Goal: Task Accomplishment & Management: Manage account settings

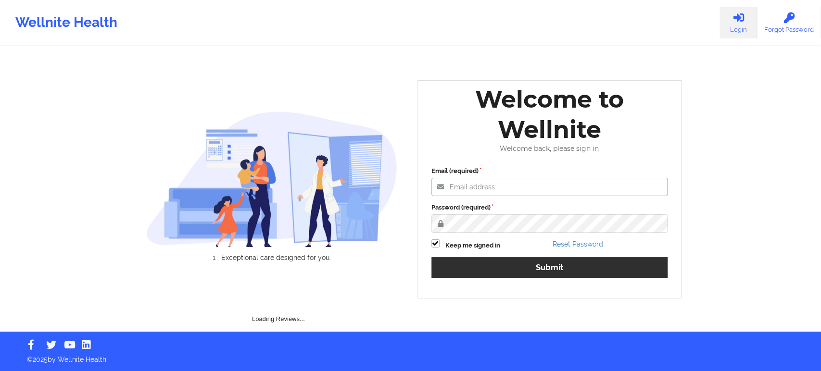
type input "[EMAIL_ADDRESS][DOMAIN_NAME]"
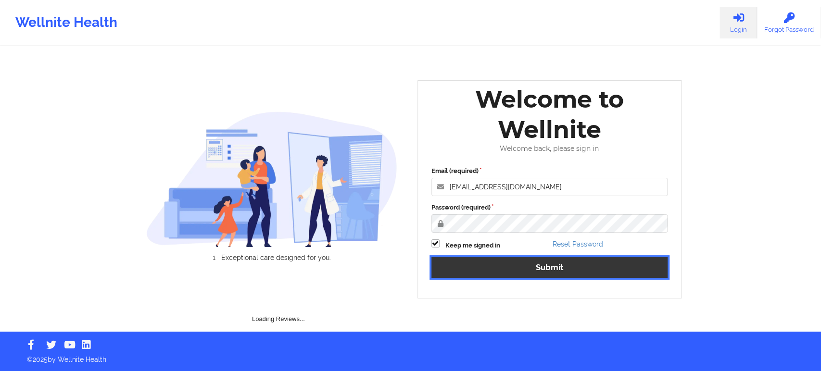
click at [499, 272] on button "Submit" at bounding box center [549, 267] width 237 height 21
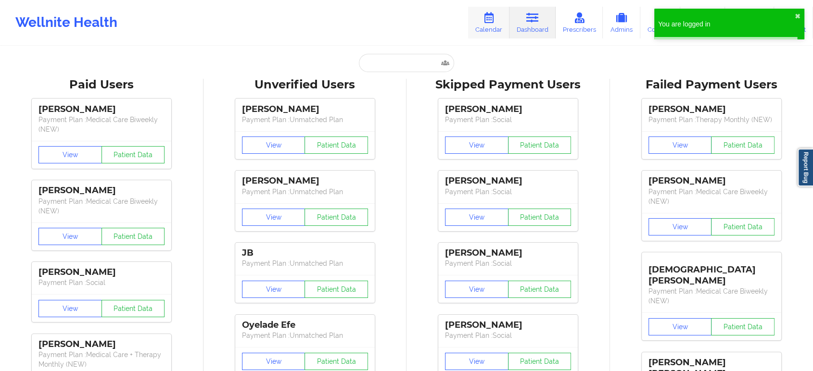
click at [476, 24] on link "Calendar" at bounding box center [488, 23] width 41 height 32
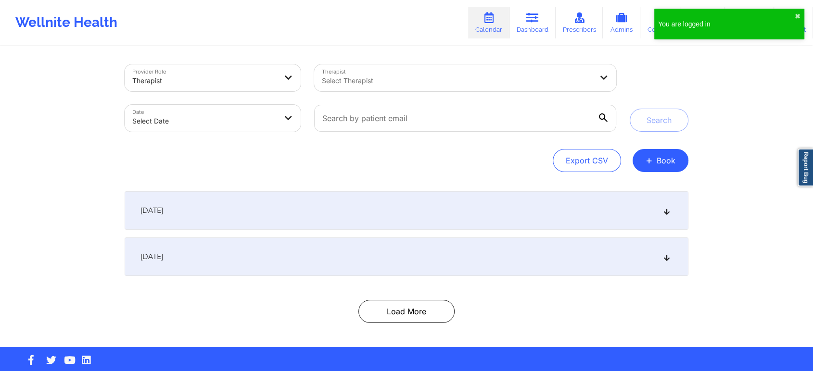
click at [277, 124] on body "You are logged in ✖︎ Wellnite Health Calendar Dashboard Prescribers Admins Coac…" at bounding box center [406, 185] width 813 height 371
select select "2025-8"
select select "2025-9"
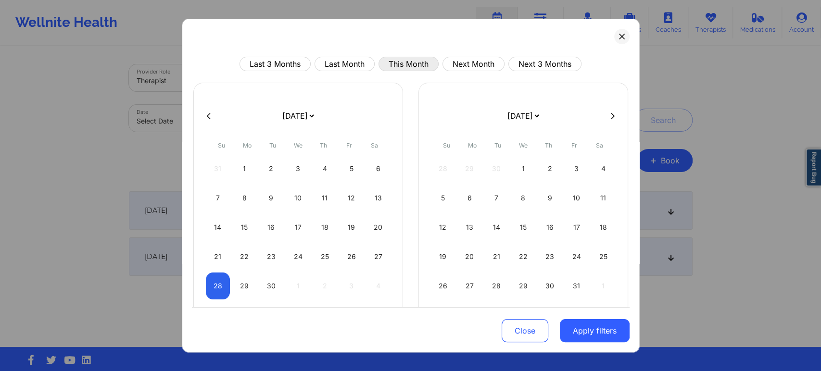
click at [403, 66] on button "This Month" at bounding box center [409, 64] width 60 height 14
select select "2025-8"
select select "2025-9"
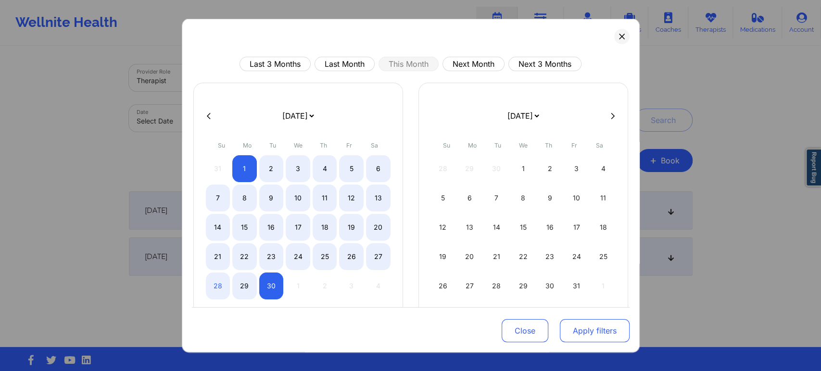
click at [571, 329] on button "Apply filters" at bounding box center [595, 330] width 70 height 23
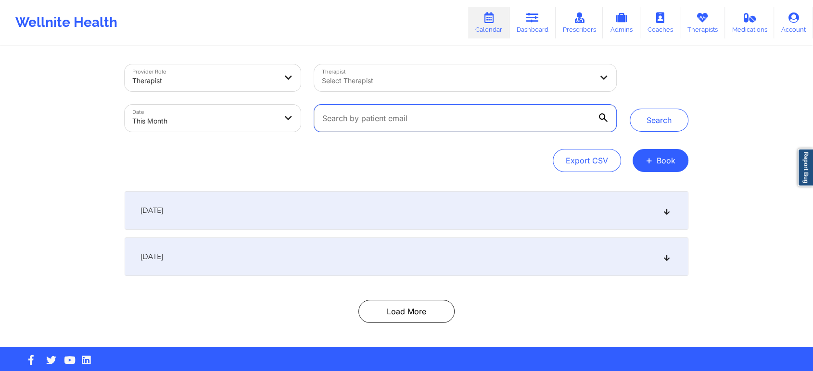
click at [342, 119] on input "text" at bounding box center [465, 118] width 302 height 27
paste input "[EMAIL_ADDRESS][DOMAIN_NAME]"
click at [630, 109] on button "Search" at bounding box center [659, 120] width 59 height 23
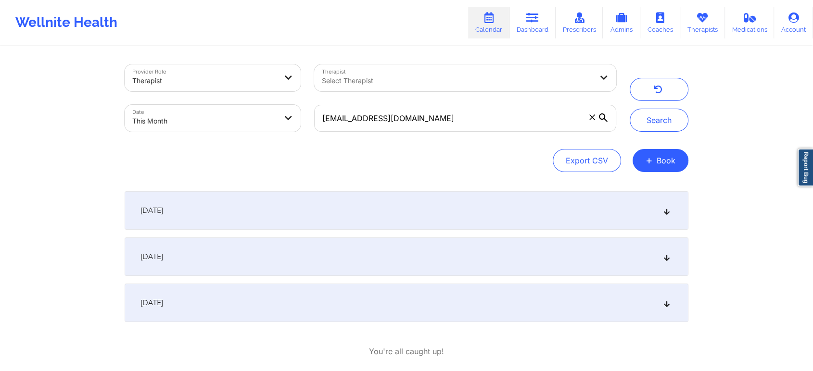
click at [332, 267] on div "[DATE]" at bounding box center [407, 257] width 564 height 38
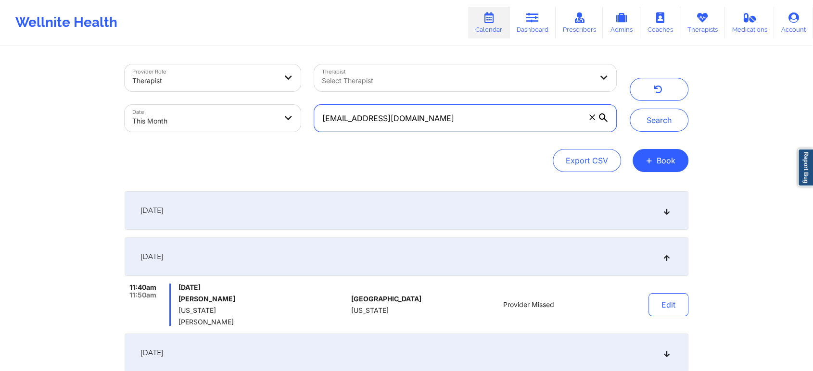
drag, startPoint x: 431, startPoint y: 123, endPoint x: 268, endPoint y: 74, distance: 169.5
click at [268, 74] on div "Provider Role Therapist Therapist Select Therapist Date This Month [EMAIL_ADDRE…" at bounding box center [370, 98] width 505 height 81
paste input "nickelmartin@y"
click at [630, 109] on button "Search" at bounding box center [659, 120] width 59 height 23
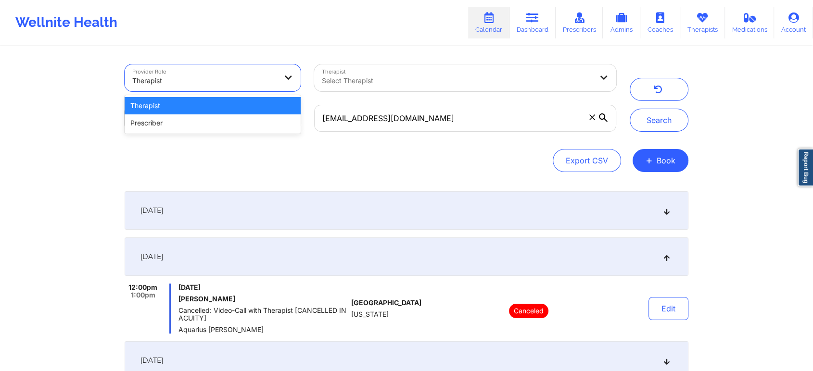
click at [268, 74] on div "Therapist" at bounding box center [204, 80] width 144 height 21
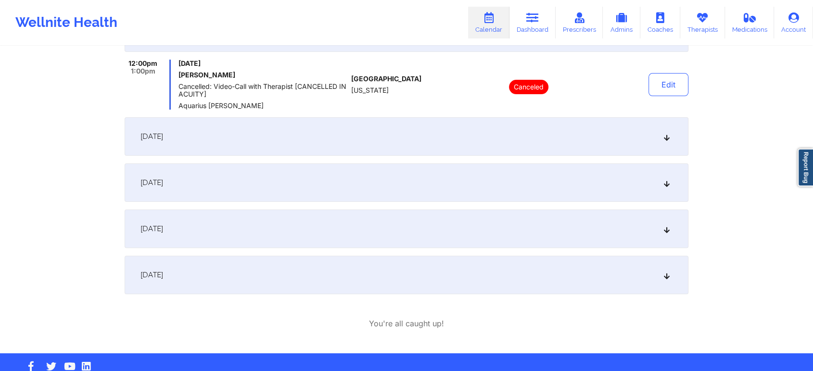
scroll to position [245, 0]
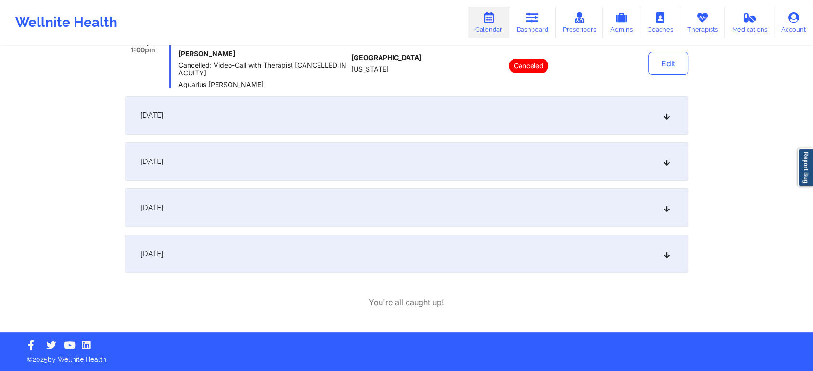
click at [452, 242] on div "[DATE]" at bounding box center [407, 254] width 564 height 38
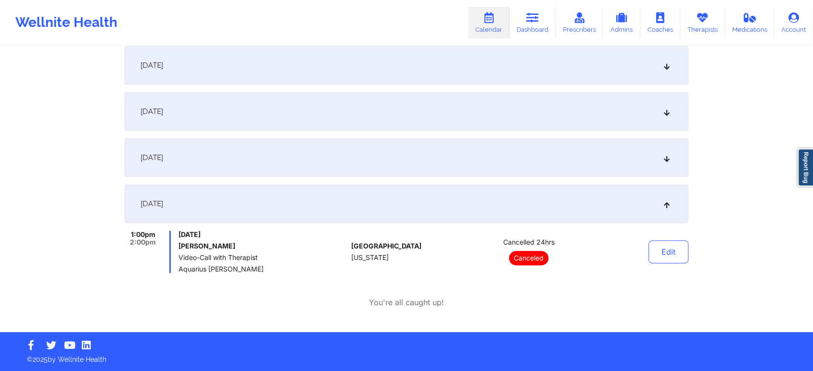
scroll to position [238, 0]
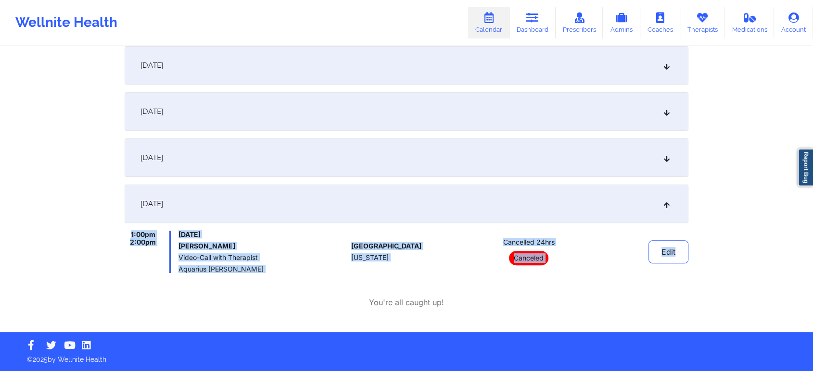
drag, startPoint x: 789, startPoint y: 181, endPoint x: 816, endPoint y: 227, distance: 52.6
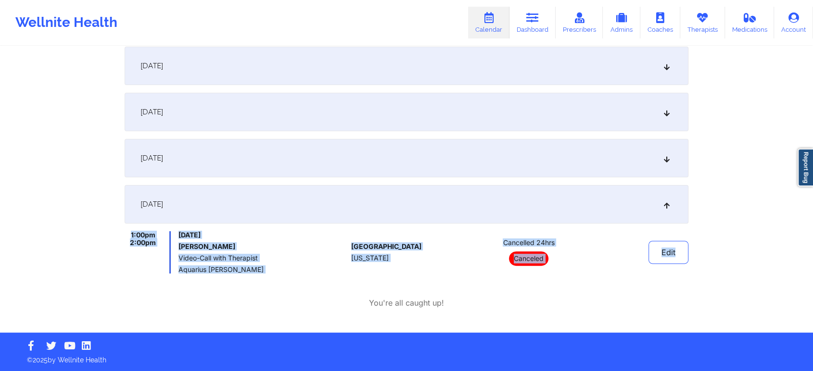
scroll to position [0, 0]
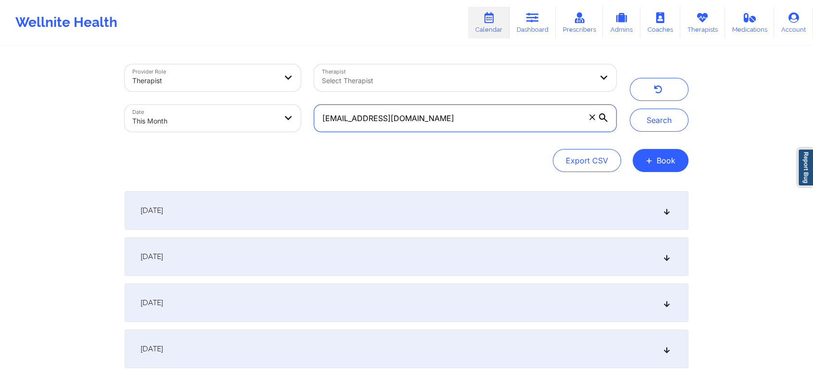
drag, startPoint x: 442, startPoint y: 132, endPoint x: 447, endPoint y: 117, distance: 15.8
click at [447, 117] on div "[EMAIL_ADDRESS][DOMAIN_NAME]" at bounding box center [465, 118] width 316 height 40
drag, startPoint x: 447, startPoint y: 117, endPoint x: 239, endPoint y: 127, distance: 209.0
click at [239, 127] on div "Provider Role Therapist Therapist Select Therapist Date This Month [EMAIL_ADDRE…" at bounding box center [370, 98] width 505 height 81
paste input "[PERSON_NAME]"
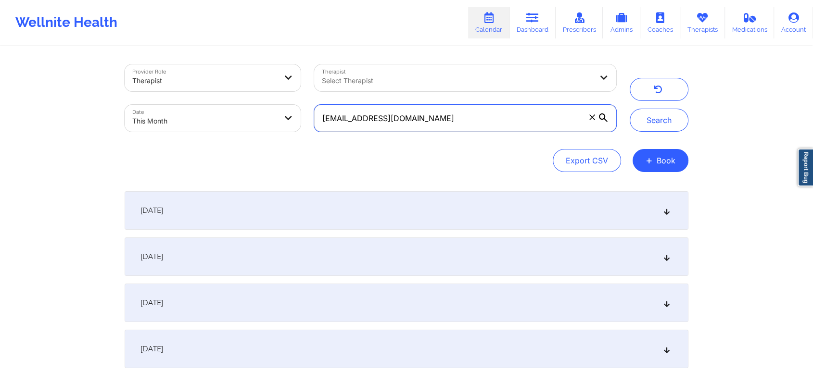
click at [630, 109] on button "Search" at bounding box center [659, 120] width 59 height 23
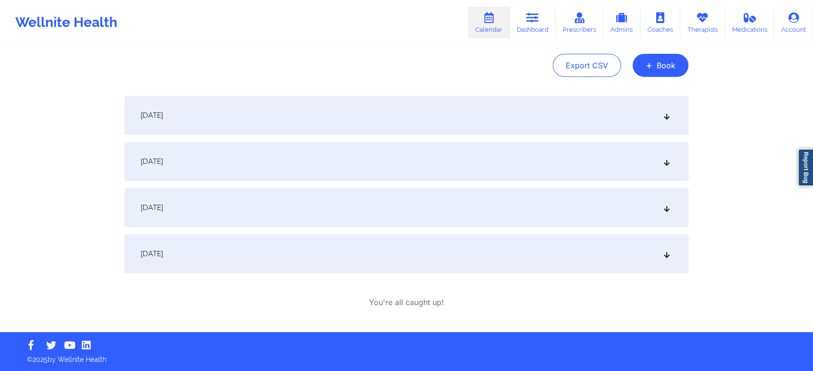
click at [265, 109] on div "[DATE]" at bounding box center [407, 115] width 564 height 38
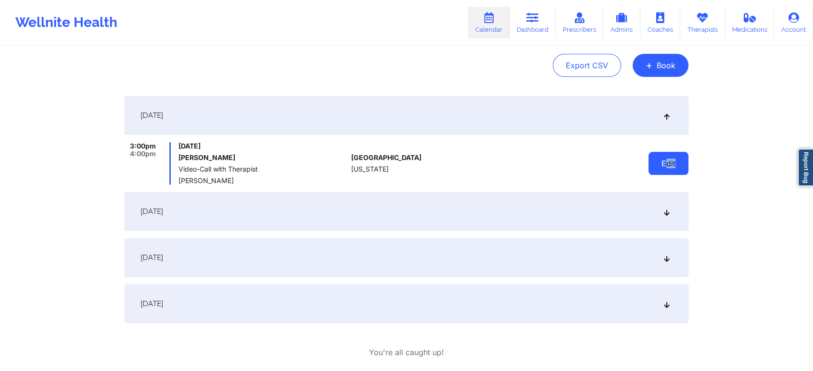
drag, startPoint x: 665, startPoint y: 142, endPoint x: 674, endPoint y: 174, distance: 33.5
click at [674, 174] on div "Edit" at bounding box center [643, 163] width 89 height 42
click at [674, 174] on button "Edit" at bounding box center [668, 163] width 40 height 23
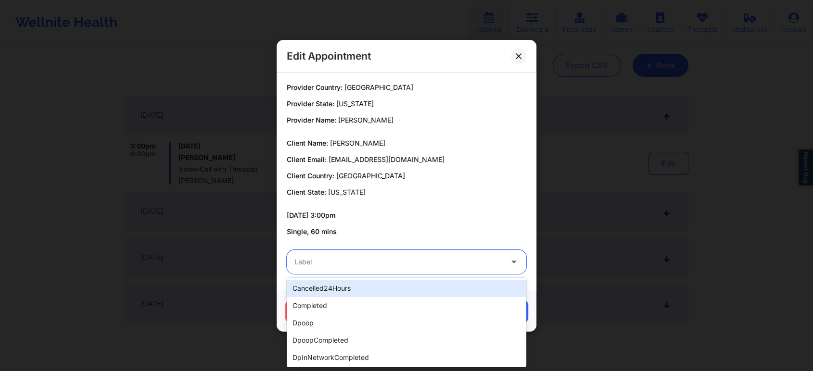
click at [351, 263] on div at bounding box center [398, 262] width 208 height 12
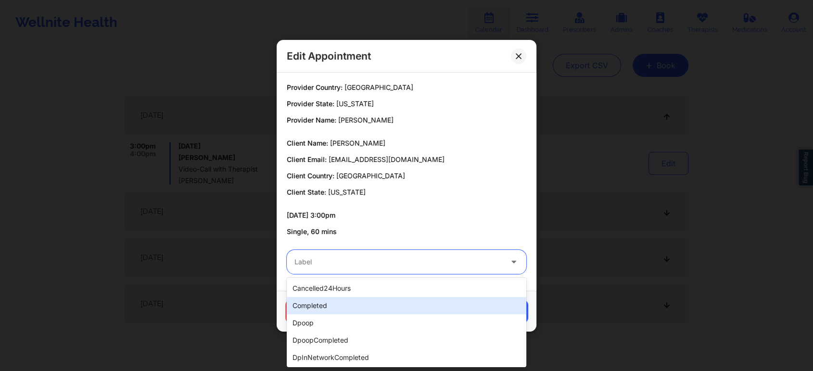
click at [319, 308] on div "completed" at bounding box center [407, 305] width 240 height 17
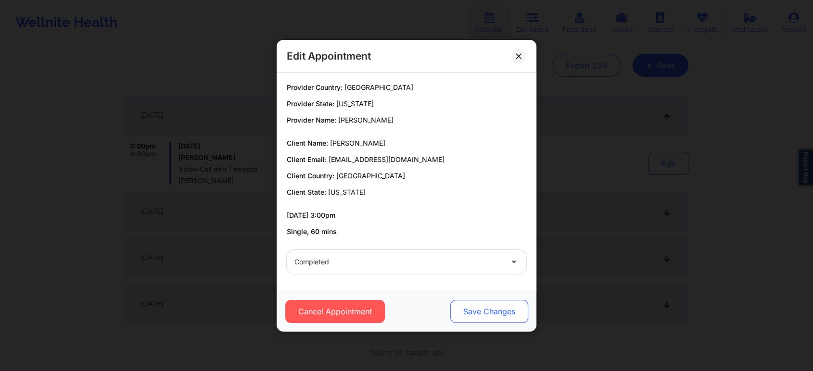
click at [481, 312] on button "Save Changes" at bounding box center [489, 311] width 78 height 23
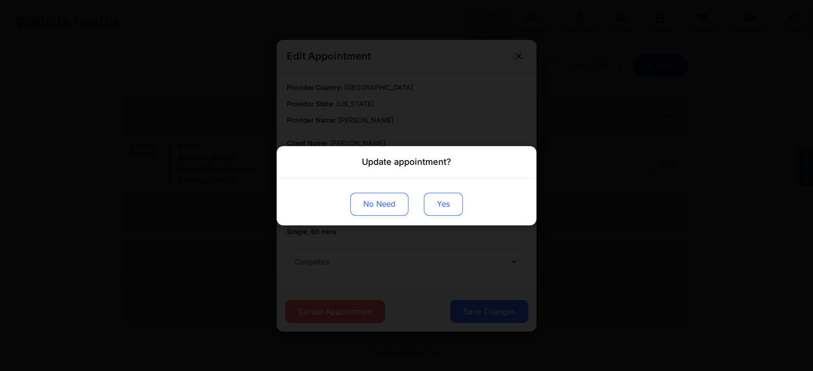
click at [439, 198] on button "Yes" at bounding box center [443, 203] width 39 height 23
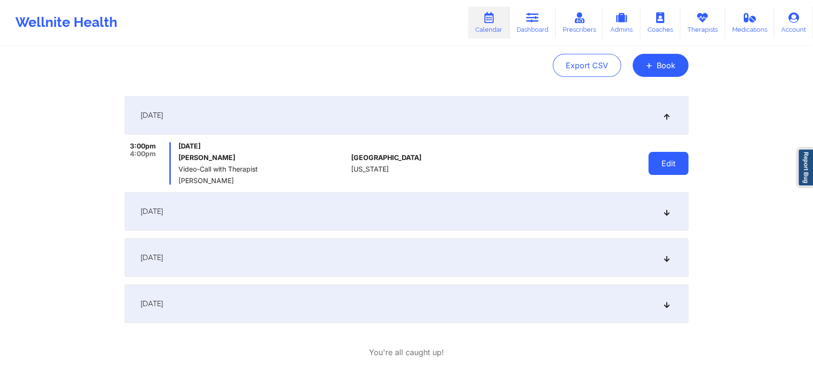
click at [664, 163] on button "Edit" at bounding box center [668, 163] width 40 height 23
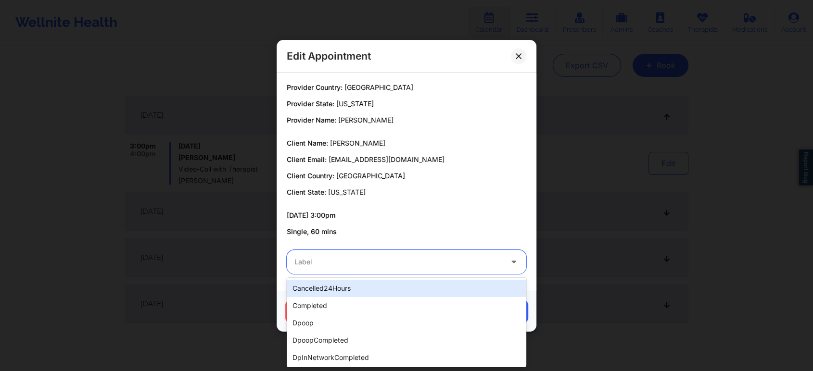
click at [405, 259] on div at bounding box center [398, 262] width 208 height 12
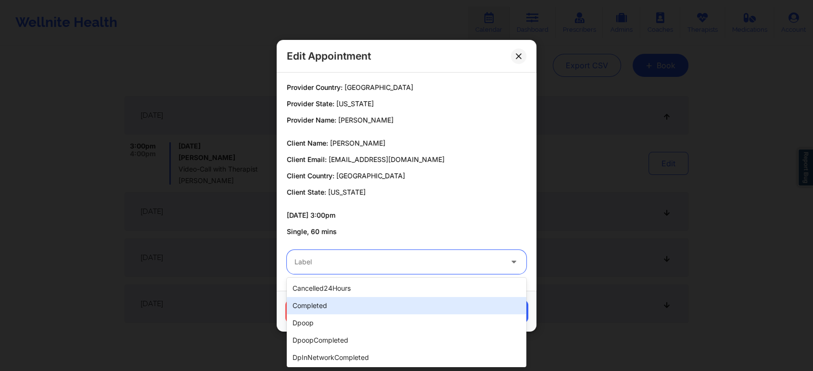
click at [359, 305] on div "completed" at bounding box center [407, 305] width 240 height 17
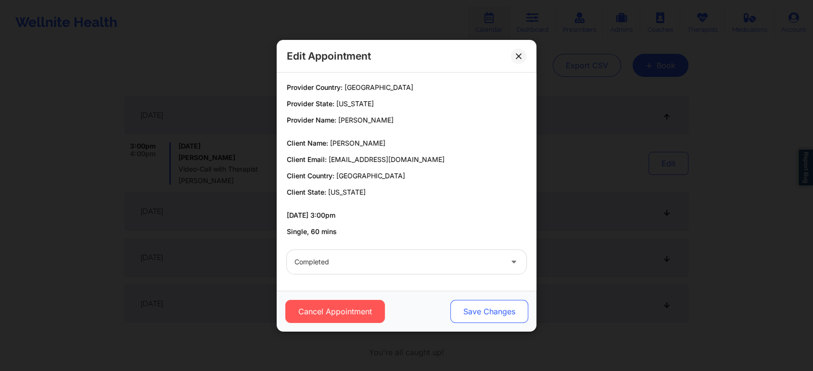
click at [496, 311] on button "Save Changes" at bounding box center [489, 311] width 78 height 23
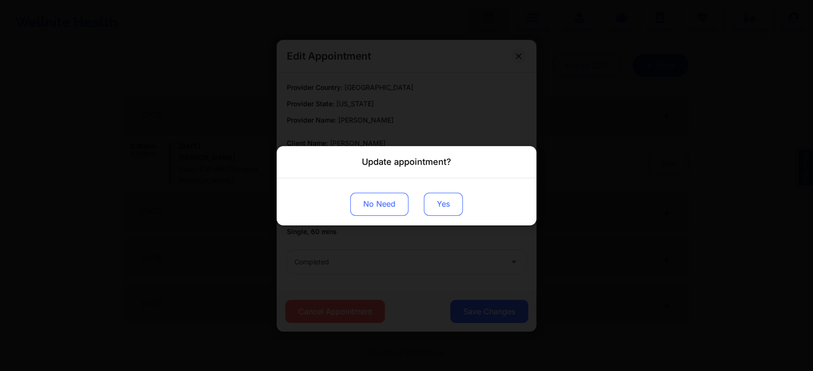
click at [435, 200] on button "Yes" at bounding box center [443, 203] width 39 height 23
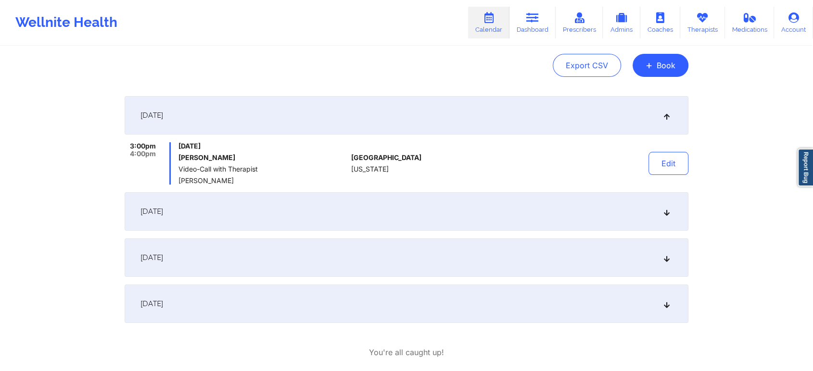
scroll to position [0, 0]
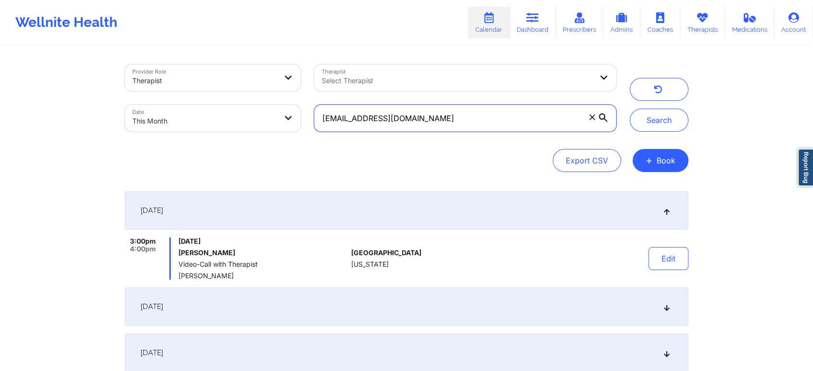
drag, startPoint x: 481, startPoint y: 125, endPoint x: 258, endPoint y: 116, distance: 222.9
click at [258, 116] on div "Provider Role Therapist Therapist Select Therapist Date This Month [EMAIL_ADDRE…" at bounding box center [370, 98] width 505 height 81
paste input "nickelmartin@y"
click at [630, 109] on button "Search" at bounding box center [659, 120] width 59 height 23
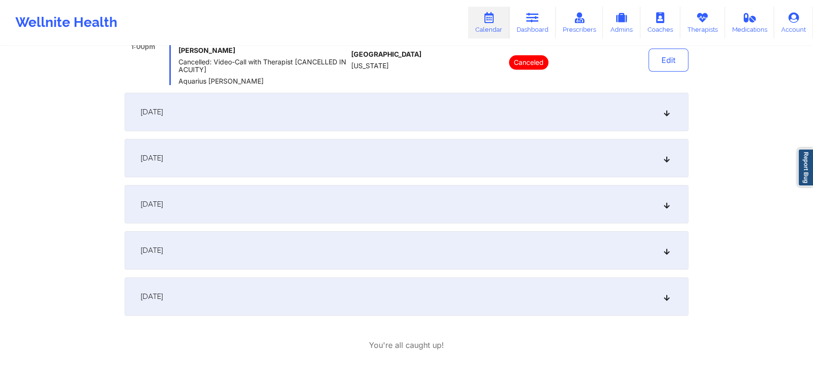
scroll to position [217, 0]
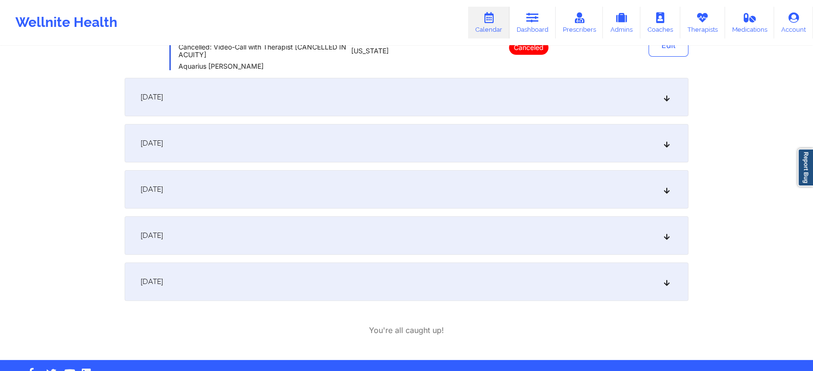
click at [447, 286] on div "[DATE]" at bounding box center [407, 282] width 564 height 38
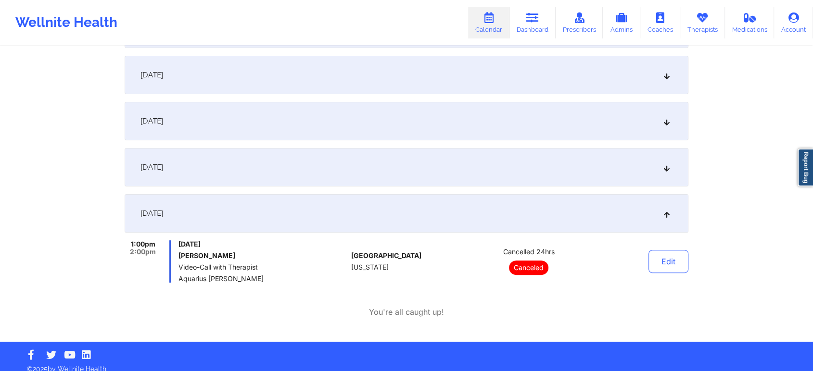
scroll to position [0, 0]
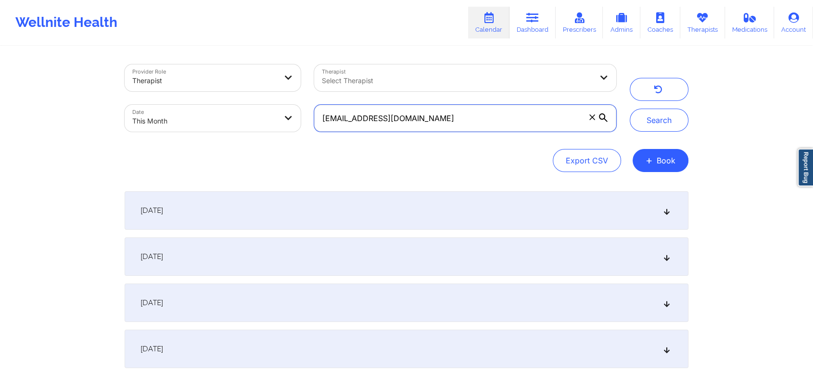
drag, startPoint x: 504, startPoint y: 126, endPoint x: 277, endPoint y: 116, distance: 227.2
click at [277, 116] on div "Provider Role Therapist Therapist Select Therapist Date This Month [EMAIL_ADDRE…" at bounding box center [370, 98] width 505 height 81
paste input "emferrell2011@g"
click at [630, 109] on button "Search" at bounding box center [659, 120] width 59 height 23
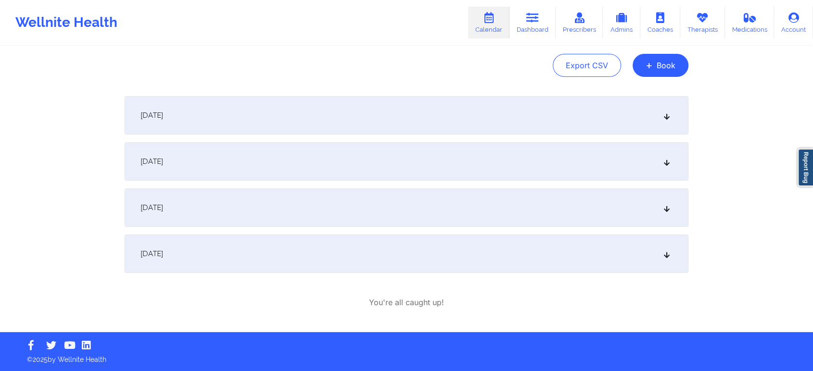
click at [365, 245] on div "[DATE]" at bounding box center [407, 254] width 564 height 38
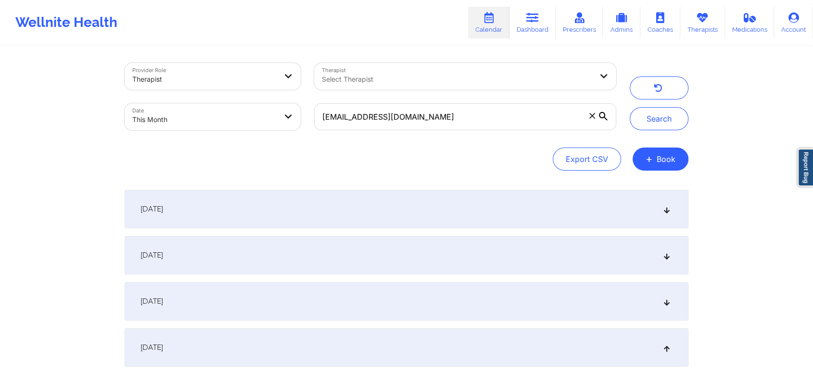
scroll to position [0, 0]
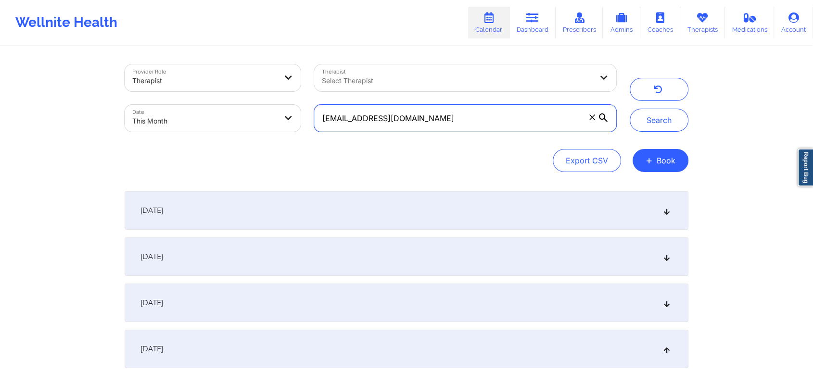
drag, startPoint x: 421, startPoint y: 111, endPoint x: 268, endPoint y: 115, distance: 153.0
click at [268, 115] on div "Provider Role Therapist Therapist Select Therapist Date This Month [EMAIL_ADDRE…" at bounding box center [370, 98] width 505 height 81
paste input "bcoon23200"
click at [630, 109] on button "Search" at bounding box center [659, 120] width 59 height 23
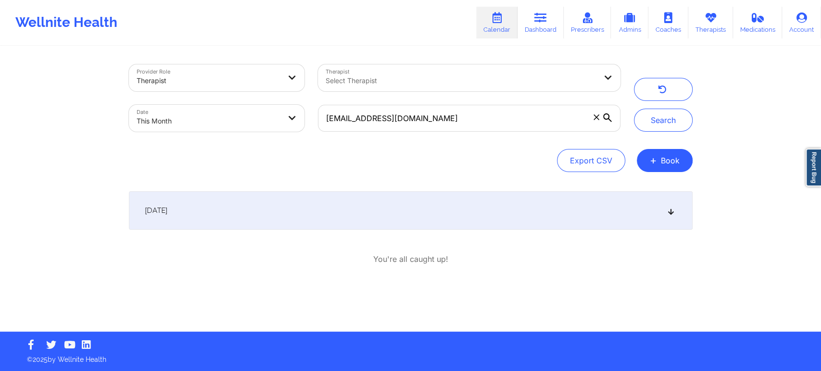
click at [466, 202] on div "[DATE]" at bounding box center [411, 210] width 564 height 38
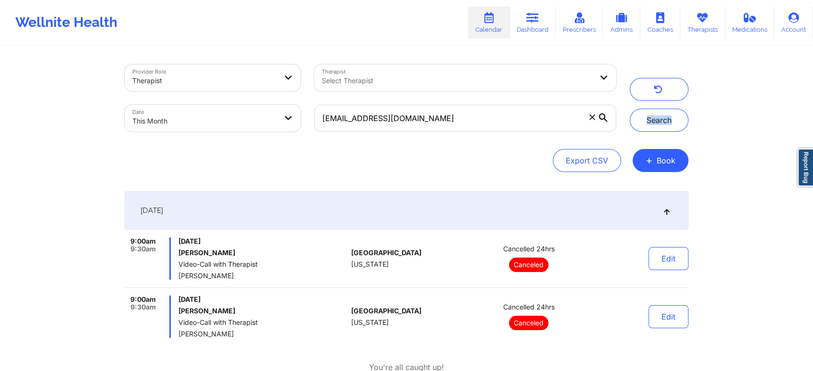
drag, startPoint x: 792, startPoint y: 94, endPoint x: 820, endPoint y: 124, distance: 41.2
click at [813, 124] on html "Wellnite Health Calendar Dashboard Prescribers Admins Coaches Therapists Medica…" at bounding box center [406, 185] width 813 height 371
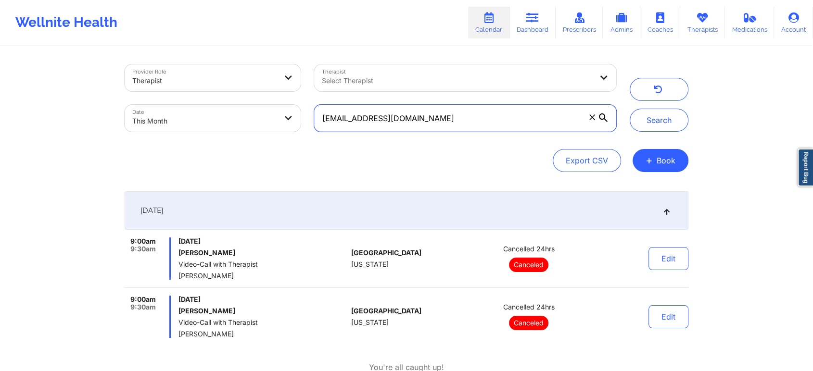
drag, startPoint x: 453, startPoint y: 120, endPoint x: 312, endPoint y: 135, distance: 141.2
click at [312, 135] on div "[EMAIL_ADDRESS][DOMAIN_NAME]" at bounding box center [465, 118] width 316 height 40
paste input "adrianne.artist"
click at [630, 109] on button "Search" at bounding box center [659, 120] width 59 height 23
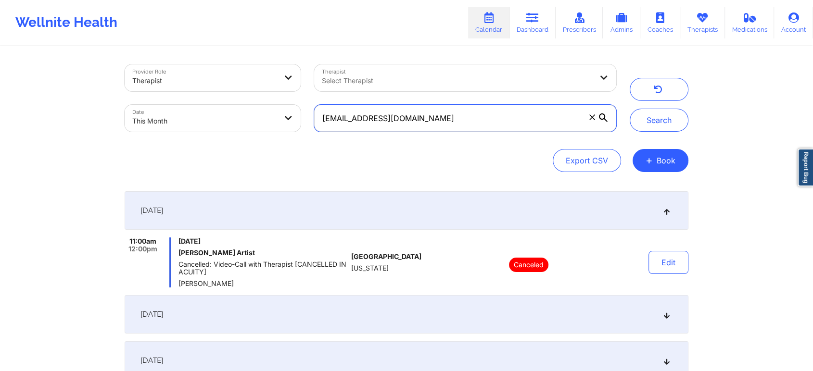
scroll to position [245, 0]
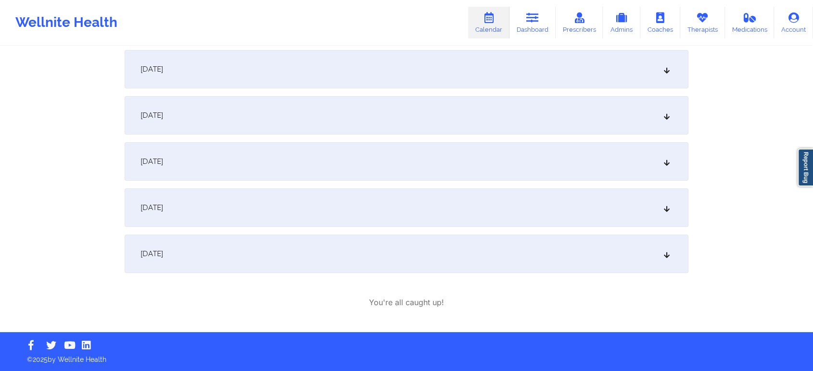
click at [511, 203] on div "[DATE]" at bounding box center [407, 208] width 564 height 38
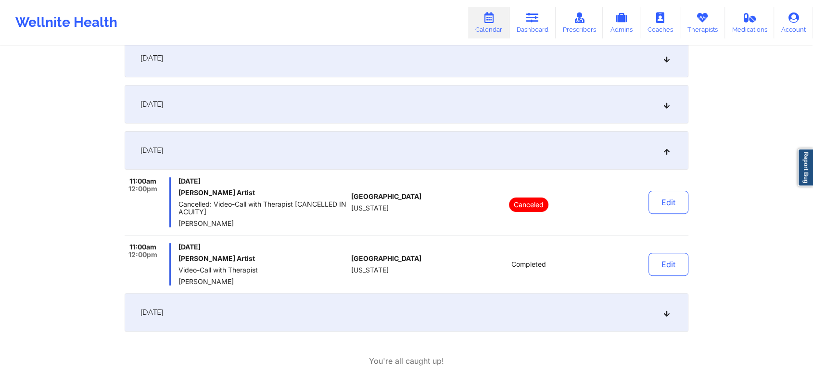
scroll to position [50, 0]
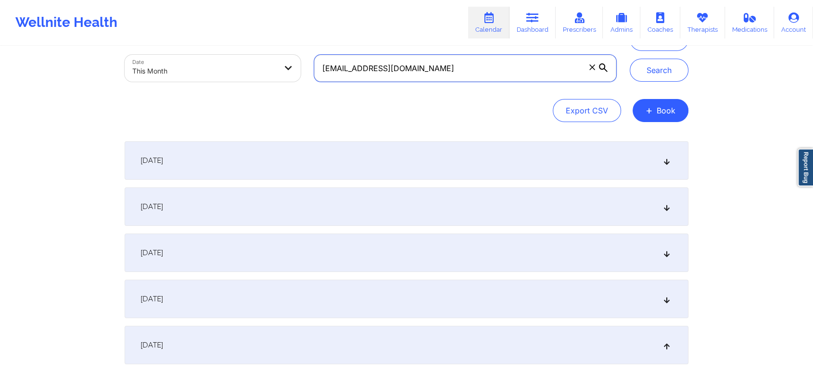
drag, startPoint x: 433, startPoint y: 76, endPoint x: 268, endPoint y: 27, distance: 172.0
click at [268, 27] on div "Wellnite Health Calendar Dashboard Prescribers Admins Coaches Therapists Medica…" at bounding box center [406, 268] width 813 height 636
paste input "[PERSON_NAME].[DATE]"
click at [630, 59] on button "Search" at bounding box center [659, 70] width 59 height 23
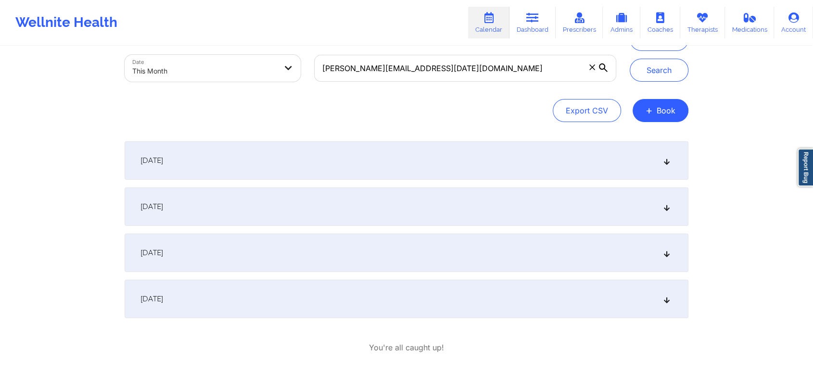
click at [358, 302] on div "[DATE]" at bounding box center [407, 299] width 564 height 38
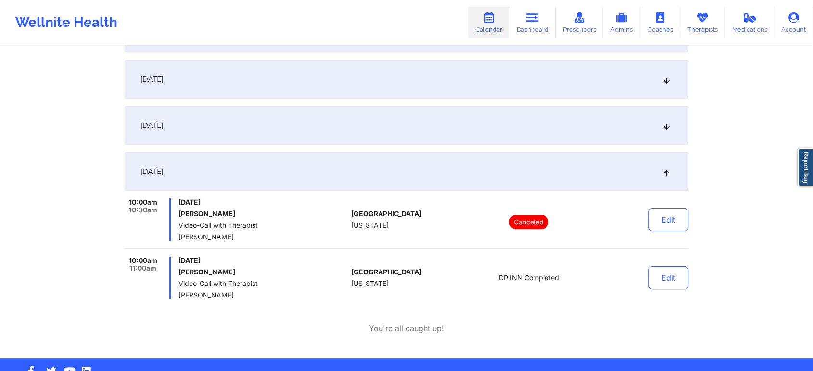
scroll to position [203, 0]
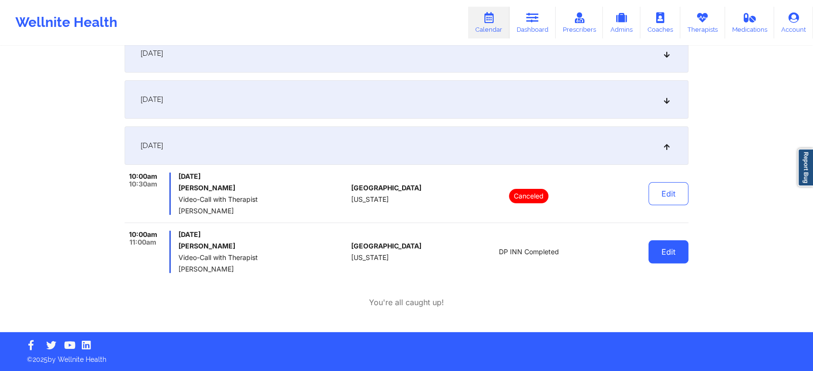
click at [673, 261] on button "Edit" at bounding box center [668, 252] width 40 height 23
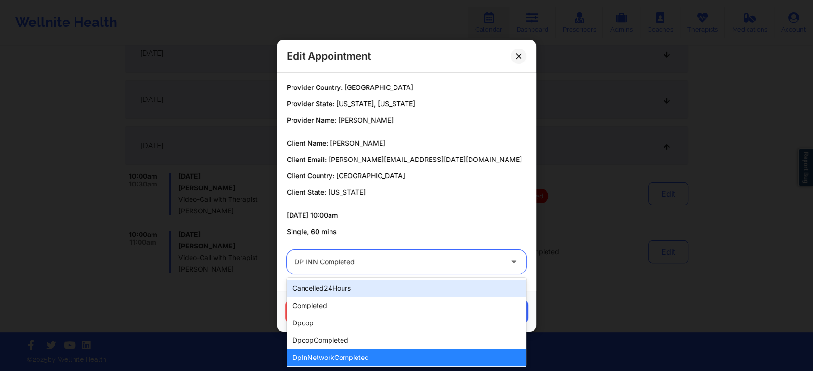
click at [420, 265] on div at bounding box center [398, 262] width 208 height 12
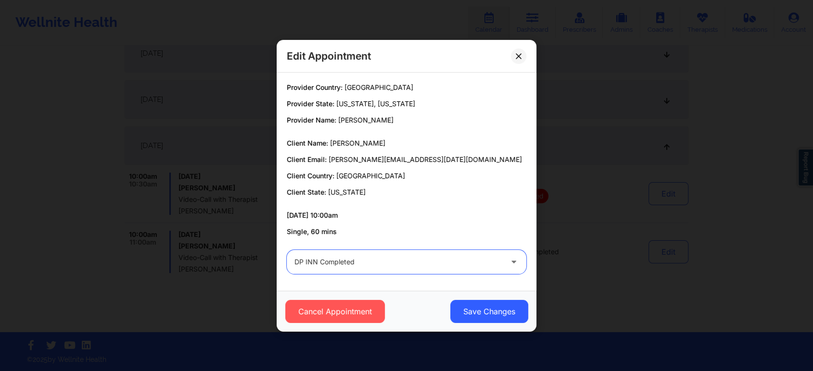
click at [420, 265] on div at bounding box center [398, 262] width 208 height 12
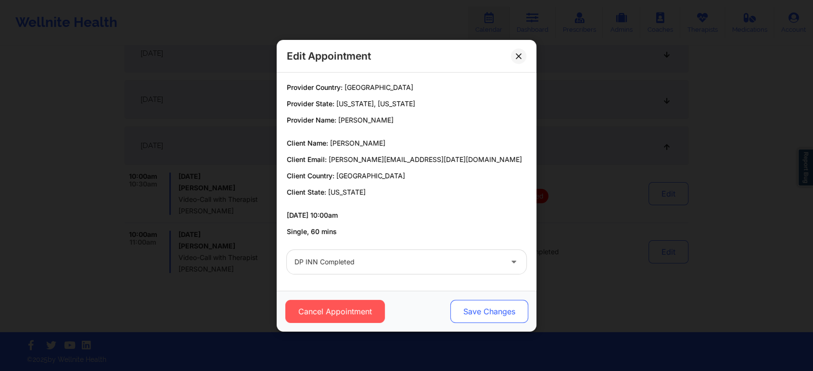
click at [483, 306] on button "Save Changes" at bounding box center [489, 311] width 78 height 23
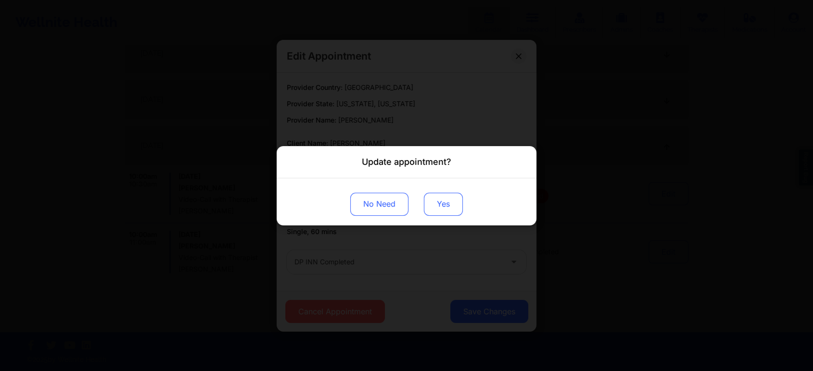
click at [444, 209] on button "Yes" at bounding box center [443, 203] width 39 height 23
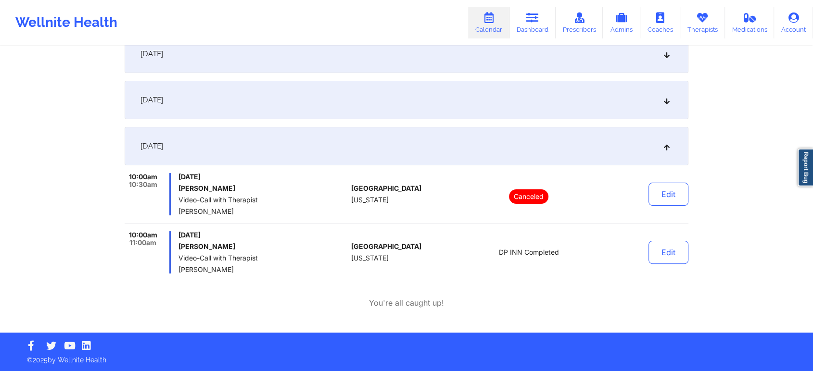
scroll to position [8, 0]
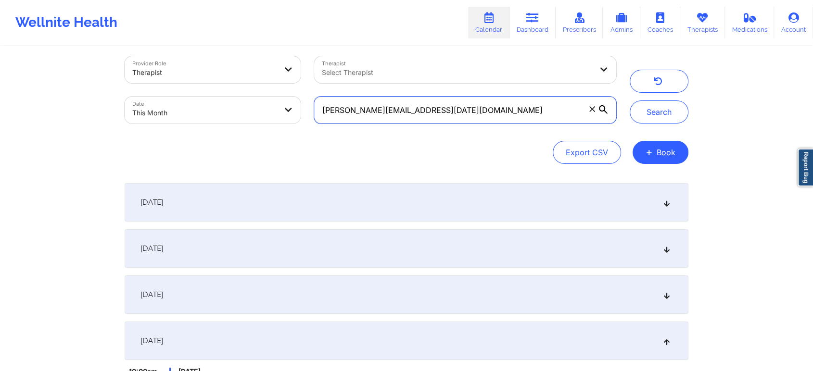
drag, startPoint x: 486, startPoint y: 112, endPoint x: 292, endPoint y: 105, distance: 194.0
click at [292, 105] on div "Provider Role Therapist Therapist Select Therapist Date This Month [PERSON_NAME…" at bounding box center [370, 90] width 505 height 81
paste input "gwen10@ao"
click at [630, 101] on button "Search" at bounding box center [659, 112] width 59 height 23
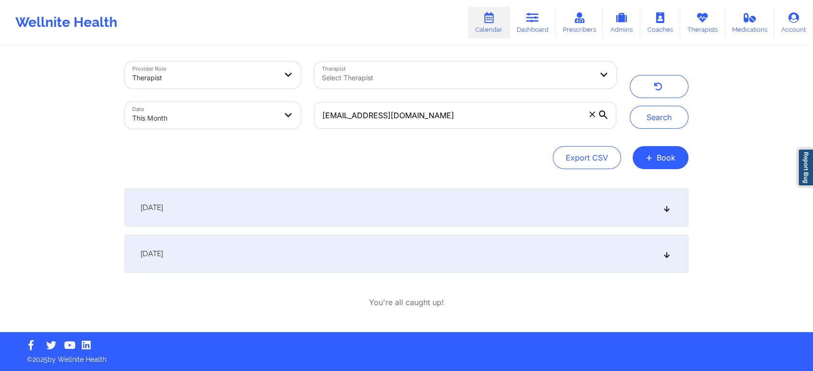
click at [402, 248] on div "[DATE]" at bounding box center [407, 254] width 564 height 38
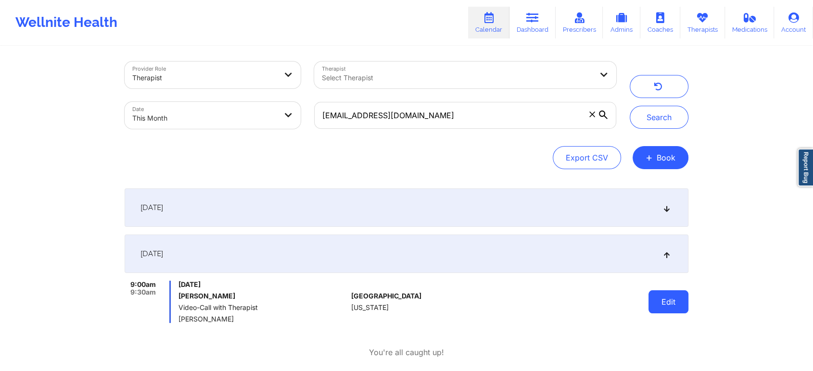
click at [672, 305] on button "Edit" at bounding box center [668, 302] width 40 height 23
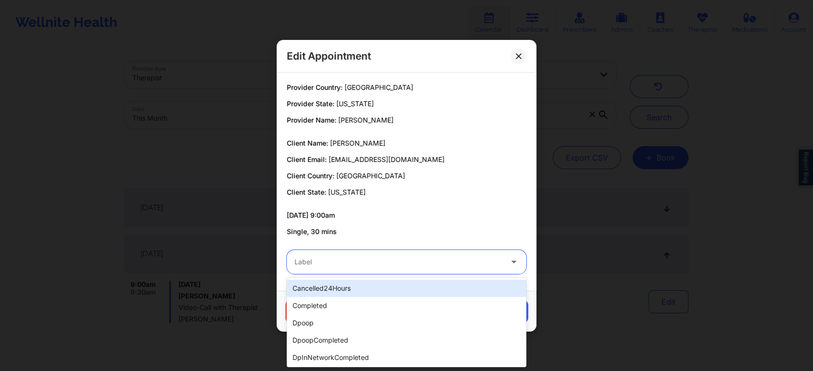
click at [410, 262] on div at bounding box center [398, 262] width 208 height 12
click at [379, 290] on div "cancelled24Hours" at bounding box center [407, 288] width 240 height 17
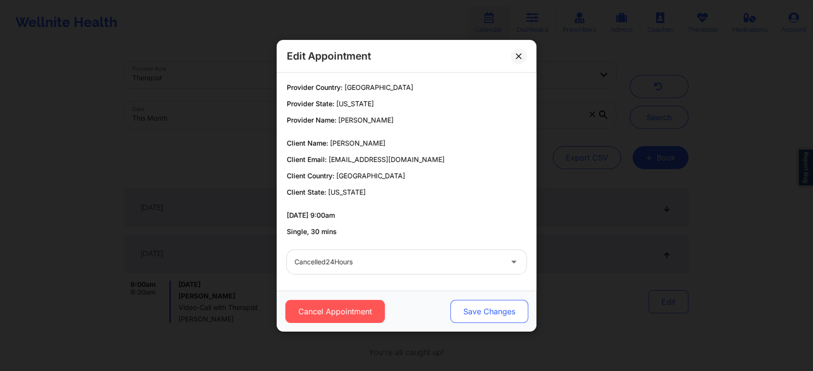
click at [480, 316] on button "Save Changes" at bounding box center [489, 311] width 78 height 23
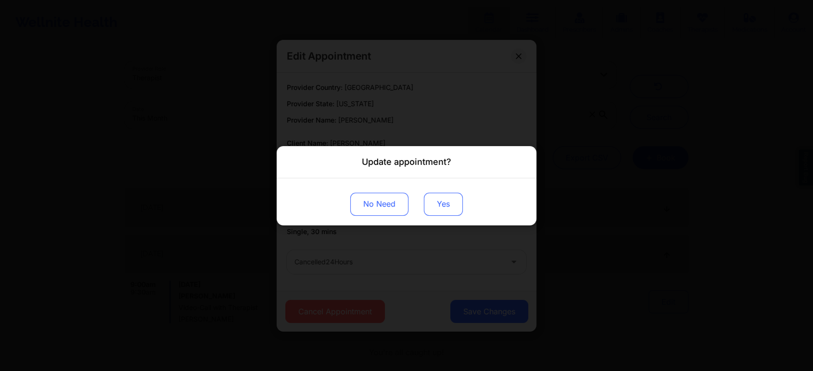
click at [455, 203] on button "Yes" at bounding box center [443, 203] width 39 height 23
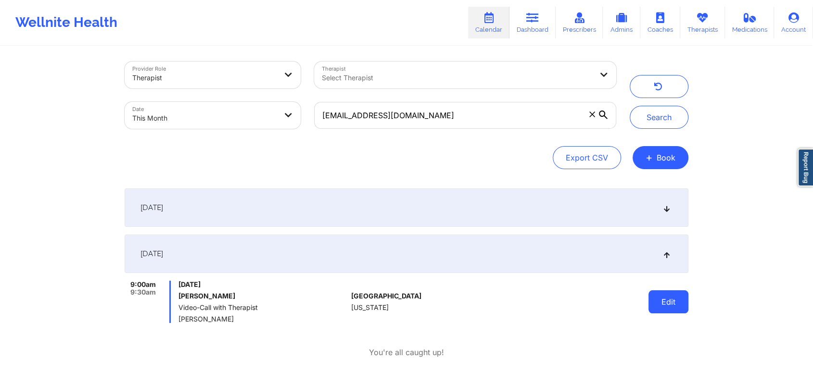
click at [670, 298] on button "Edit" at bounding box center [668, 302] width 40 height 23
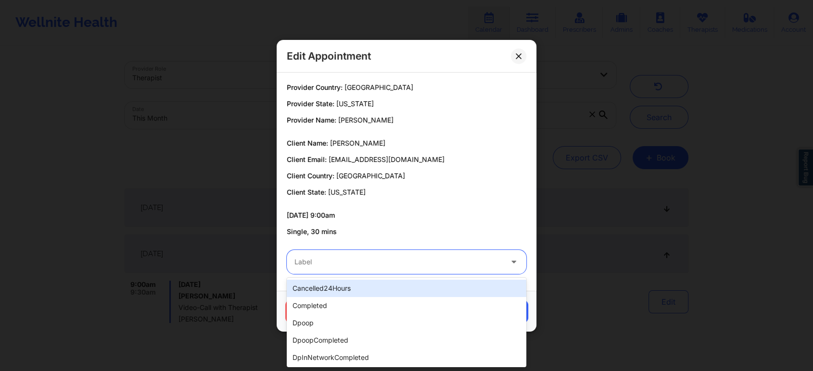
click at [419, 261] on div at bounding box center [398, 262] width 208 height 12
click at [408, 281] on div "cancelled24Hours" at bounding box center [407, 288] width 240 height 17
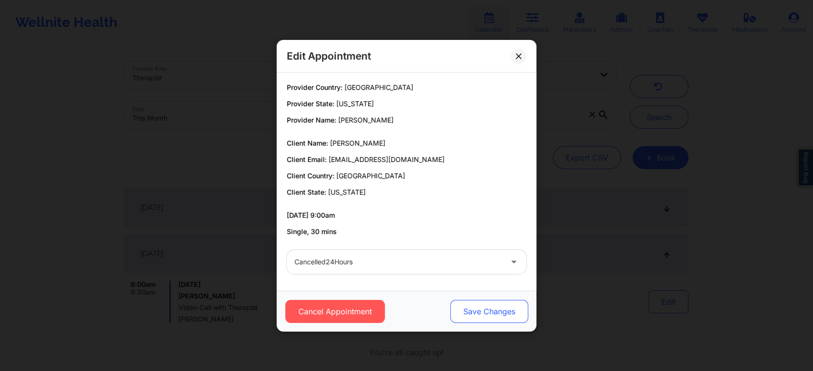
click at [473, 304] on button "Save Changes" at bounding box center [489, 311] width 78 height 23
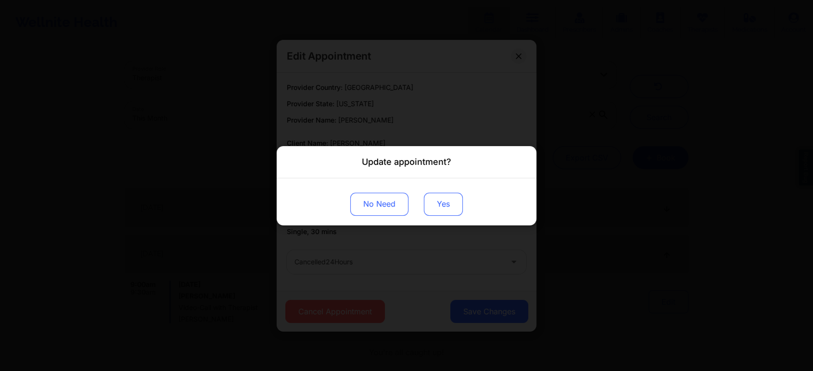
click at [430, 199] on button "Yes" at bounding box center [443, 203] width 39 height 23
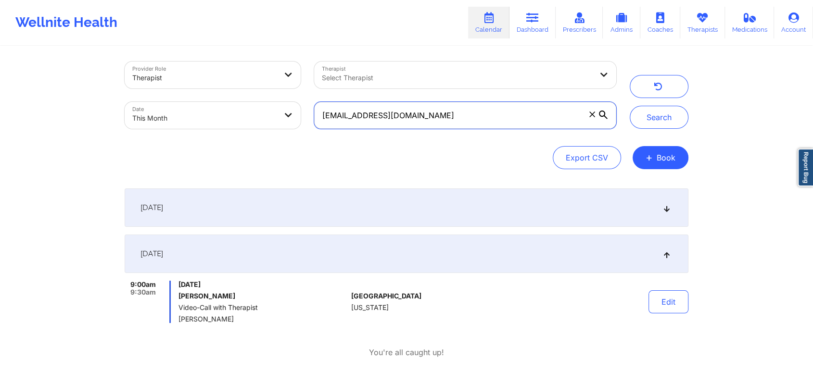
drag, startPoint x: 481, startPoint y: 129, endPoint x: 426, endPoint y: 116, distance: 57.2
click at [426, 116] on div "[EMAIL_ADDRESS][DOMAIN_NAME]" at bounding box center [465, 115] width 316 height 40
drag, startPoint x: 426, startPoint y: 116, endPoint x: 266, endPoint y: 119, distance: 159.2
click at [266, 119] on div "Provider Role Therapist Therapist Select Therapist Date This Month [EMAIL_ADDRE…" at bounding box center [370, 95] width 505 height 81
type input "v"
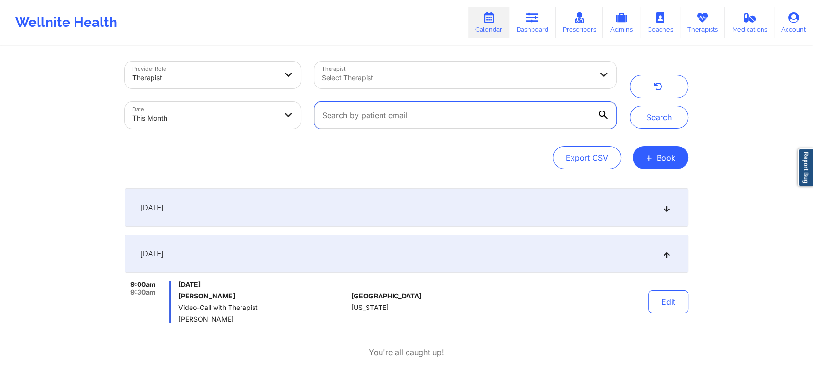
paste input "[EMAIL_ADDRESS][DOMAIN_NAME]"
click at [630, 106] on button "Search" at bounding box center [659, 117] width 59 height 23
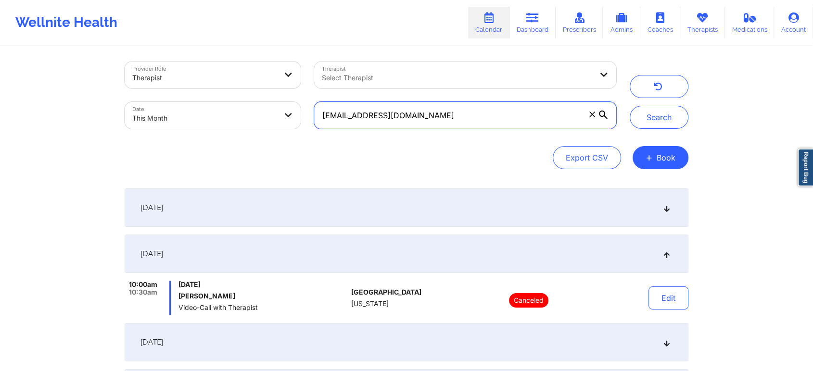
scroll to position [138, 0]
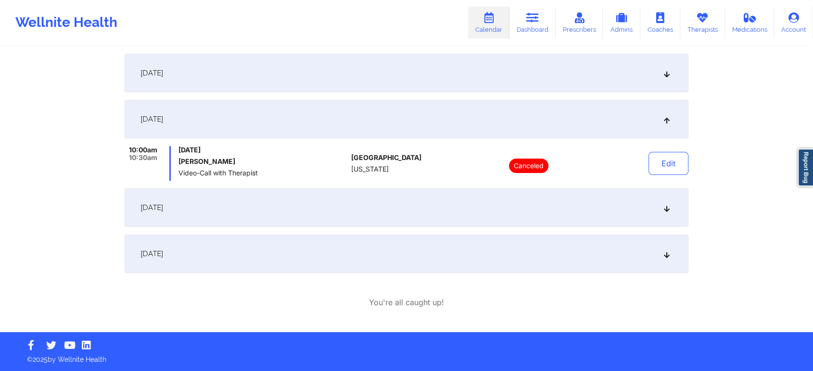
click at [301, 253] on div "[DATE]" at bounding box center [407, 254] width 564 height 38
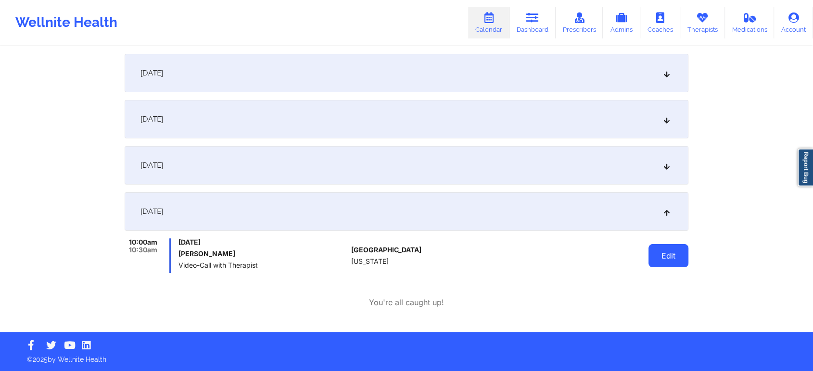
click at [657, 261] on button "Edit" at bounding box center [668, 255] width 40 height 23
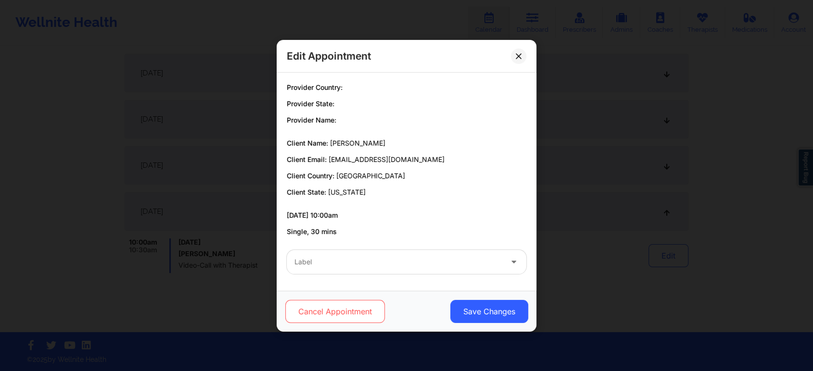
click at [358, 305] on button "Cancel Appointment" at bounding box center [335, 311] width 100 height 23
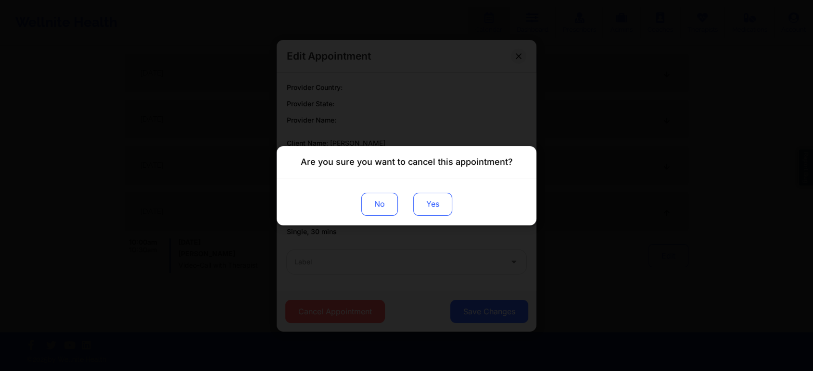
click at [451, 206] on button "Yes" at bounding box center [432, 203] width 39 height 23
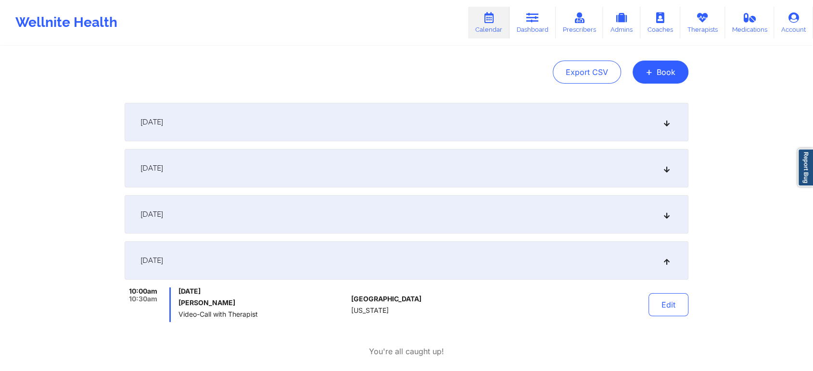
scroll to position [0, 0]
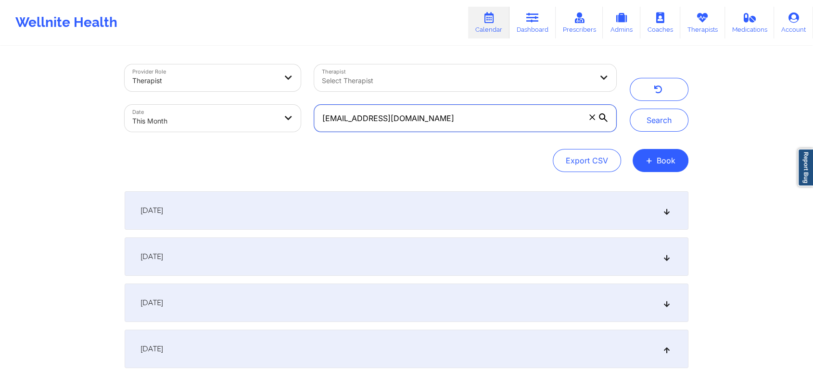
click at [448, 122] on input "[EMAIL_ADDRESS][DOMAIN_NAME]" at bounding box center [465, 118] width 302 height 27
drag, startPoint x: 448, startPoint y: 122, endPoint x: 262, endPoint y: 90, distance: 189.3
click at [262, 90] on div "Provider Role Therapist Therapist Select Therapist Date This Month [EMAIL_ADDRE…" at bounding box center [370, 98] width 505 height 81
paste input "[EMAIL_ADDRESS][DOMAIN_NAME]"
click at [630, 109] on button "Search" at bounding box center [659, 120] width 59 height 23
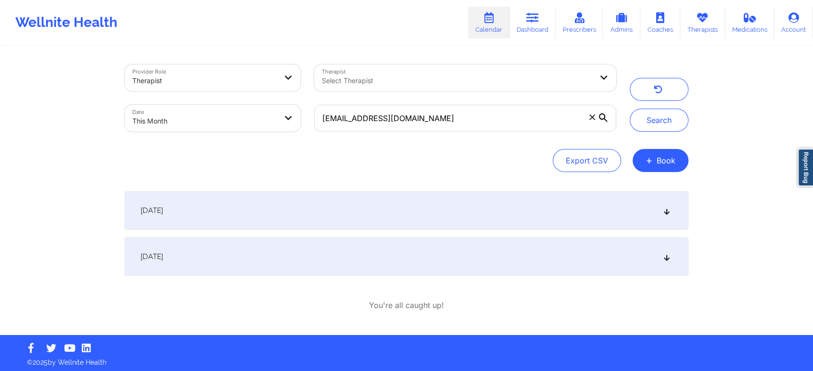
click at [339, 254] on div "[DATE]" at bounding box center [407, 257] width 564 height 38
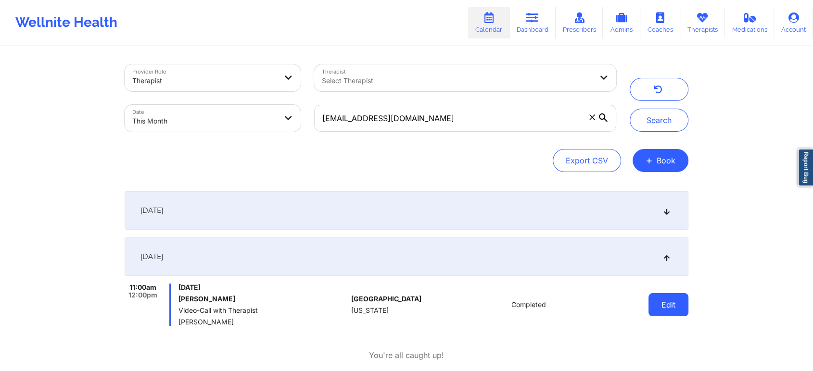
drag, startPoint x: 647, startPoint y: 302, endPoint x: 669, endPoint y: 306, distance: 22.2
click at [669, 306] on div "Edit" at bounding box center [643, 305] width 89 height 42
click at [669, 306] on button "Edit" at bounding box center [668, 304] width 40 height 23
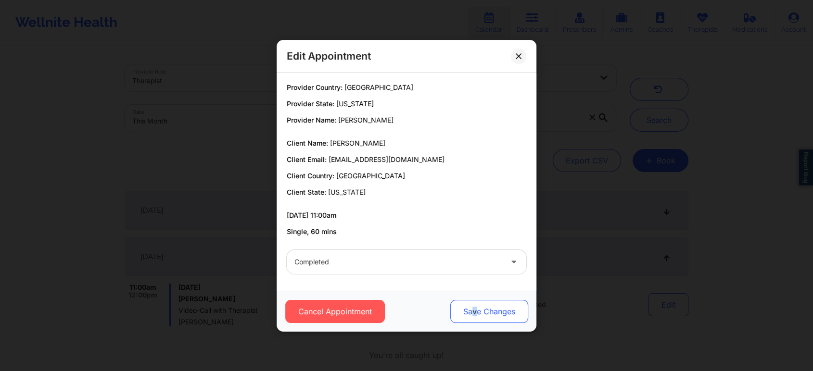
drag, startPoint x: 469, startPoint y: 297, endPoint x: 477, endPoint y: 311, distance: 15.3
click at [477, 311] on div "Cancel Appointment Save Changes" at bounding box center [407, 311] width 260 height 41
click at [477, 311] on button "Save Changes" at bounding box center [489, 311] width 78 height 23
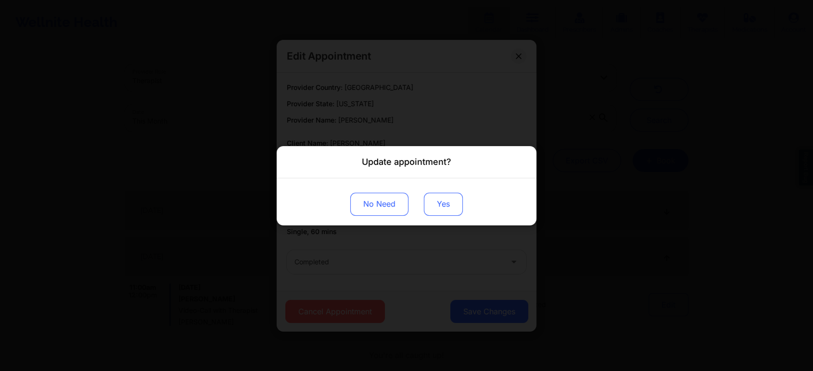
click at [438, 199] on button "Yes" at bounding box center [443, 203] width 39 height 23
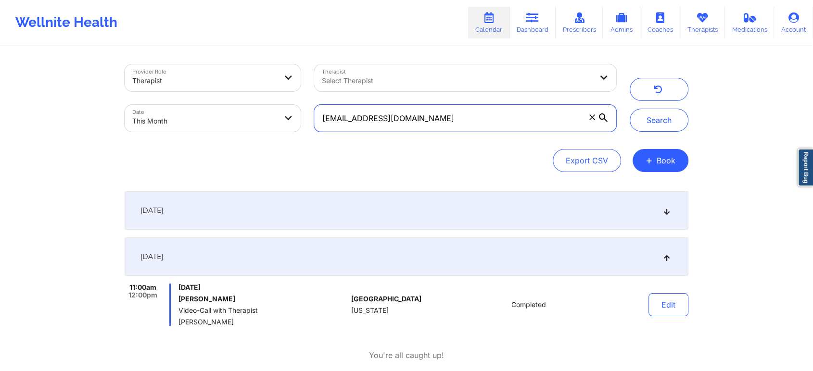
drag, startPoint x: 466, startPoint y: 114, endPoint x: 242, endPoint y: 108, distance: 224.2
click at [242, 108] on div "Provider Role Therapist Therapist Select Therapist Date This Month [EMAIL_ADDRE…" at bounding box center [370, 98] width 505 height 81
paste input "ch91225@yop"
type input "[EMAIL_ADDRESS][DOMAIN_NAME]"
click at [630, 109] on button "Search" at bounding box center [659, 120] width 59 height 23
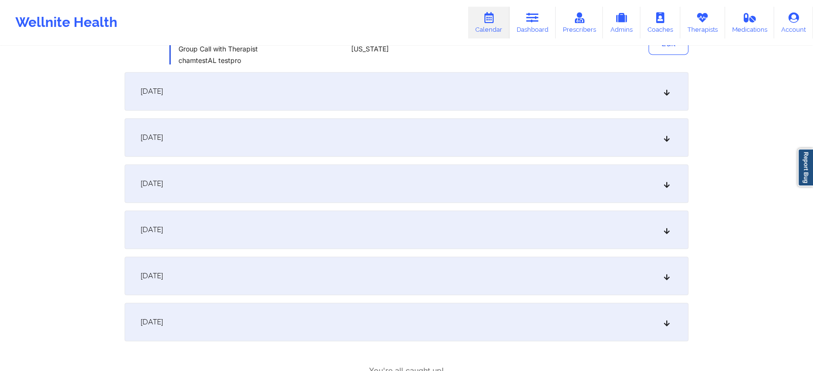
scroll to position [492, 0]
click at [443, 317] on div "[DATE]" at bounding box center [407, 325] width 564 height 38
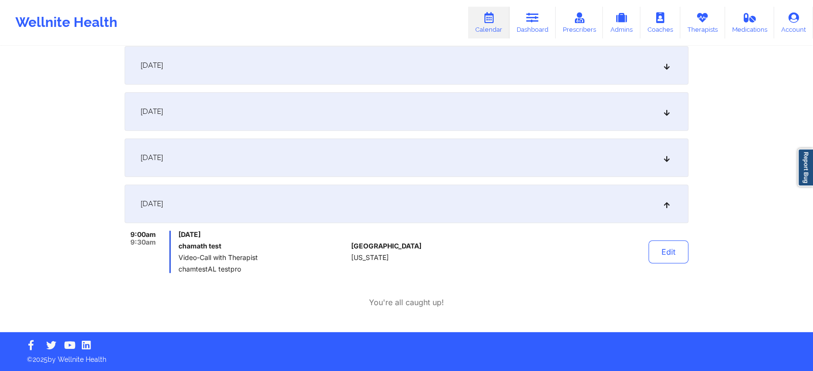
scroll to position [330, 0]
click at [675, 250] on button "Edit" at bounding box center [668, 252] width 40 height 23
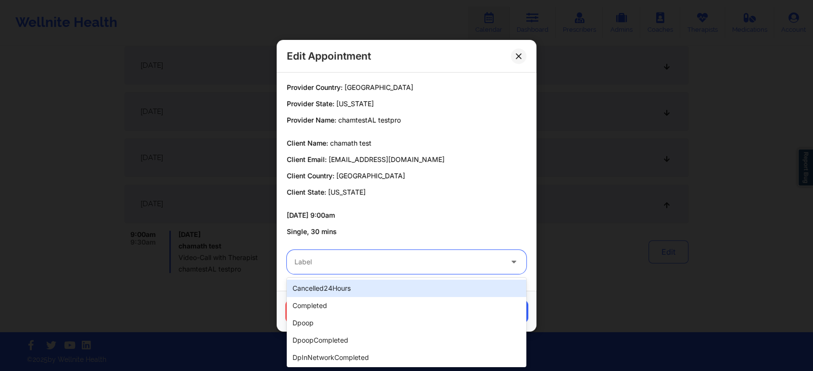
click at [411, 263] on div at bounding box center [398, 262] width 208 height 12
type input "tes"
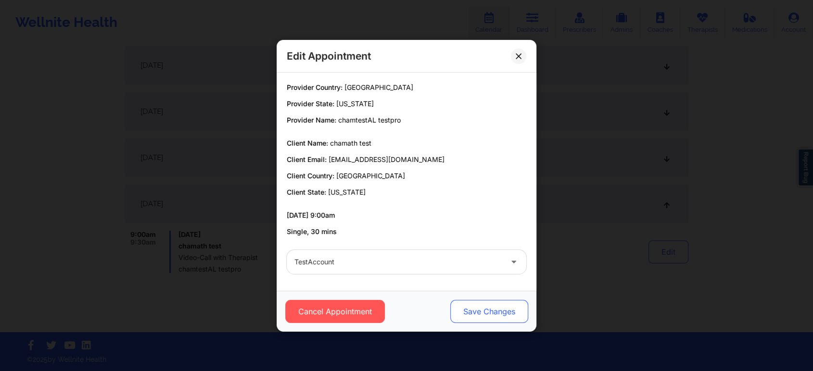
click at [464, 313] on button "Save Changes" at bounding box center [489, 311] width 78 height 23
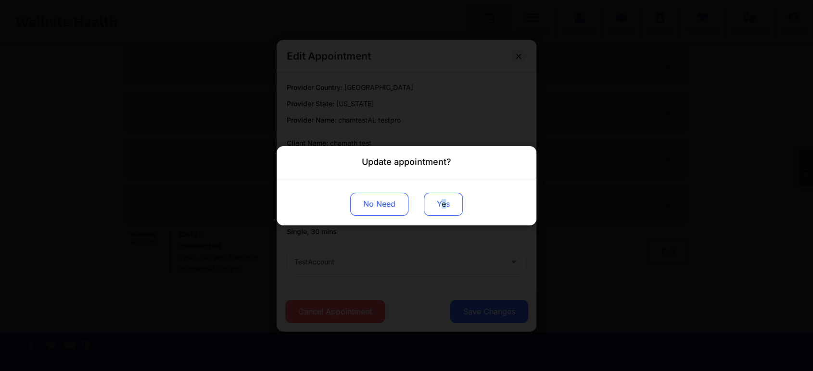
drag, startPoint x: 442, startPoint y: 218, endPoint x: 449, endPoint y: 195, distance: 23.9
click at [449, 195] on div "No Need Yes" at bounding box center [407, 201] width 260 height 47
click at [449, 195] on button "Yes" at bounding box center [443, 203] width 39 height 23
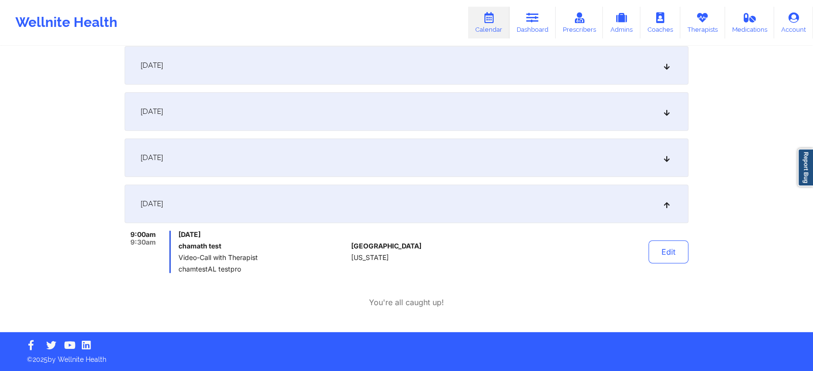
scroll to position [0, 0]
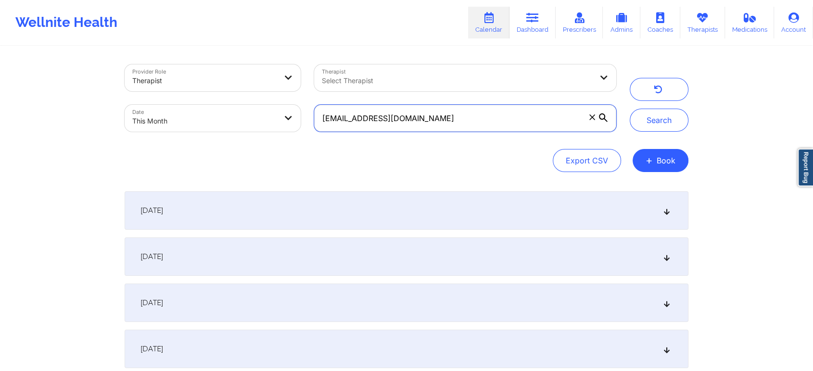
drag, startPoint x: 430, startPoint y: 117, endPoint x: 175, endPoint y: 91, distance: 255.8
click at [175, 91] on div "Provider Role Therapist Therapist Select Therapist Date This Month [EMAIL_ADDRE…" at bounding box center [370, 98] width 505 height 81
paste input "[PERSON_NAME].[PERSON_NAME]@g"
click at [630, 109] on button "Search" at bounding box center [659, 120] width 59 height 23
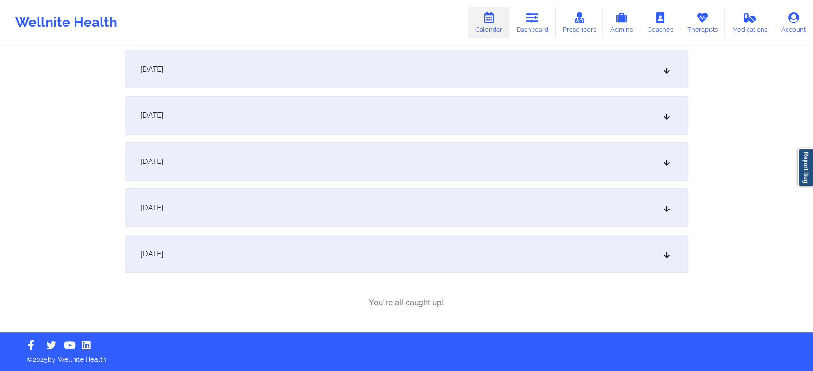
click at [310, 257] on div "[DATE]" at bounding box center [407, 254] width 564 height 38
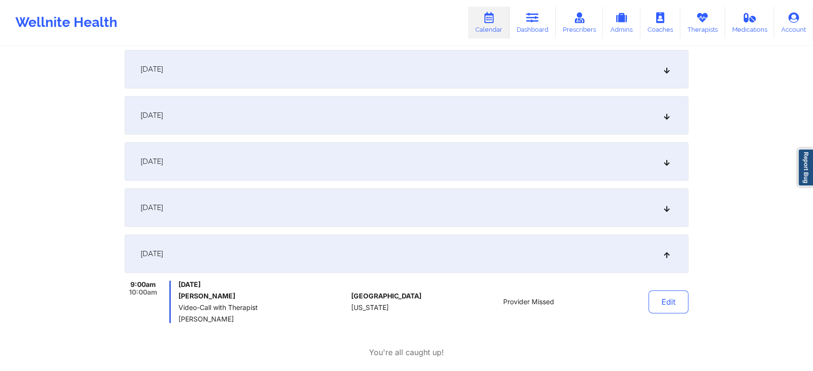
click at [291, 204] on div "[DATE]" at bounding box center [407, 208] width 564 height 38
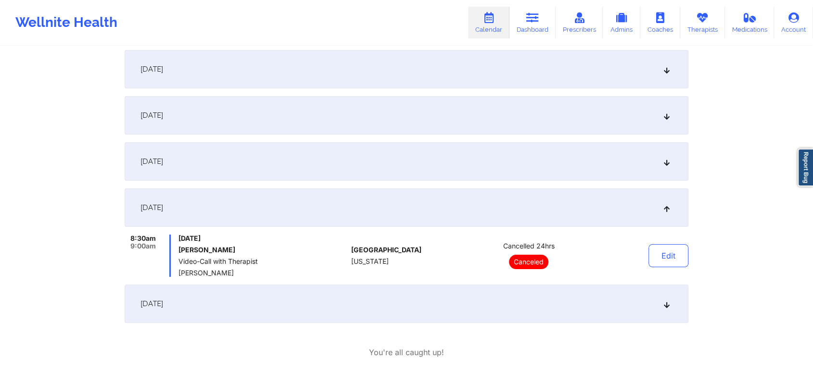
click at [333, 156] on div "[DATE]" at bounding box center [407, 161] width 564 height 38
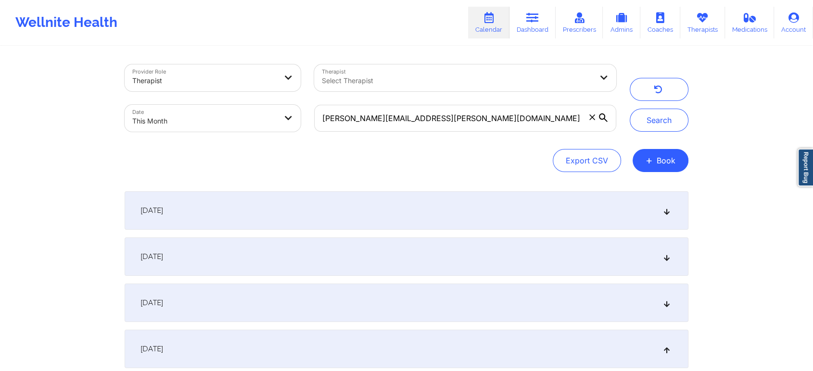
scroll to position [238, 0]
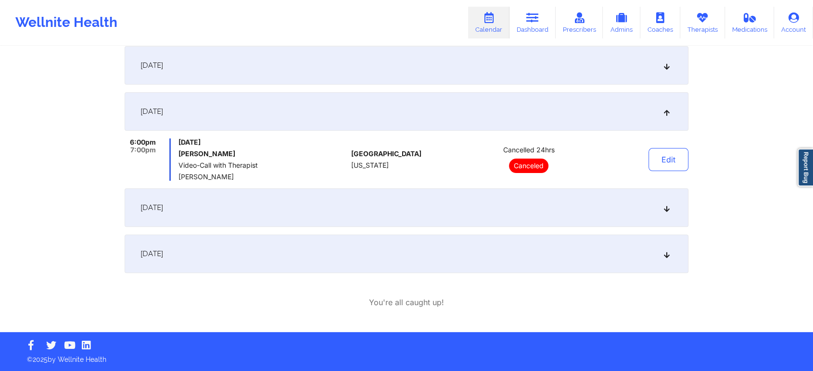
click at [334, 207] on div "[DATE]" at bounding box center [407, 208] width 564 height 38
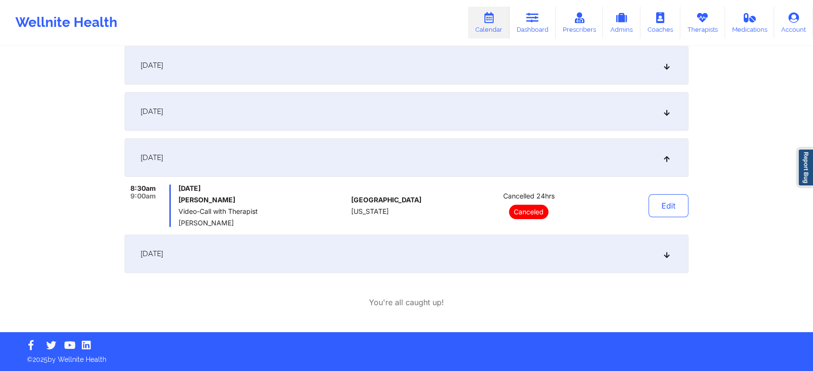
click at [523, 249] on div "[DATE]" at bounding box center [407, 254] width 564 height 38
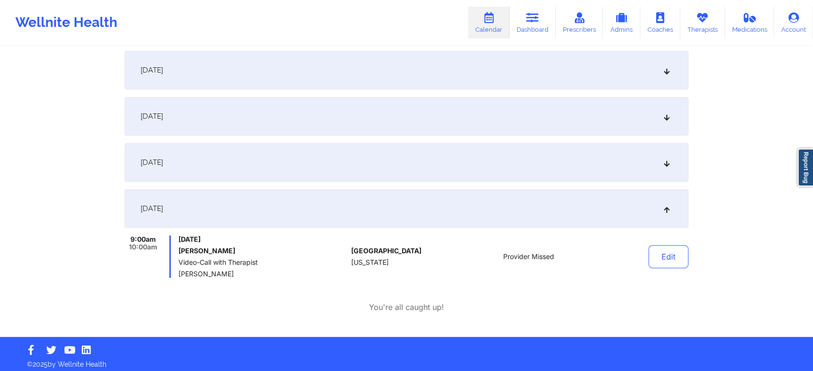
scroll to position [0, 0]
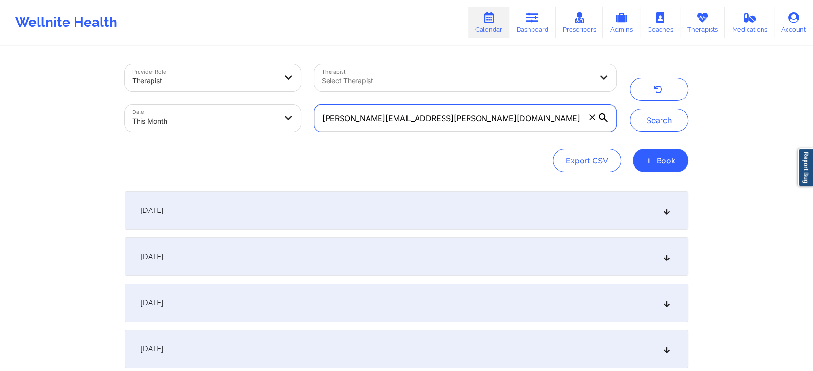
drag, startPoint x: 445, startPoint y: 131, endPoint x: 276, endPoint y: 104, distance: 171.9
click at [276, 104] on div "Provider Role Therapist Therapist Select Therapist Date This Month [PERSON_NAME…" at bounding box center [370, 98] width 505 height 81
click at [630, 109] on button "Search" at bounding box center [659, 120] width 59 height 23
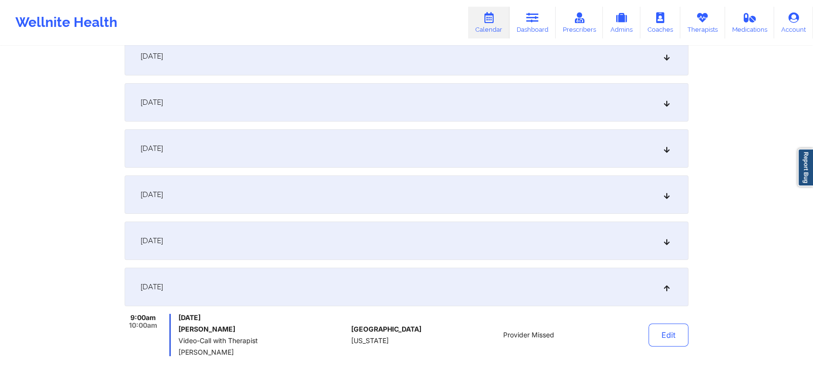
scroll to position [156, 0]
click at [662, 338] on button "Edit" at bounding box center [668, 333] width 40 height 23
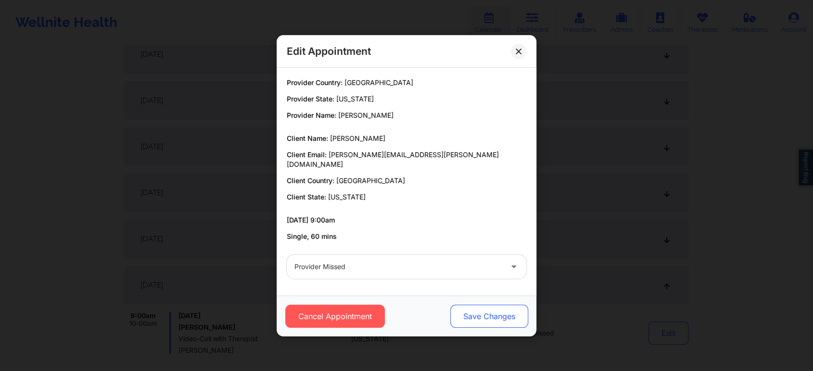
click at [494, 309] on button "Save Changes" at bounding box center [489, 316] width 78 height 23
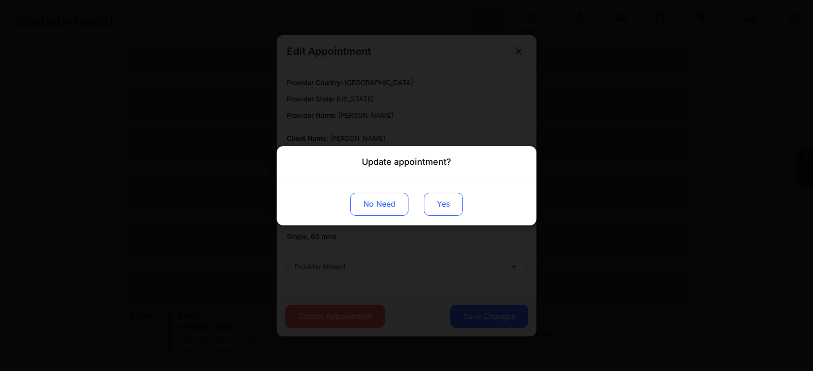
click at [427, 202] on button "Yes" at bounding box center [443, 203] width 39 height 23
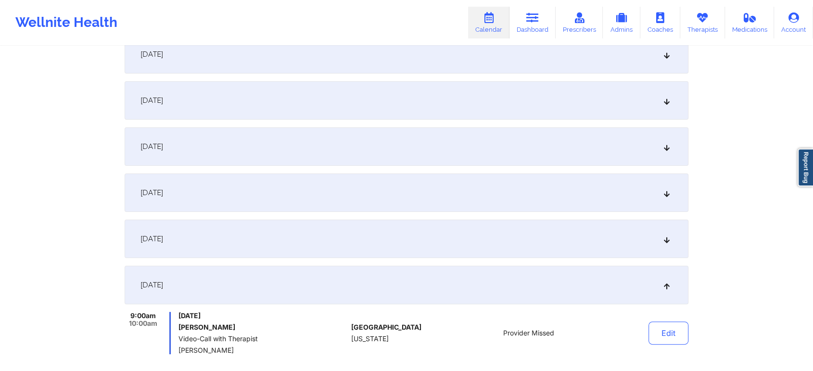
scroll to position [0, 0]
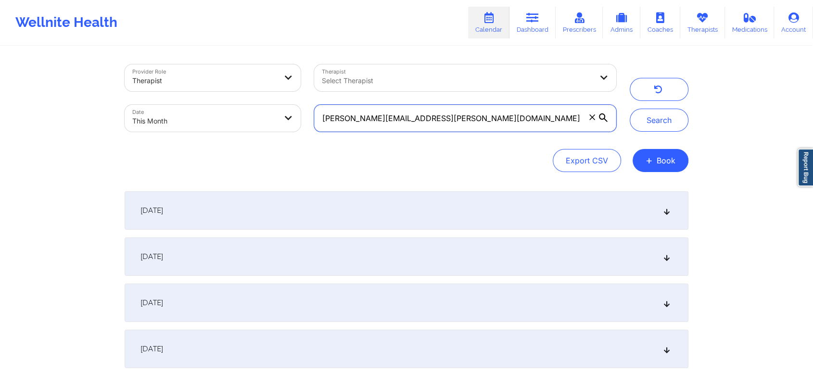
drag, startPoint x: 433, startPoint y: 114, endPoint x: 246, endPoint y: 125, distance: 188.0
click at [246, 125] on div "Provider Role Therapist Therapist Select Therapist Date This Month [PERSON_NAME…" at bounding box center [370, 98] width 505 height 81
paste input "[EMAIL_ADDRESS]"
click at [630, 109] on button "Search" at bounding box center [659, 120] width 59 height 23
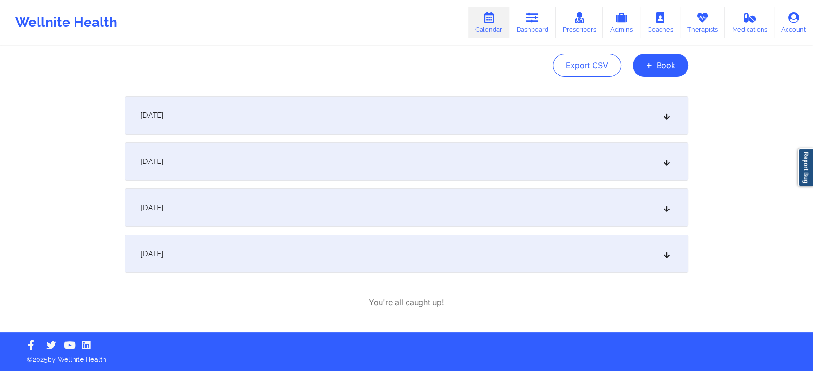
click at [365, 238] on div "[DATE]" at bounding box center [407, 254] width 564 height 38
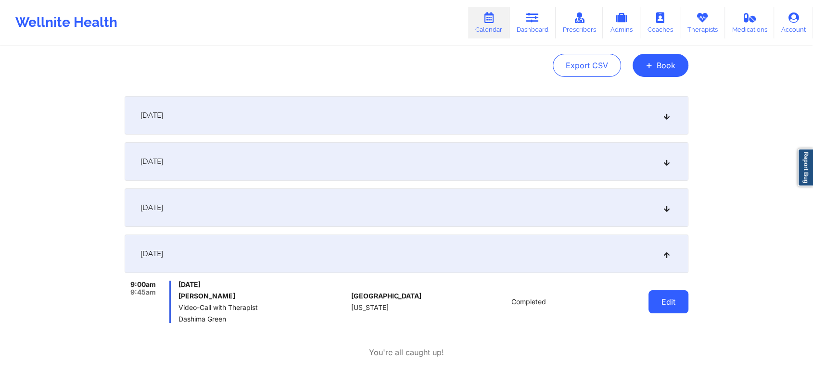
click at [663, 298] on button "Edit" at bounding box center [668, 302] width 40 height 23
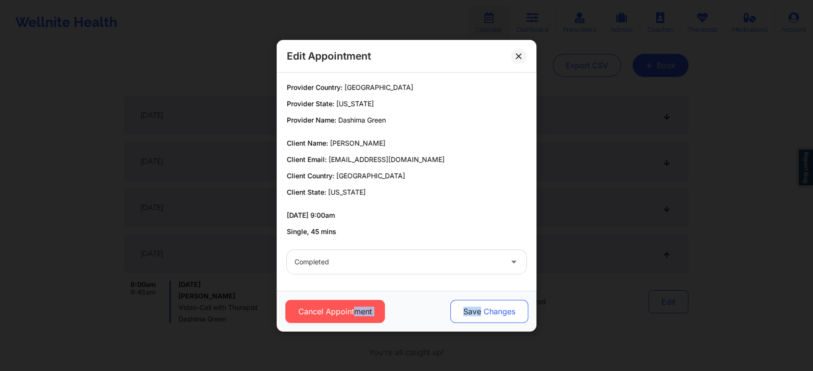
drag, startPoint x: 356, startPoint y: 309, endPoint x: 481, endPoint y: 312, distance: 124.6
click at [481, 312] on div "Cancel Appointment Save Changes" at bounding box center [406, 311] width 246 height 23
click at [481, 312] on button "Save Changes" at bounding box center [489, 311] width 78 height 23
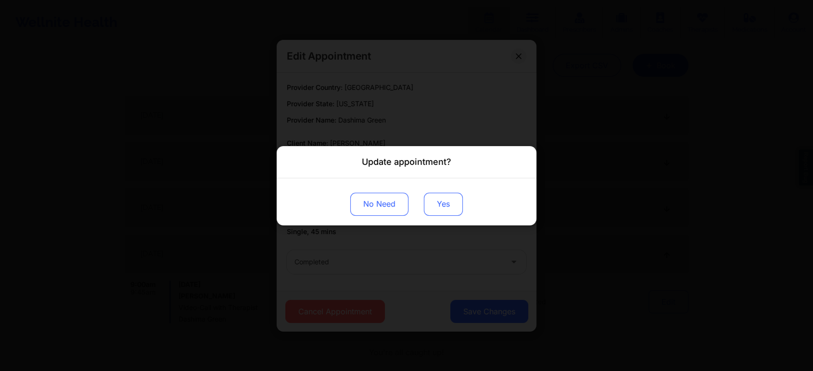
click at [436, 203] on button "Yes" at bounding box center [443, 203] width 39 height 23
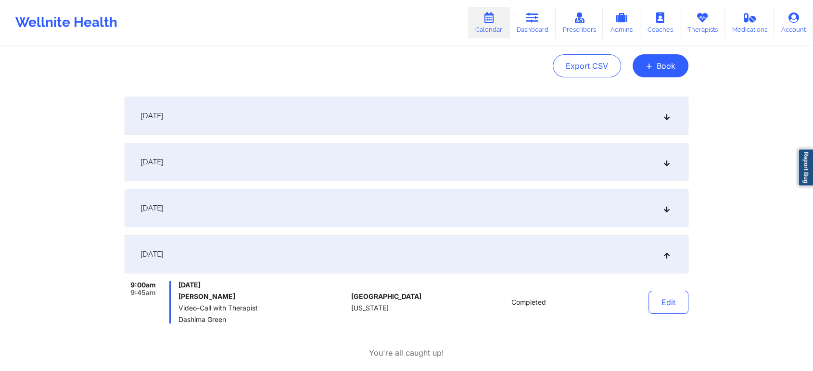
scroll to position [0, 0]
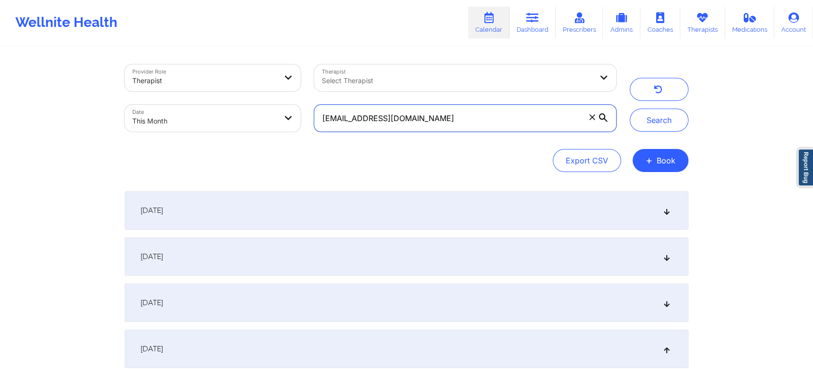
drag, startPoint x: 451, startPoint y: 123, endPoint x: 266, endPoint y: 109, distance: 185.8
click at [266, 109] on div "Provider Role Therapist Therapist Select Therapist Date This Month [EMAIL_ADDRE…" at bounding box center [370, 98] width 505 height 81
paste input "[EMAIL_ADDRESS][PERSON_NAME]"
click at [630, 109] on button "Search" at bounding box center [659, 120] width 59 height 23
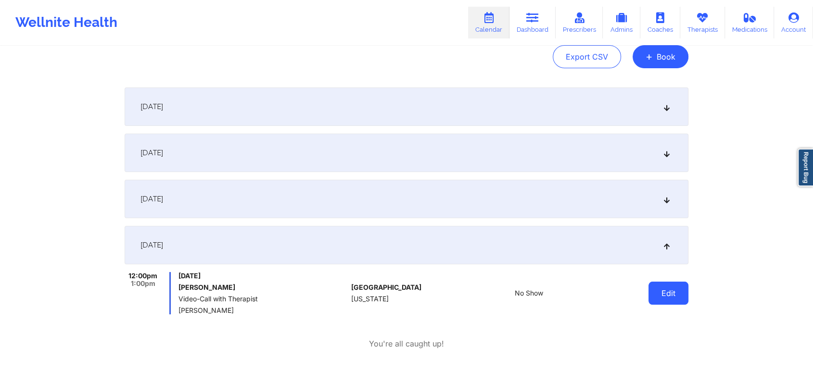
click at [672, 288] on button "Edit" at bounding box center [668, 293] width 40 height 23
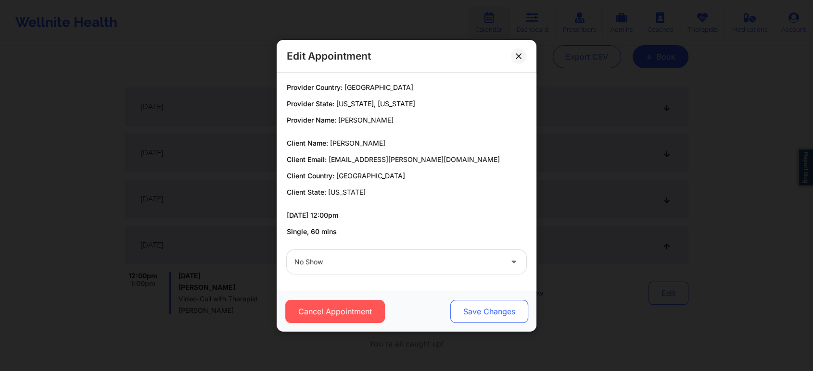
click at [460, 306] on button "Save Changes" at bounding box center [489, 311] width 78 height 23
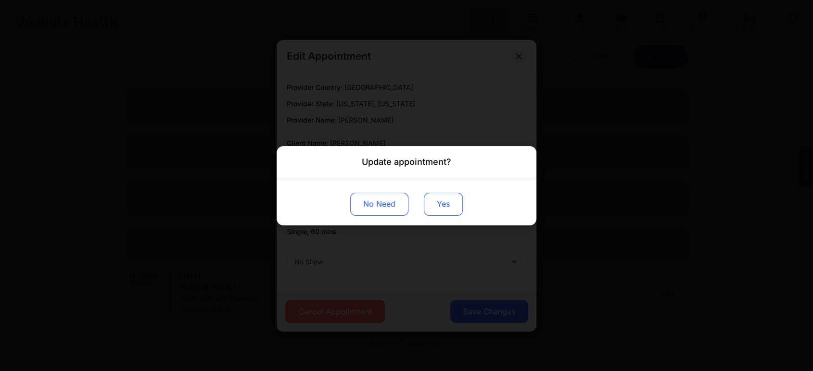
click at [456, 202] on button "Yes" at bounding box center [443, 203] width 39 height 23
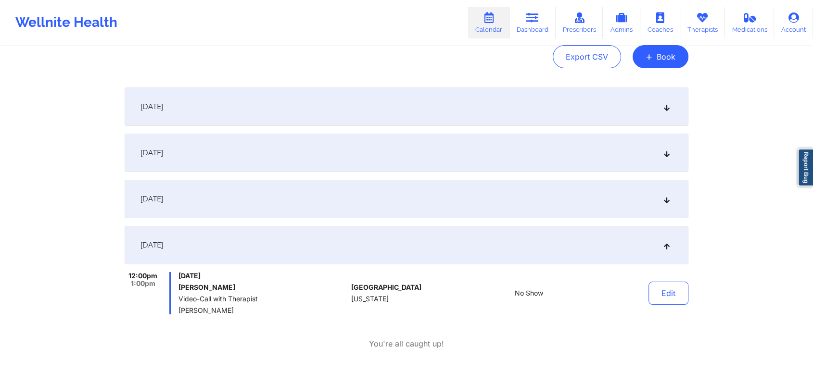
scroll to position [0, 0]
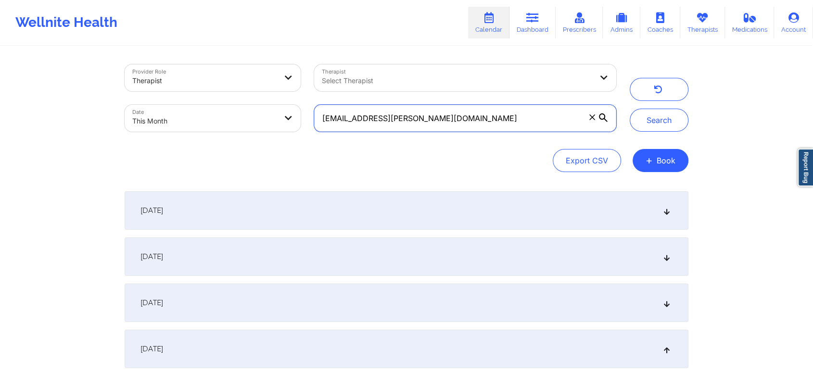
drag, startPoint x: 462, startPoint y: 130, endPoint x: 309, endPoint y: 139, distance: 153.2
click at [309, 139] on div "Provider Role Therapist Therapist Select Therapist Date This Month [EMAIL_ADDRE…" at bounding box center [407, 118] width 564 height 108
paste input "orangedoodle52"
click at [630, 109] on button "Search" at bounding box center [659, 120] width 59 height 23
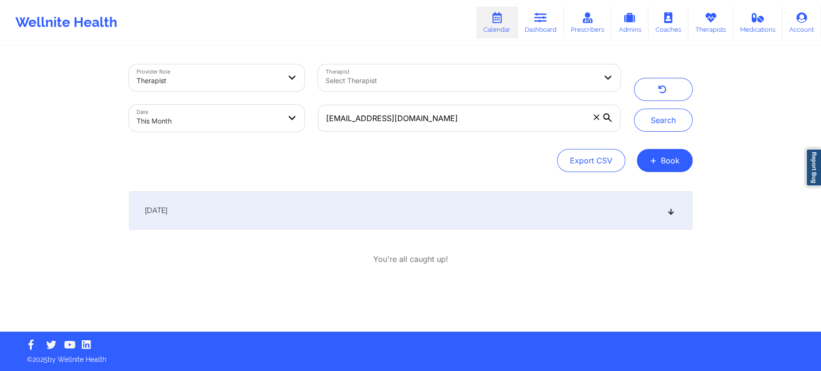
click at [387, 213] on div "[DATE]" at bounding box center [411, 210] width 564 height 38
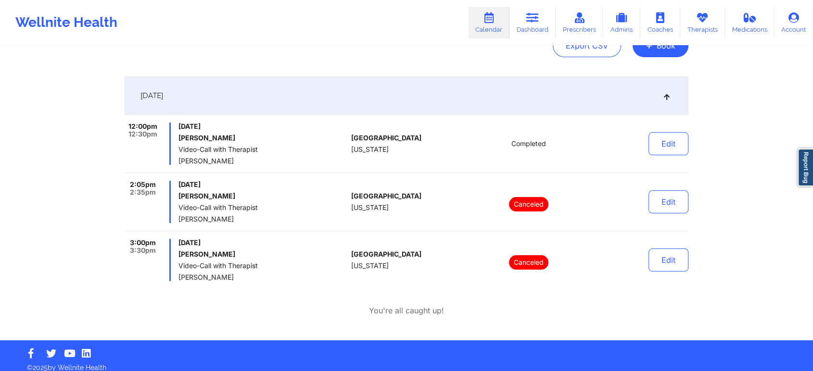
scroll to position [123, 0]
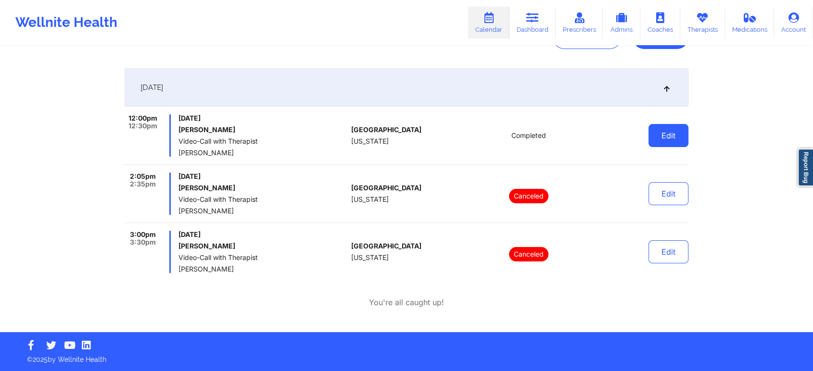
click at [685, 139] on button "Edit" at bounding box center [668, 135] width 40 height 23
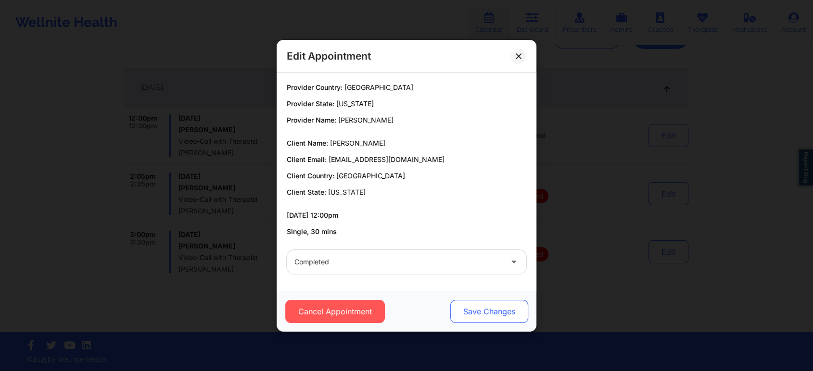
click at [488, 310] on button "Save Changes" at bounding box center [489, 311] width 78 height 23
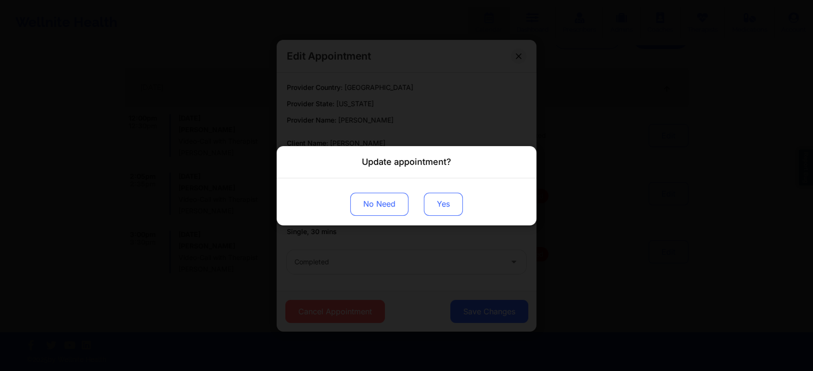
click at [439, 212] on button "Yes" at bounding box center [443, 203] width 39 height 23
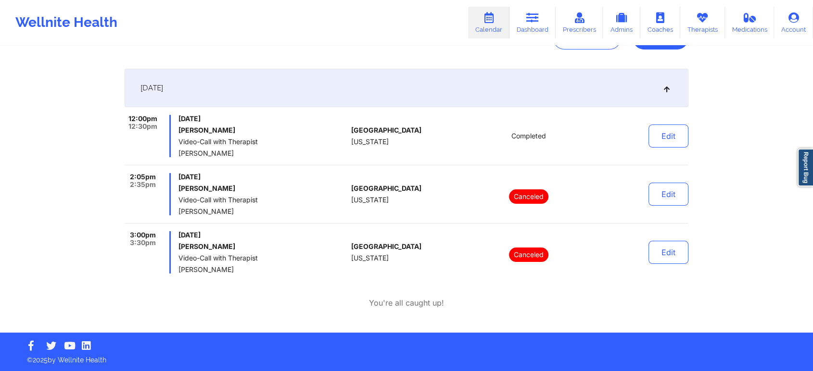
scroll to position [0, 0]
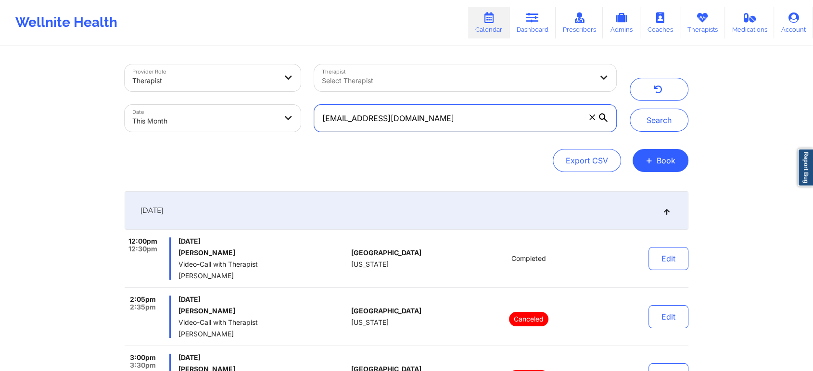
drag, startPoint x: 465, startPoint y: 110, endPoint x: 266, endPoint y: 91, distance: 200.0
click at [266, 91] on div "Provider Role Therapist Therapist Select Therapist Date This Month [EMAIL_ADDRE…" at bounding box center [370, 98] width 505 height 81
paste input "Nicholasfarrington"
click at [630, 109] on button "Search" at bounding box center [659, 120] width 59 height 23
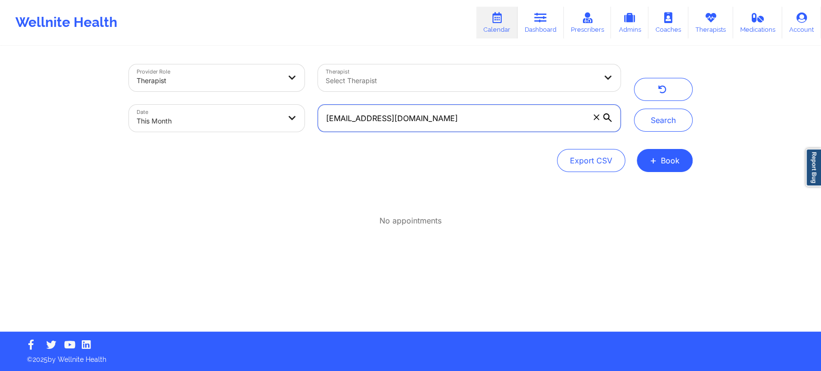
click at [333, 122] on input "[EMAIL_ADDRESS][DOMAIN_NAME]" at bounding box center [469, 118] width 302 height 27
click at [634, 109] on button "Search" at bounding box center [663, 120] width 59 height 23
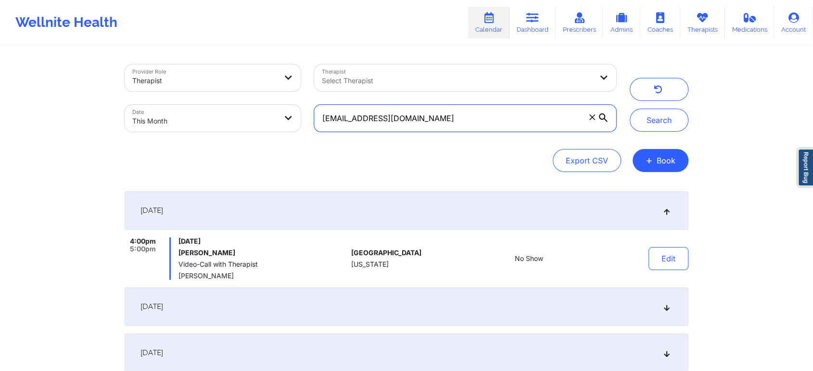
scroll to position [191, 0]
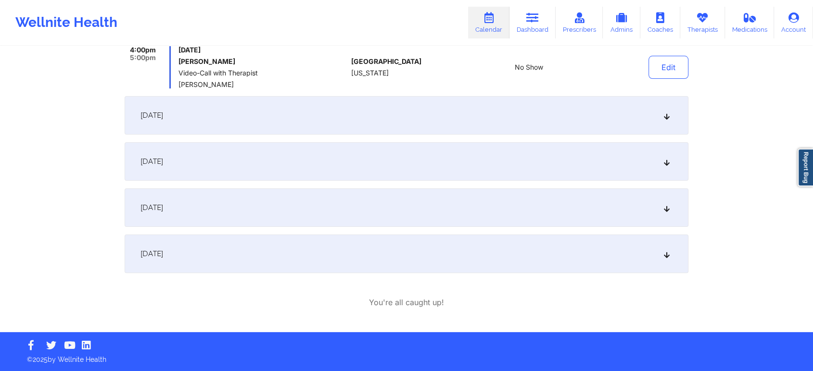
click at [348, 270] on div "[DATE]" at bounding box center [407, 254] width 564 height 38
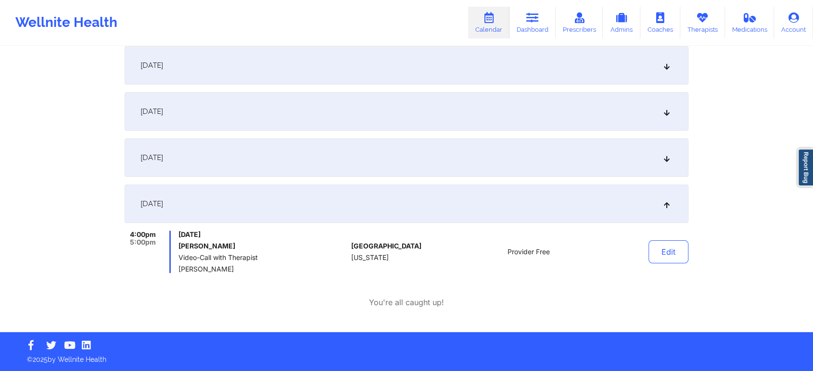
click at [397, 162] on div "[DATE]" at bounding box center [407, 158] width 564 height 38
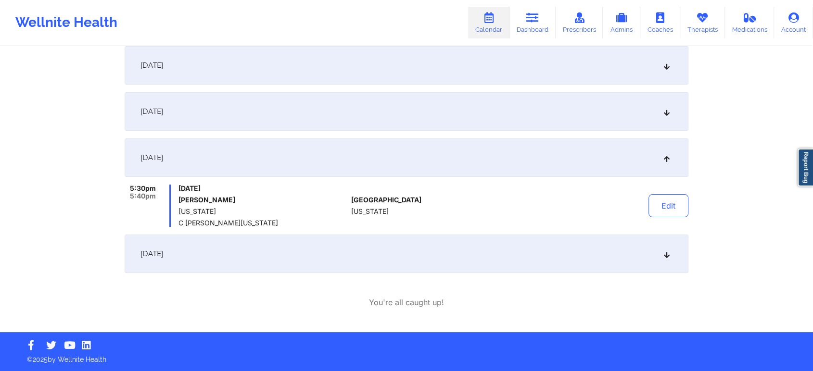
click at [449, 113] on div "[DATE]" at bounding box center [407, 111] width 564 height 38
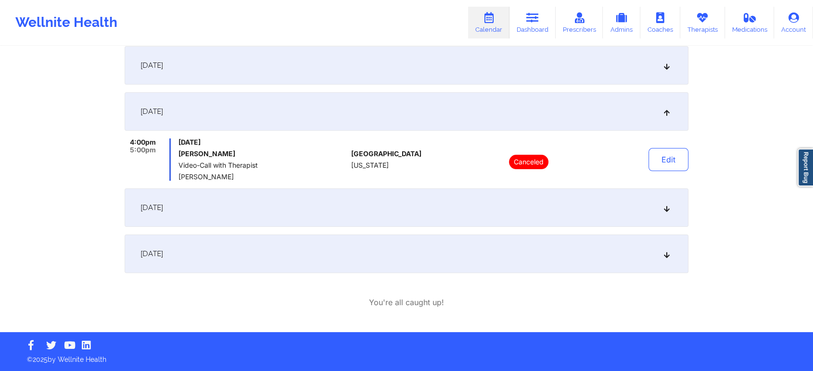
click at [403, 64] on div "[DATE]" at bounding box center [407, 65] width 564 height 38
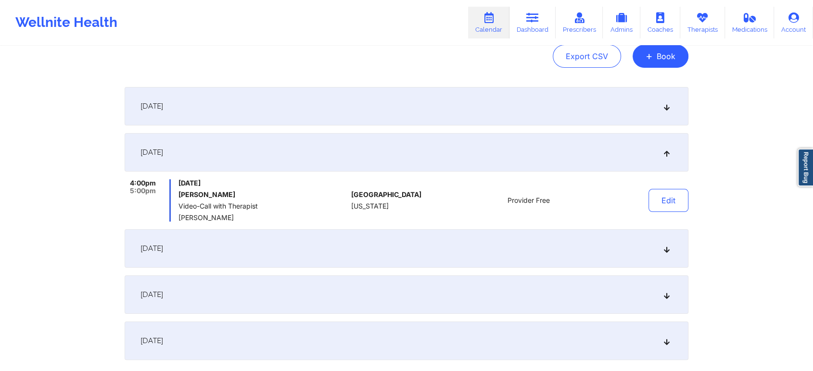
scroll to position [104, 0]
click at [458, 111] on div "[DATE]" at bounding box center [407, 107] width 564 height 38
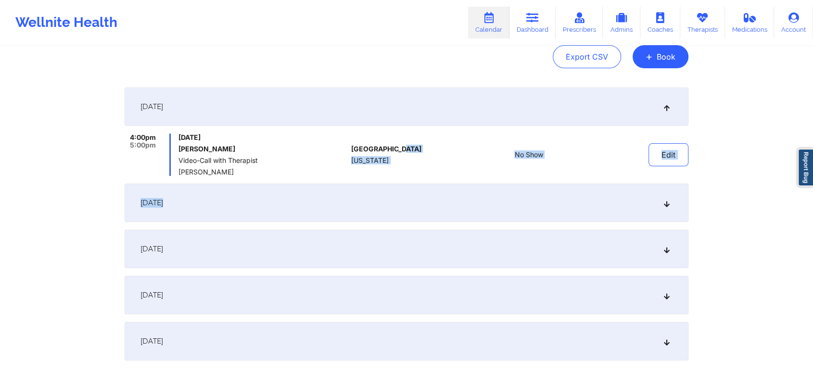
drag, startPoint x: 446, startPoint y: 178, endPoint x: 451, endPoint y: 190, distance: 12.8
click at [451, 190] on div "[DATE] 4:00pm 5:00pm [DATE] [PERSON_NAME] Video-Call with Therapist [PERSON_NAM…" at bounding box center [407, 224] width 564 height 273
click at [451, 190] on div "[DATE]" at bounding box center [407, 203] width 564 height 38
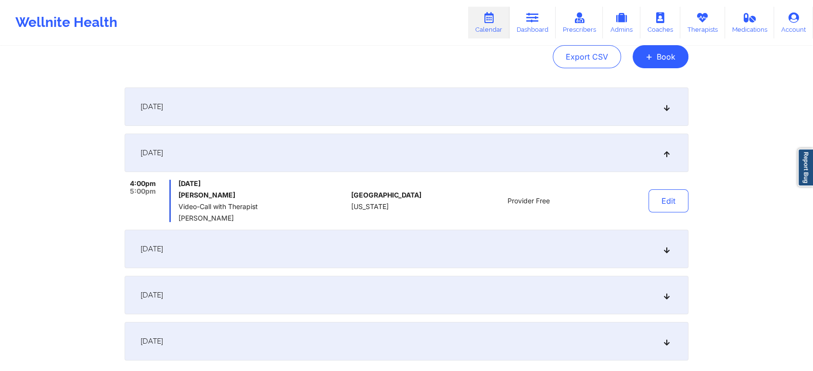
scroll to position [191, 0]
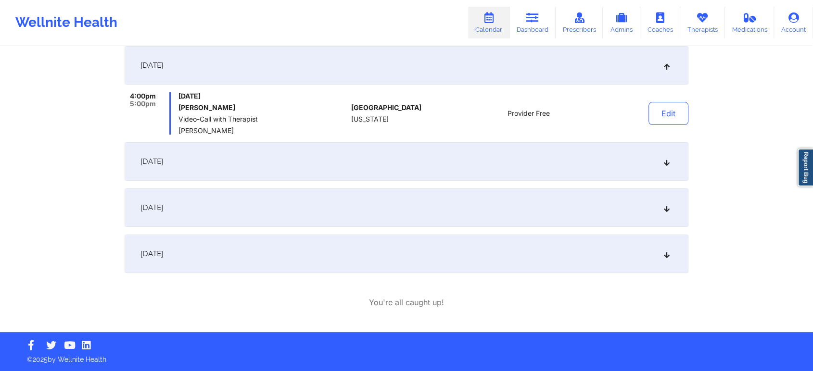
click at [377, 241] on div "[DATE]" at bounding box center [407, 254] width 564 height 38
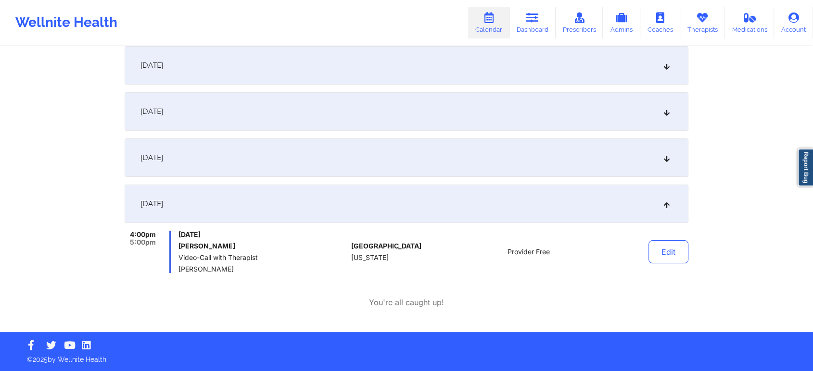
click at [261, 161] on div "[DATE]" at bounding box center [407, 158] width 564 height 38
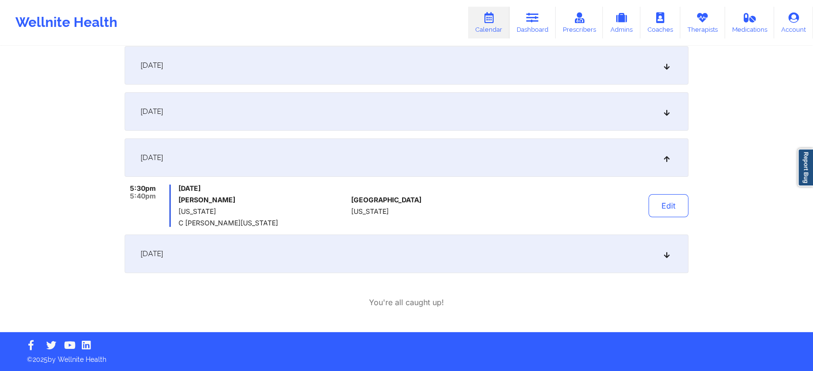
click at [264, 104] on div "[DATE]" at bounding box center [407, 111] width 564 height 38
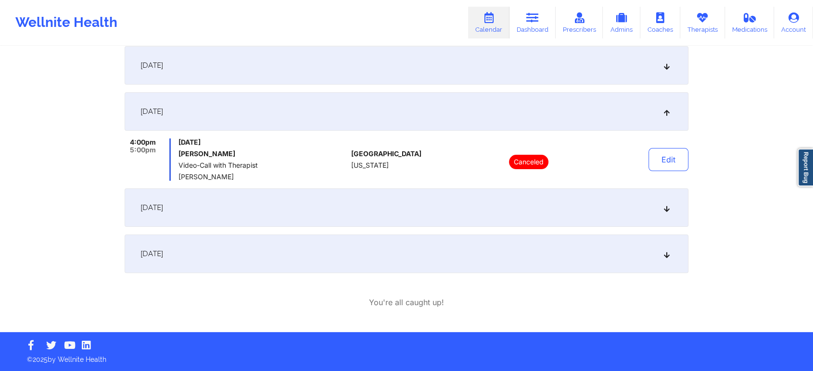
click at [298, 64] on div "[DATE]" at bounding box center [407, 65] width 564 height 38
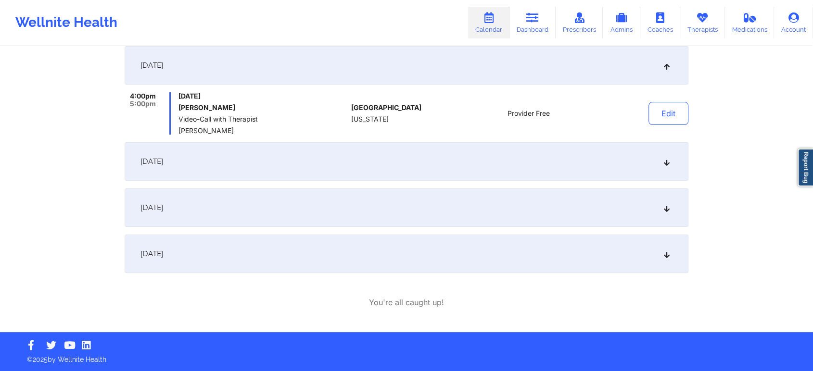
click at [300, 249] on div "[DATE]" at bounding box center [407, 254] width 564 height 38
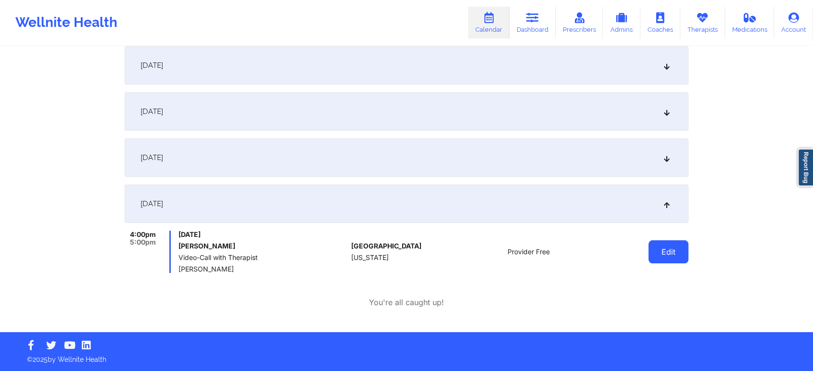
click at [662, 258] on button "Edit" at bounding box center [668, 252] width 40 height 23
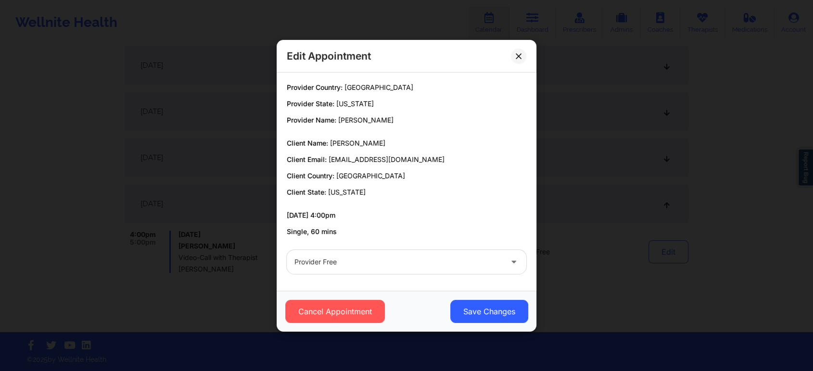
click at [391, 243] on div "Provider Free" at bounding box center [406, 262] width 253 height 38
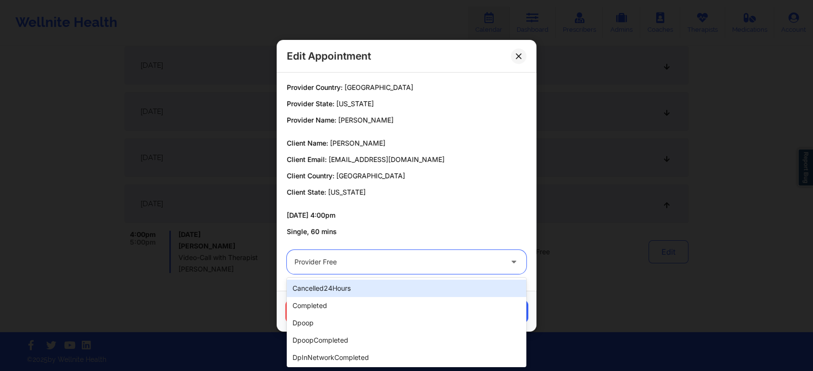
click at [375, 253] on div "Provider Free" at bounding box center [398, 262] width 208 height 24
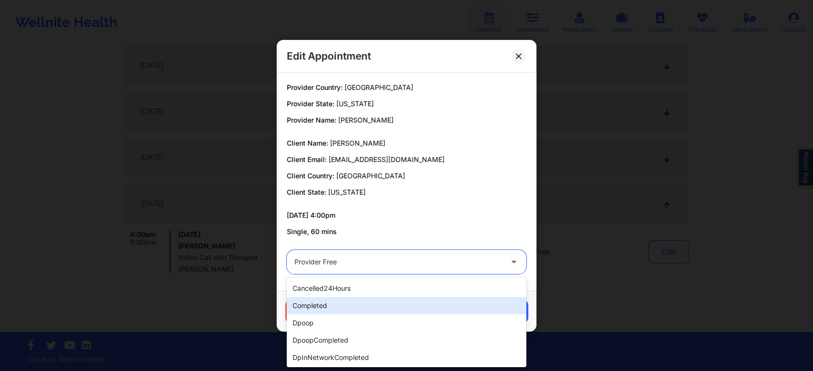
click at [319, 305] on div "completed" at bounding box center [407, 305] width 240 height 17
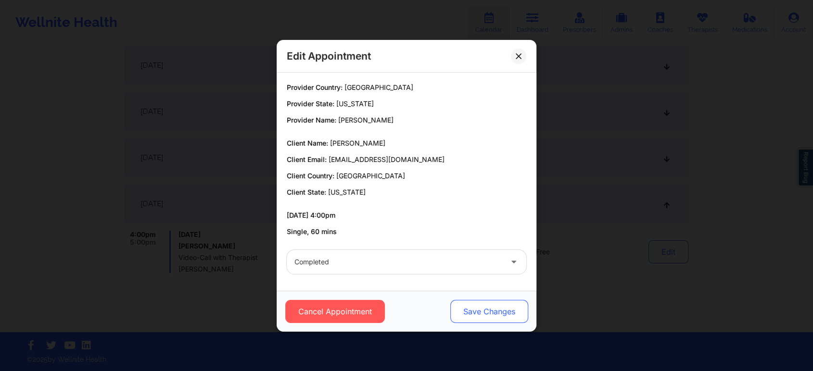
click at [470, 315] on button "Save Changes" at bounding box center [489, 311] width 78 height 23
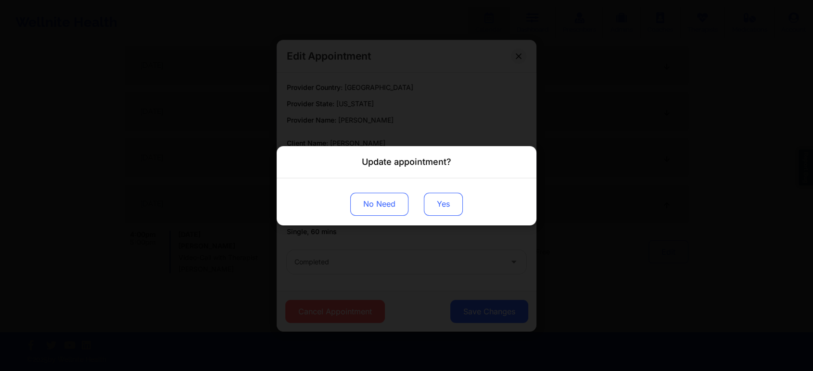
click at [438, 195] on button "Yes" at bounding box center [443, 203] width 39 height 23
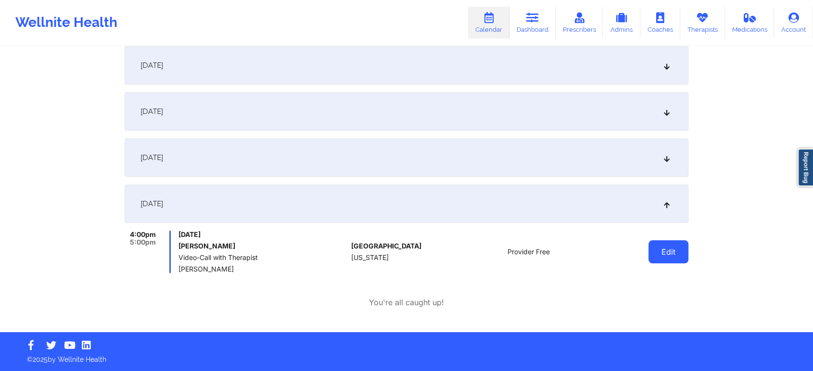
click at [683, 245] on button "Edit" at bounding box center [668, 252] width 40 height 23
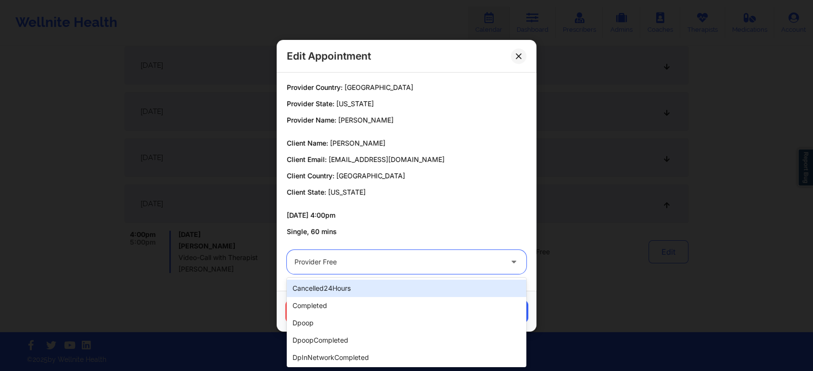
click at [391, 255] on div "Provider Free" at bounding box center [398, 262] width 208 height 24
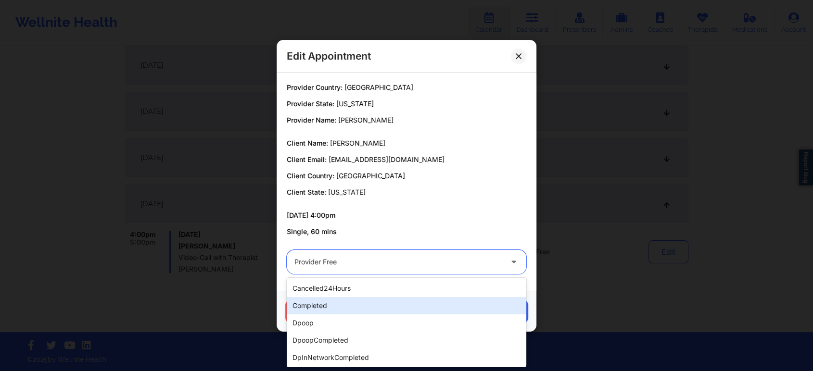
click at [323, 304] on div "completed" at bounding box center [407, 305] width 240 height 17
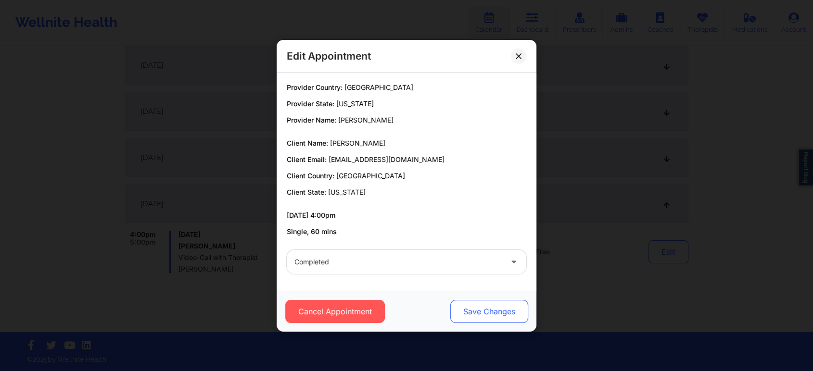
click at [491, 307] on button "Save Changes" at bounding box center [489, 311] width 78 height 23
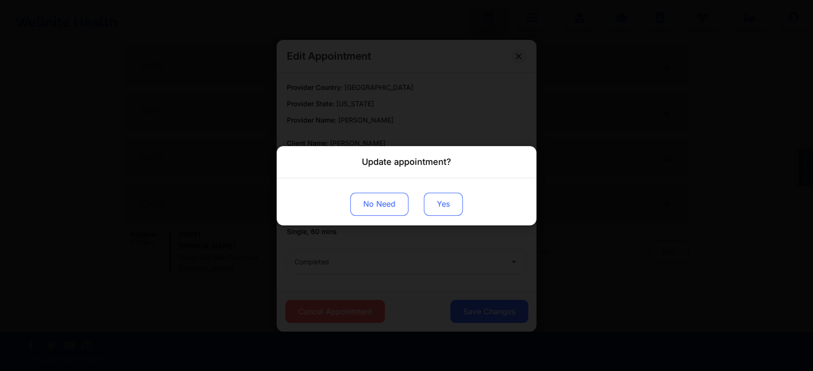
click at [432, 209] on button "Yes" at bounding box center [443, 203] width 39 height 23
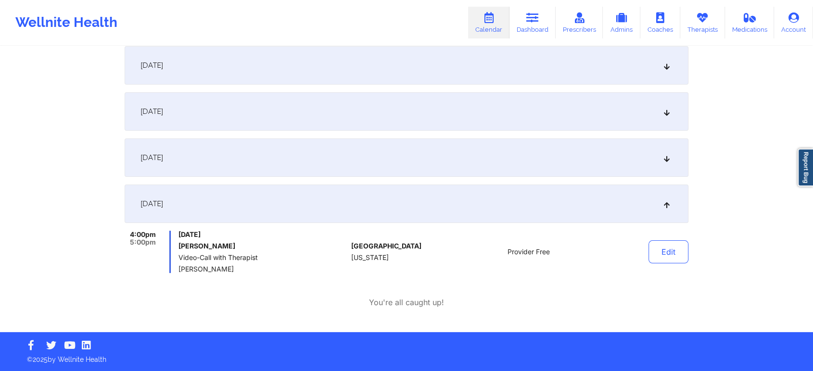
scroll to position [0, 0]
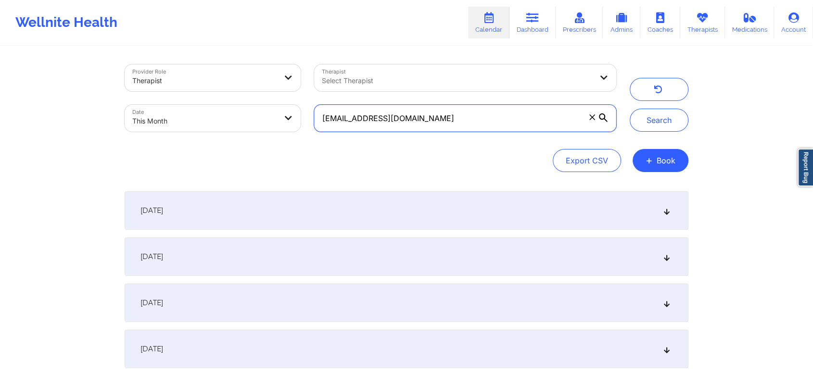
drag, startPoint x: 465, startPoint y: 114, endPoint x: 250, endPoint y: 111, distance: 215.0
click at [250, 111] on div "Provider Role Therapist Therapist Select Therapist Date This Month [EMAIL_ADDRE…" at bounding box center [370, 98] width 505 height 81
paste input "ruthcorreo@hot"
click at [630, 109] on button "Search" at bounding box center [659, 120] width 59 height 23
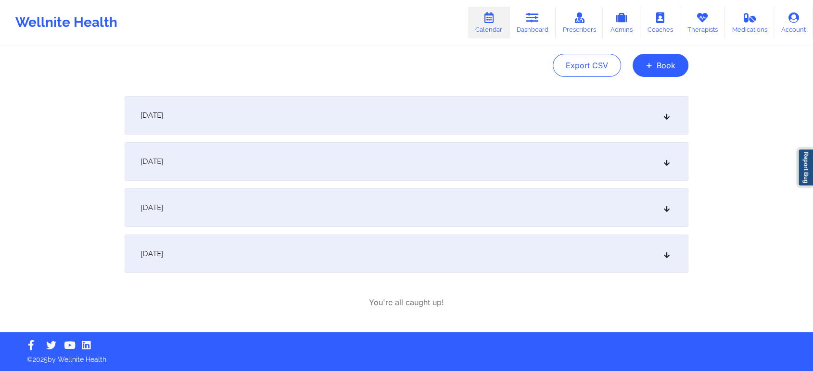
click at [314, 246] on div "[DATE]" at bounding box center [407, 254] width 564 height 38
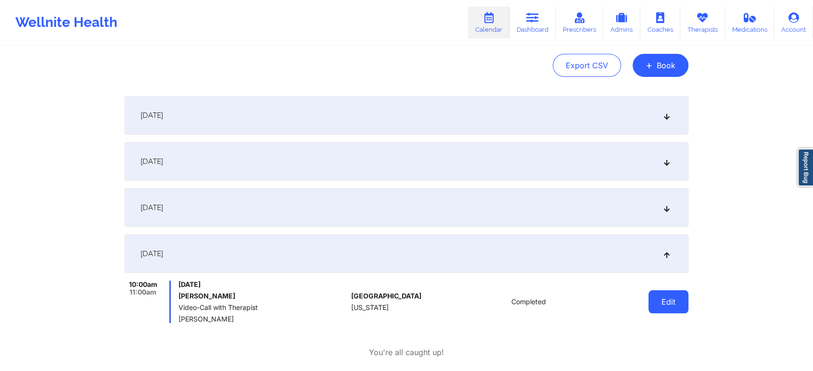
click at [659, 299] on button "Edit" at bounding box center [668, 302] width 40 height 23
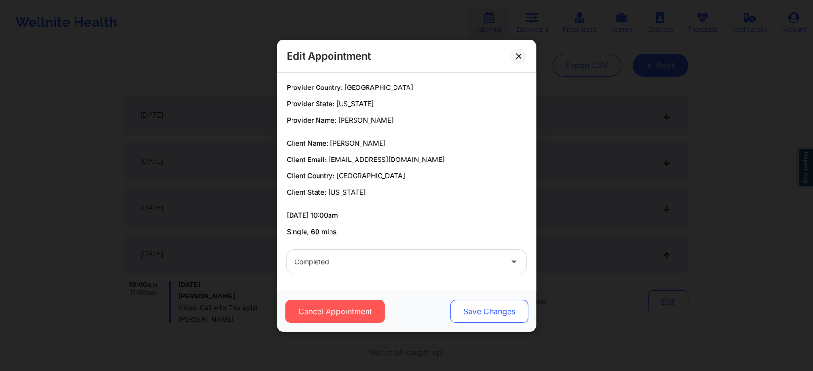
click at [506, 308] on button "Save Changes" at bounding box center [489, 311] width 78 height 23
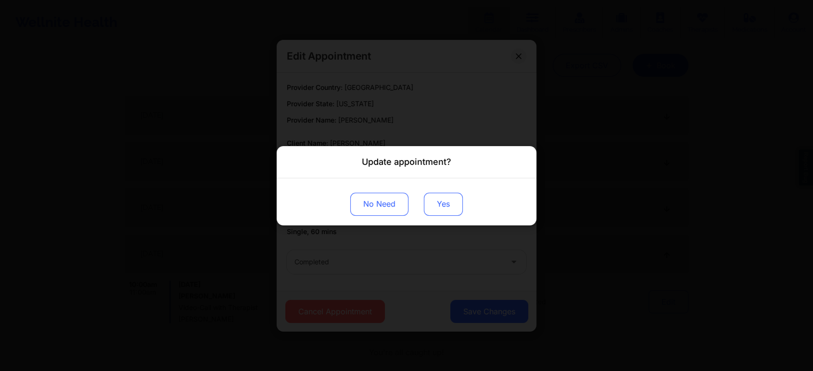
click at [455, 192] on button "Yes" at bounding box center [443, 203] width 39 height 23
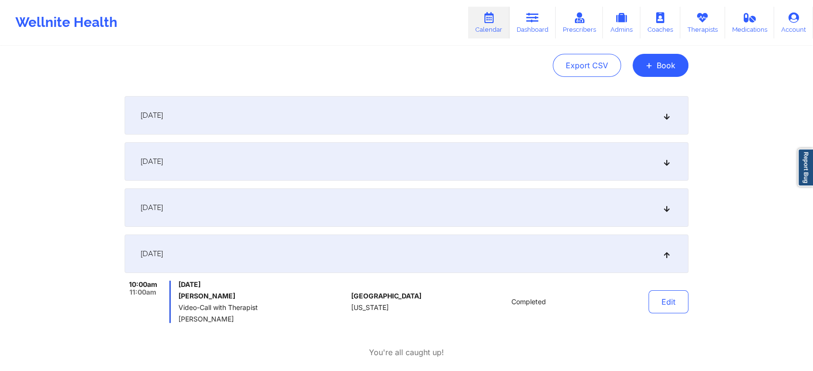
scroll to position [0, 0]
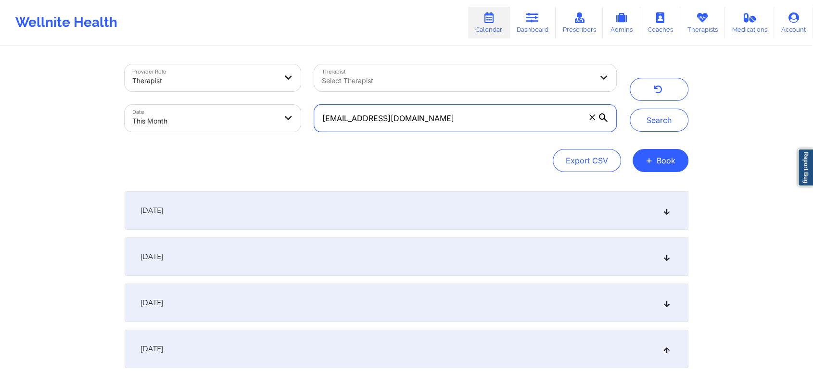
drag, startPoint x: 450, startPoint y: 110, endPoint x: 199, endPoint y: 101, distance: 251.2
click at [199, 101] on div "Provider Role Therapist Therapist Select Therapist Date This Month [EMAIL_ADDRE…" at bounding box center [370, 98] width 505 height 81
paste input "practicalgrasp@g"
click at [630, 109] on button "Search" at bounding box center [659, 120] width 59 height 23
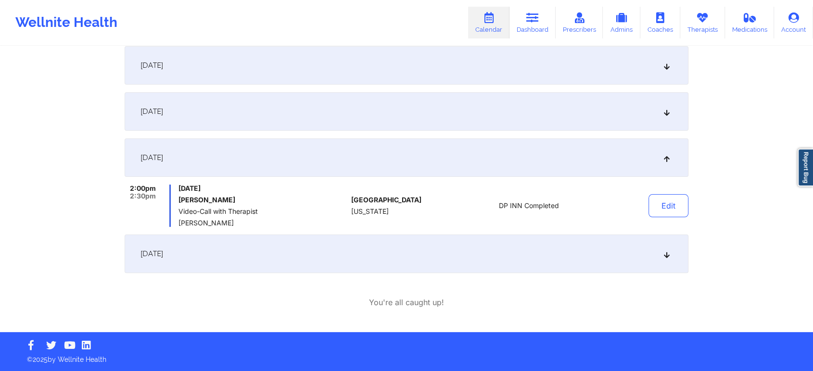
click at [384, 241] on div "[DATE]" at bounding box center [407, 254] width 564 height 38
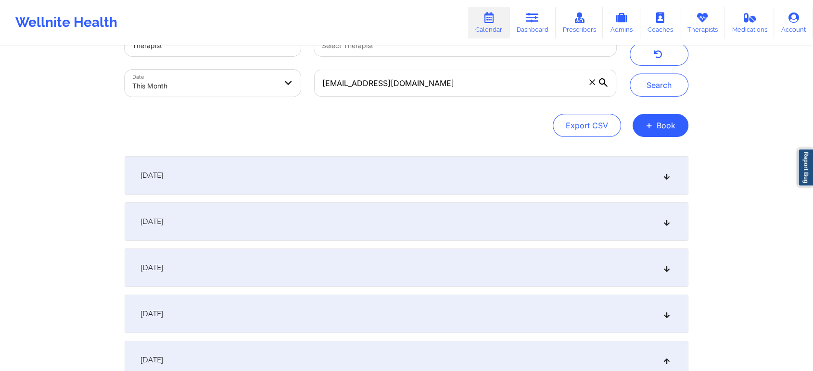
scroll to position [0, 0]
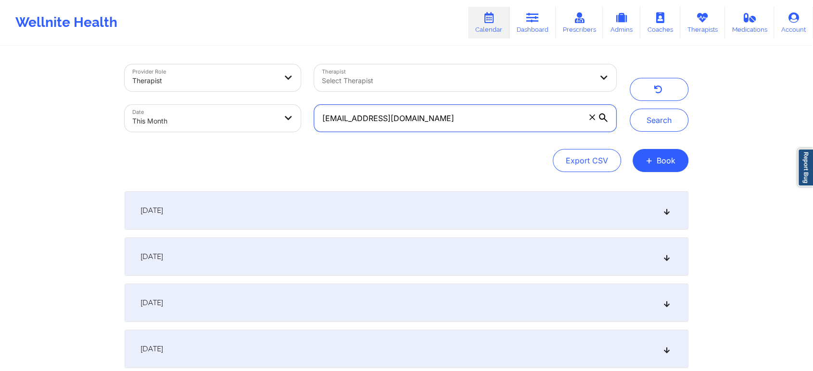
drag, startPoint x: 454, startPoint y: 120, endPoint x: 221, endPoint y: 95, distance: 234.6
click at [221, 95] on div "Provider Role Therapist Therapist Select Therapist Date This Month [EMAIL_ADDRE…" at bounding box center [370, 98] width 505 height 81
paste input "[EMAIL_ADDRESS]"
click at [630, 109] on button "Search" at bounding box center [659, 120] width 59 height 23
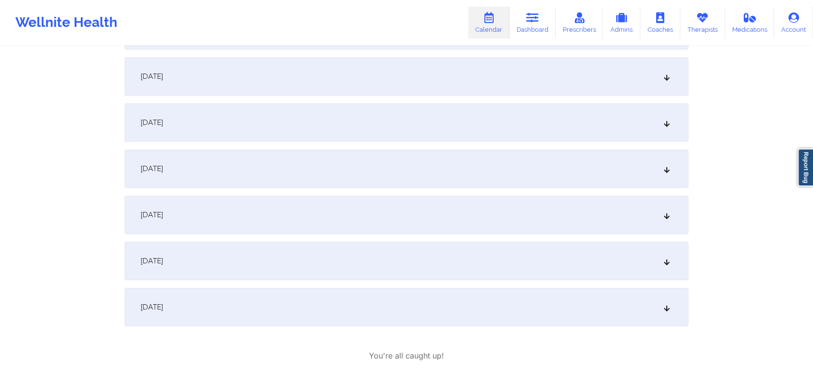
scroll to position [466, 0]
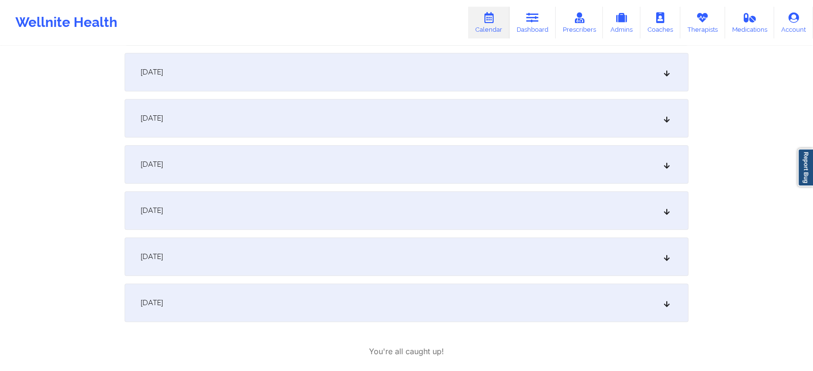
click at [291, 249] on div "[DATE]" at bounding box center [407, 257] width 564 height 38
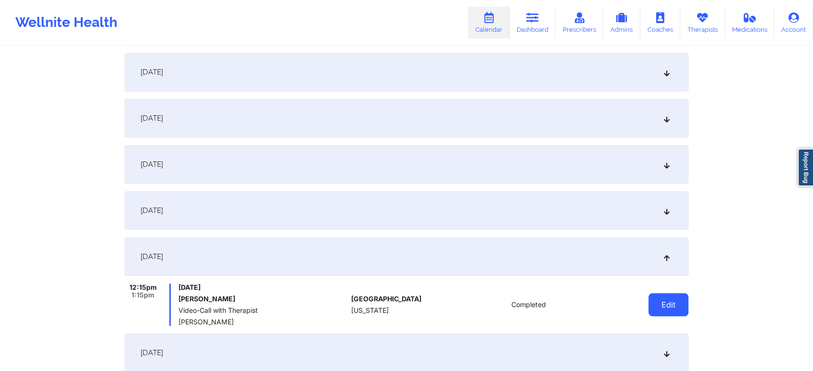
click at [670, 312] on button "Edit" at bounding box center [668, 304] width 40 height 23
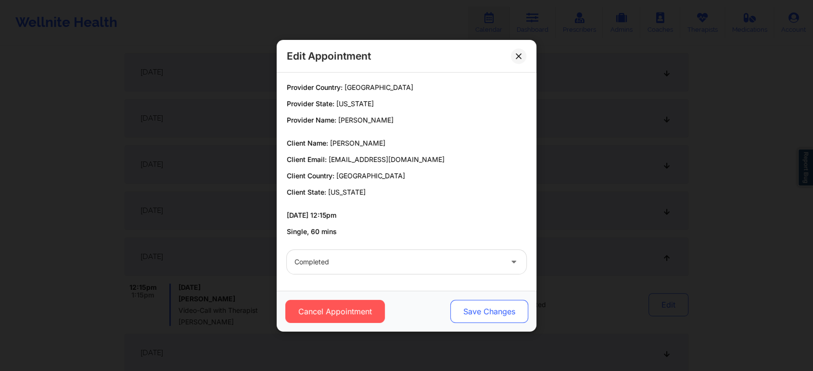
click at [460, 317] on button "Save Changes" at bounding box center [489, 311] width 78 height 23
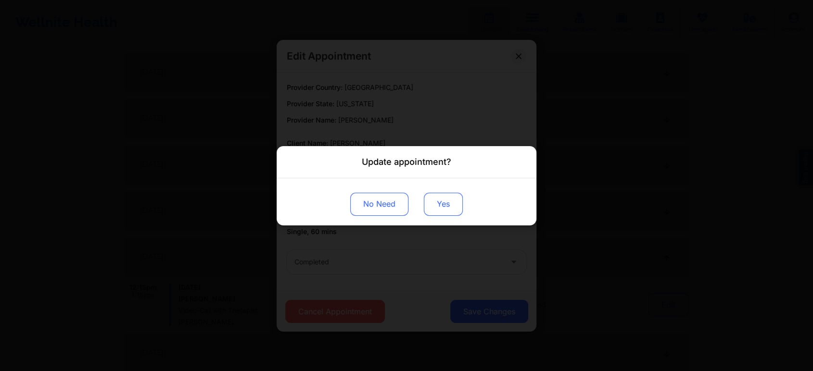
click at [439, 210] on button "Yes" at bounding box center [443, 203] width 39 height 23
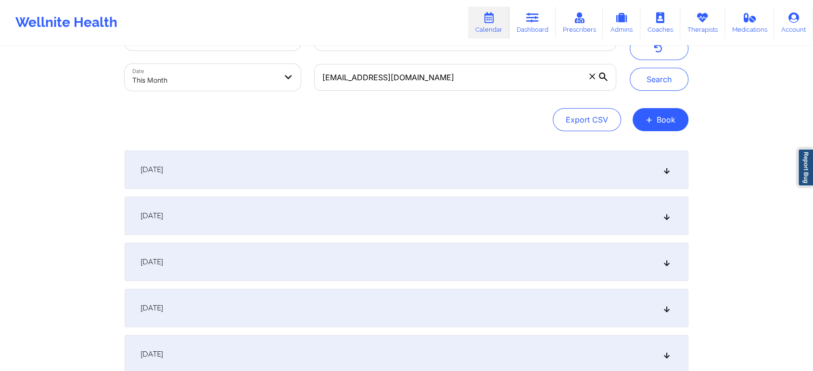
scroll to position [0, 0]
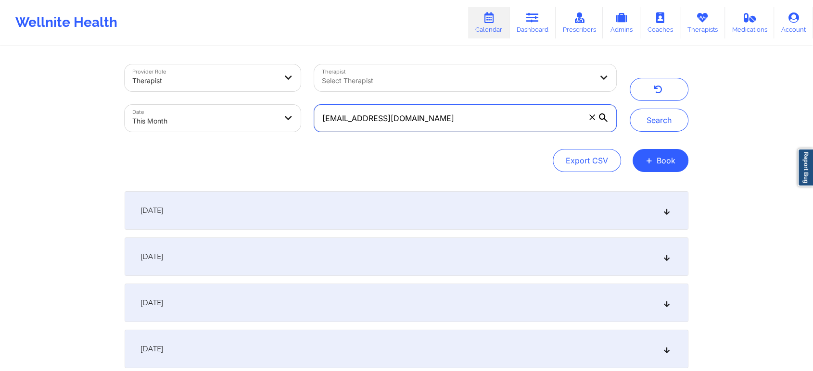
drag, startPoint x: 472, startPoint y: 123, endPoint x: 249, endPoint y: 39, distance: 238.1
paste input "[EMAIL_ADDRESS]"
click at [630, 109] on button "Search" at bounding box center [659, 120] width 59 height 23
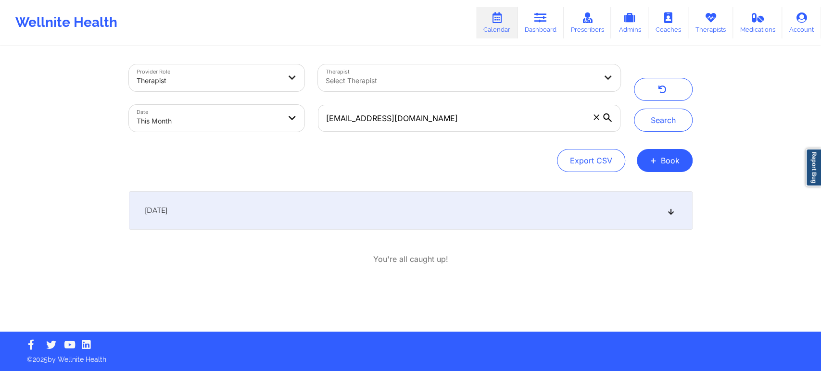
click at [441, 211] on div "[DATE]" at bounding box center [411, 210] width 564 height 38
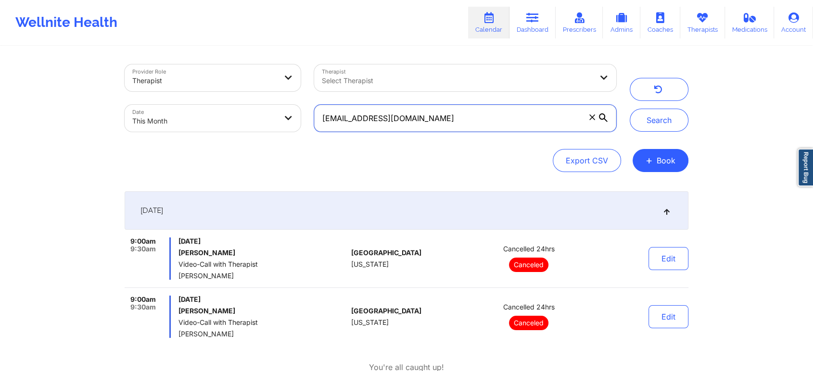
drag, startPoint x: 429, startPoint y: 119, endPoint x: 244, endPoint y: 104, distance: 185.8
click at [244, 104] on div "Provider Role Therapist Therapist Select Therapist Date This Month [EMAIL_ADDRE…" at bounding box center [370, 98] width 505 height 81
paste input "allie.keeley"
click at [630, 109] on button "Search" at bounding box center [659, 120] width 59 height 23
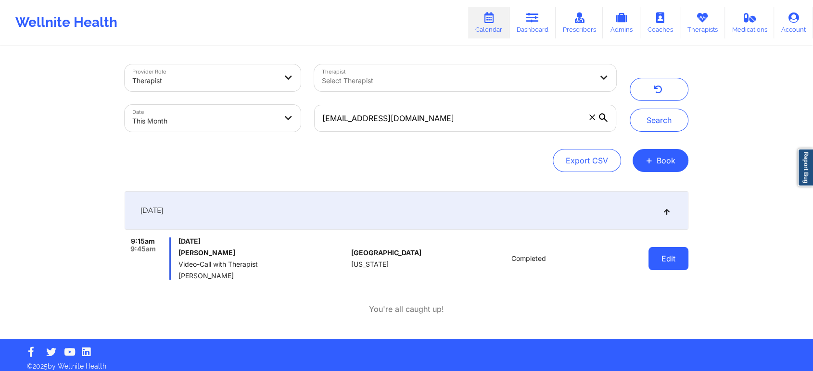
click at [670, 259] on button "Edit" at bounding box center [668, 258] width 40 height 23
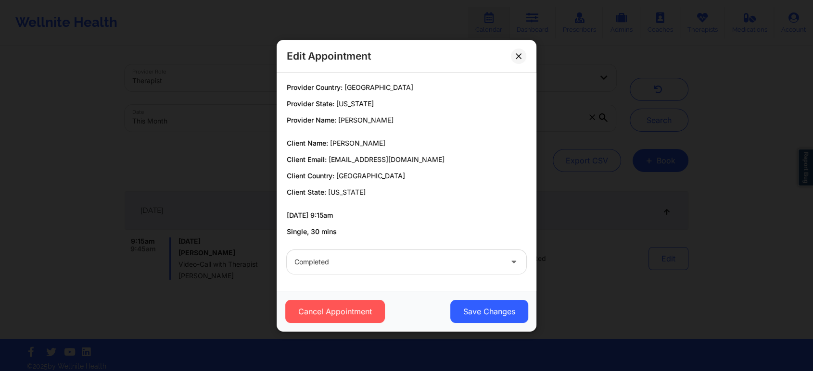
click at [449, 313] on div "Cancel Appointment Save Changes" at bounding box center [406, 311] width 246 height 23
drag, startPoint x: 462, startPoint y: 286, endPoint x: 469, endPoint y: 315, distance: 29.6
click at [469, 315] on div "Edit Appointment Provider Country: [GEOGRAPHIC_DATA] Provider State: [US_STATE]…" at bounding box center [407, 186] width 260 height 292
click at [469, 315] on button "Save Changes" at bounding box center [489, 311] width 78 height 23
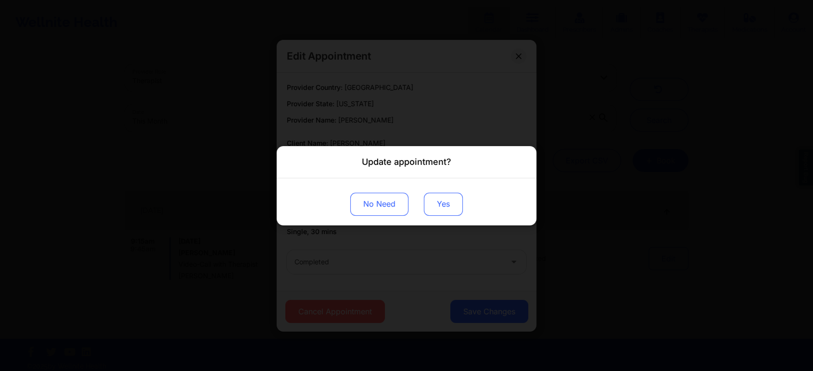
click at [436, 208] on button "Yes" at bounding box center [443, 203] width 39 height 23
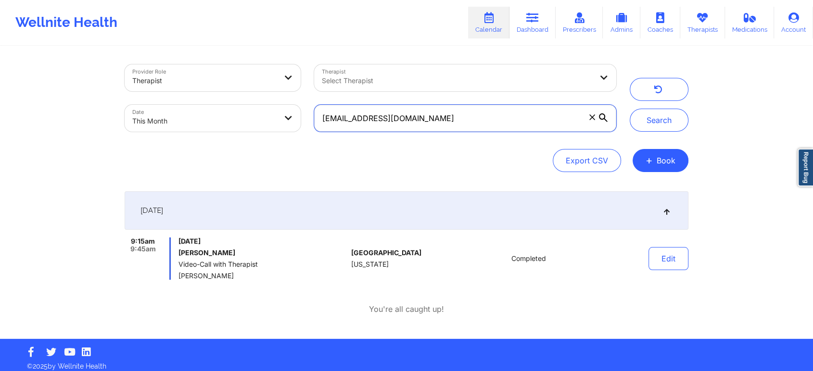
drag, startPoint x: 500, startPoint y: 121, endPoint x: 318, endPoint y: 148, distance: 183.7
click at [318, 148] on div "Provider Role Therapist Therapist Select Therapist Date This Month [EMAIL_ADDRE…" at bounding box center [407, 118] width 564 height 108
paste input "[EMAIL_ADDRESS][DOMAIN_NAME]"
click at [630, 109] on button "Search" at bounding box center [659, 120] width 59 height 23
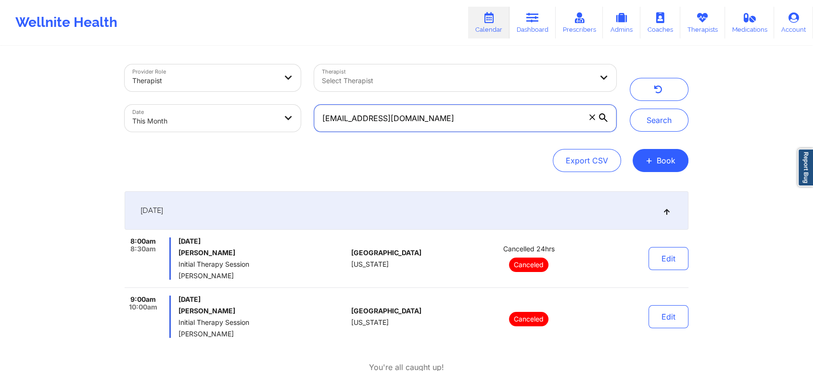
drag, startPoint x: 435, startPoint y: 121, endPoint x: 201, endPoint y: 107, distance: 234.7
click at [201, 107] on div "Provider Role Therapist Therapist Select Therapist Date This Month [EMAIL_ADDRE…" at bounding box center [370, 98] width 505 height 81
paste input "[EMAIL_ADDRESS][DOMAIN_NAME]"
click at [630, 109] on button "Search" at bounding box center [659, 120] width 59 height 23
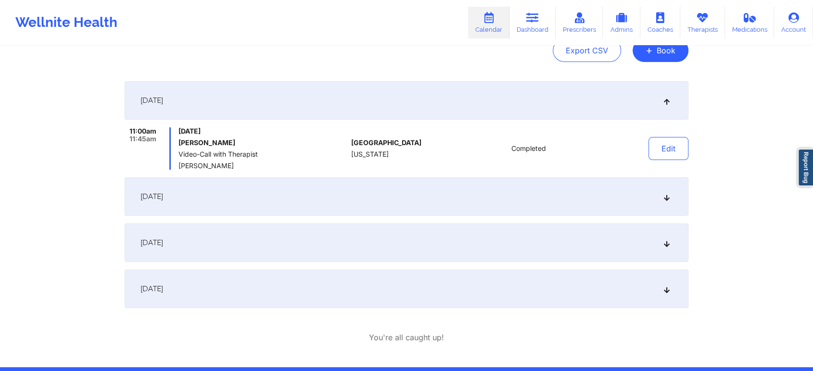
scroll to position [127, 0]
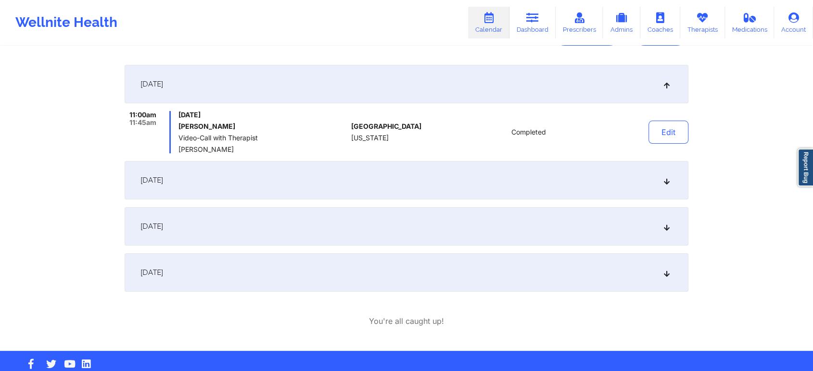
click at [290, 282] on div "[DATE]" at bounding box center [407, 272] width 564 height 38
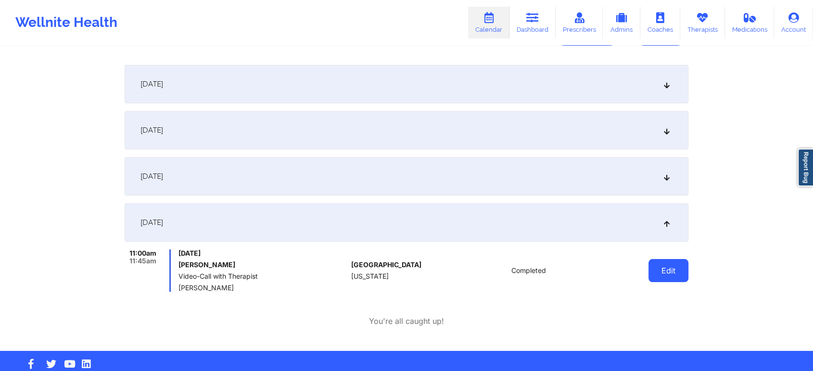
click at [676, 276] on button "Edit" at bounding box center [668, 270] width 40 height 23
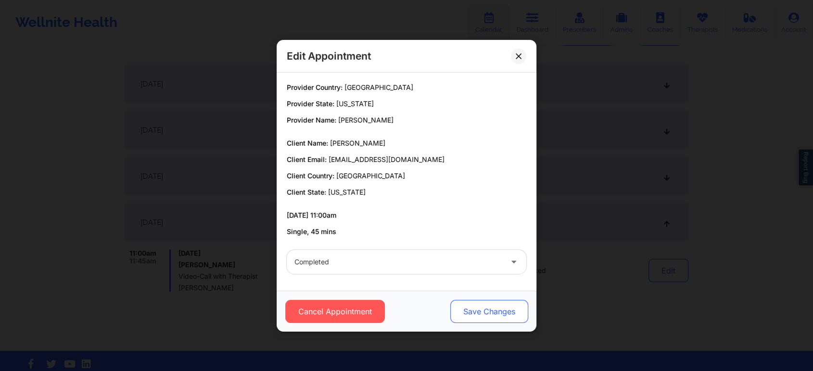
click at [469, 310] on button "Save Changes" at bounding box center [489, 311] width 78 height 23
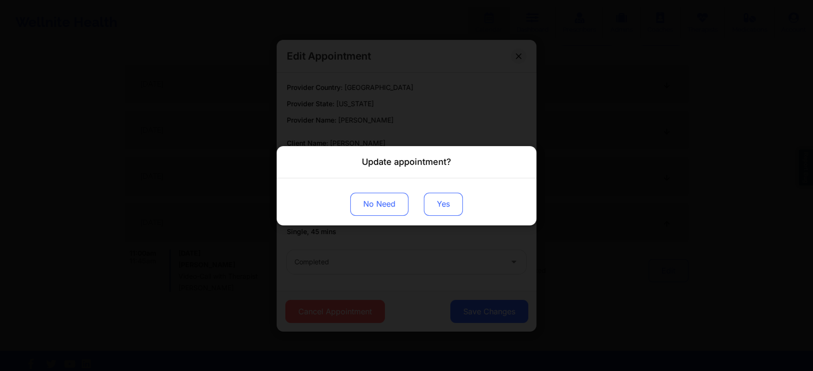
click at [450, 207] on button "Yes" at bounding box center [443, 203] width 39 height 23
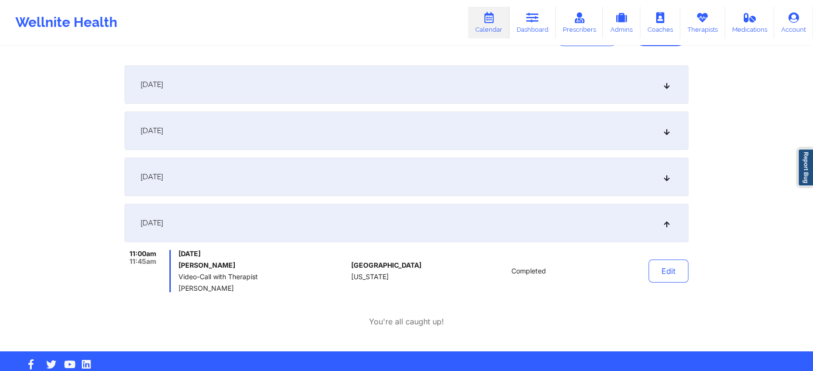
scroll to position [0, 0]
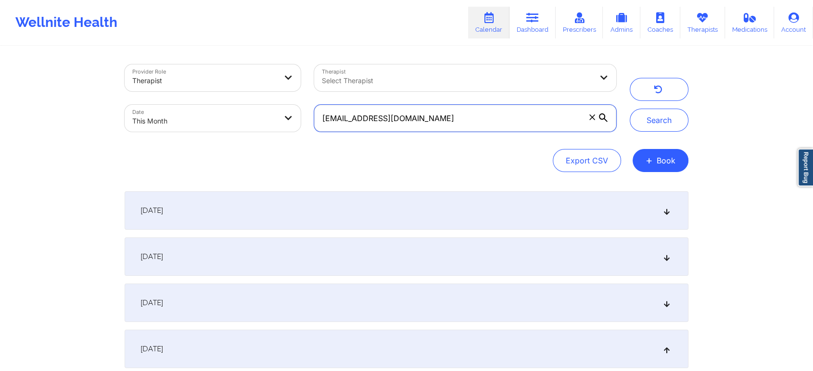
drag, startPoint x: 451, startPoint y: 121, endPoint x: 295, endPoint y: 103, distance: 156.9
click at [295, 103] on div "Provider Role Therapist Therapist Select Therapist Date This Month [EMAIL_ADDRE…" at bounding box center [370, 98] width 505 height 81
paste input "[EMAIL_ADDRESS]"
click at [630, 109] on button "Search" at bounding box center [659, 120] width 59 height 23
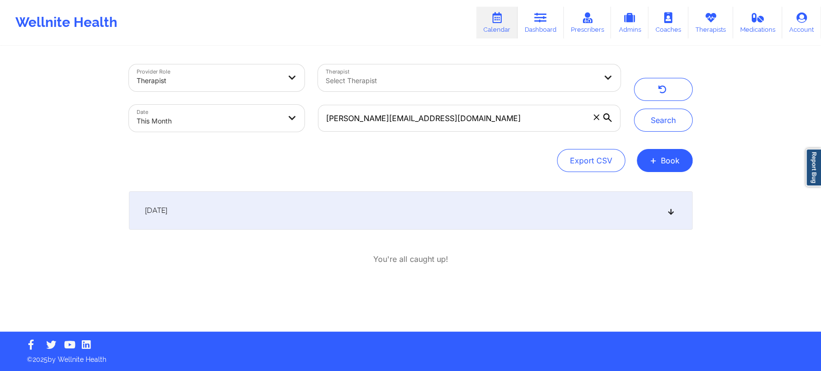
click at [554, 232] on div "[DATE] 8:00am 9:00am [DATE] [PERSON_NAME] Group Call with Therapist [PERSON_NAM…" at bounding box center [411, 228] width 564 height 74
click at [550, 225] on div "[DATE]" at bounding box center [411, 210] width 564 height 38
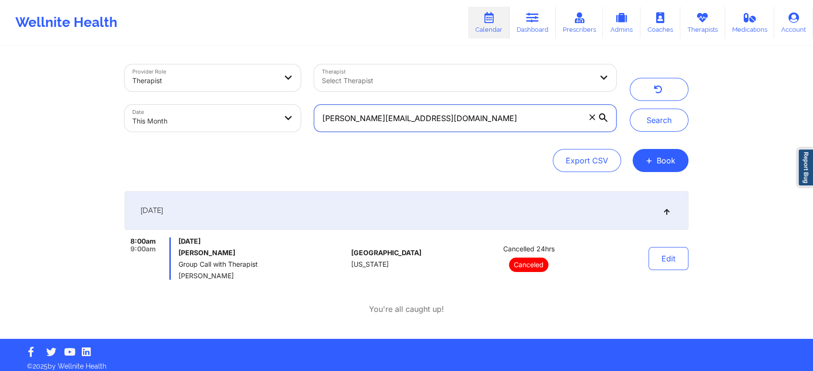
click at [470, 113] on input "[PERSON_NAME][EMAIL_ADDRESS][DOMAIN_NAME]" at bounding box center [465, 118] width 302 height 27
drag, startPoint x: 470, startPoint y: 113, endPoint x: 257, endPoint y: 99, distance: 214.0
click at [257, 99] on div "Provider Role Therapist Therapist Select Therapist Date This Month [PERSON_NAME…" at bounding box center [370, 98] width 505 height 81
paste input "destineyharris93"
click at [630, 109] on button "Search" at bounding box center [659, 120] width 59 height 23
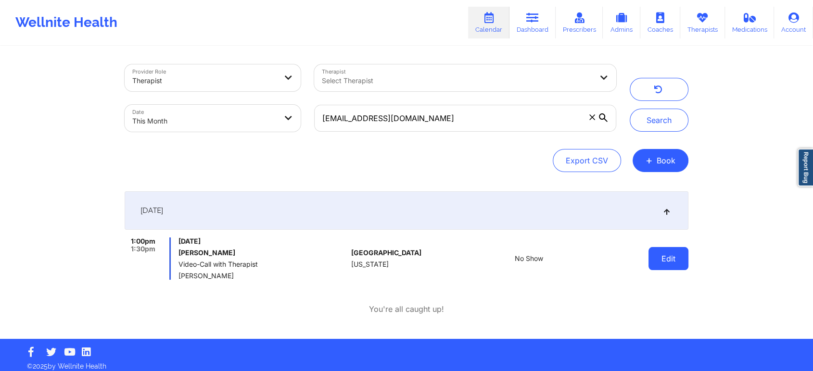
click at [668, 262] on button "Edit" at bounding box center [668, 258] width 40 height 23
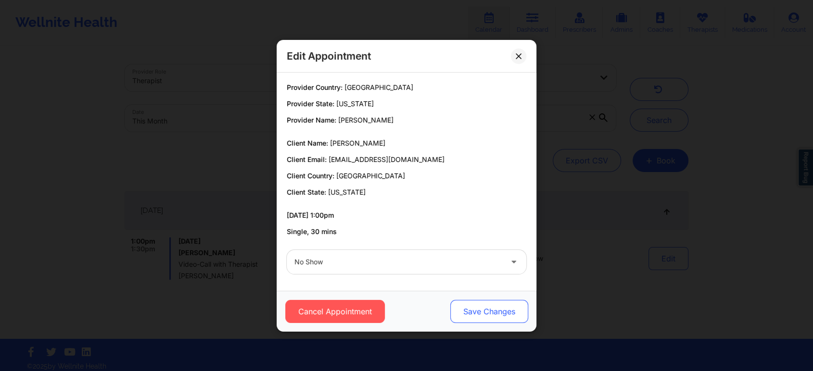
click at [478, 317] on button "Save Changes" at bounding box center [489, 311] width 78 height 23
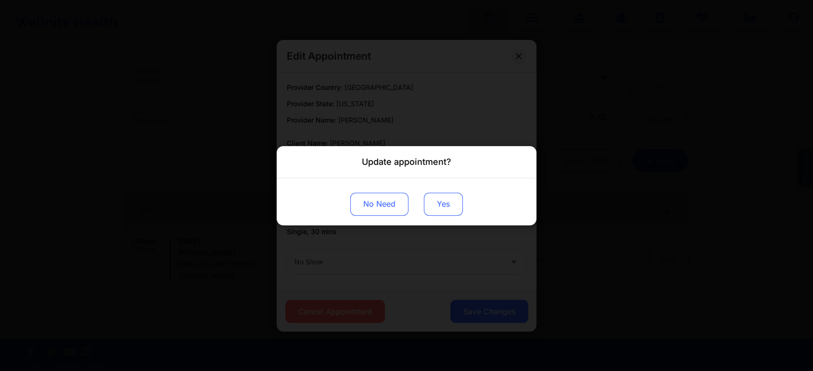
click at [448, 206] on button "Yes" at bounding box center [443, 203] width 39 height 23
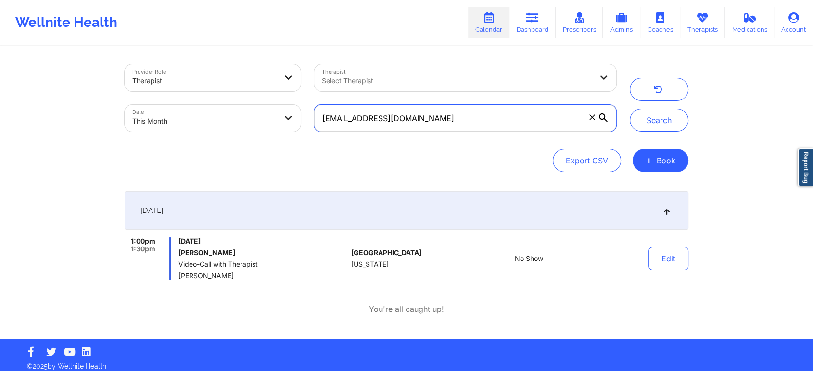
drag, startPoint x: 461, startPoint y: 109, endPoint x: 270, endPoint y: 103, distance: 191.0
click at [270, 103] on div "Provider Role Therapist Therapist Select Therapist Date This Month [EMAIL_ADDRE…" at bounding box center [370, 98] width 505 height 81
paste input "[EMAIL_ADDRESS]"
click at [630, 109] on button "Search" at bounding box center [659, 120] width 59 height 23
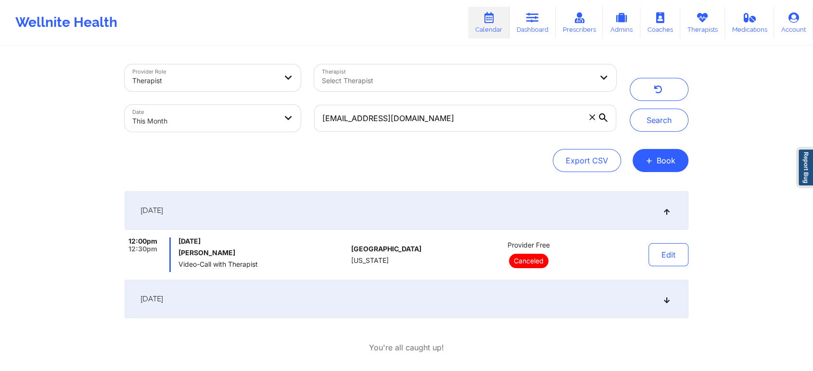
click at [553, 292] on div "[DATE]" at bounding box center [407, 299] width 564 height 38
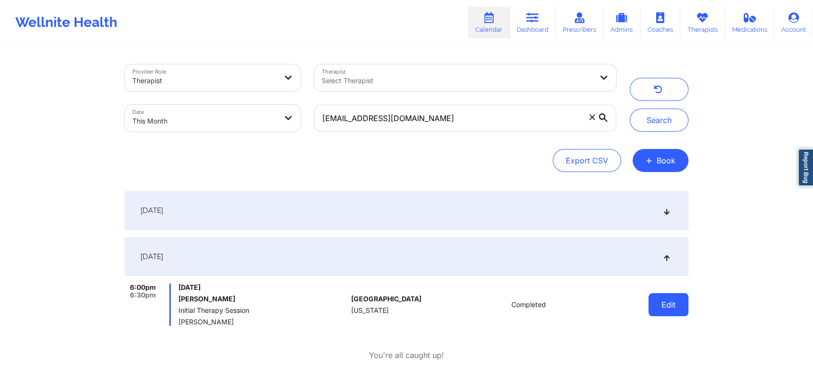
click at [657, 309] on button "Edit" at bounding box center [668, 304] width 40 height 23
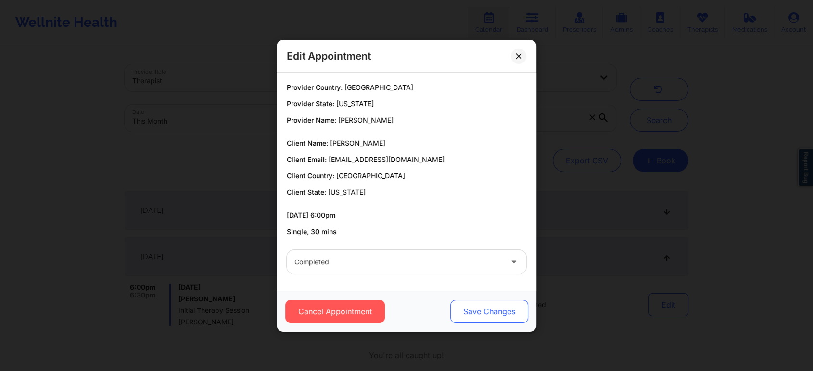
click at [473, 313] on button "Save Changes" at bounding box center [489, 311] width 78 height 23
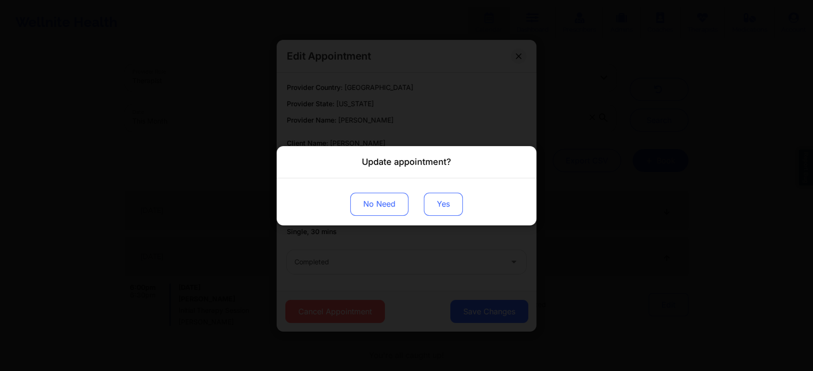
click at [440, 208] on button "Yes" at bounding box center [443, 203] width 39 height 23
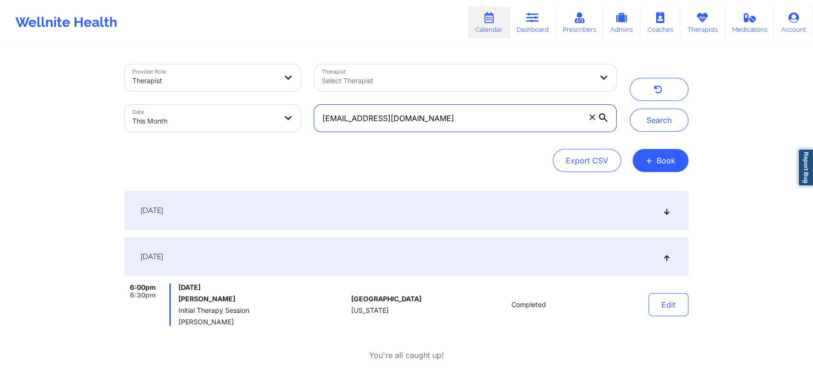
drag, startPoint x: 500, startPoint y: 113, endPoint x: 261, endPoint y: 107, distance: 239.6
click at [261, 107] on div "Provider Role Therapist Therapist Select Therapist Date This Month [EMAIL_ADDRE…" at bounding box center [370, 98] width 505 height 81
paste input "hdyzharia"
click at [630, 109] on button "Search" at bounding box center [659, 120] width 59 height 23
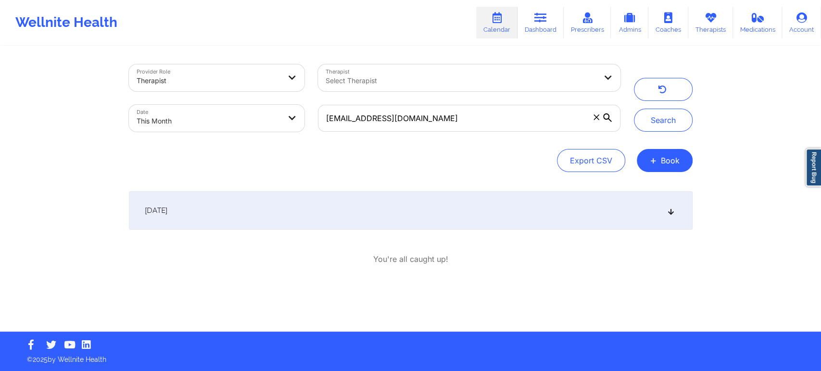
click at [545, 210] on div "[DATE]" at bounding box center [411, 210] width 564 height 38
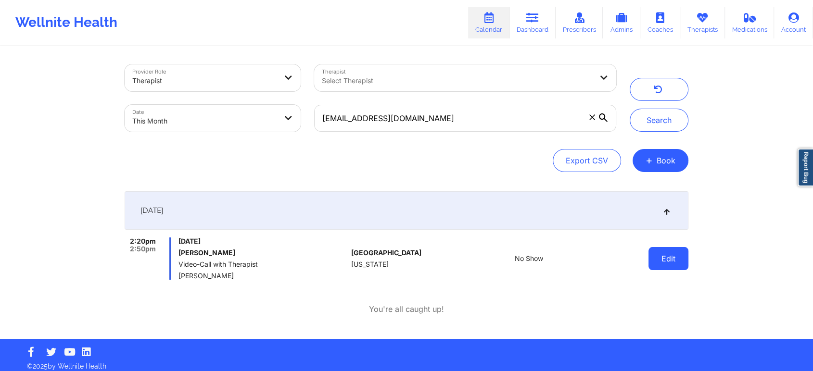
click at [666, 255] on button "Edit" at bounding box center [668, 258] width 40 height 23
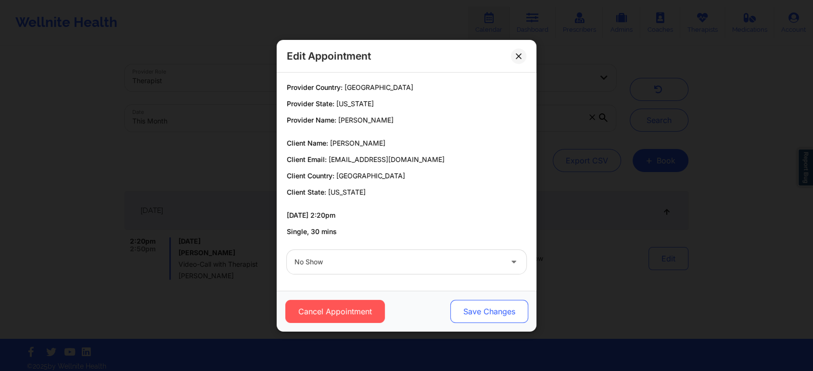
click at [469, 318] on button "Save Changes" at bounding box center [489, 311] width 78 height 23
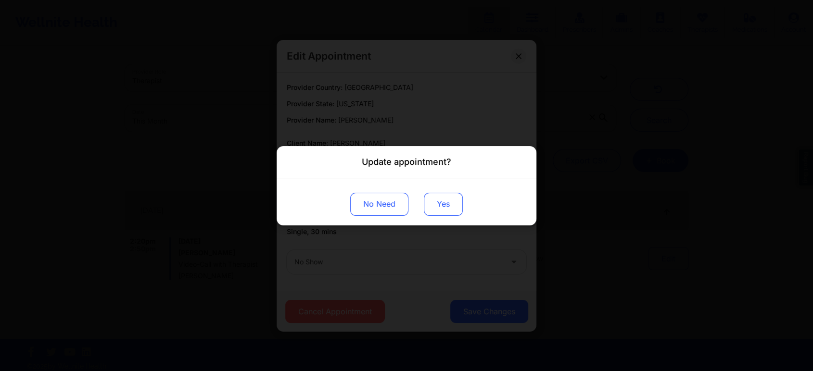
click at [445, 205] on button "Yes" at bounding box center [443, 203] width 39 height 23
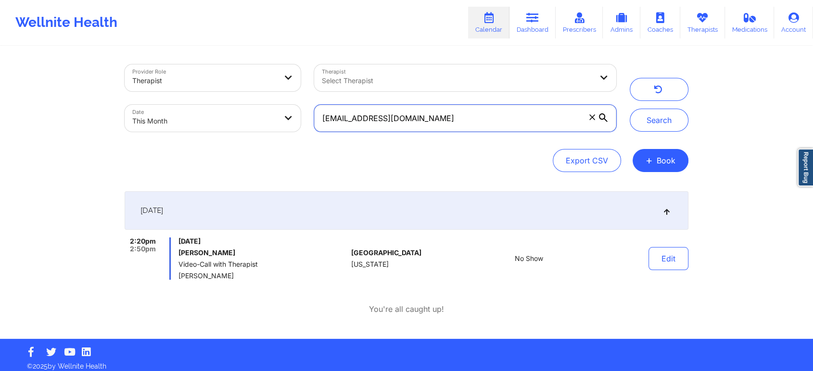
drag, startPoint x: 439, startPoint y: 116, endPoint x: 283, endPoint y: 132, distance: 156.7
click at [283, 132] on div "Provider Role Therapist Therapist Select Therapist Date This Month [EMAIL_ADDRE…" at bounding box center [370, 98] width 505 height 81
paste input "nunezjerry215"
click at [630, 109] on button "Search" at bounding box center [659, 120] width 59 height 23
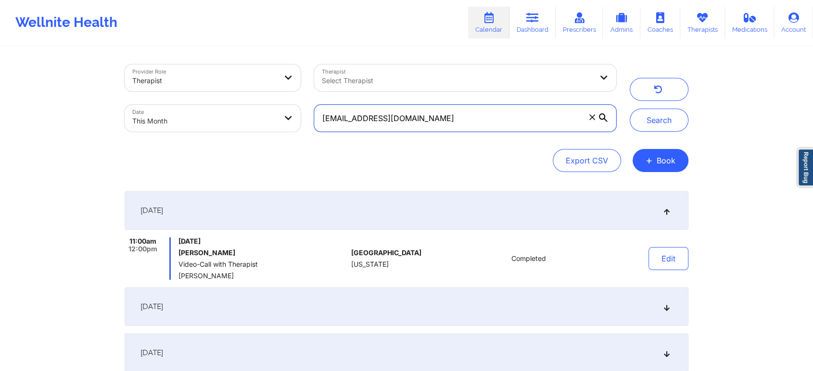
scroll to position [114, 0]
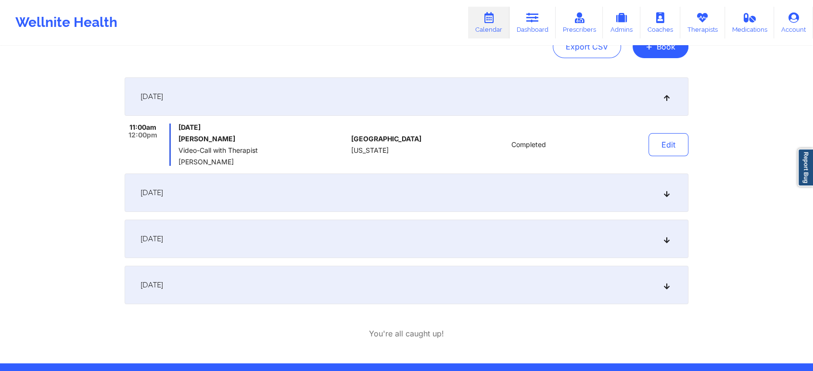
click at [392, 284] on div "[DATE]" at bounding box center [407, 285] width 564 height 38
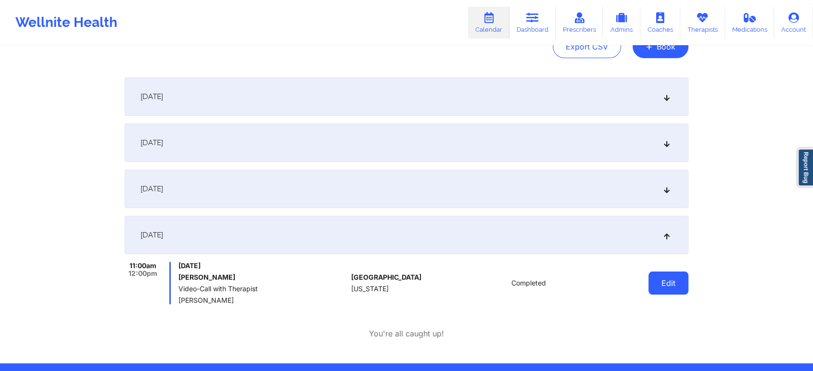
click at [653, 285] on button "Edit" at bounding box center [668, 283] width 40 height 23
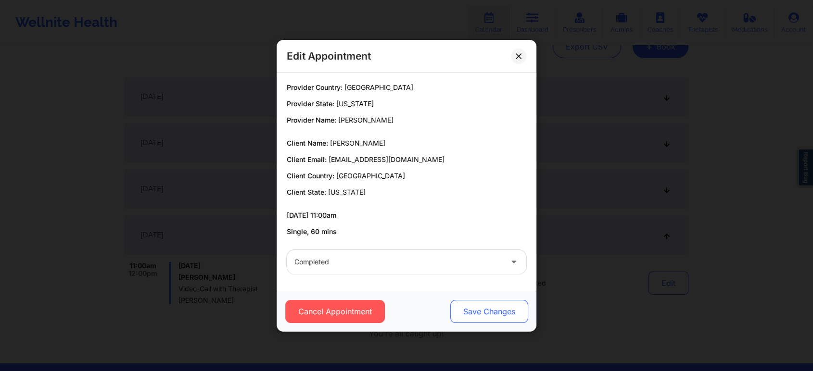
click at [488, 308] on button "Save Changes" at bounding box center [489, 311] width 78 height 23
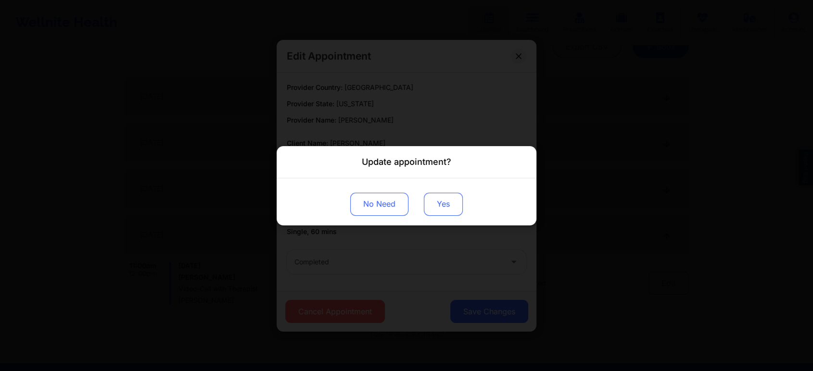
click at [450, 200] on button "Yes" at bounding box center [443, 203] width 39 height 23
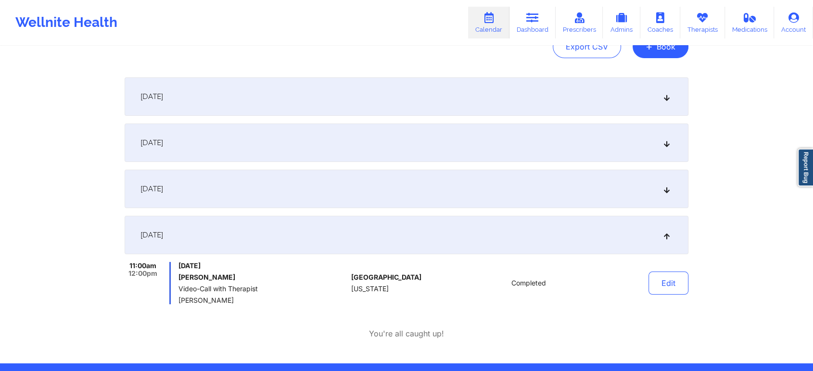
scroll to position [0, 0]
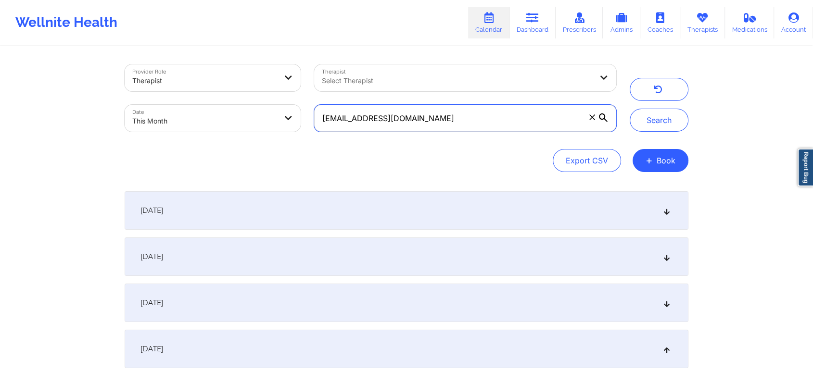
drag, startPoint x: 435, startPoint y: 128, endPoint x: 232, endPoint y: 104, distance: 204.0
click at [232, 104] on div "Provider Role Therapist Therapist Select Therapist Date This Month [EMAIL_ADDRE…" at bounding box center [370, 98] width 505 height 81
paste input "stacydobbs3"
click at [630, 109] on button "Search" at bounding box center [659, 120] width 59 height 23
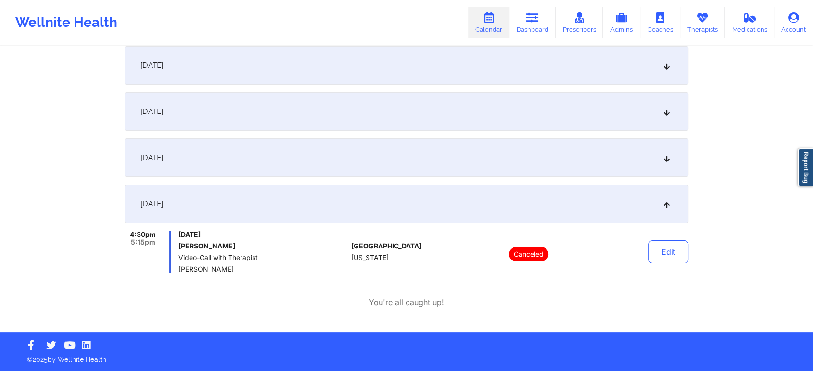
click at [659, 302] on div "You're all caught up!" at bounding box center [407, 302] width 564 height 11
drag, startPoint x: 436, startPoint y: 136, endPoint x: 412, endPoint y: 165, distance: 38.6
click at [412, 165] on div "[DATE] 9:00am 9:45am [DATE] [PERSON_NAME] Video-Call with Therapist [PERSON_NAM…" at bounding box center [407, 159] width 564 height 227
click at [412, 165] on div "[DATE]" at bounding box center [407, 158] width 564 height 38
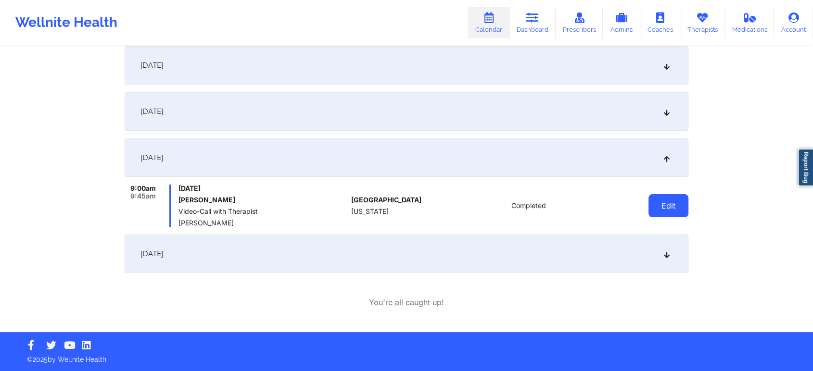
click at [679, 198] on button "Edit" at bounding box center [668, 205] width 40 height 23
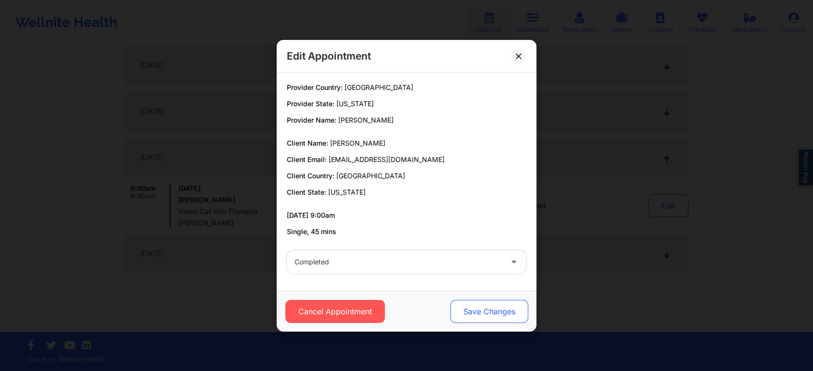
click at [477, 314] on button "Save Changes" at bounding box center [489, 311] width 78 height 23
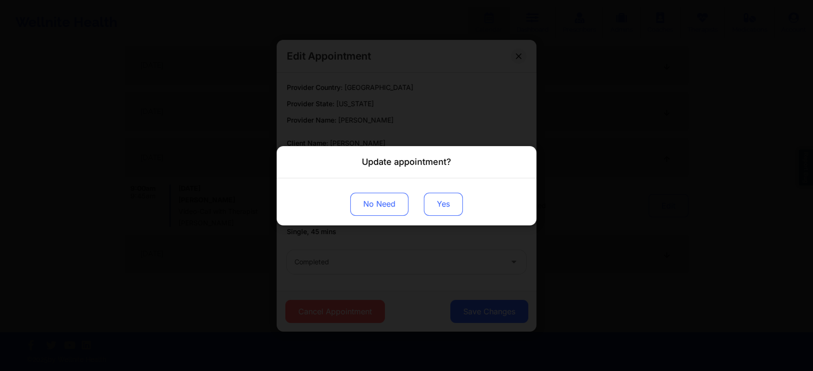
click at [436, 214] on button "Yes" at bounding box center [443, 203] width 39 height 23
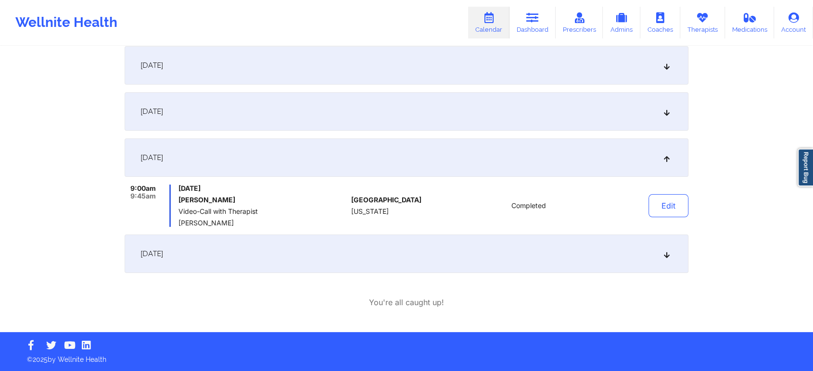
scroll to position [0, 0]
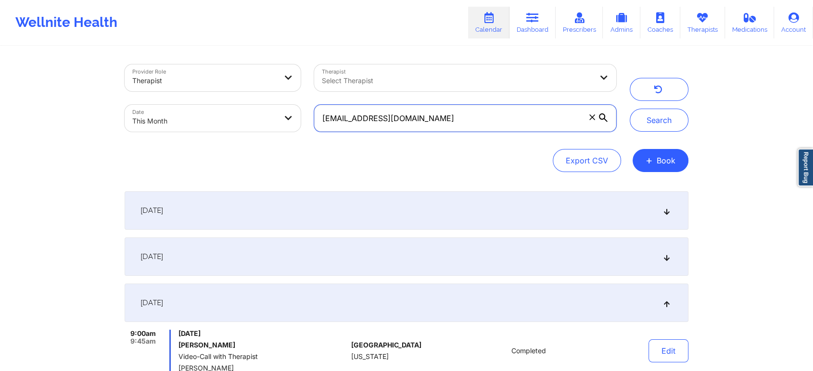
drag, startPoint x: 462, startPoint y: 107, endPoint x: 282, endPoint y: 97, distance: 180.2
click at [282, 97] on div "Provider Role Therapist Therapist Select Therapist Date This Month [EMAIL_ADDRE…" at bounding box center [370, 98] width 505 height 81
paste input "dmobim"
type input "[EMAIL_ADDRESS][DOMAIN_NAME]"
click at [630, 109] on button "Search" at bounding box center [659, 120] width 59 height 23
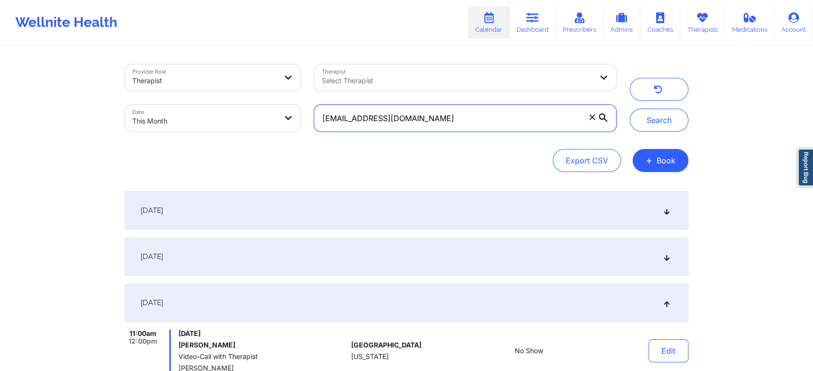
scroll to position [99, 0]
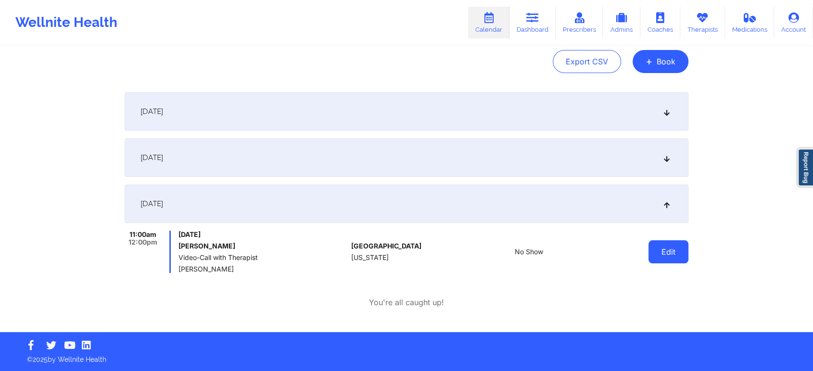
click at [672, 252] on button "Edit" at bounding box center [668, 252] width 40 height 23
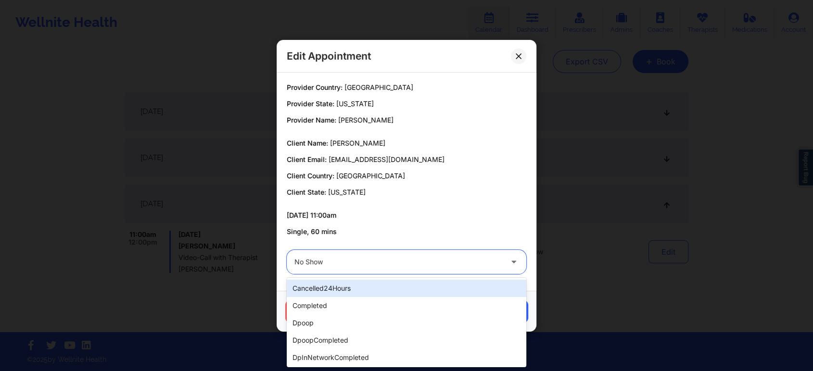
click at [409, 263] on div at bounding box center [398, 262] width 208 height 12
type input "dp"
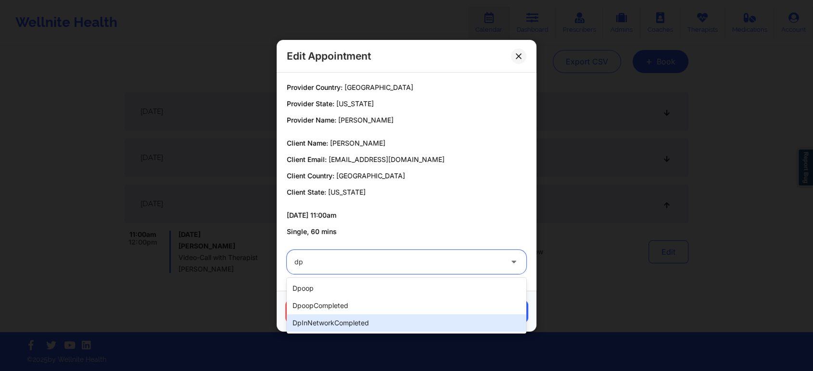
click at [311, 322] on div "dpInNetworkCompleted" at bounding box center [407, 323] width 240 height 17
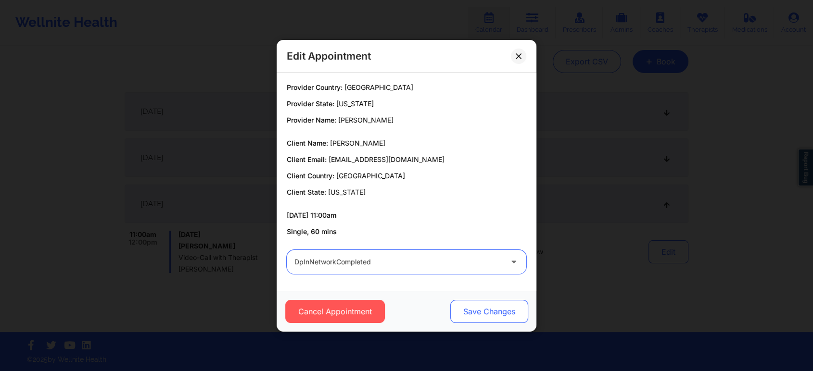
click at [507, 322] on button "Save Changes" at bounding box center [489, 311] width 78 height 23
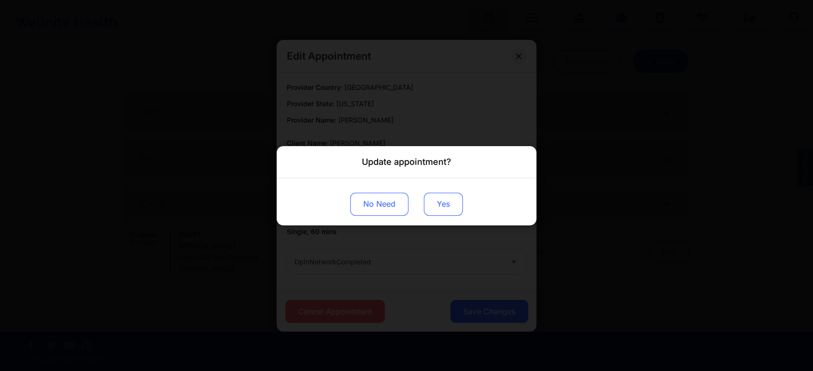
click at [442, 198] on button "Yes" at bounding box center [443, 203] width 39 height 23
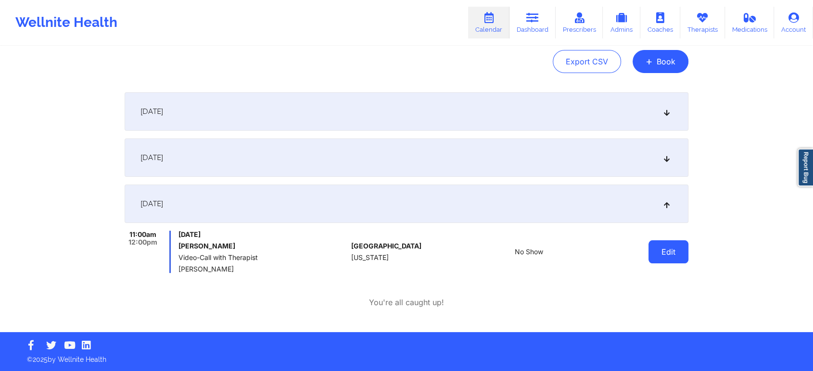
click at [668, 248] on button "Edit" at bounding box center [668, 252] width 40 height 23
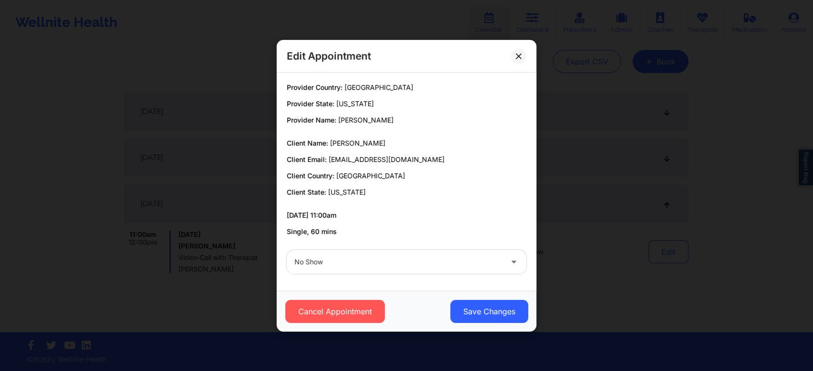
click at [703, 126] on div "Edit Appointment Provider Country: [GEOGRAPHIC_DATA] Provider State: [US_STATE]…" at bounding box center [406, 185] width 813 height 371
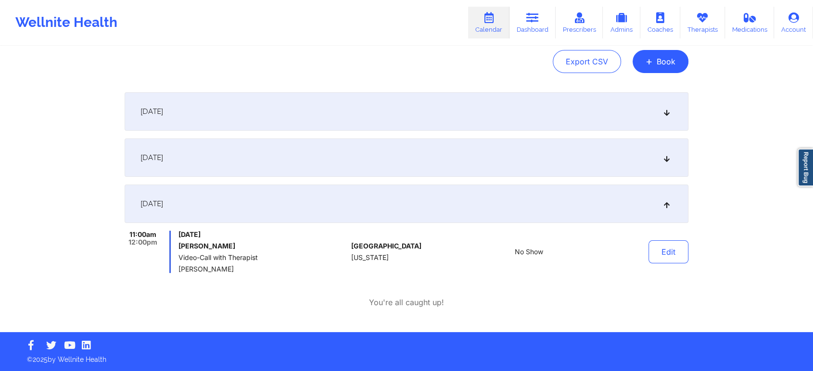
scroll to position [0, 0]
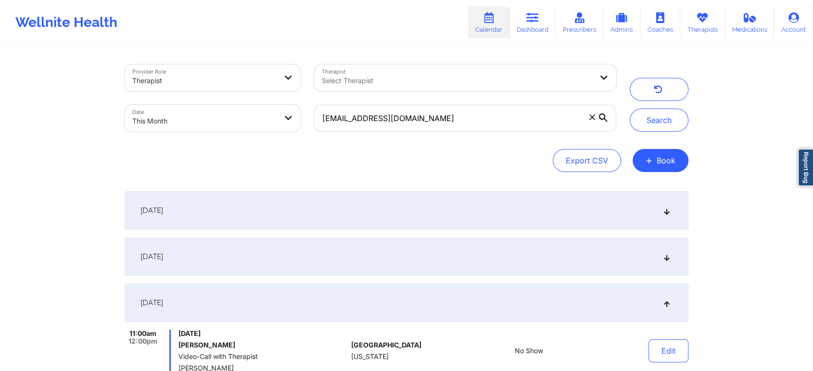
drag, startPoint x: 443, startPoint y: 133, endPoint x: 420, endPoint y: 99, distance: 41.0
click at [420, 99] on div "[EMAIL_ADDRESS][DOMAIN_NAME]" at bounding box center [465, 118] width 316 height 40
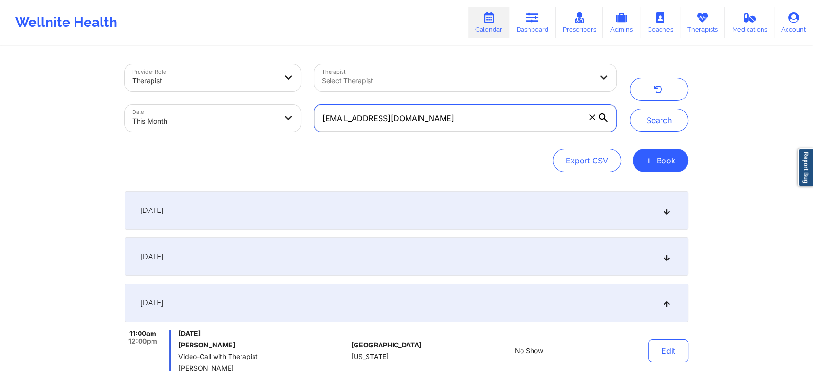
click at [420, 114] on input "[EMAIL_ADDRESS][DOMAIN_NAME]" at bounding box center [465, 118] width 302 height 27
drag, startPoint x: 420, startPoint y: 114, endPoint x: 315, endPoint y: 114, distance: 105.8
click at [315, 114] on input "[EMAIL_ADDRESS][DOMAIN_NAME]" at bounding box center [465, 118] width 302 height 27
click at [630, 109] on button "Search" at bounding box center [659, 120] width 59 height 23
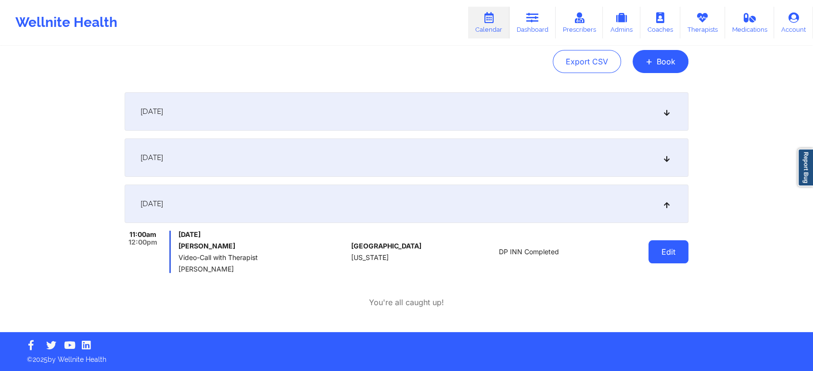
click at [683, 250] on button "Edit" at bounding box center [668, 252] width 40 height 23
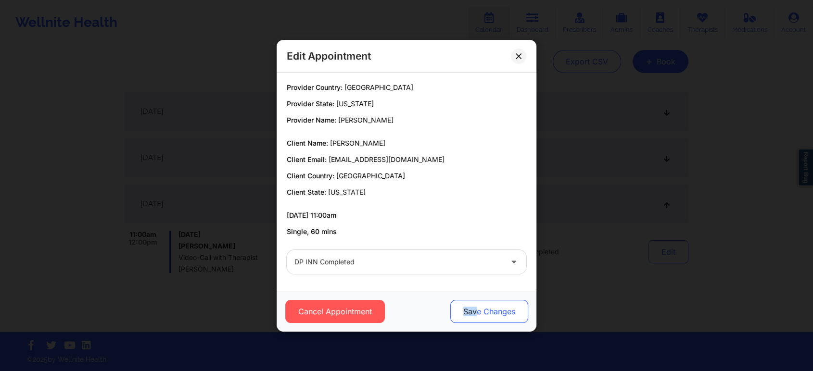
drag, startPoint x: 453, startPoint y: 297, endPoint x: 477, endPoint y: 315, distance: 29.6
click at [477, 315] on div "Cancel Appointment Save Changes" at bounding box center [407, 311] width 260 height 41
click at [477, 315] on button "Save Changes" at bounding box center [489, 311] width 78 height 23
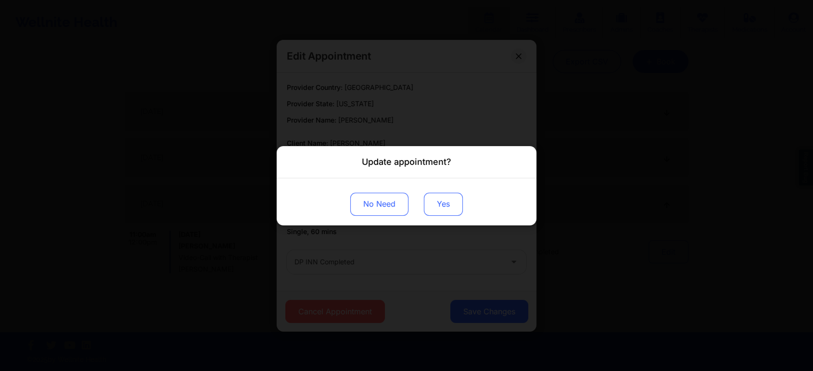
click at [449, 215] on button "Yes" at bounding box center [443, 203] width 39 height 23
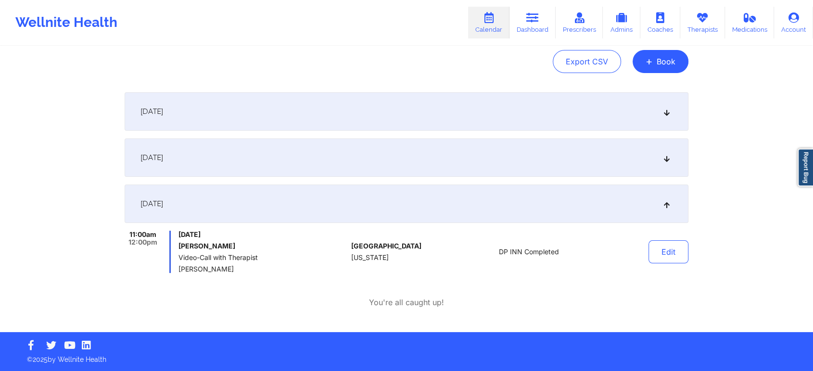
scroll to position [0, 0]
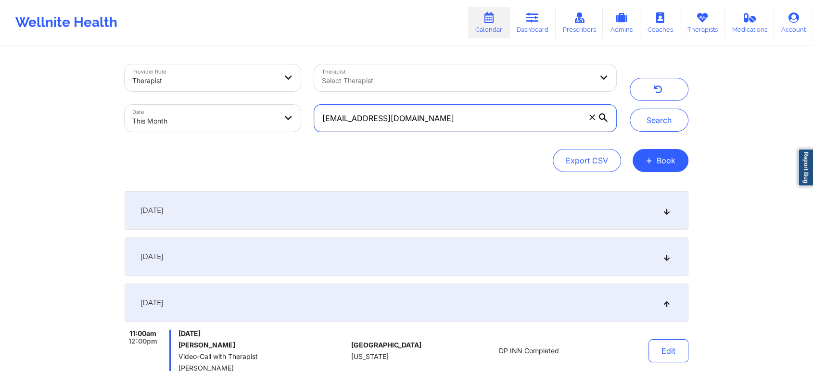
drag, startPoint x: 424, startPoint y: 114, endPoint x: 299, endPoint y: 130, distance: 126.0
click at [299, 130] on div "Provider Role Therapist Therapist Select Therapist Date This Month [EMAIL_ADDRE…" at bounding box center [370, 98] width 505 height 81
paste input "anabelprz04"
click at [630, 109] on button "Search" at bounding box center [659, 120] width 59 height 23
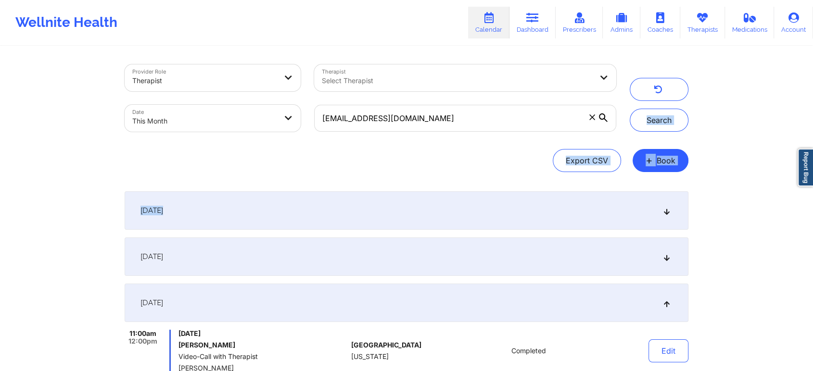
drag, startPoint x: 724, startPoint y: 99, endPoint x: 791, endPoint y: 218, distance: 136.8
click at [791, 218] on div "Provider Role Therapist Therapist Select Therapist Date This Month [EMAIL_ADDRE…" at bounding box center [406, 239] width 813 height 478
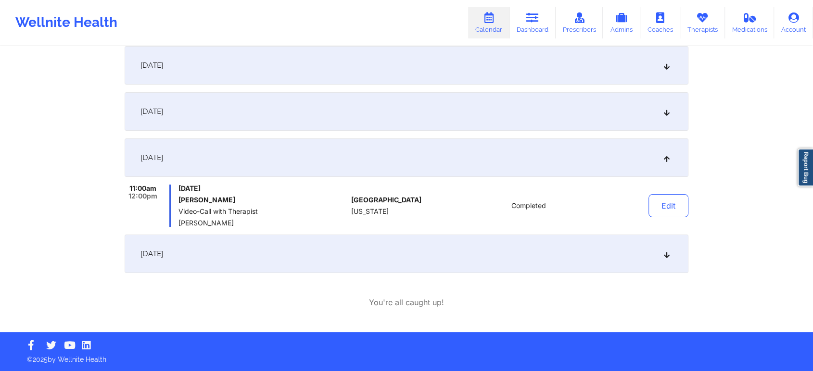
click at [165, 237] on div "[DATE]" at bounding box center [407, 254] width 564 height 38
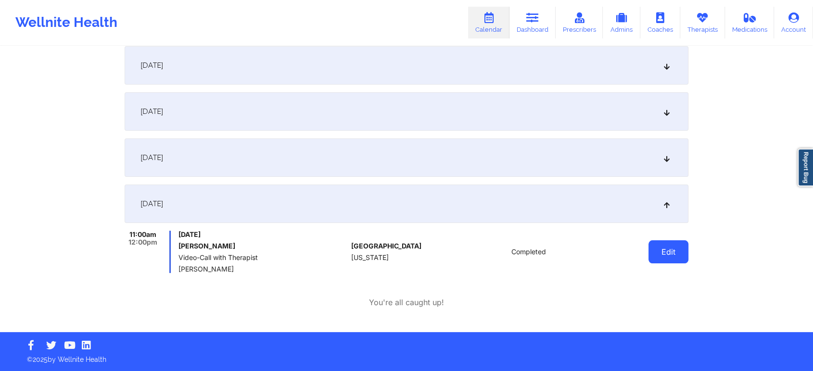
click at [667, 249] on button "Edit" at bounding box center [668, 252] width 40 height 23
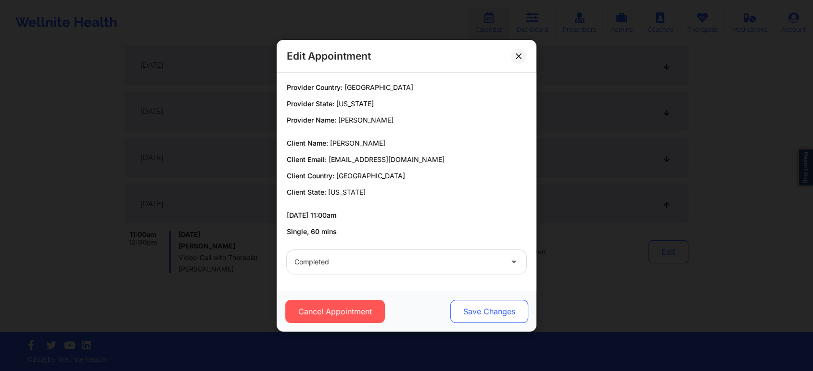
click at [469, 319] on button "Save Changes" at bounding box center [489, 311] width 78 height 23
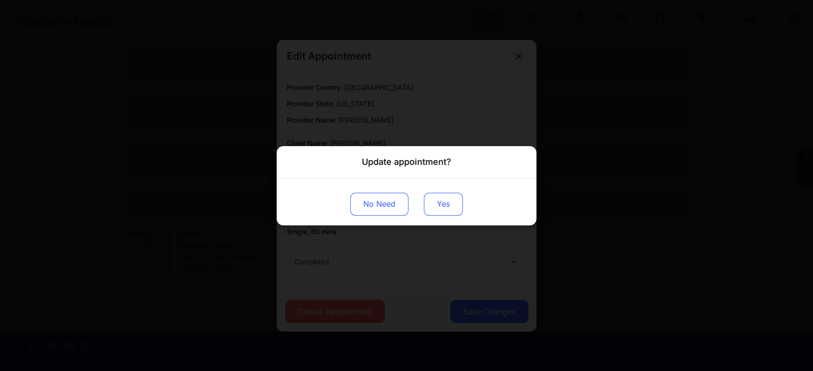
click at [443, 214] on button "Yes" at bounding box center [443, 203] width 39 height 23
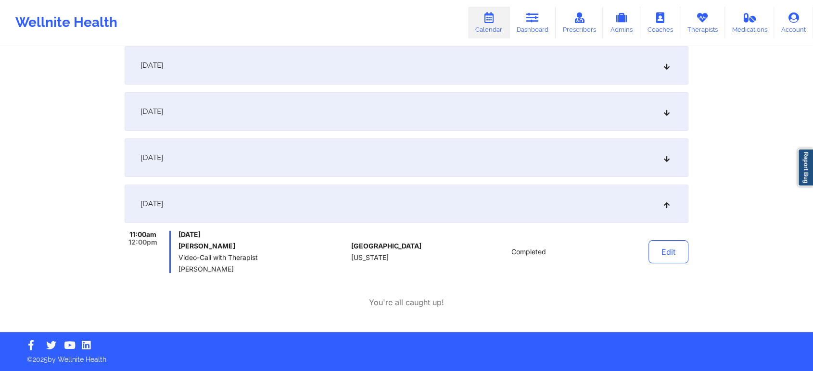
scroll to position [0, 0]
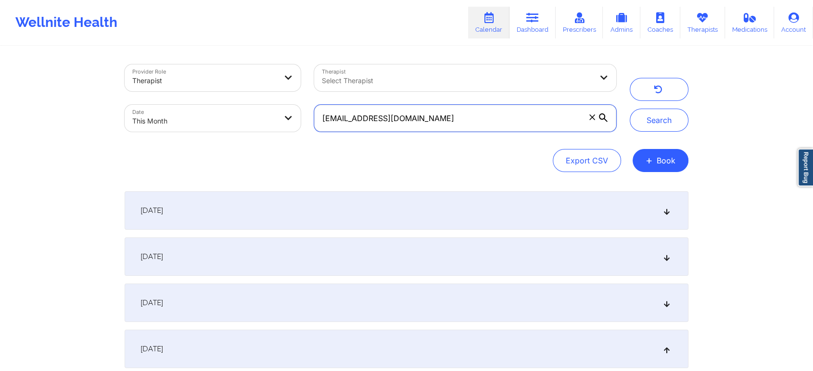
drag, startPoint x: 438, startPoint y: 114, endPoint x: 261, endPoint y: 93, distance: 177.8
click at [261, 93] on div "Provider Role Therapist Therapist Select Therapist Date This Month [EMAIL_ADDRE…" at bounding box center [370, 98] width 505 height 81
paste input "staylee2000"
type input "[EMAIL_ADDRESS][DOMAIN_NAME]"
click at [630, 109] on button "Search" at bounding box center [659, 120] width 59 height 23
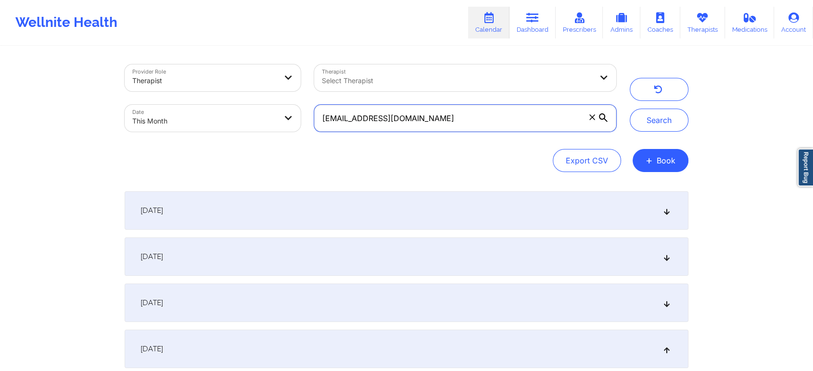
scroll to position [145, 0]
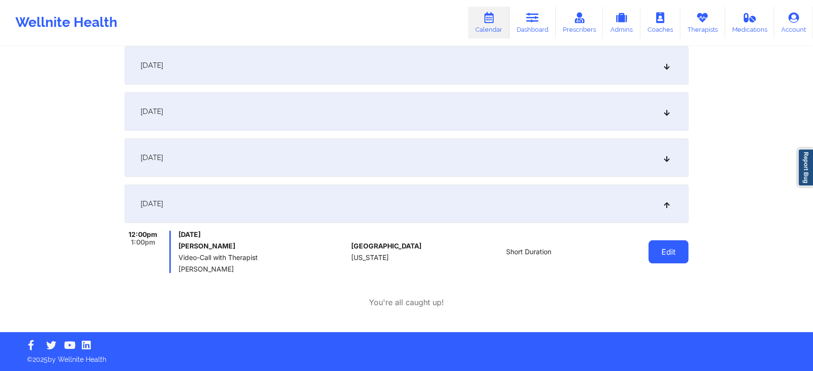
drag, startPoint x: 658, startPoint y: 242, endPoint x: 674, endPoint y: 256, distance: 21.5
click at [674, 256] on button "Edit" at bounding box center [668, 252] width 40 height 23
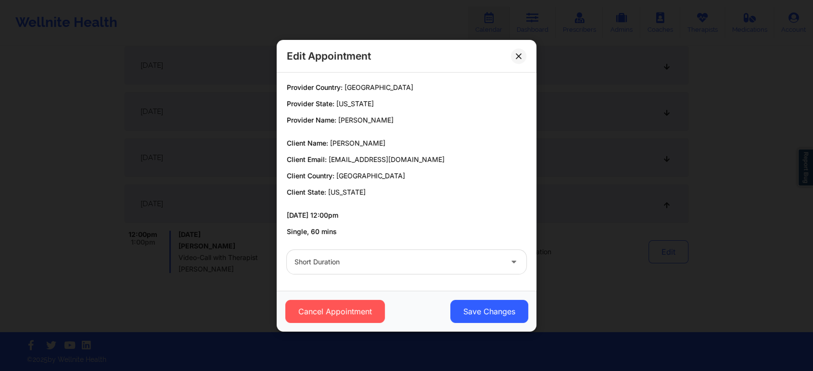
drag, startPoint x: 674, startPoint y: 256, endPoint x: 404, endPoint y: 288, distance: 272.2
click at [404, 288] on div "Edit Appointment Provider Country: [GEOGRAPHIC_DATA] Provider State: [US_STATE]…" at bounding box center [406, 185] width 813 height 371
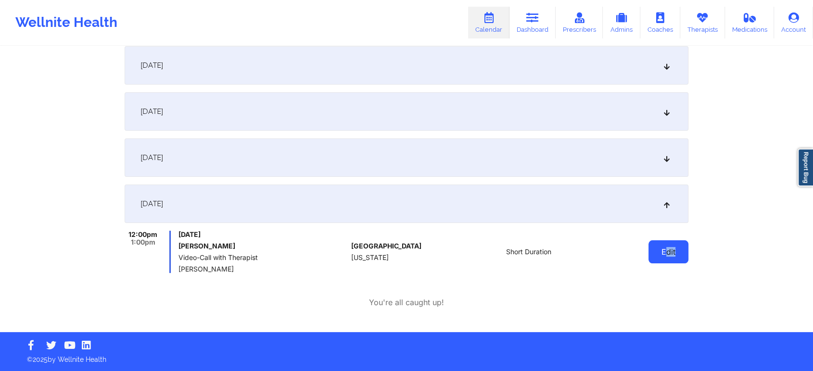
drag, startPoint x: 690, startPoint y: 251, endPoint x: 666, endPoint y: 258, distance: 25.4
click at [666, 258] on div "Provider Role Therapist Therapist Select Therapist Date This Month [EMAIL_ADDRE…" at bounding box center [406, 117] width 577 height 431
click at [666, 258] on button "Edit" at bounding box center [668, 252] width 40 height 23
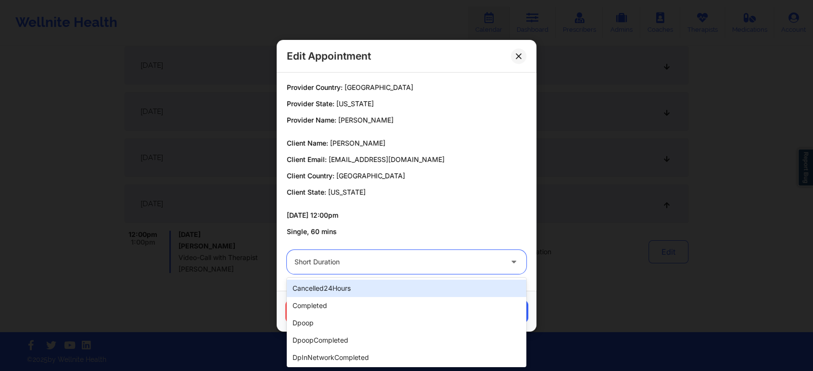
click at [385, 268] on div "Short Duration" at bounding box center [398, 262] width 208 height 24
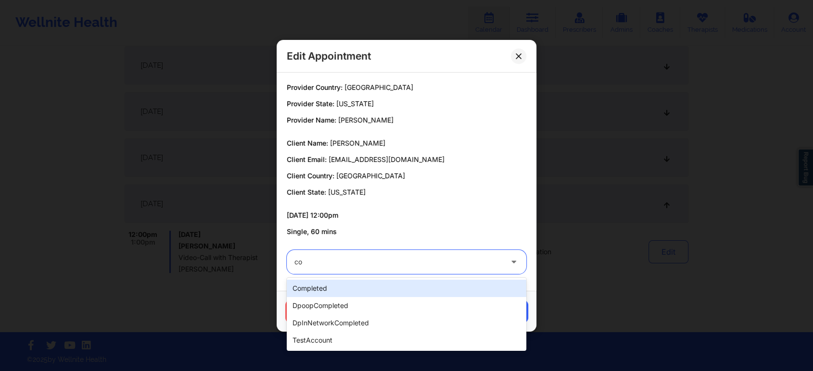
type input "com"
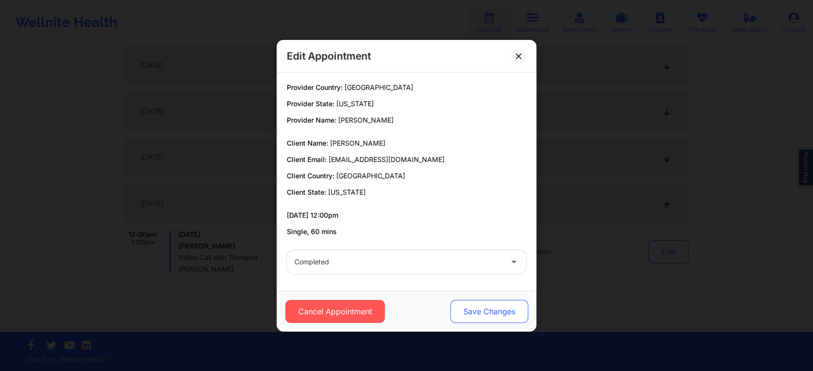
click at [475, 317] on button "Save Changes" at bounding box center [489, 311] width 78 height 23
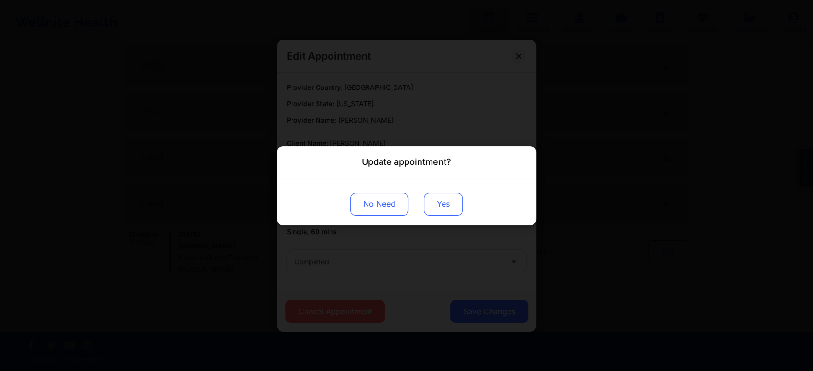
click at [447, 199] on button "Yes" at bounding box center [443, 203] width 39 height 23
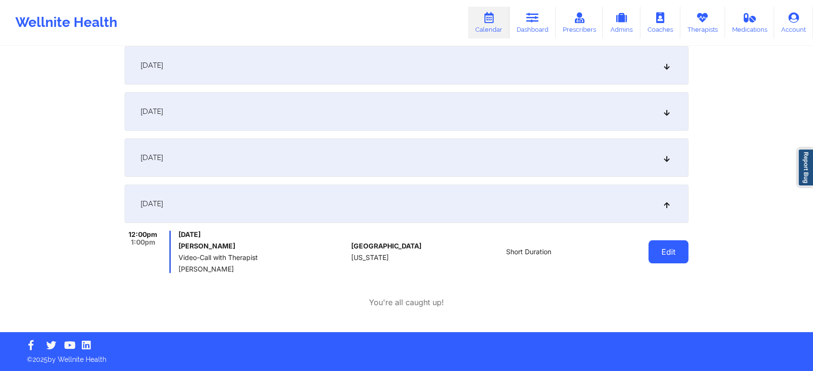
click at [672, 249] on button "Edit" at bounding box center [668, 252] width 40 height 23
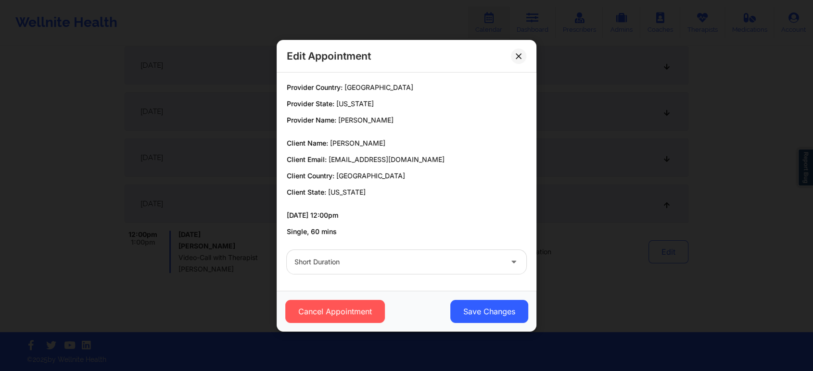
click at [381, 270] on div "Short Duration" at bounding box center [398, 262] width 208 height 24
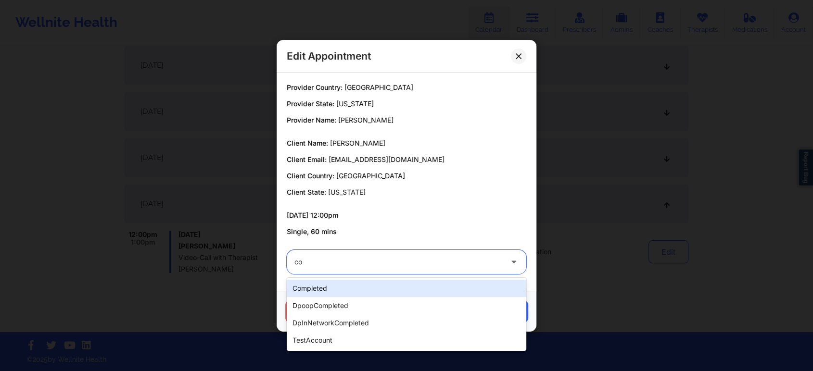
type input "com"
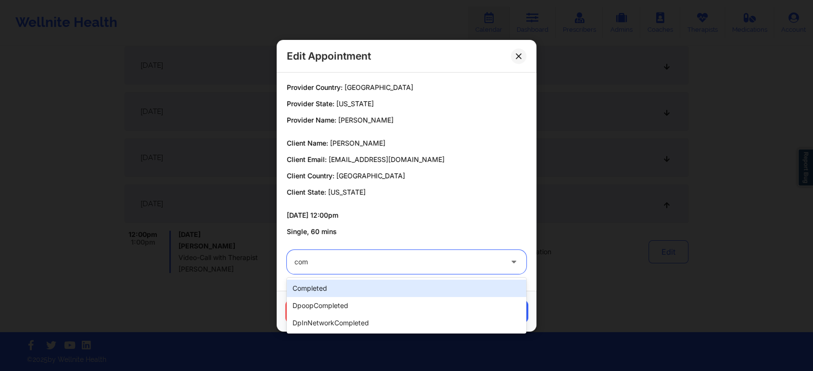
drag, startPoint x: 365, startPoint y: 278, endPoint x: 363, endPoint y: 283, distance: 6.3
click at [363, 283] on div "completed dpoopCompleted dpInNetworkCompleted" at bounding box center [407, 306] width 240 height 56
click at [363, 283] on div "completed" at bounding box center [407, 288] width 240 height 17
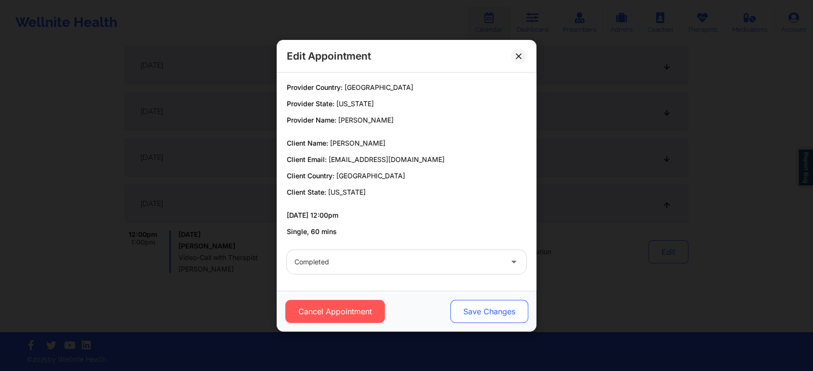
drag, startPoint x: 470, startPoint y: 298, endPoint x: 471, endPoint y: 309, distance: 11.1
click at [471, 309] on div "Cancel Appointment Save Changes" at bounding box center [407, 311] width 260 height 41
click at [471, 309] on button "Save Changes" at bounding box center [489, 311] width 78 height 23
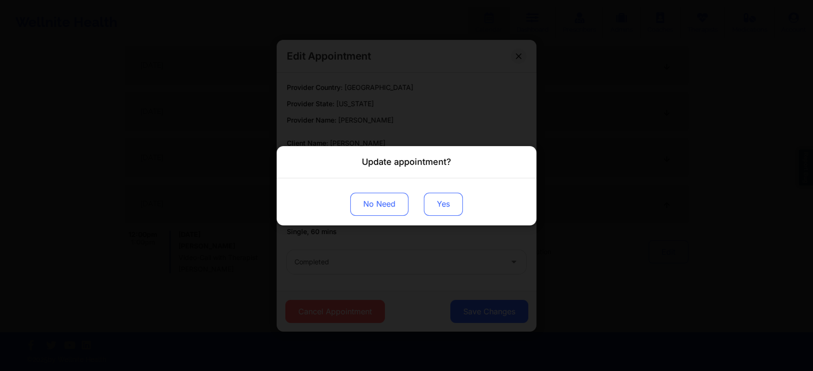
click at [448, 206] on button "Yes" at bounding box center [443, 203] width 39 height 23
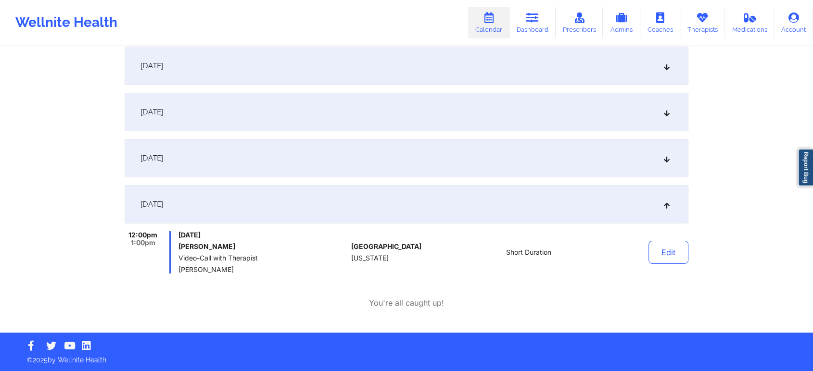
scroll to position [0, 0]
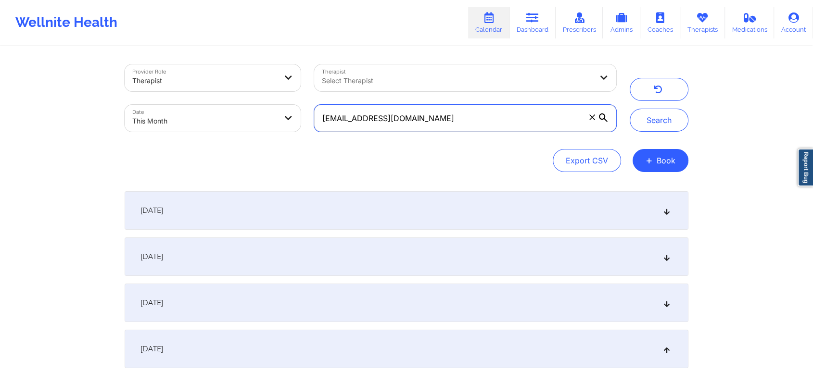
drag, startPoint x: 445, startPoint y: 111, endPoint x: 215, endPoint y: 116, distance: 230.0
click at [215, 116] on div "Provider Role Therapist Therapist Select Therapist Date This Month [EMAIL_ADDRE…" at bounding box center [370, 98] width 505 height 81
paste input "[PERSON_NAME]"
click at [630, 109] on button "Search" at bounding box center [659, 120] width 59 height 23
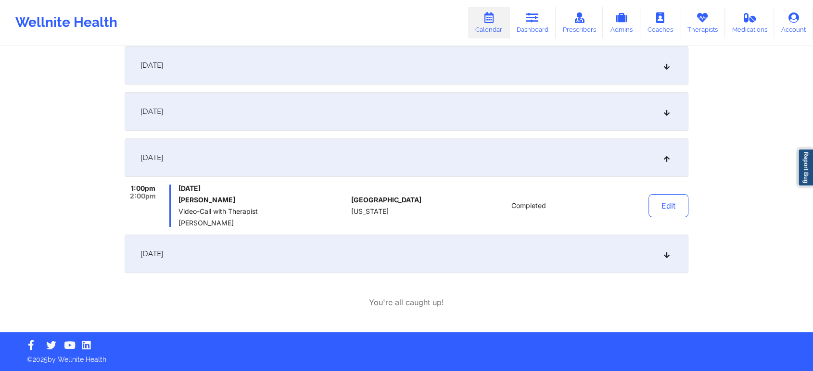
click at [410, 256] on div "[DATE]" at bounding box center [407, 254] width 564 height 38
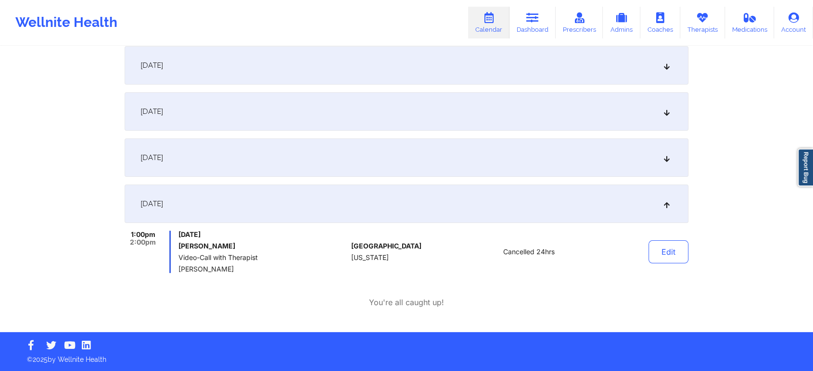
scroll to position [0, 0]
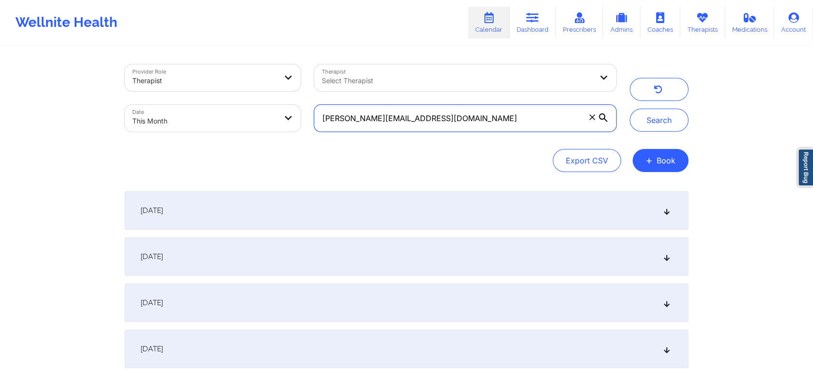
drag, startPoint x: 494, startPoint y: 107, endPoint x: 313, endPoint y: 111, distance: 180.9
click at [313, 111] on div "[PERSON_NAME][EMAIL_ADDRESS][DOMAIN_NAME]" at bounding box center [465, 118] width 316 height 40
paste input "terry_chun2002"
click at [630, 109] on button "Search" at bounding box center [659, 120] width 59 height 23
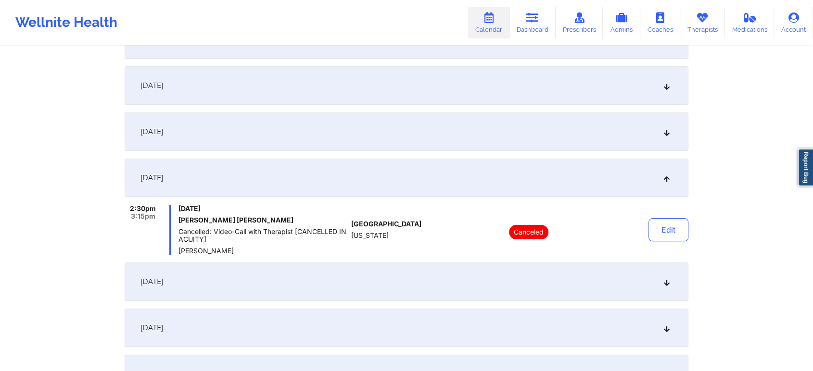
scroll to position [799, 0]
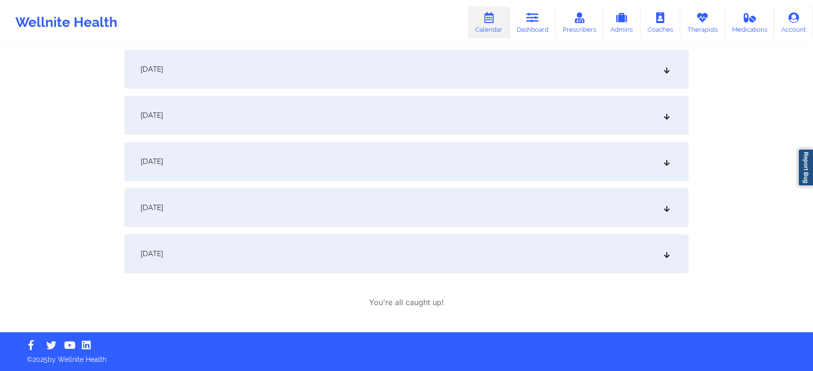
click at [287, 272] on div "[DATE]" at bounding box center [407, 254] width 564 height 38
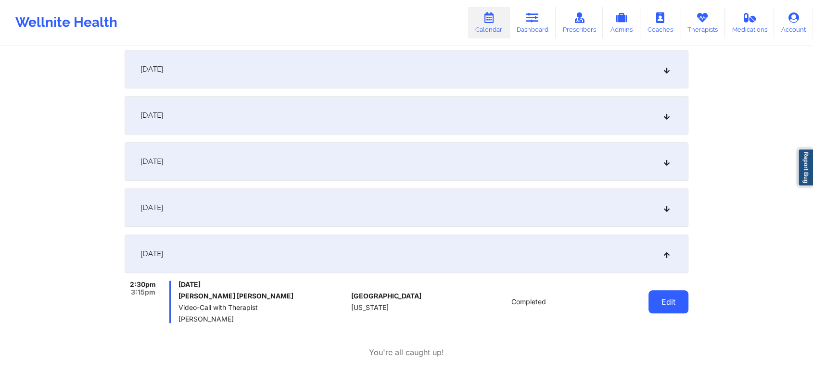
click at [676, 299] on button "Edit" at bounding box center [668, 302] width 40 height 23
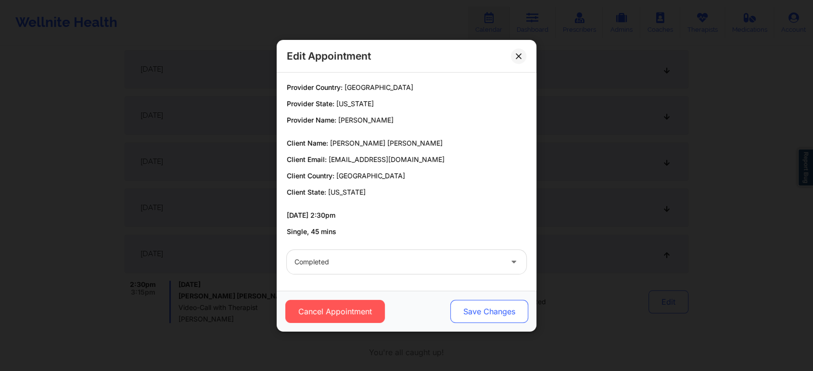
click at [493, 300] on button "Save Changes" at bounding box center [489, 311] width 78 height 23
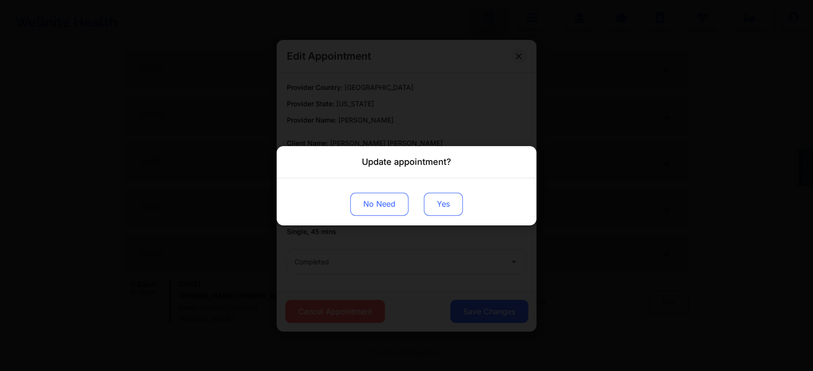
click at [440, 204] on button "Yes" at bounding box center [443, 203] width 39 height 23
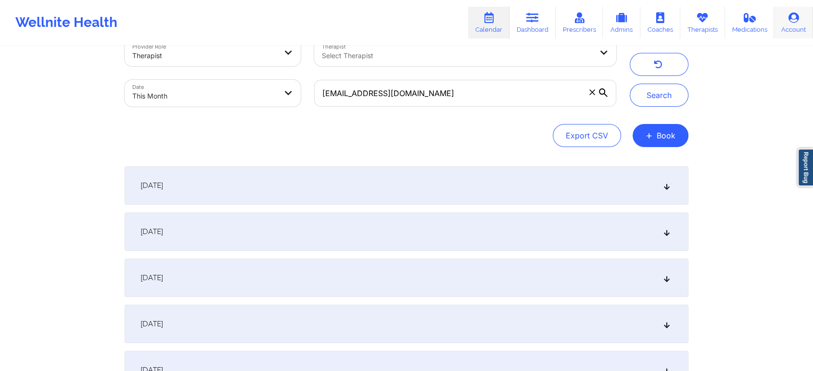
scroll to position [0, 0]
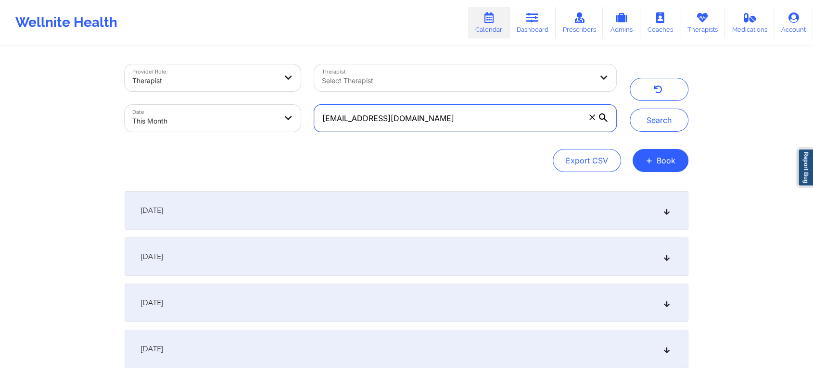
drag, startPoint x: 464, startPoint y: 113, endPoint x: 283, endPoint y: 111, distance: 181.4
click at [283, 111] on div "Provider Role Therapist Therapist Select Therapist Date This Month [EMAIL_ADDRE…" at bounding box center [370, 98] width 505 height 81
paste input "[EMAIL_ADDRESS]"
click at [630, 109] on button "Search" at bounding box center [659, 120] width 59 height 23
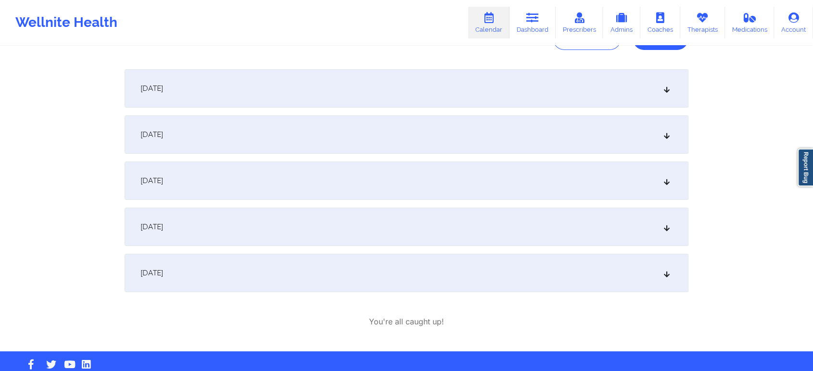
click at [253, 266] on div "[DATE]" at bounding box center [407, 273] width 564 height 38
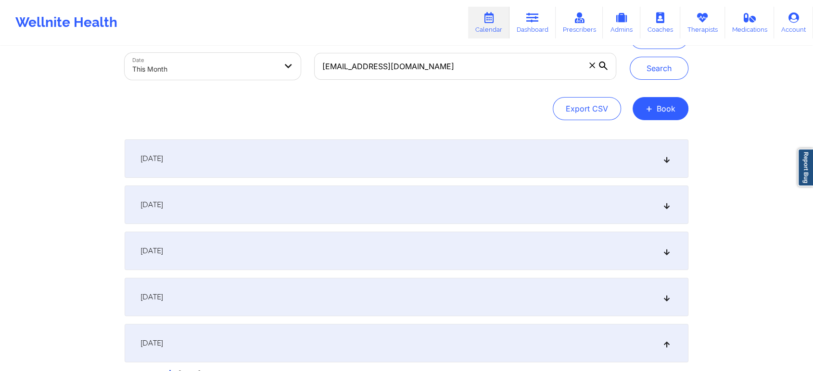
scroll to position [0, 0]
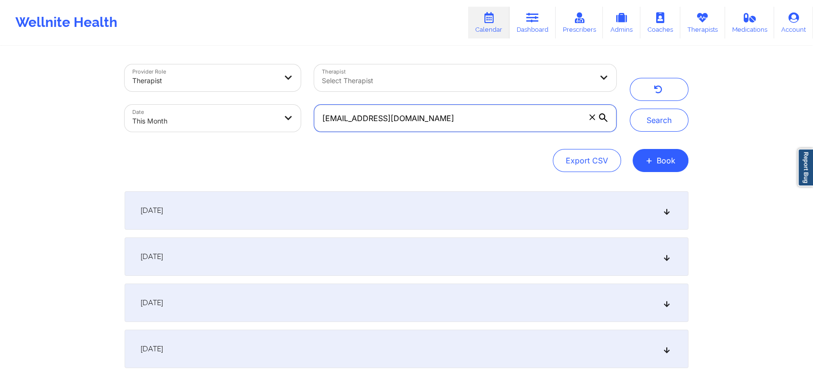
drag, startPoint x: 451, startPoint y: 111, endPoint x: 296, endPoint y: 69, distance: 160.8
click at [296, 69] on div "Provider Role Therapist Therapist Select Therapist Date This Month [EMAIL_ADDRE…" at bounding box center [370, 98] width 505 height 81
paste input "smnck0322"
click at [630, 109] on button "Search" at bounding box center [659, 120] width 59 height 23
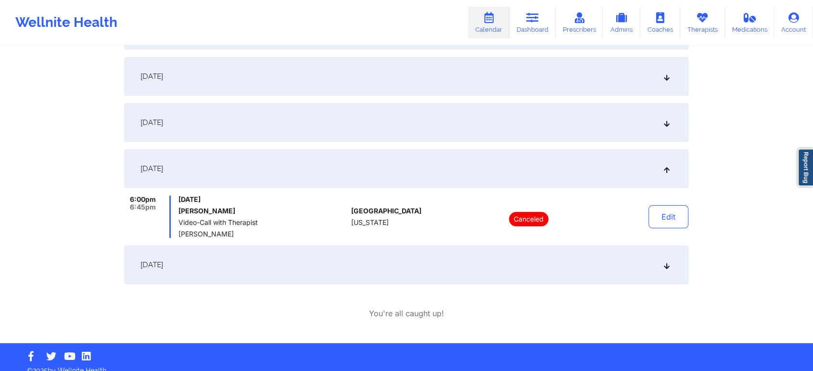
click at [492, 268] on div "[DATE]" at bounding box center [407, 265] width 564 height 38
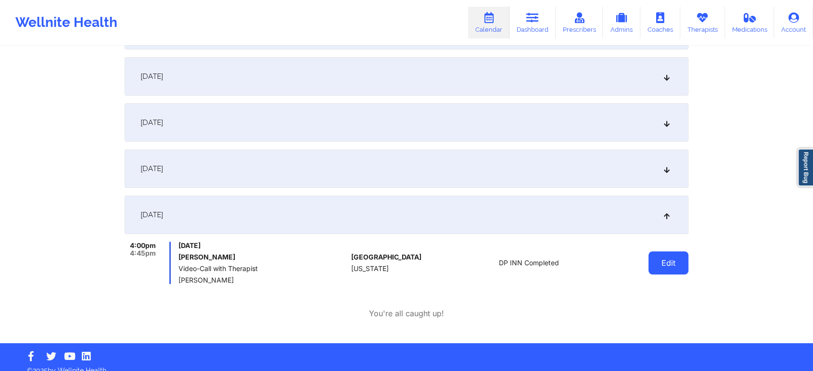
click at [672, 262] on button "Edit" at bounding box center [668, 263] width 40 height 23
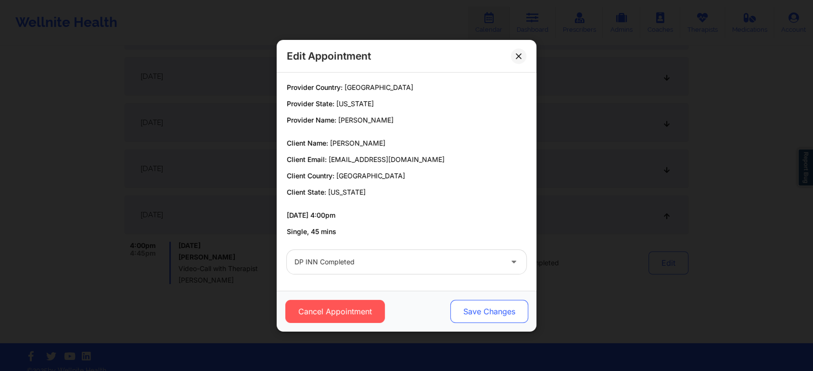
click at [490, 314] on button "Save Changes" at bounding box center [489, 311] width 78 height 23
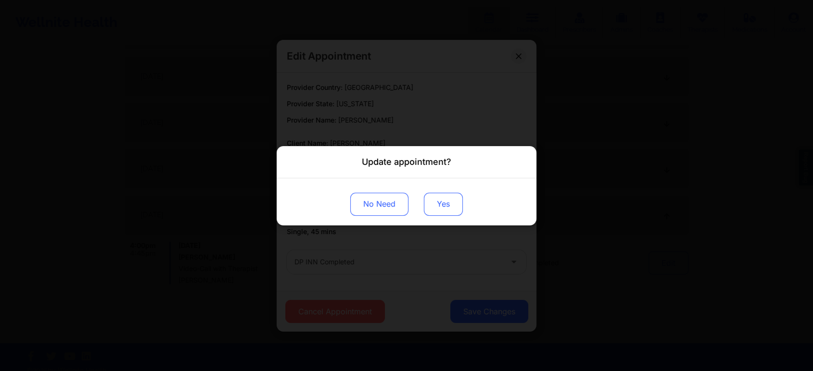
click at [441, 199] on button "Yes" at bounding box center [443, 203] width 39 height 23
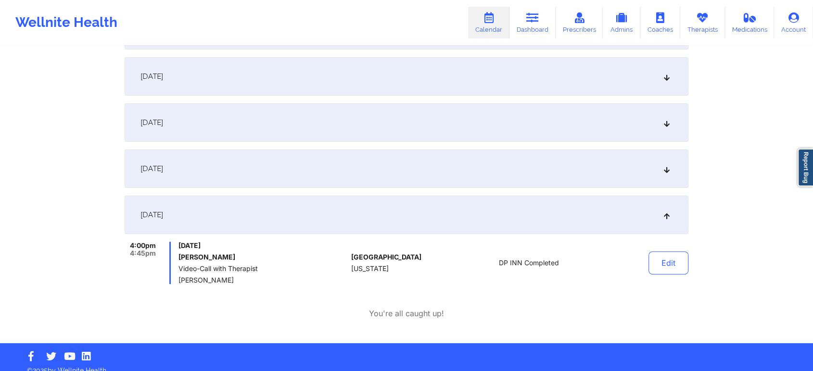
scroll to position [0, 0]
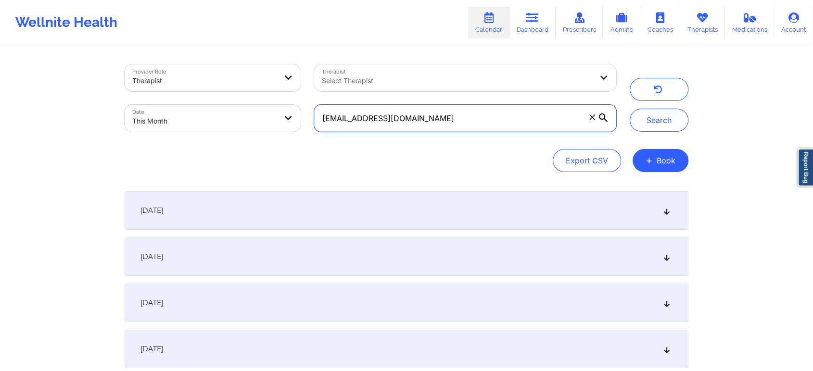
drag, startPoint x: 456, startPoint y: 126, endPoint x: 254, endPoint y: 127, distance: 202.0
click at [254, 127] on div "Provider Role Therapist Therapist Select Therapist Date This Month [EMAIL_ADDRE…" at bounding box center [370, 98] width 505 height 81
paste input "aaronclazar"
click at [630, 109] on button "Search" at bounding box center [659, 120] width 59 height 23
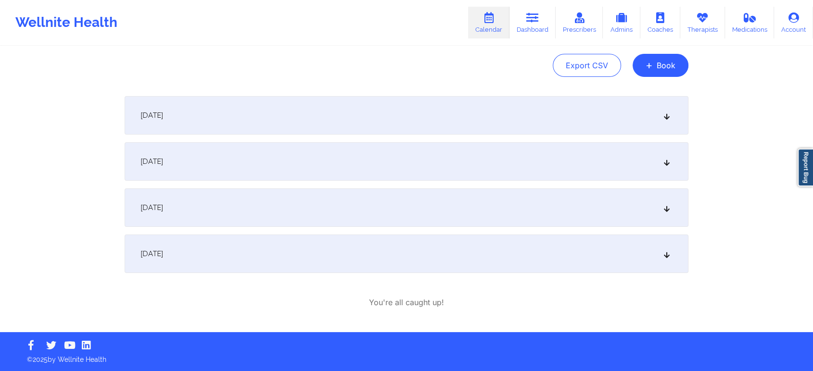
click at [418, 251] on div "[DATE]" at bounding box center [407, 254] width 564 height 38
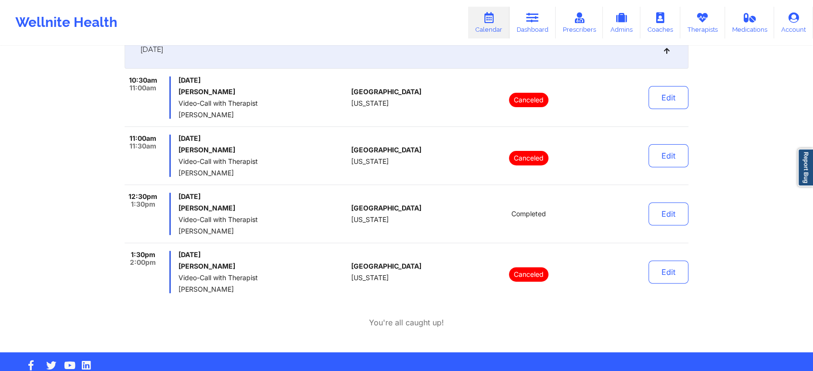
scroll to position [305, 0]
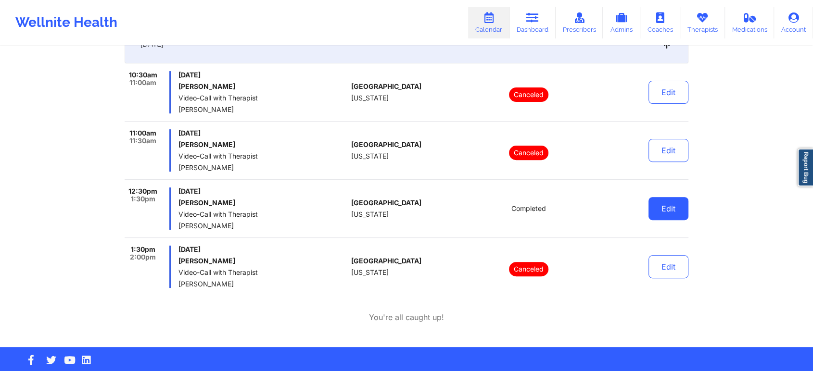
click at [661, 216] on button "Edit" at bounding box center [668, 208] width 40 height 23
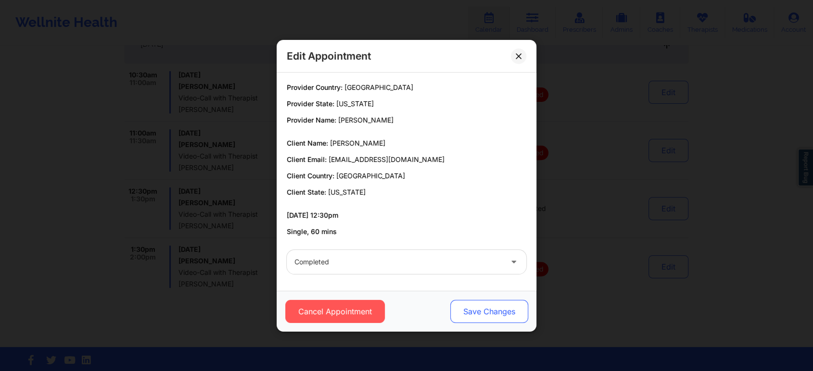
click at [468, 306] on button "Save Changes" at bounding box center [489, 311] width 78 height 23
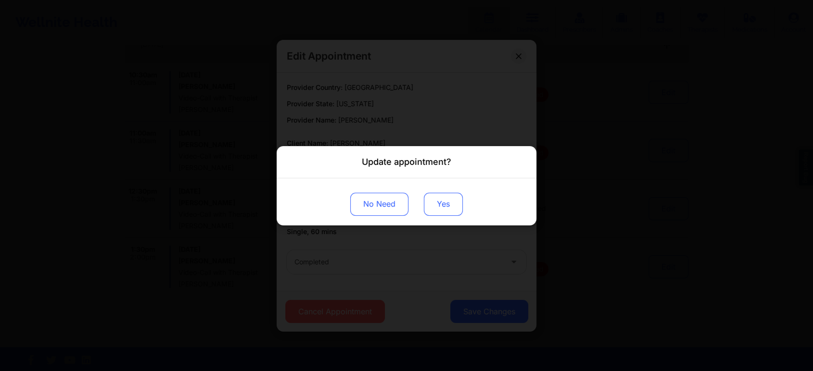
click at [439, 207] on button "Yes" at bounding box center [443, 203] width 39 height 23
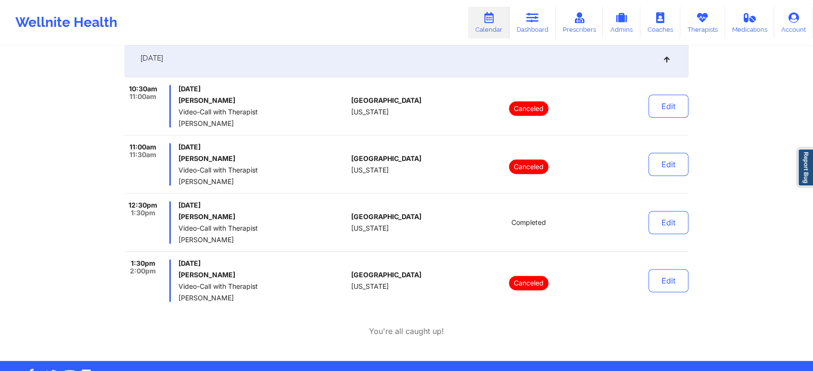
scroll to position [0, 0]
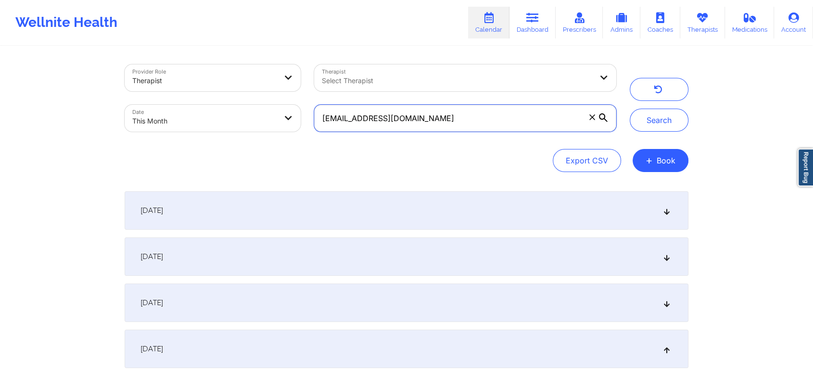
drag, startPoint x: 476, startPoint y: 121, endPoint x: 356, endPoint y: 126, distance: 119.4
click at [356, 126] on input "[EMAIL_ADDRESS][DOMAIN_NAME]" at bounding box center [465, 118] width 302 height 27
type input "a"
paste input "[EMAIL_ADDRESS][PERSON_NAME][DOMAIN_NAME]"
click at [630, 109] on button "Search" at bounding box center [659, 120] width 59 height 23
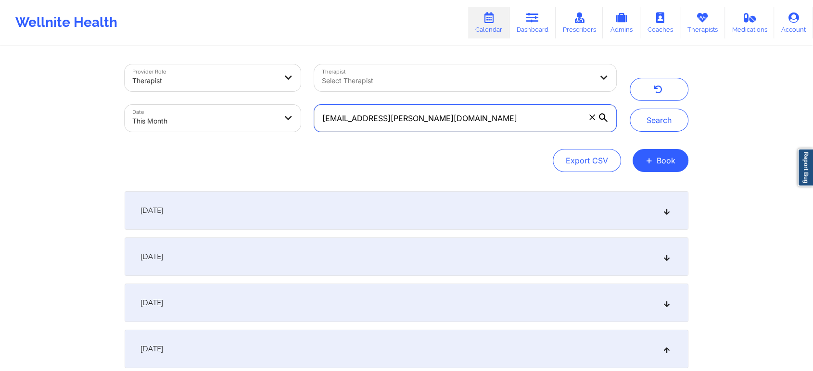
scroll to position [191, 0]
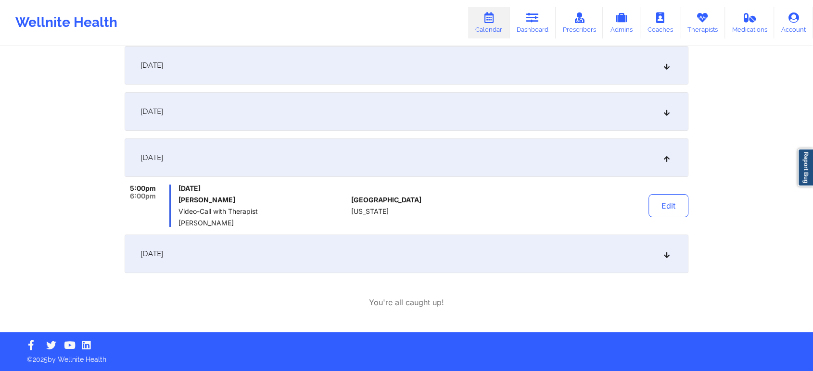
click at [299, 266] on div "[DATE]" at bounding box center [407, 254] width 564 height 38
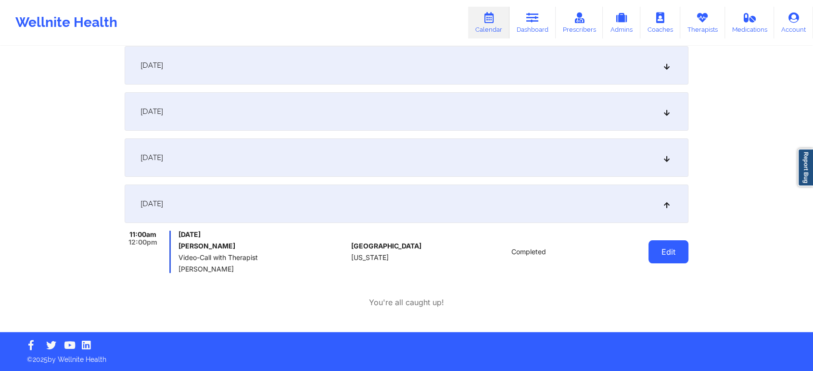
click at [667, 260] on button "Edit" at bounding box center [668, 252] width 40 height 23
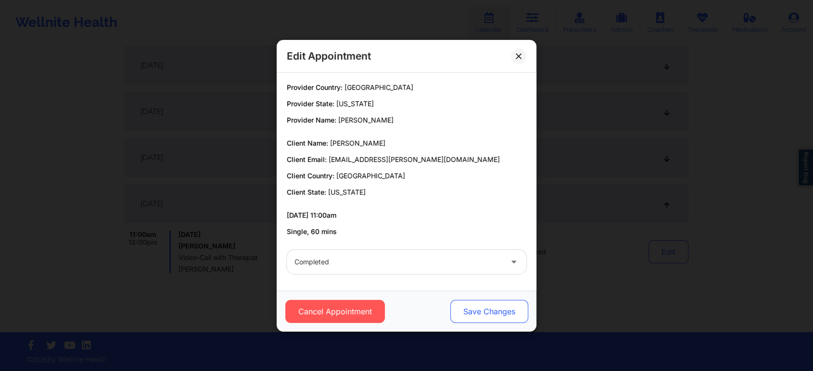
click at [456, 305] on button "Save Changes" at bounding box center [489, 311] width 78 height 23
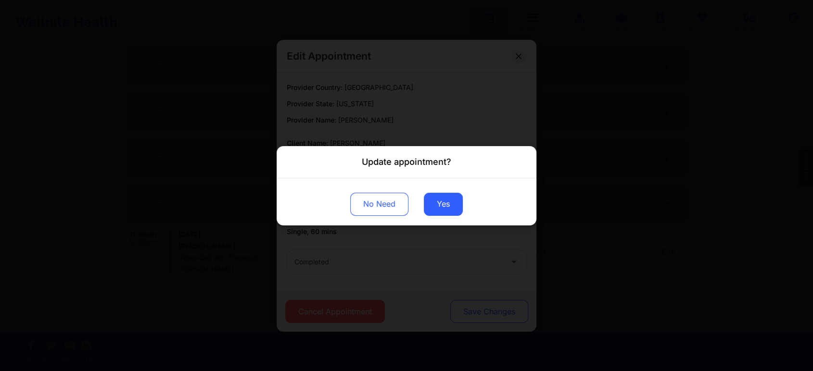
click at [456, 305] on div "Update appointment? No Need Yes" at bounding box center [406, 185] width 813 height 371
click at [447, 202] on button "Yes" at bounding box center [443, 203] width 39 height 23
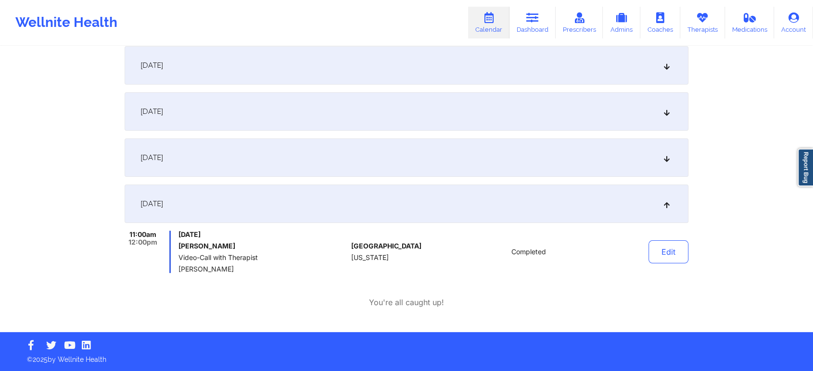
scroll to position [0, 0]
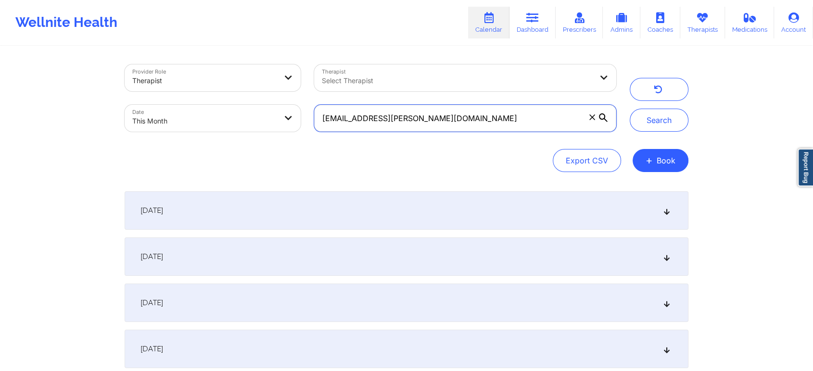
drag, startPoint x: 458, startPoint y: 111, endPoint x: 242, endPoint y: 129, distance: 216.7
click at [242, 129] on div "Provider Role Therapist Therapist Select Therapist Date This Month [EMAIL_ADDRE…" at bounding box center [370, 98] width 505 height 81
paste input "lizzabumblebee@ao"
click at [630, 109] on button "Search" at bounding box center [659, 120] width 59 height 23
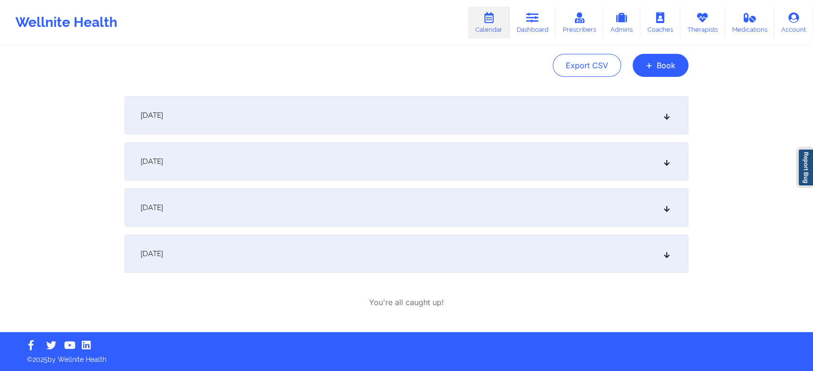
click at [335, 265] on div "[DATE]" at bounding box center [407, 254] width 564 height 38
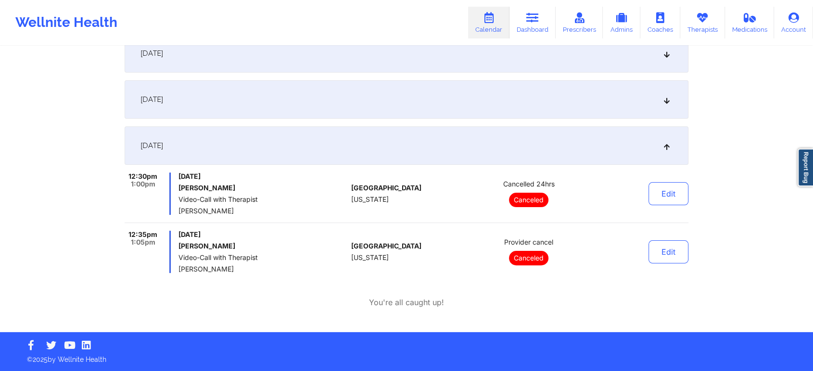
scroll to position [0, 0]
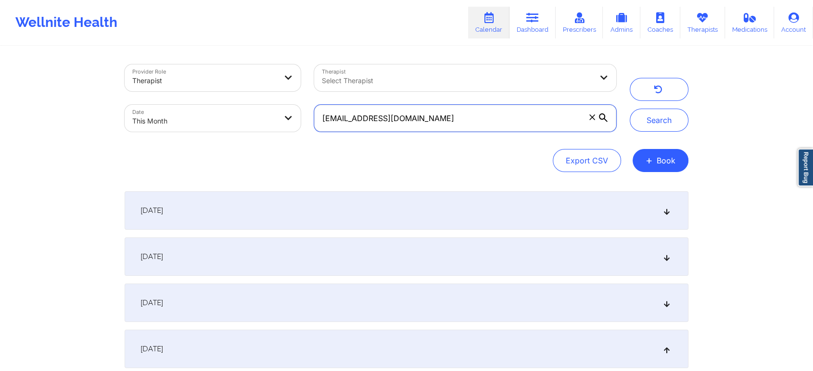
drag, startPoint x: 493, startPoint y: 124, endPoint x: 281, endPoint y: 127, distance: 212.1
click at [281, 127] on div "Provider Role Therapist Therapist Select Therapist Date This Month [EMAIL_ADDRE…" at bounding box center [370, 98] width 505 height 81
paste input "orangedoodle52@gmai"
click at [630, 109] on button "Search" at bounding box center [659, 120] width 59 height 23
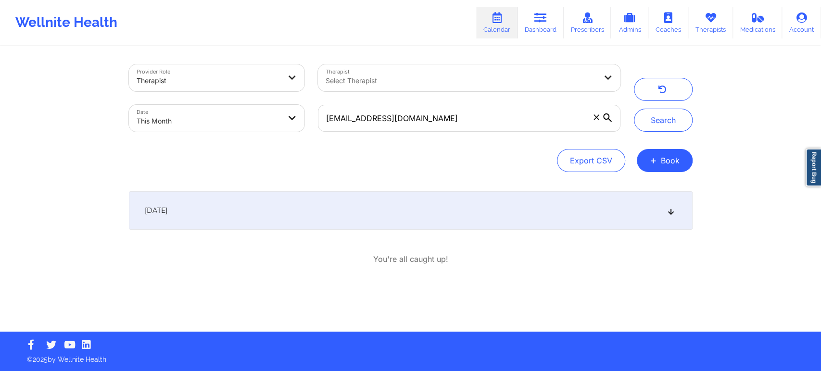
click at [465, 214] on div "[DATE]" at bounding box center [411, 210] width 564 height 38
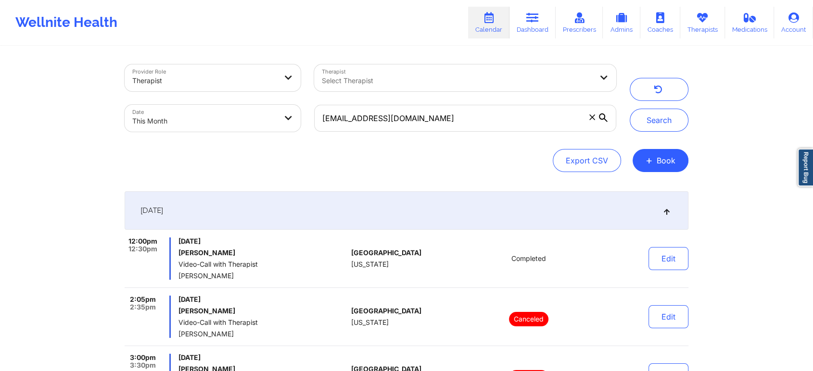
scroll to position [123, 0]
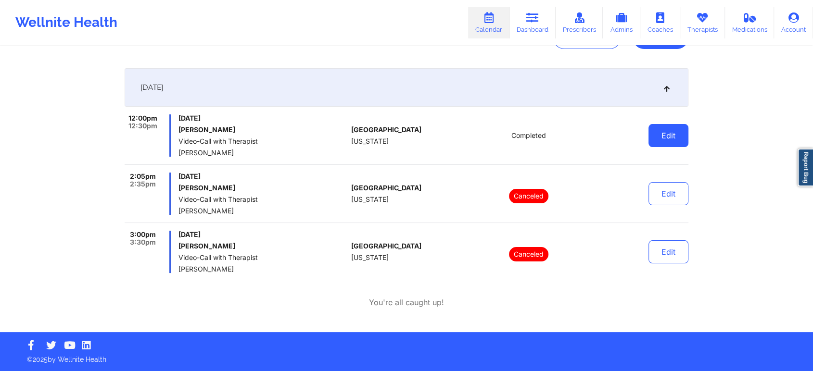
click at [677, 136] on button "Edit" at bounding box center [668, 135] width 40 height 23
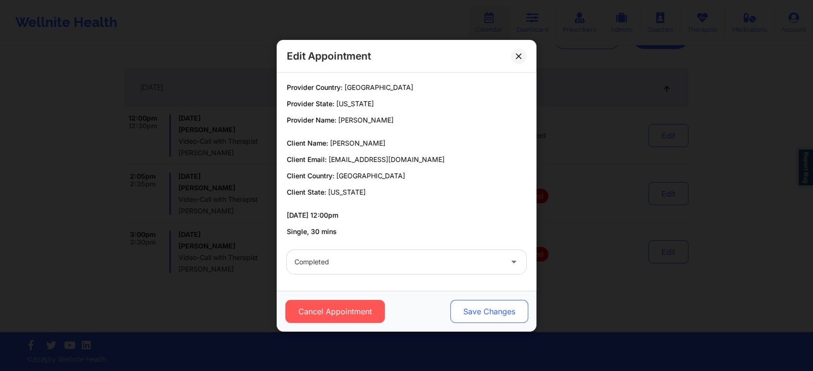
click at [478, 309] on button "Save Changes" at bounding box center [489, 311] width 78 height 23
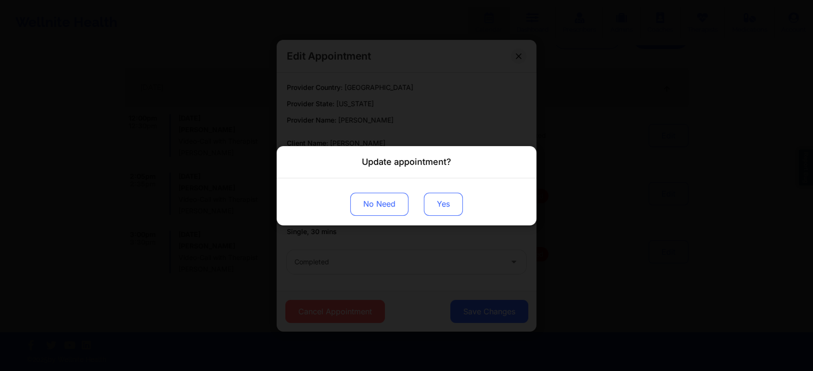
click at [441, 207] on button "Yes" at bounding box center [443, 203] width 39 height 23
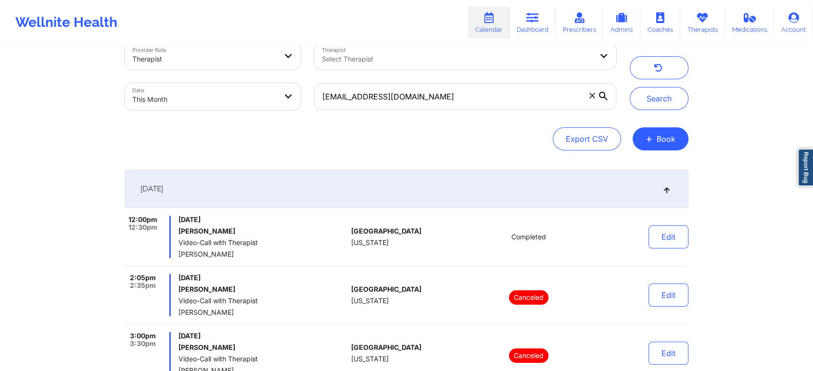
scroll to position [0, 0]
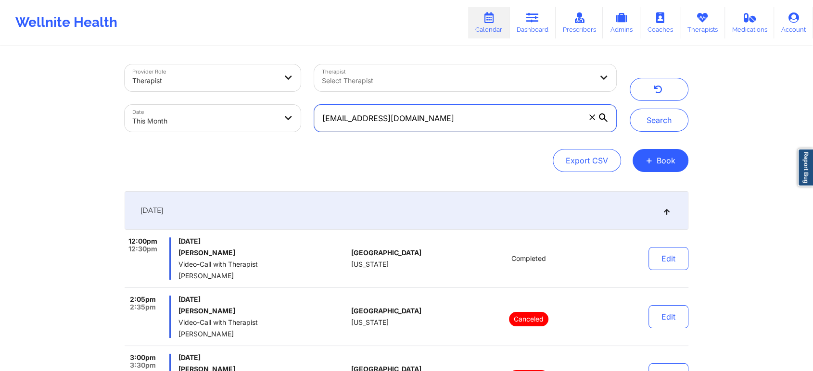
drag, startPoint x: 464, startPoint y: 130, endPoint x: 257, endPoint y: 110, distance: 208.3
click at [257, 110] on div "Provider Role Therapist Therapist Select Therapist Date This Month [EMAIL_ADDRE…" at bounding box center [370, 98] width 505 height 81
click at [630, 109] on button "Search" at bounding box center [659, 120] width 59 height 23
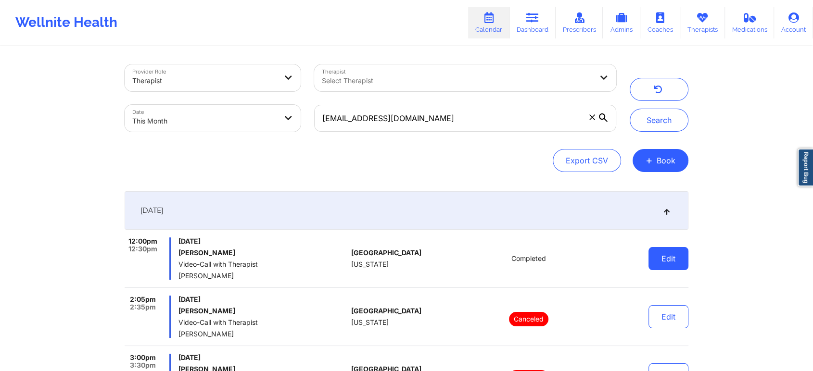
drag, startPoint x: 670, startPoint y: 271, endPoint x: 670, endPoint y: 249, distance: 22.1
click at [670, 249] on div "Edit" at bounding box center [643, 259] width 89 height 42
click at [670, 249] on button "Edit" at bounding box center [668, 258] width 40 height 23
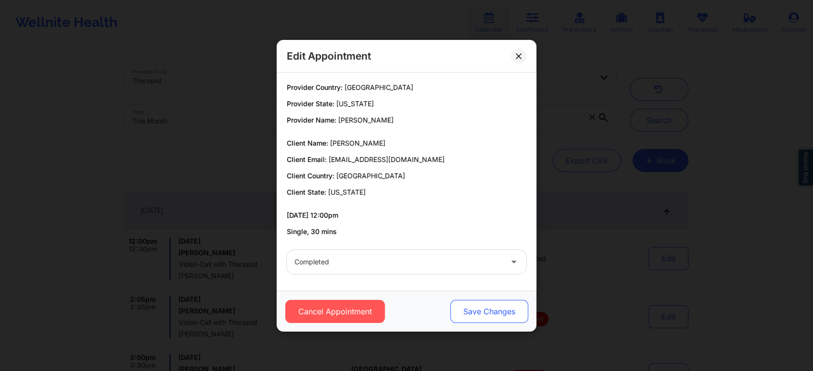
click at [488, 306] on button "Save Changes" at bounding box center [489, 311] width 78 height 23
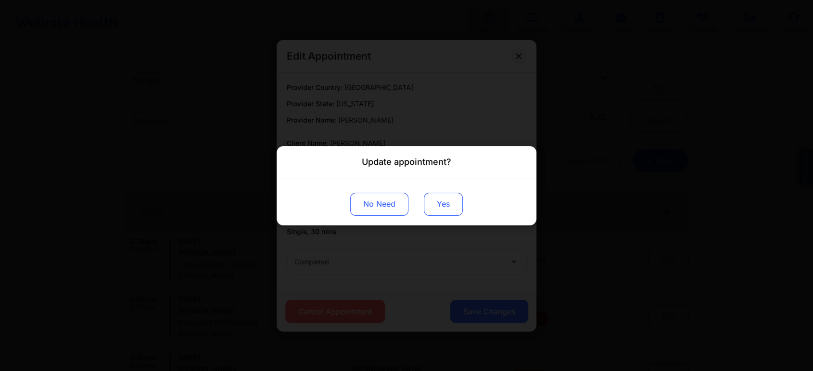
click at [437, 203] on button "Yes" at bounding box center [443, 203] width 39 height 23
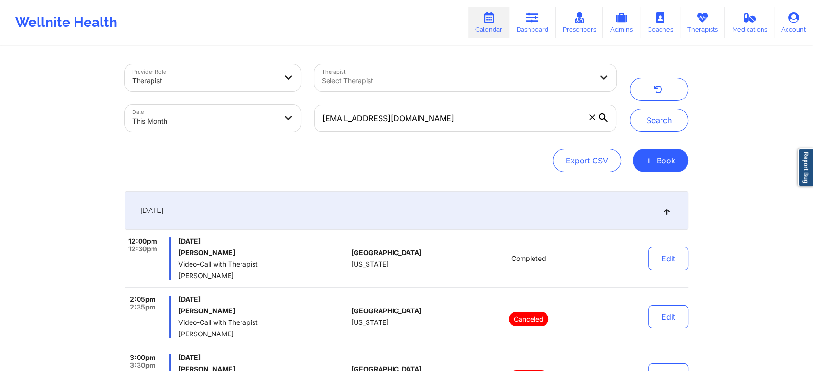
scroll to position [123, 0]
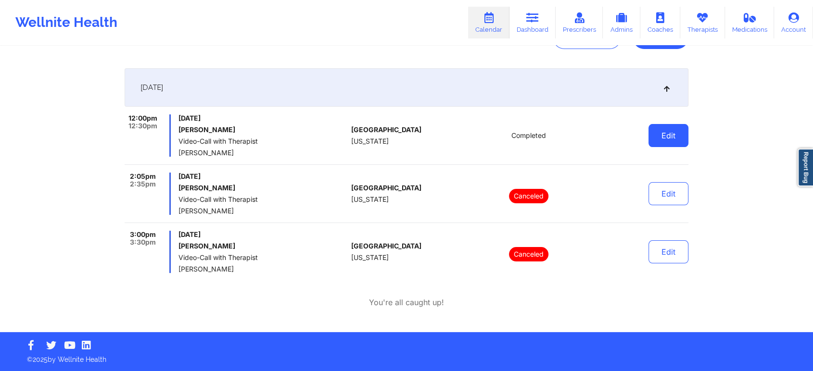
click at [681, 146] on button "Edit" at bounding box center [668, 135] width 40 height 23
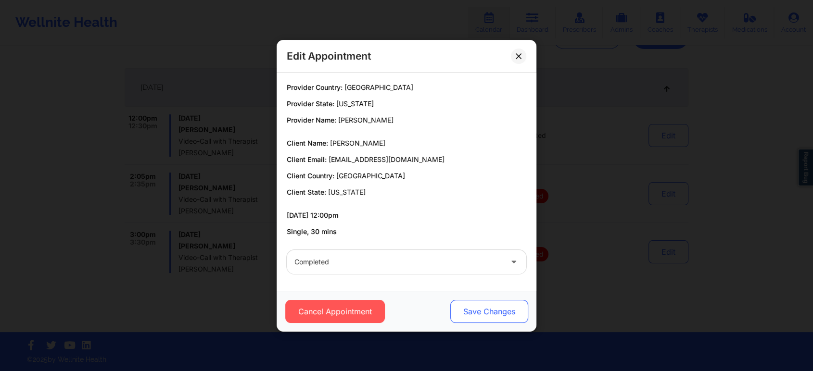
click at [471, 311] on button "Save Changes" at bounding box center [489, 311] width 78 height 23
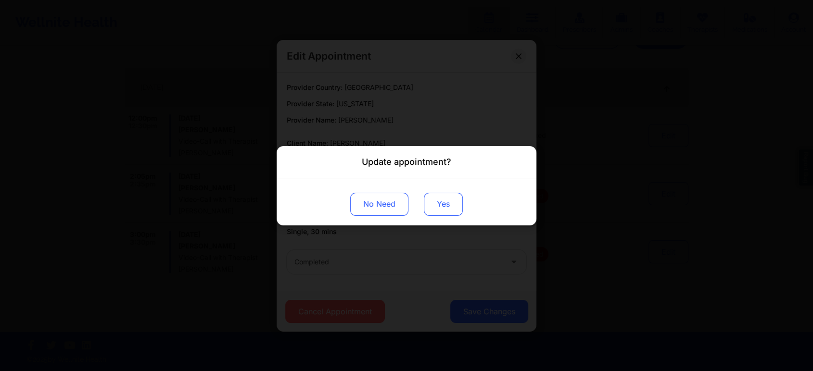
click at [440, 207] on button "Yes" at bounding box center [443, 203] width 39 height 23
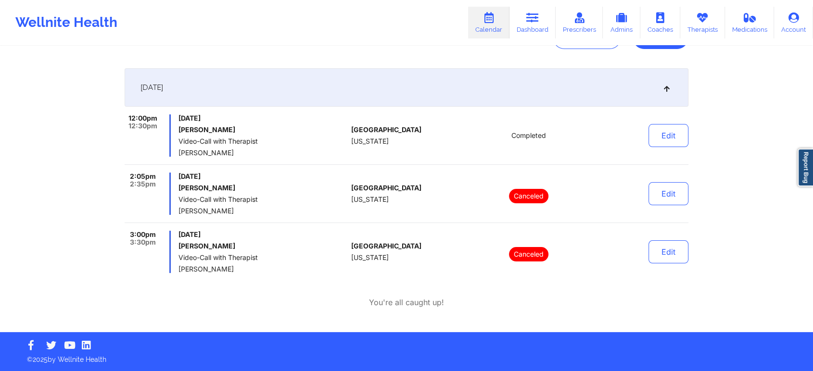
click at [131, 256] on div "3:00pm 3:30pm" at bounding box center [148, 252] width 46 height 42
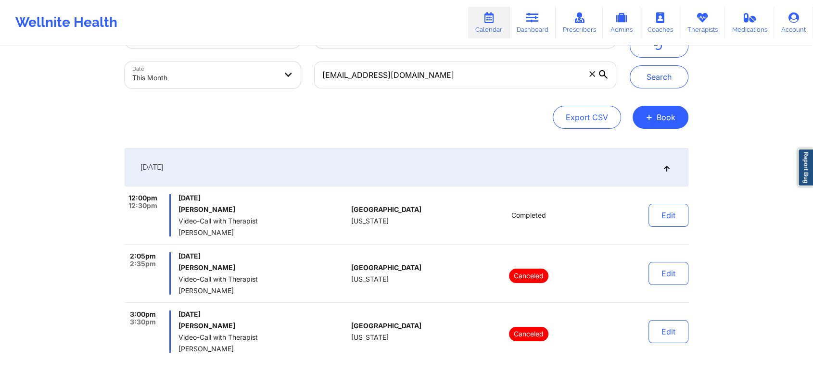
scroll to position [0, 0]
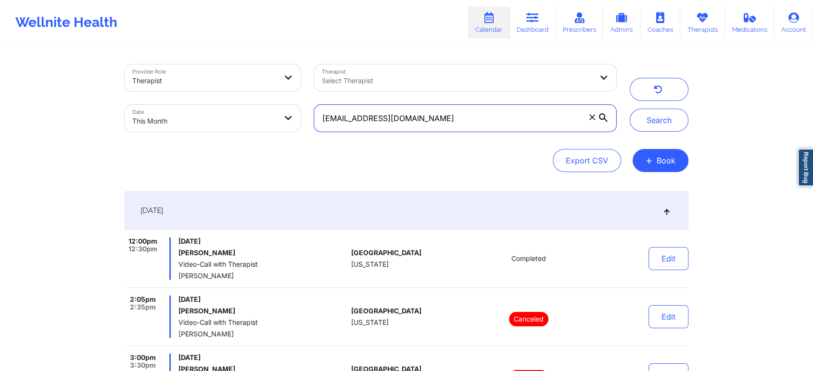
drag, startPoint x: 457, startPoint y: 121, endPoint x: 210, endPoint y: 123, distance: 247.2
click at [210, 123] on div "Provider Role Therapist Therapist Select Therapist Date This Month [EMAIL_ADDRE…" at bounding box center [370, 98] width 505 height 81
paste input "soiussophie"
click at [630, 109] on button "Search" at bounding box center [659, 120] width 59 height 23
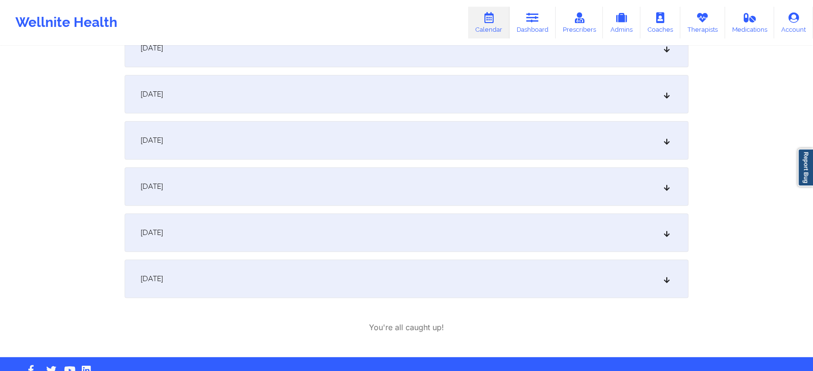
scroll to position [338, 0]
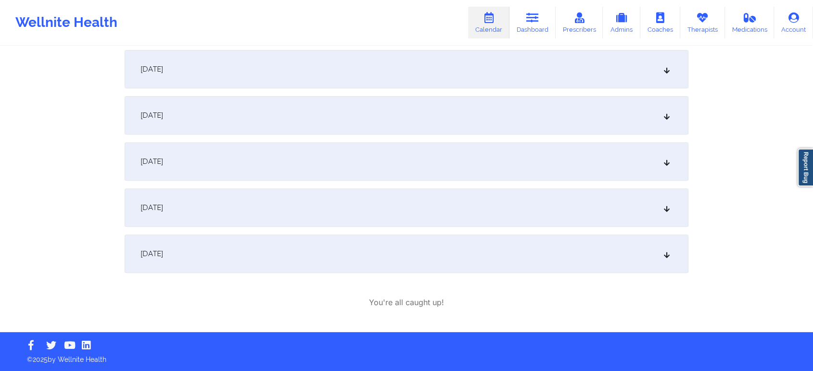
click at [245, 265] on div "[DATE]" at bounding box center [407, 254] width 564 height 38
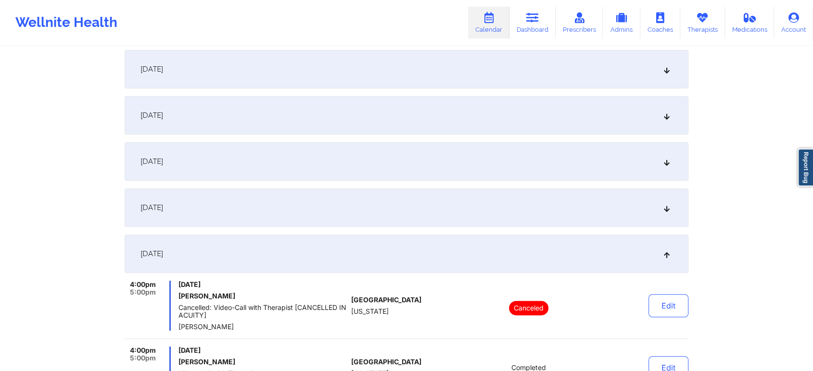
scroll to position [396, 0]
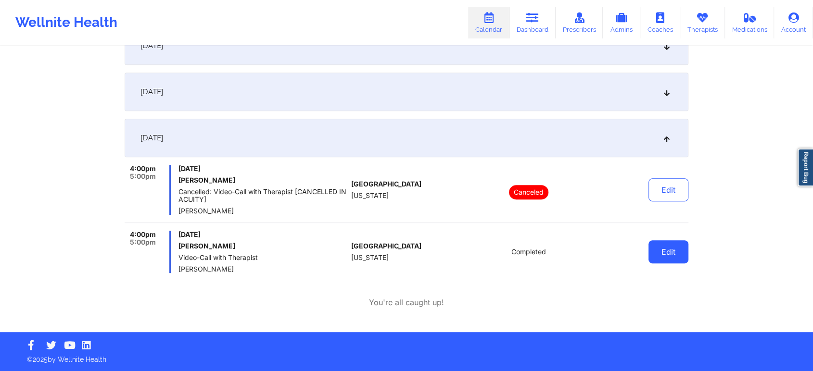
click at [673, 241] on button "Edit" at bounding box center [668, 252] width 40 height 23
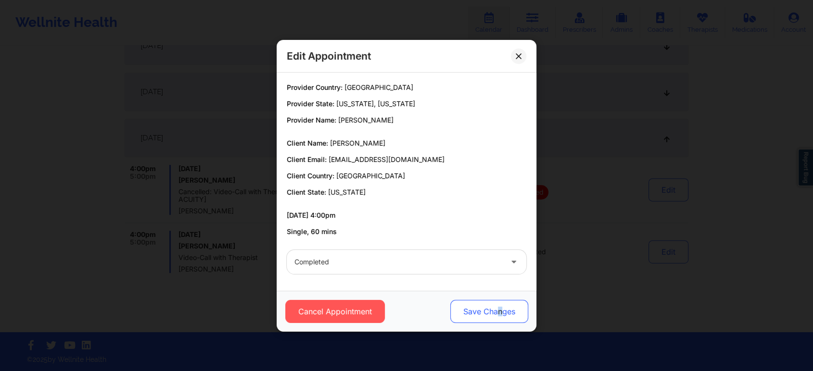
drag, startPoint x: 497, startPoint y: 325, endPoint x: 500, endPoint y: 312, distance: 13.8
click at [500, 312] on div "Cancel Appointment Save Changes" at bounding box center [407, 311] width 260 height 41
click at [500, 312] on button "Save Changes" at bounding box center [489, 311] width 78 height 23
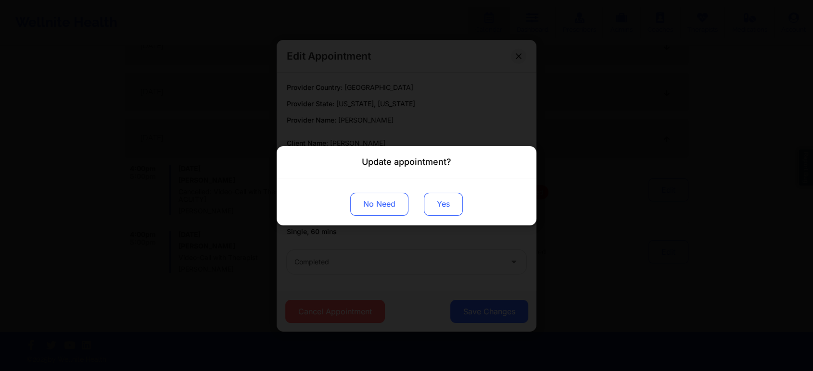
click at [434, 203] on button "Yes" at bounding box center [443, 203] width 39 height 23
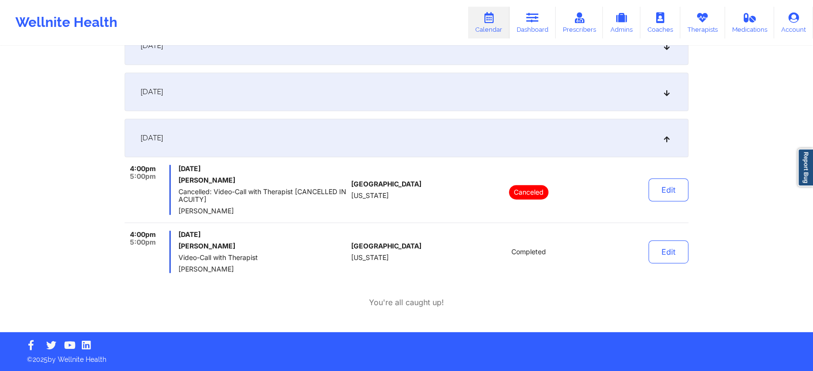
scroll to position [0, 0]
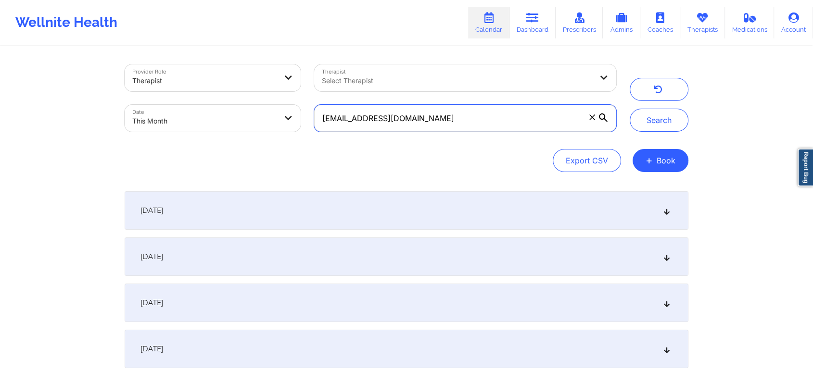
drag, startPoint x: 449, startPoint y: 127, endPoint x: 238, endPoint y: 97, distance: 213.3
click at [238, 97] on div "Provider Role Therapist Therapist Select Therapist Date This Month [EMAIL_ADDRE…" at bounding box center [370, 98] width 505 height 81
paste input "cedricka1183"
click at [630, 109] on button "Search" at bounding box center [659, 120] width 59 height 23
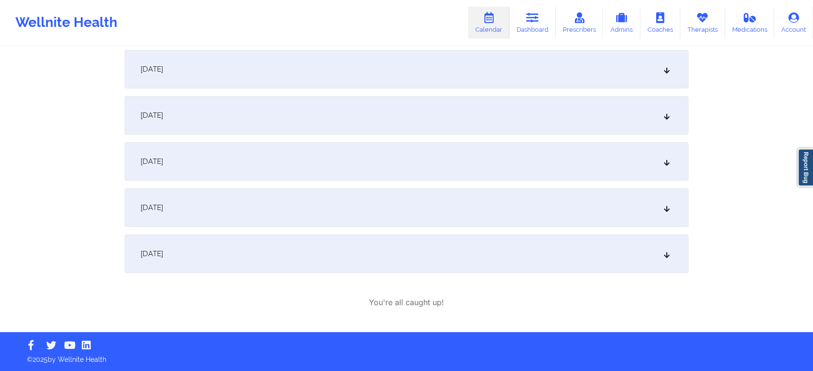
click at [249, 249] on div "[DATE]" at bounding box center [407, 254] width 564 height 38
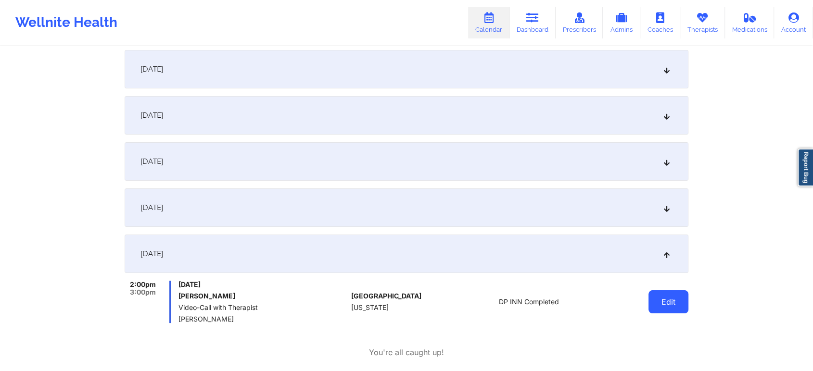
click at [670, 311] on button "Edit" at bounding box center [668, 302] width 40 height 23
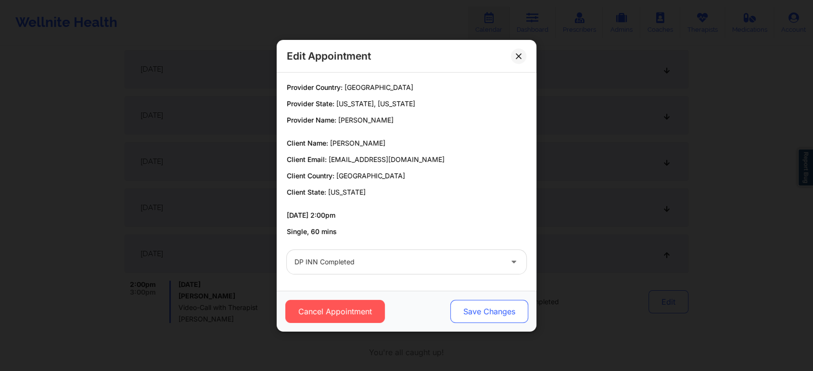
click at [466, 310] on button "Save Changes" at bounding box center [489, 311] width 78 height 23
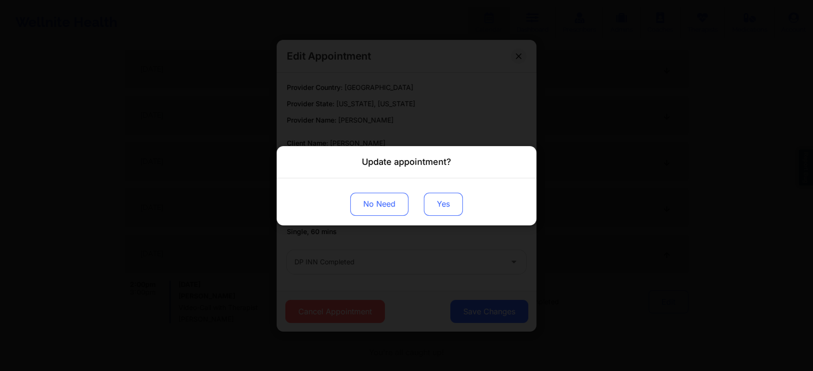
click at [438, 205] on button "Yes" at bounding box center [443, 203] width 39 height 23
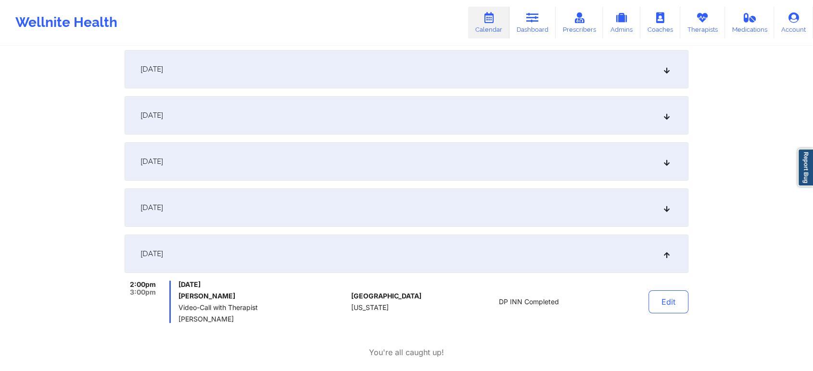
scroll to position [0, 0]
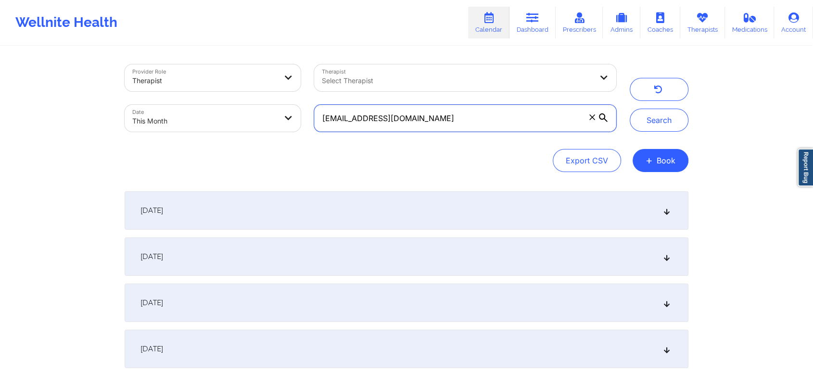
drag, startPoint x: 427, startPoint y: 124, endPoint x: 242, endPoint y: 73, distance: 191.5
click at [242, 73] on div "Provider Role Therapist Therapist Select Therapist Date This Month [EMAIL_ADDRE…" at bounding box center [370, 98] width 505 height 81
paste input "[PERSON_NAME].[PERSON_NAME]"
click at [630, 109] on button "Search" at bounding box center [659, 120] width 59 height 23
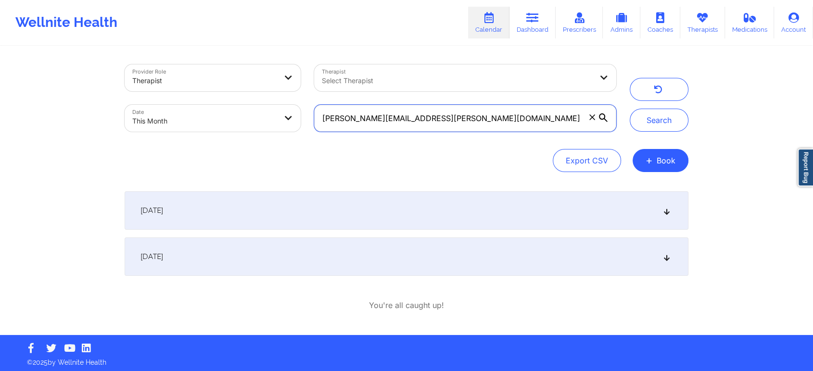
scroll to position [3, 0]
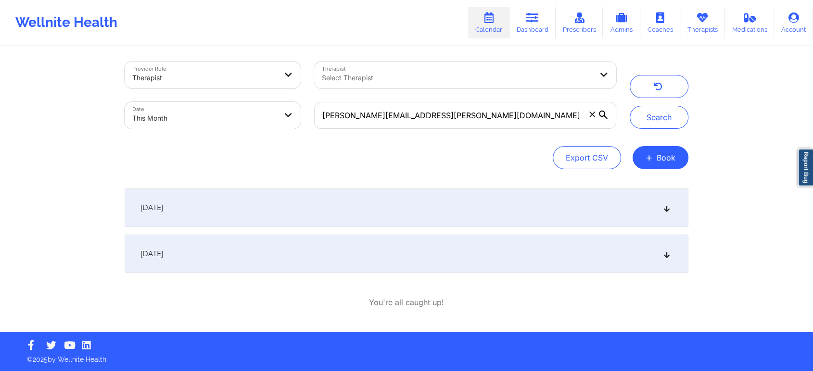
click at [294, 242] on div "[DATE]" at bounding box center [407, 254] width 564 height 38
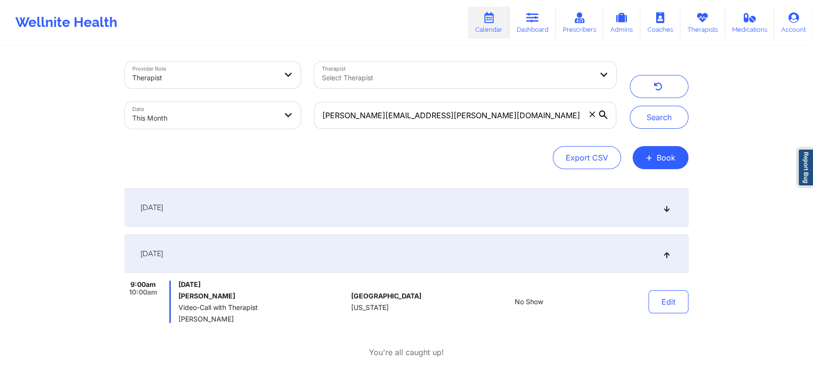
scroll to position [0, 0]
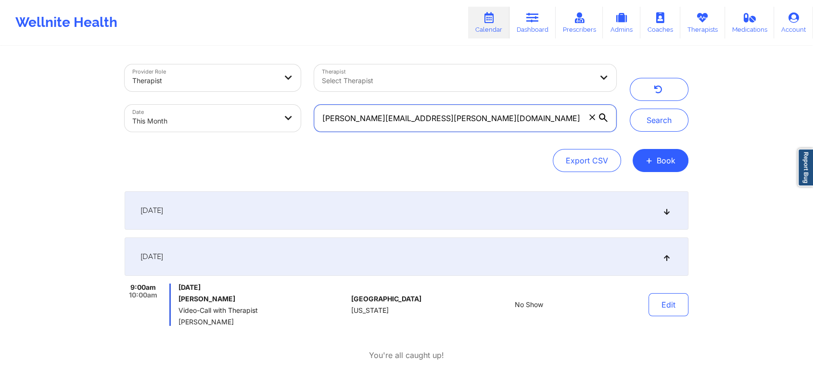
drag, startPoint x: 449, startPoint y: 125, endPoint x: 264, endPoint y: 107, distance: 186.5
click at [264, 107] on div "Provider Role Therapist Therapist Select Therapist Date This Month [PERSON_NAME…" at bounding box center [370, 98] width 505 height 81
paste input "ikalg"
click at [630, 109] on button "Search" at bounding box center [659, 120] width 59 height 23
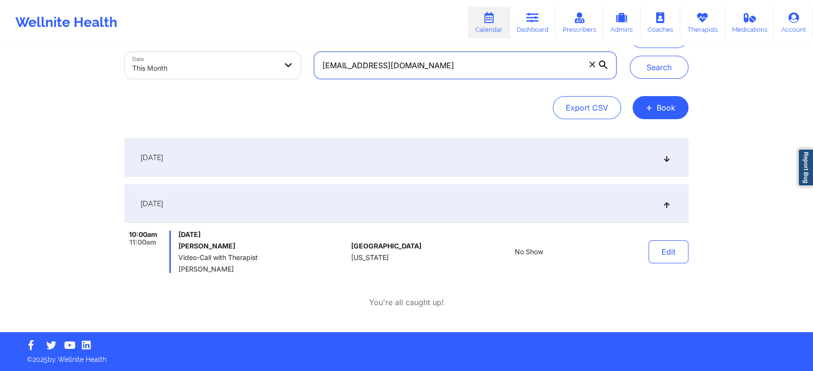
drag, startPoint x: 421, startPoint y: 61, endPoint x: 263, endPoint y: 47, distance: 158.9
click at [263, 47] on div "Provider Role Therapist Therapist Select Therapist Date This Month [EMAIL_ADDRE…" at bounding box center [370, 45] width 505 height 81
paste input "xedwards6"
click at [630, 56] on button "Search" at bounding box center [659, 67] width 59 height 23
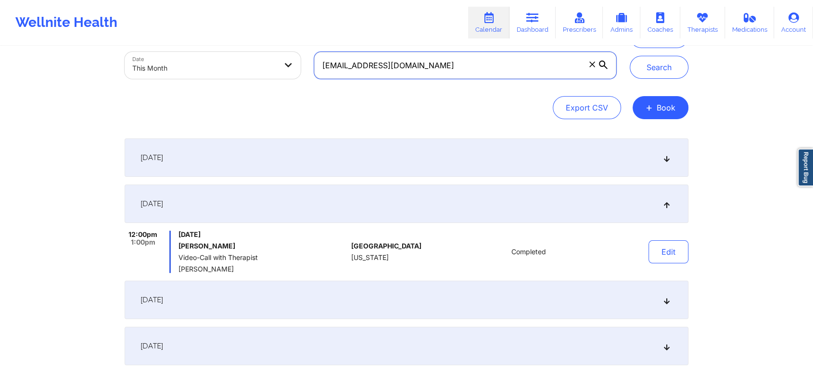
scroll to position [238, 0]
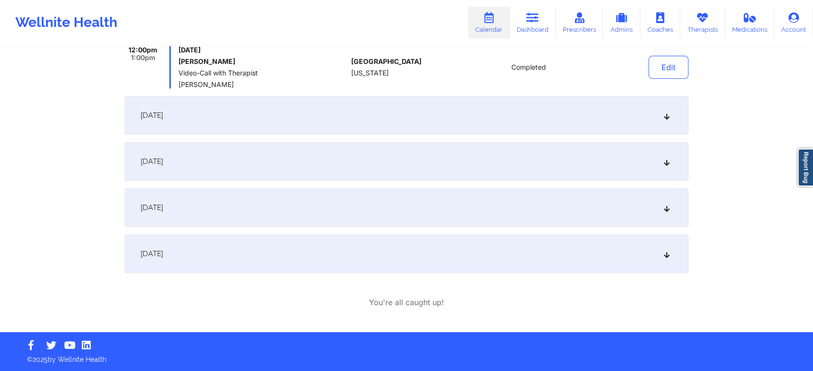
click at [283, 234] on div "[DATE] 12:00pm 1:00pm [DATE] [PERSON_NAME] Video-Call with Therapist [PERSON_NA…" at bounding box center [407, 113] width 564 height 319
click at [279, 246] on div "[DATE]" at bounding box center [407, 254] width 564 height 38
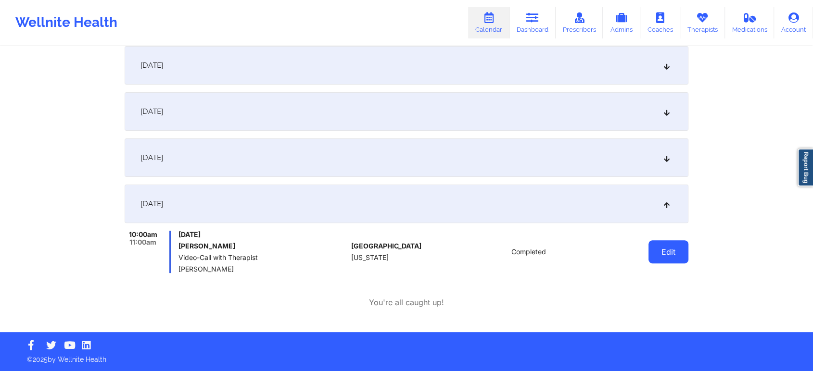
click at [657, 258] on button "Edit" at bounding box center [668, 252] width 40 height 23
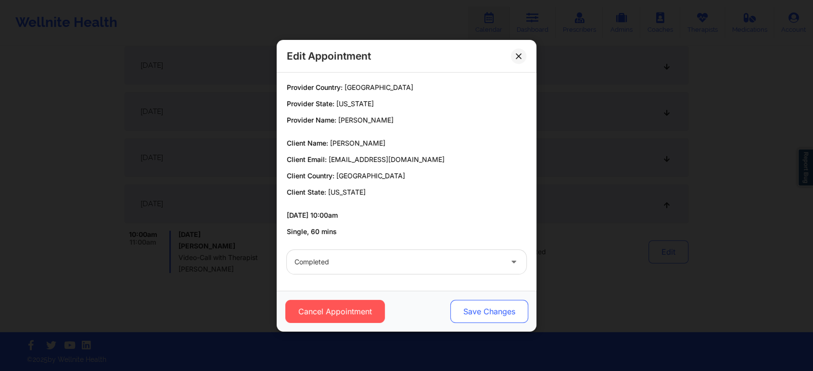
click at [489, 317] on button "Save Changes" at bounding box center [489, 311] width 78 height 23
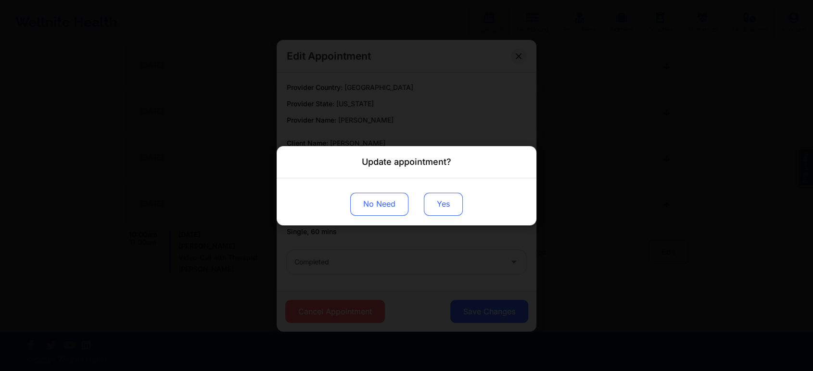
click at [440, 199] on button "Yes" at bounding box center [443, 203] width 39 height 23
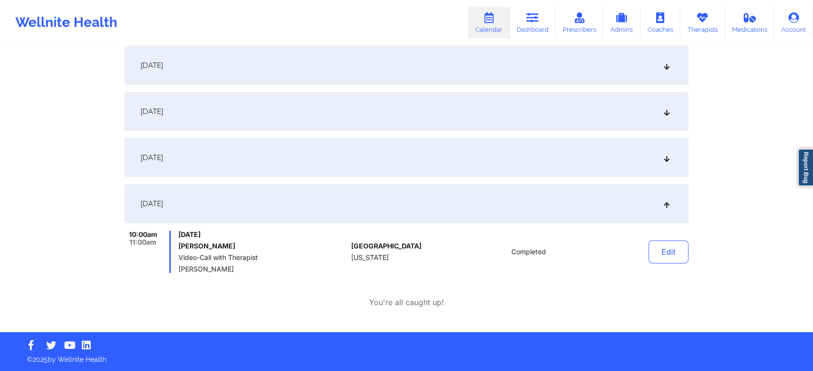
scroll to position [0, 0]
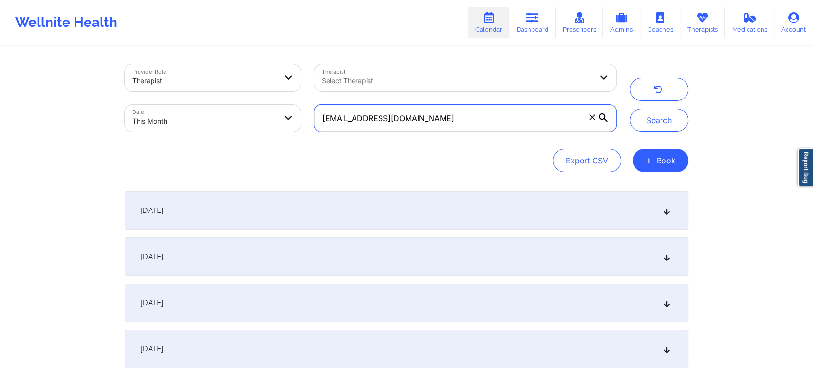
drag, startPoint x: 453, startPoint y: 124, endPoint x: 231, endPoint y: 114, distance: 222.4
click at [231, 114] on div "Provider Role Therapist Therapist Select Therapist Date This Month [EMAIL_ADDRE…" at bounding box center [370, 98] width 505 height 81
paste input "kcollins9312"
click at [630, 109] on button "Search" at bounding box center [659, 120] width 59 height 23
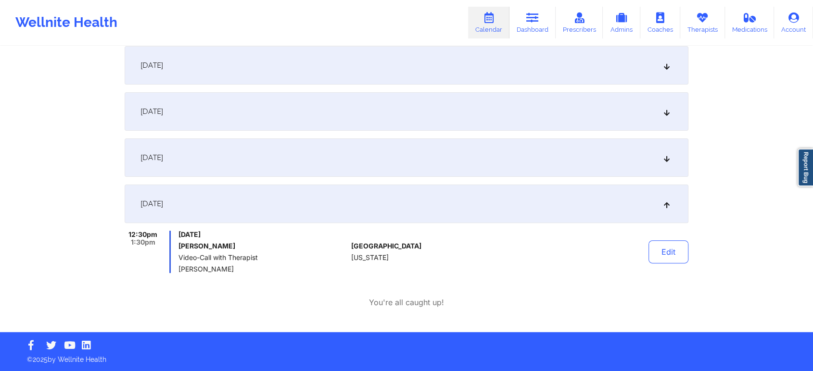
click at [347, 156] on div "[DATE]" at bounding box center [407, 158] width 564 height 38
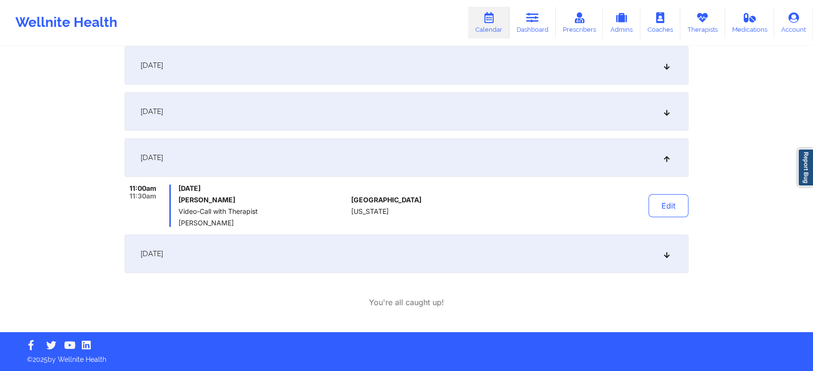
scroll to position [0, 0]
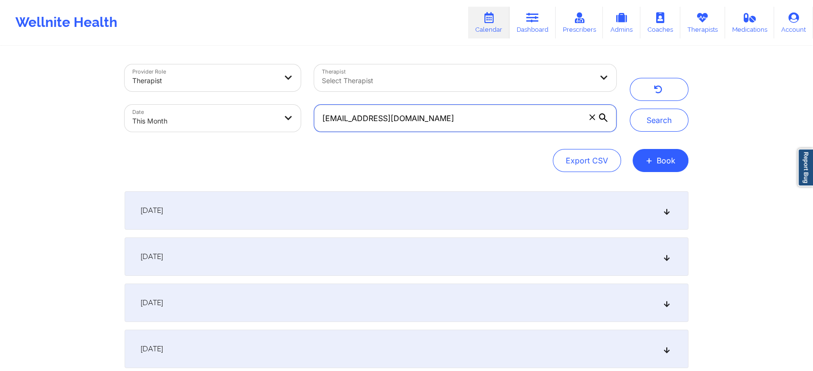
drag, startPoint x: 471, startPoint y: 114, endPoint x: 278, endPoint y: 104, distance: 194.1
click at [278, 104] on div "Provider Role Therapist Therapist Select Therapist Date This Month [EMAIL_ADDRE…" at bounding box center [370, 98] width 505 height 81
click at [630, 109] on button "Search" at bounding box center [659, 120] width 59 height 23
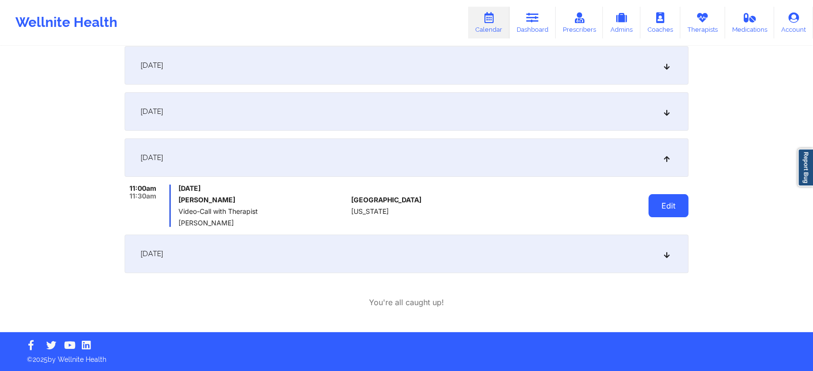
click at [668, 201] on button "Edit" at bounding box center [668, 205] width 40 height 23
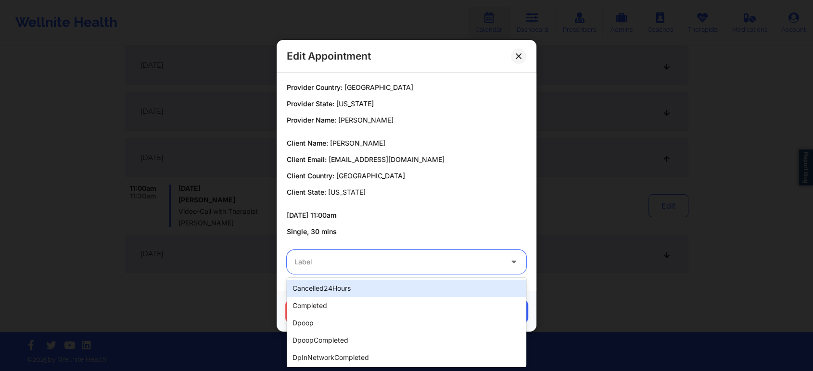
click at [397, 272] on div "Label" at bounding box center [395, 262] width 216 height 24
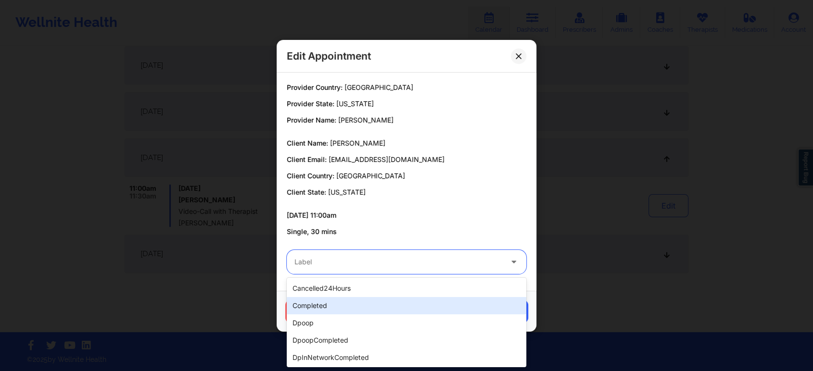
click at [336, 302] on div "completed" at bounding box center [407, 305] width 240 height 17
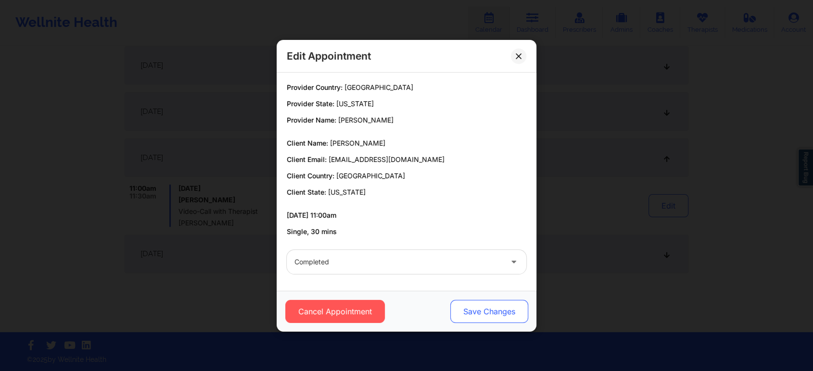
click at [490, 309] on button "Save Changes" at bounding box center [489, 311] width 78 height 23
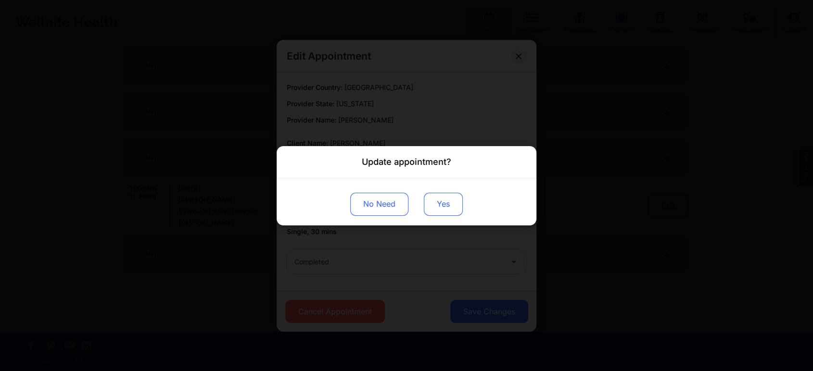
click at [447, 210] on button "Yes" at bounding box center [443, 203] width 39 height 23
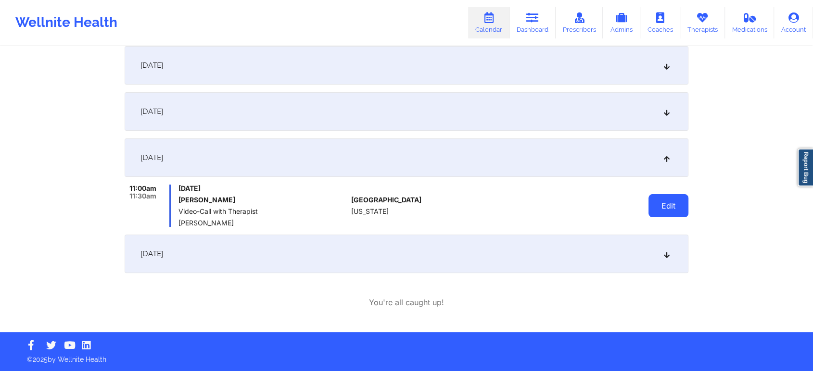
click at [664, 205] on button "Edit" at bounding box center [668, 205] width 40 height 23
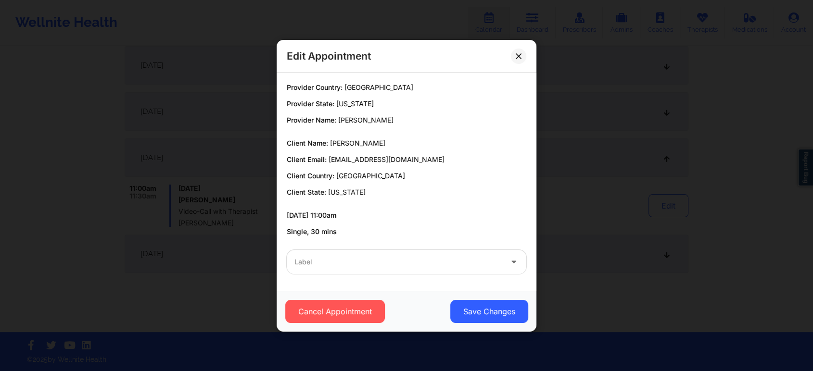
click at [422, 257] on div at bounding box center [398, 262] width 208 height 12
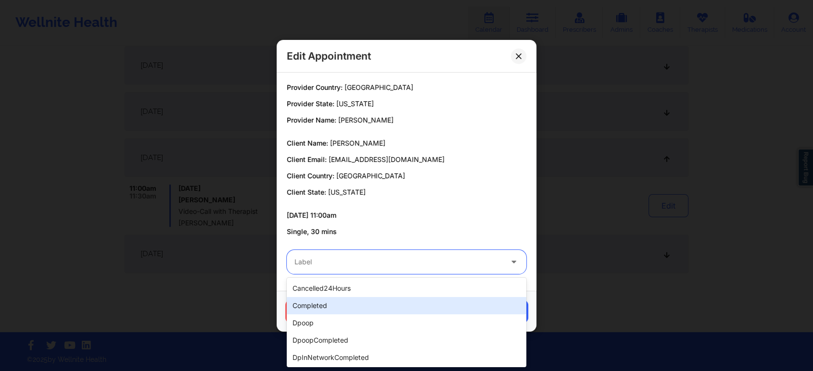
click at [348, 309] on div "completed" at bounding box center [407, 305] width 240 height 17
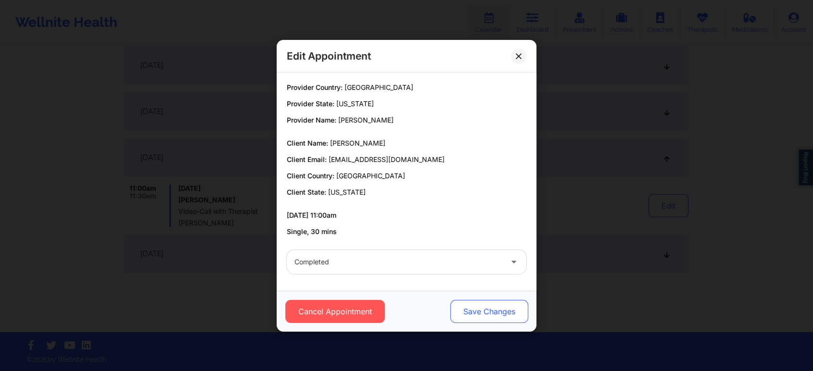
click at [494, 315] on button "Save Changes" at bounding box center [489, 311] width 78 height 23
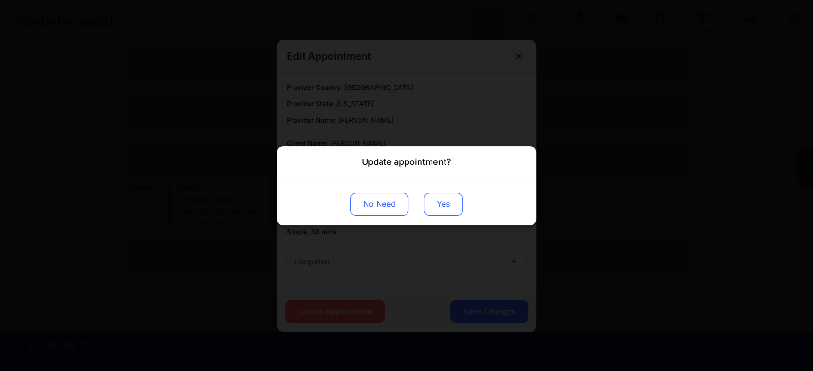
click at [442, 206] on button "Yes" at bounding box center [443, 203] width 39 height 23
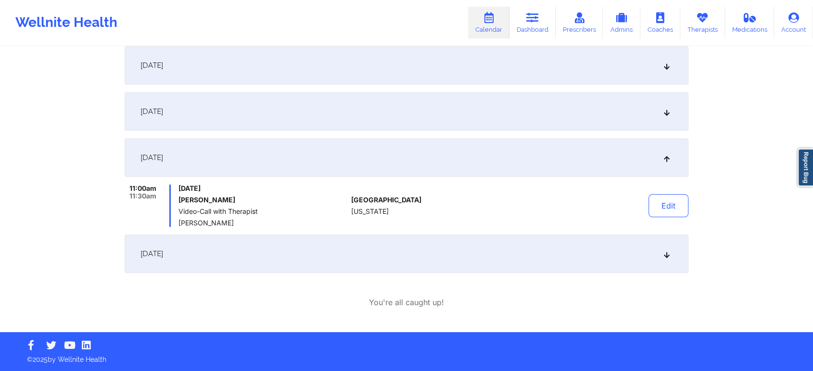
scroll to position [0, 0]
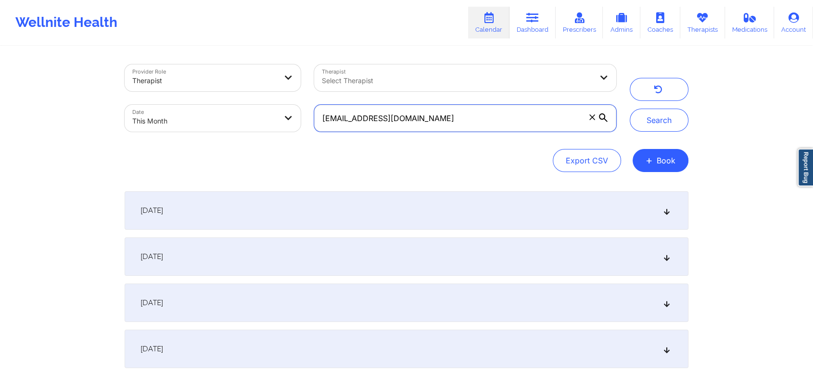
drag, startPoint x: 441, startPoint y: 126, endPoint x: 219, endPoint y: 114, distance: 222.1
click at [219, 114] on div "Provider Role Therapist Therapist Select Therapist Date This Month [EMAIL_ADDRE…" at bounding box center [370, 98] width 505 height 81
paste input "[PERSON_NAME].[PERSON_NAME]@"
click at [630, 109] on button "Search" at bounding box center [659, 120] width 59 height 23
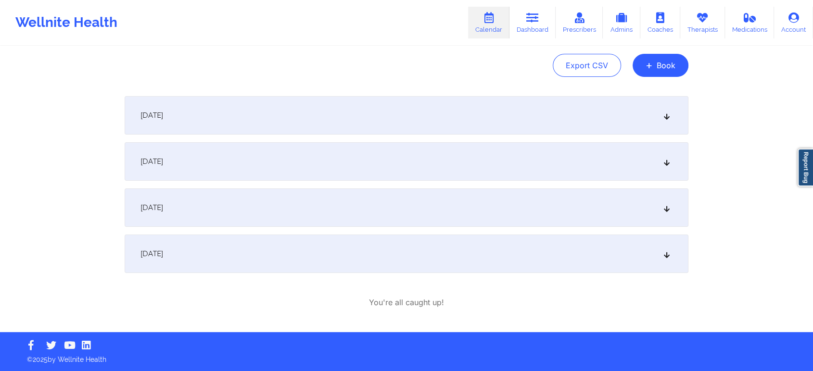
click at [262, 253] on div "[DATE]" at bounding box center [407, 254] width 564 height 38
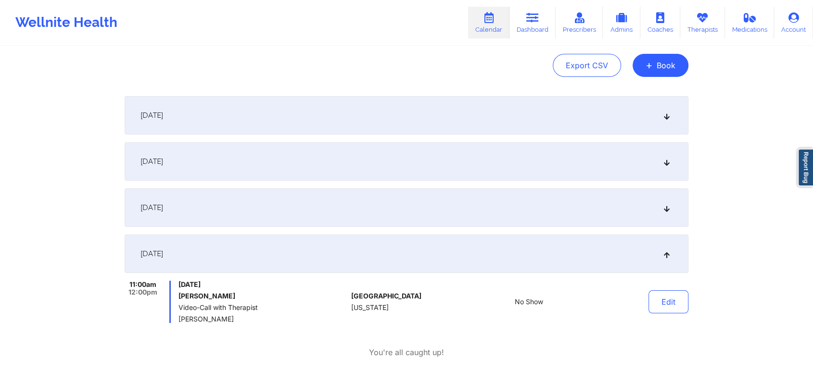
scroll to position [0, 0]
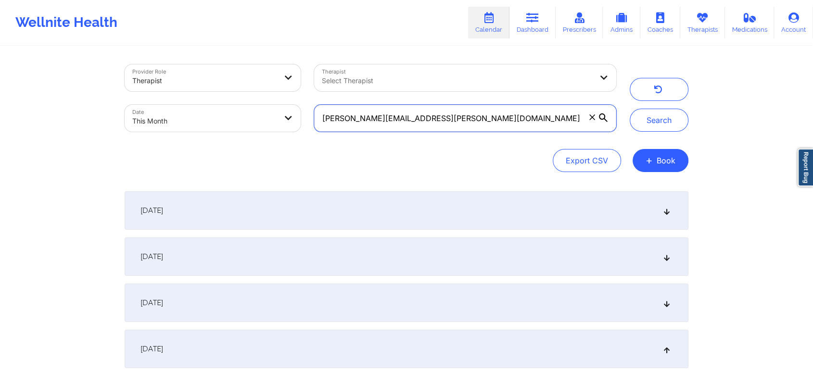
drag, startPoint x: 436, startPoint y: 118, endPoint x: 209, endPoint y: 93, distance: 228.4
click at [209, 93] on div "Provider Role Therapist Therapist Select Therapist Date This Month [PERSON_NAME…" at bounding box center [370, 98] width 505 height 81
paste input "hdrusilla@hot"
click at [630, 109] on button "Search" at bounding box center [659, 120] width 59 height 23
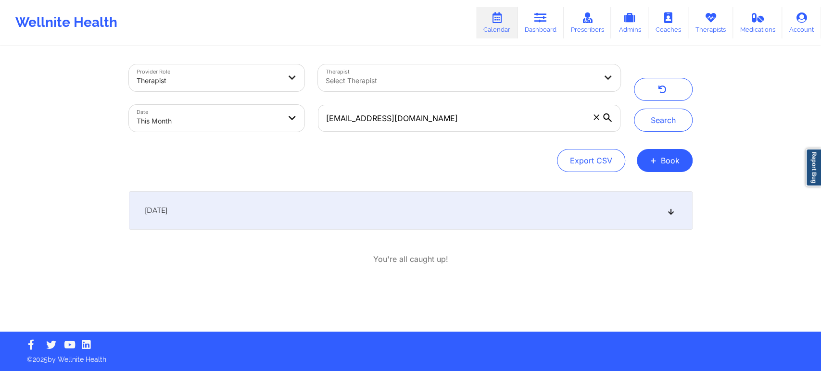
drag, startPoint x: 820, startPoint y: 119, endPoint x: 820, endPoint y: 190, distance: 71.7
click at [820, 190] on div "Provider Role Therapist Therapist Select Therapist Date This Month [EMAIL_ADDRE…" at bounding box center [410, 166] width 821 height 332
click at [369, 210] on div "[DATE]" at bounding box center [411, 210] width 564 height 38
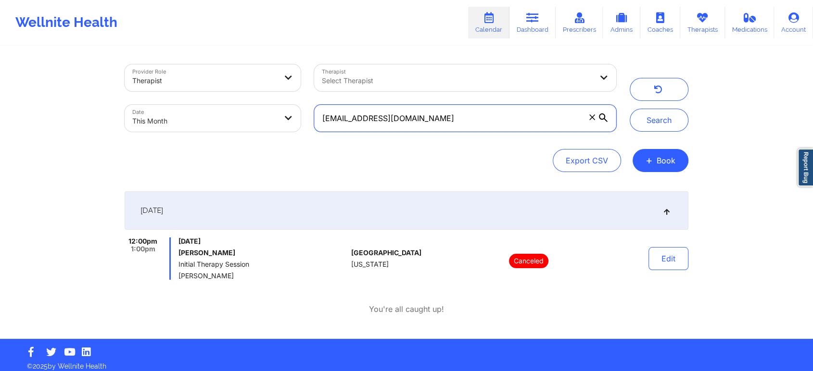
drag, startPoint x: 440, startPoint y: 115, endPoint x: 217, endPoint y: 95, distance: 223.6
click at [217, 95] on div "Provider Role Therapist Therapist Select Therapist Date This Month [EMAIL_ADDRE…" at bounding box center [370, 98] width 505 height 81
paste input "tysheenabrinson1@g"
click at [630, 109] on button "Search" at bounding box center [659, 120] width 59 height 23
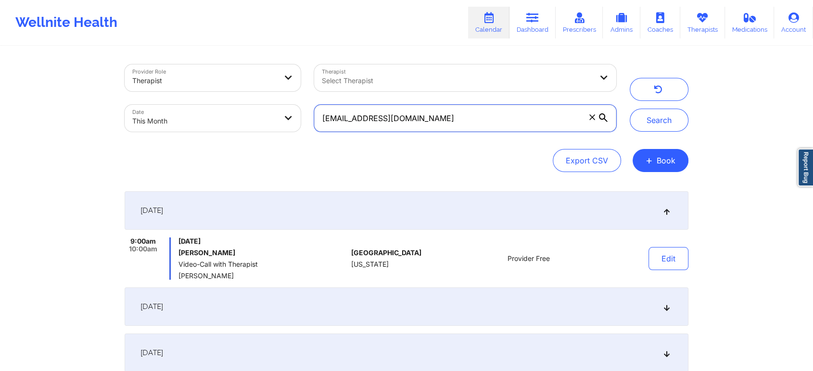
scroll to position [191, 0]
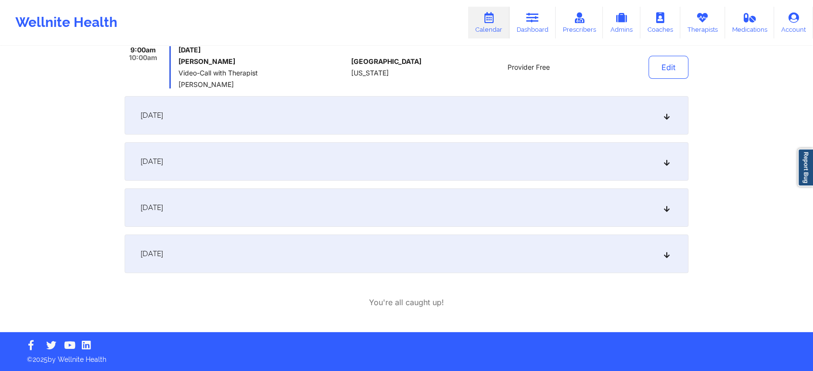
click at [163, 256] on span "[DATE]" at bounding box center [151, 254] width 23 height 10
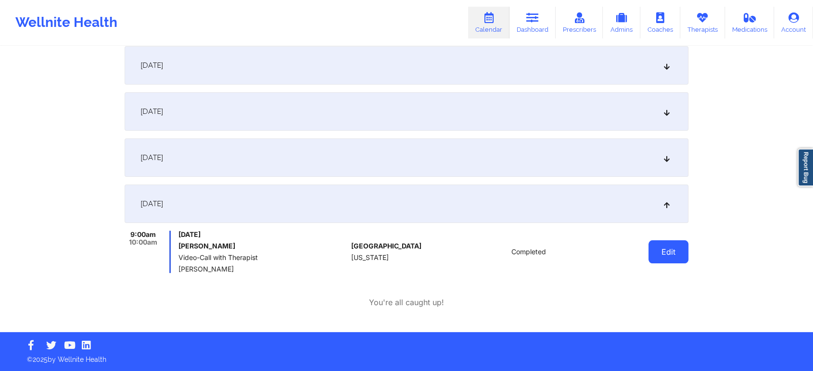
click at [664, 254] on button "Edit" at bounding box center [668, 252] width 40 height 23
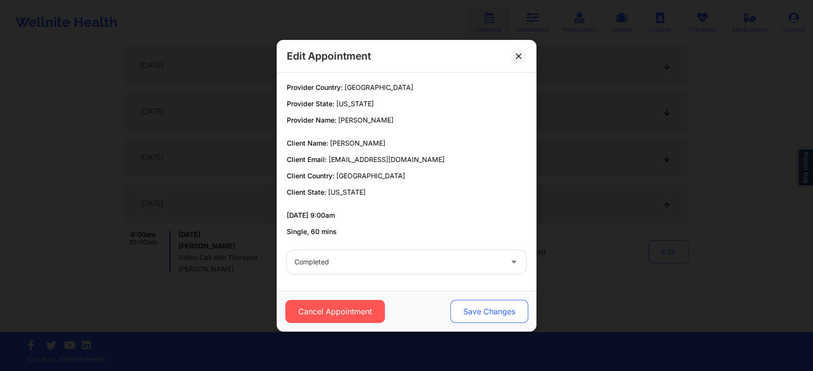
click at [489, 312] on button "Save Changes" at bounding box center [489, 311] width 78 height 23
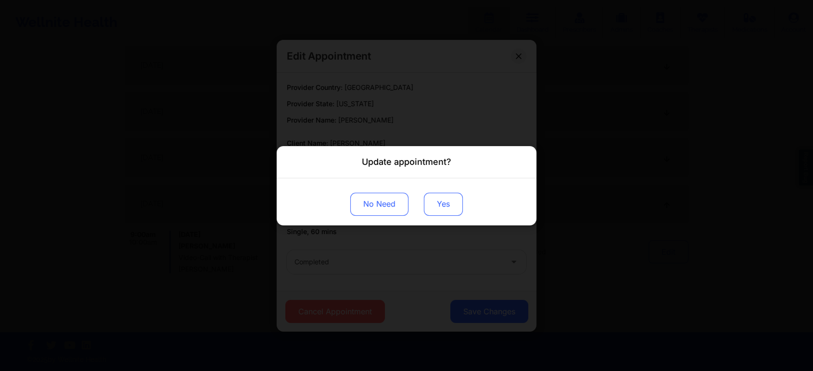
click at [445, 215] on button "Yes" at bounding box center [443, 203] width 39 height 23
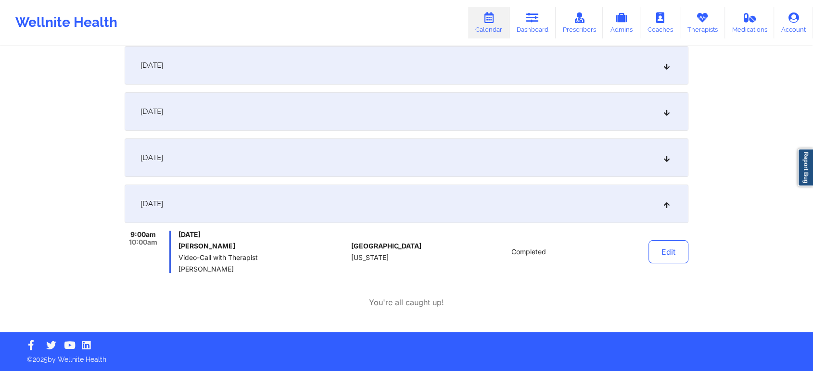
scroll to position [0, 0]
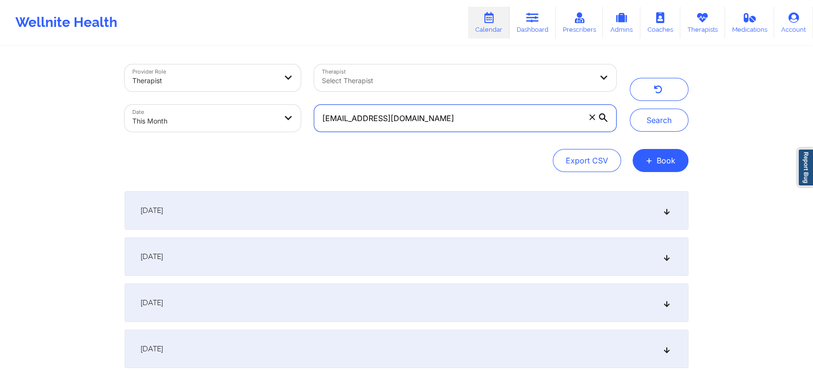
drag, startPoint x: 451, startPoint y: 125, endPoint x: 250, endPoint y: 118, distance: 201.2
click at [250, 118] on div "Provider Role Therapist Therapist Select Therapist Date This Month [EMAIL_ADDRE…" at bounding box center [370, 98] width 505 height 81
paste input "ibejahc"
click at [630, 109] on button "Search" at bounding box center [659, 120] width 59 height 23
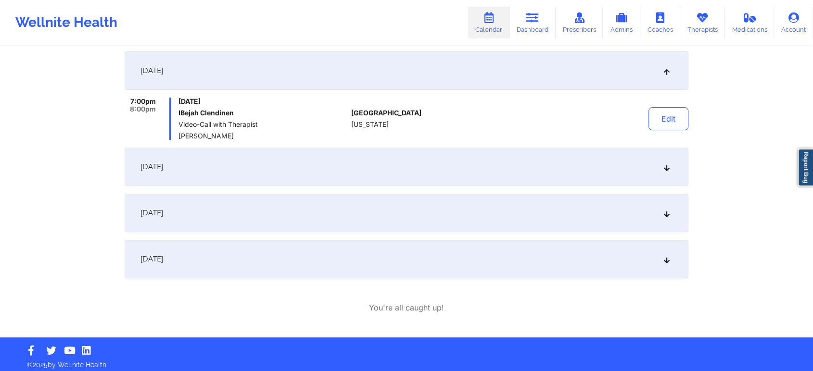
click at [161, 253] on div "[DATE]" at bounding box center [407, 259] width 564 height 38
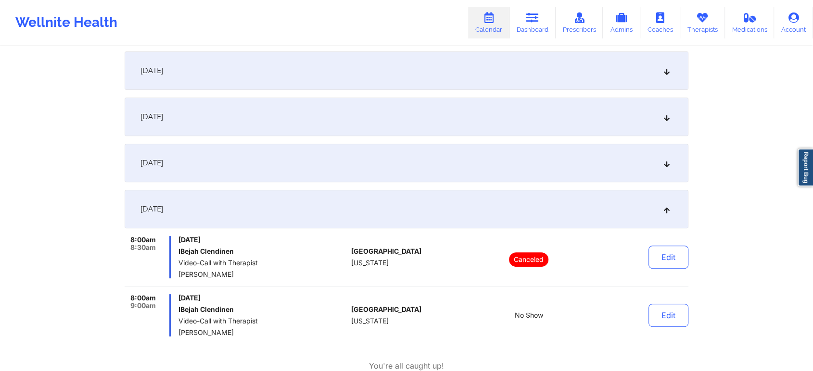
scroll to position [0, 0]
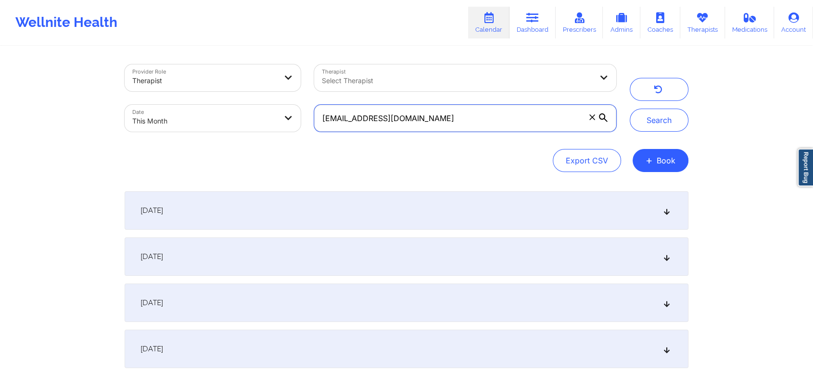
click at [444, 116] on input "[EMAIL_ADDRESS][DOMAIN_NAME]" at bounding box center [465, 118] width 302 height 27
drag, startPoint x: 443, startPoint y: 125, endPoint x: 220, endPoint y: 67, distance: 230.1
click at [220, 67] on div "Provider Role Therapist Therapist Select Therapist Date This Month [EMAIL_ADDRE…" at bounding box center [370, 98] width 505 height 81
paste input "jasminekumar784"
click at [630, 109] on button "Search" at bounding box center [659, 120] width 59 height 23
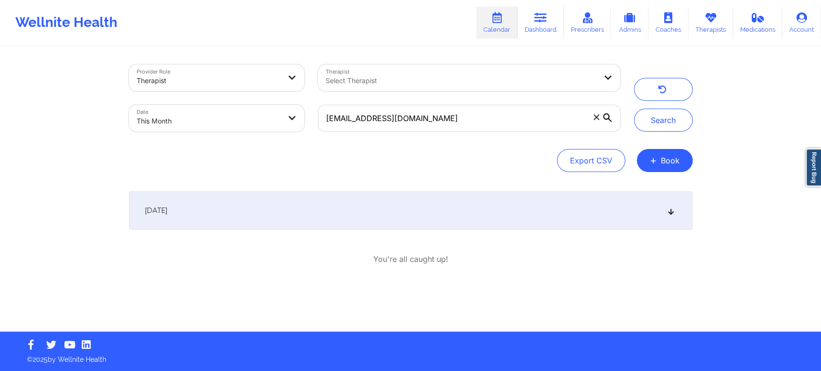
click at [449, 206] on div "[DATE]" at bounding box center [411, 210] width 564 height 38
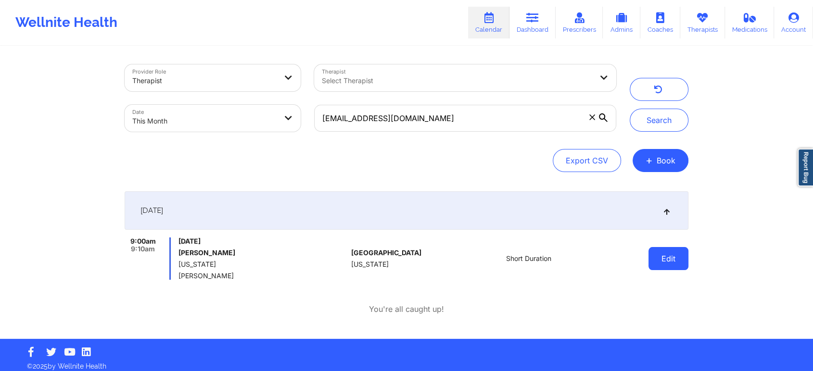
click at [670, 267] on button "Edit" at bounding box center [668, 258] width 40 height 23
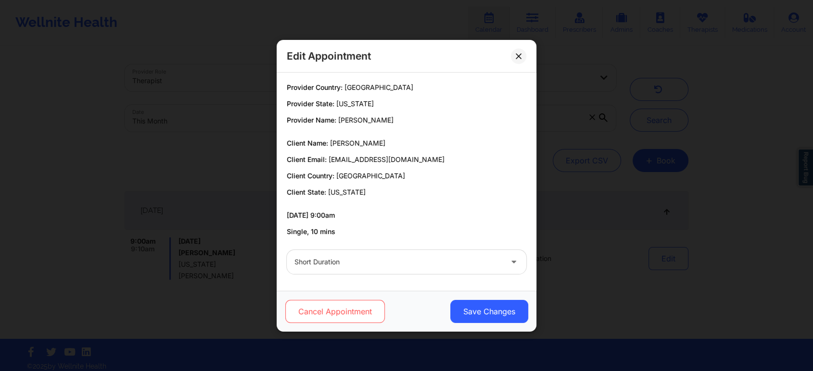
click at [362, 305] on button "Cancel Appointment" at bounding box center [335, 311] width 100 height 23
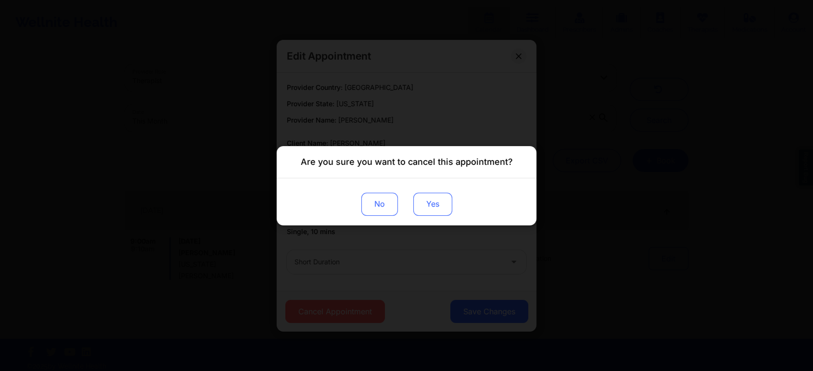
click at [429, 200] on button "Yes" at bounding box center [432, 203] width 39 height 23
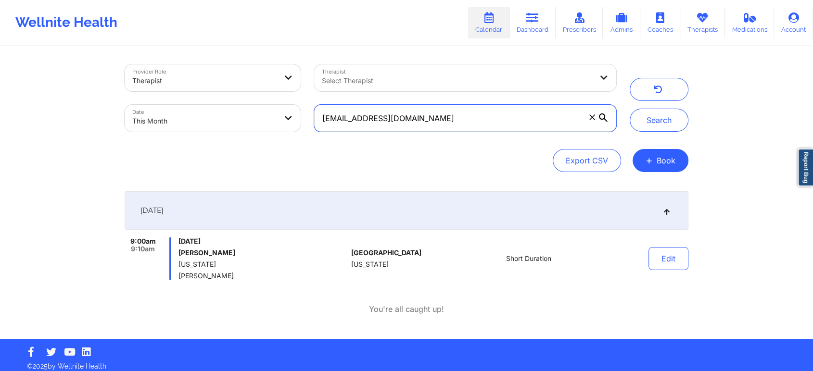
drag, startPoint x: 468, startPoint y: 126, endPoint x: 234, endPoint y: 121, distance: 233.8
click at [234, 121] on div "Provider Role Therapist Therapist Select Therapist Date This Month [EMAIL_ADDRE…" at bounding box center [370, 98] width 505 height 81
paste input "[EMAIL_ADDRESS][DOMAIN_NAME]"
click at [630, 109] on button "Search" at bounding box center [659, 120] width 59 height 23
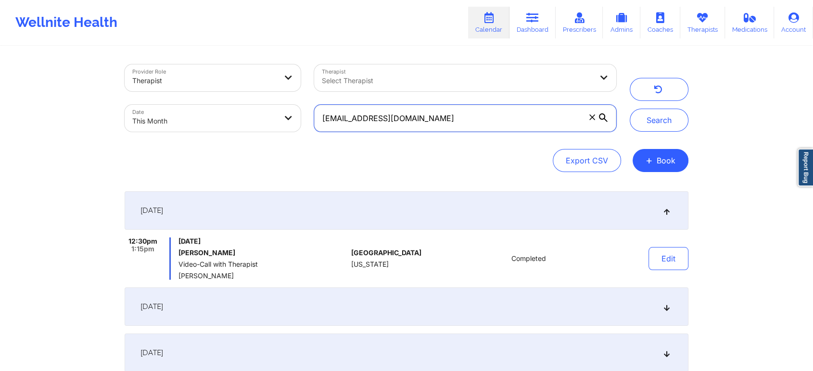
scroll to position [99, 0]
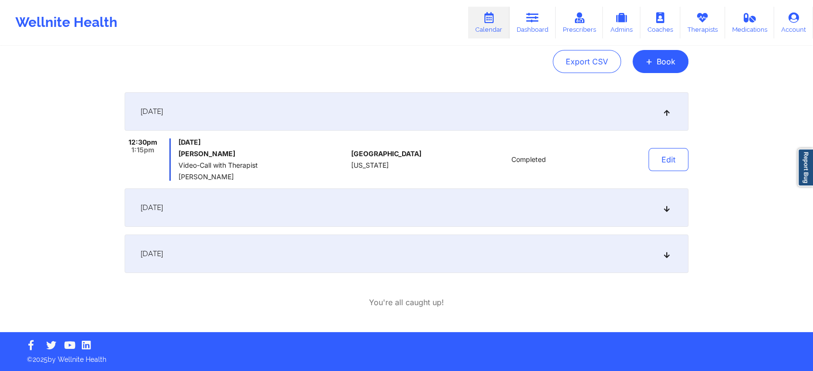
click at [279, 241] on div "[DATE]" at bounding box center [407, 254] width 564 height 38
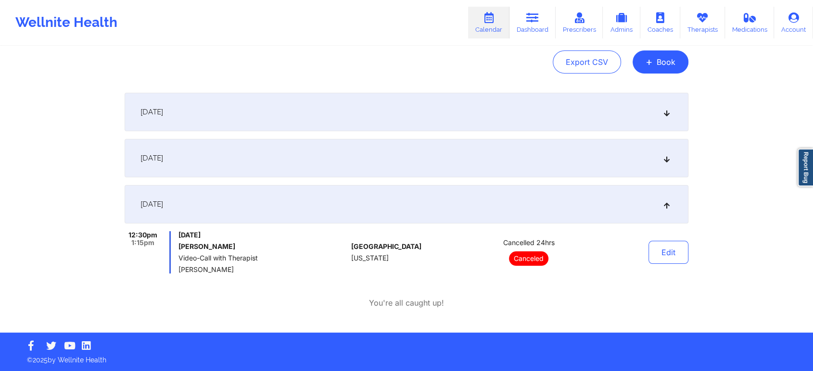
scroll to position [0, 0]
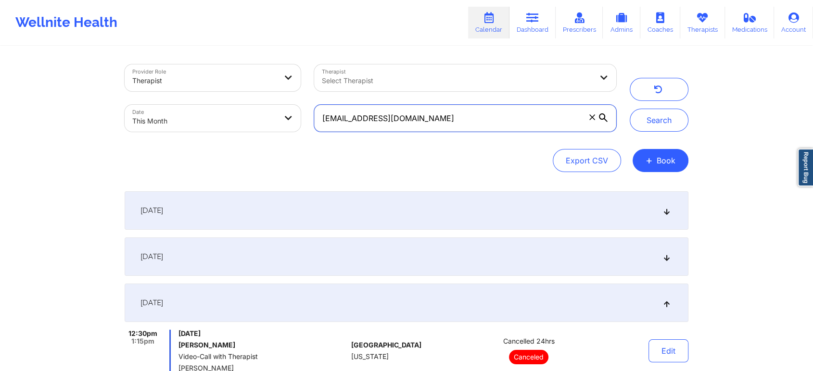
drag, startPoint x: 476, startPoint y: 122, endPoint x: 236, endPoint y: 111, distance: 240.8
click at [236, 111] on div "Provider Role Therapist Therapist Select Therapist Date This Month [EMAIL_ADDRE…" at bounding box center [370, 98] width 505 height 81
paste input "[PERSON_NAME][EMAIL_ADDRESS][PERSON_NAME][DOMAIN_NAME]"
click at [630, 109] on button "Search" at bounding box center [659, 120] width 59 height 23
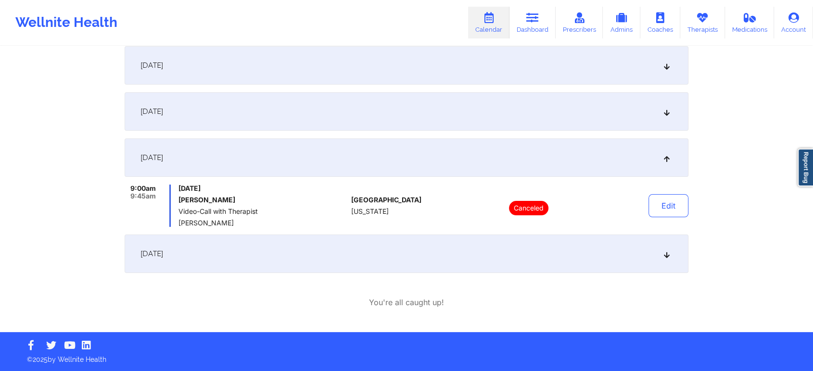
click at [433, 254] on div "[DATE]" at bounding box center [407, 254] width 564 height 38
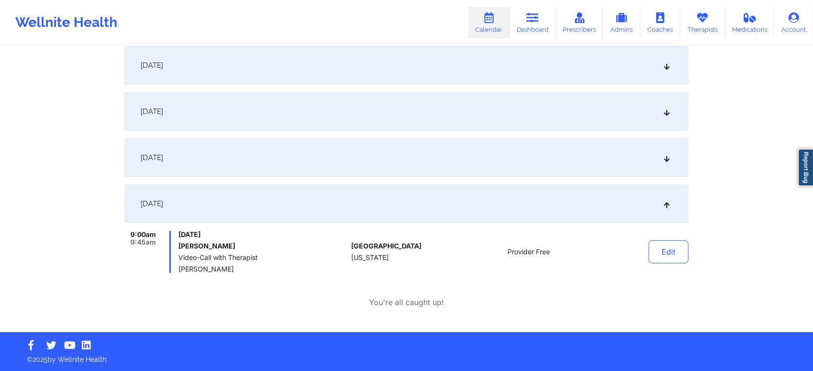
click at [229, 153] on div "[DATE]" at bounding box center [407, 158] width 564 height 38
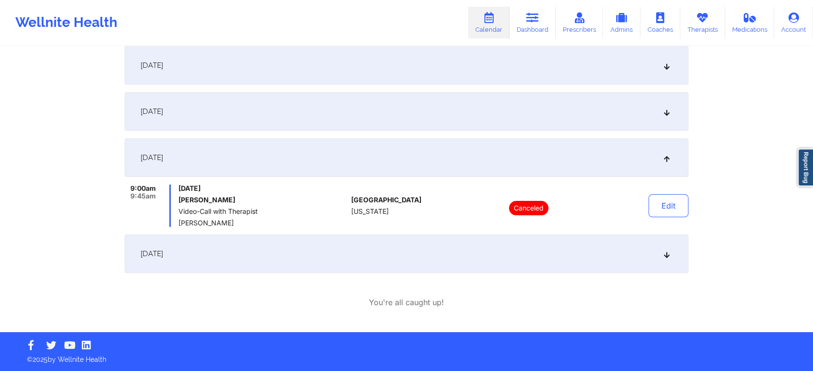
click at [237, 103] on div "[DATE]" at bounding box center [407, 111] width 564 height 38
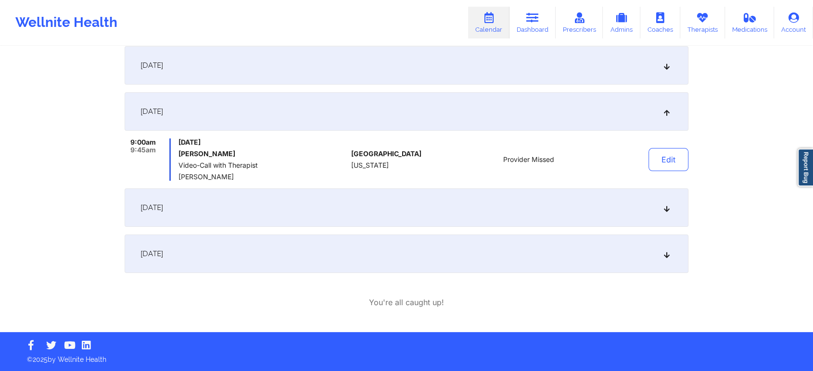
click at [243, 68] on div "[DATE]" at bounding box center [407, 65] width 564 height 38
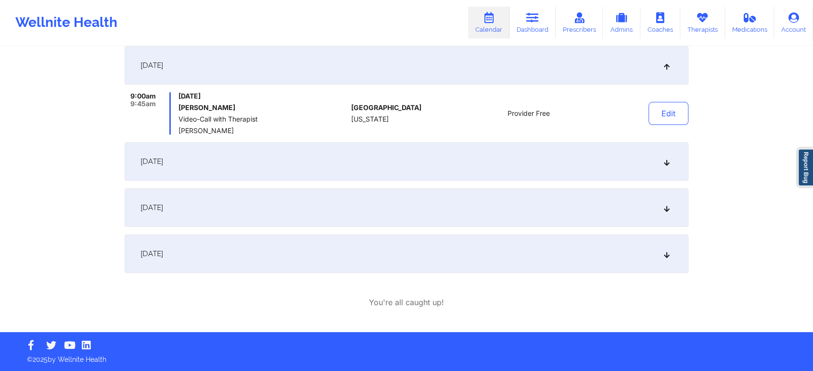
click at [263, 151] on div "[DATE]" at bounding box center [407, 161] width 564 height 38
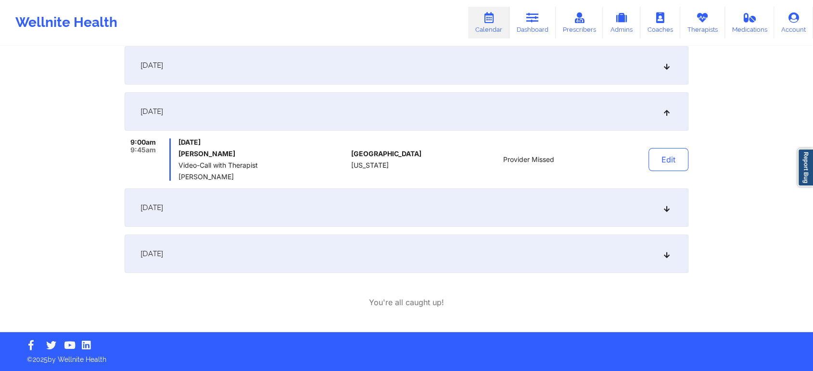
click at [369, 251] on div "[DATE]" at bounding box center [407, 254] width 564 height 38
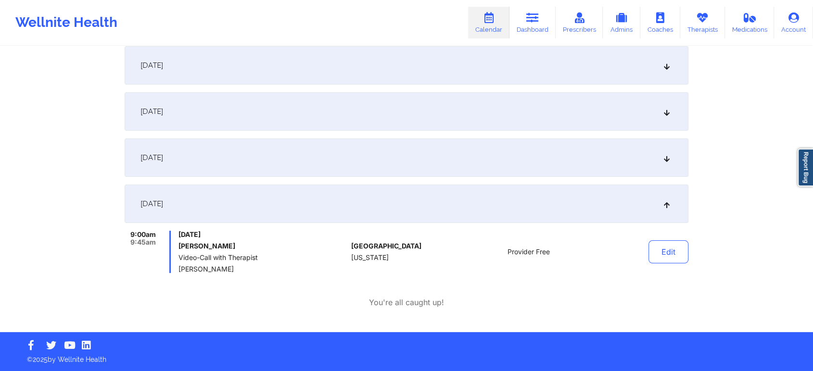
click at [362, 162] on div "[DATE]" at bounding box center [407, 158] width 564 height 38
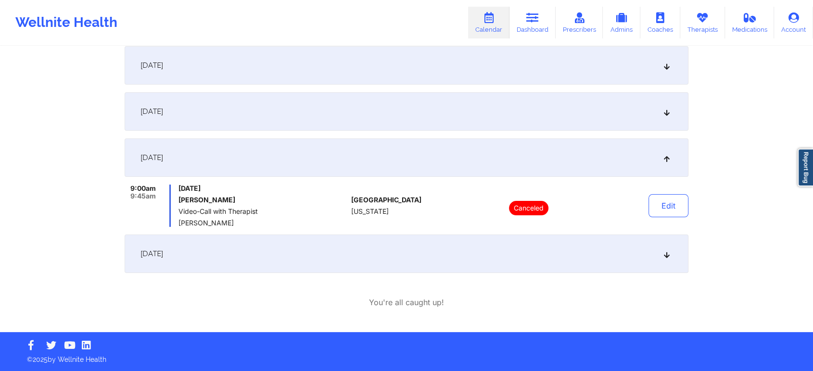
click at [362, 103] on div "[DATE]" at bounding box center [407, 111] width 564 height 38
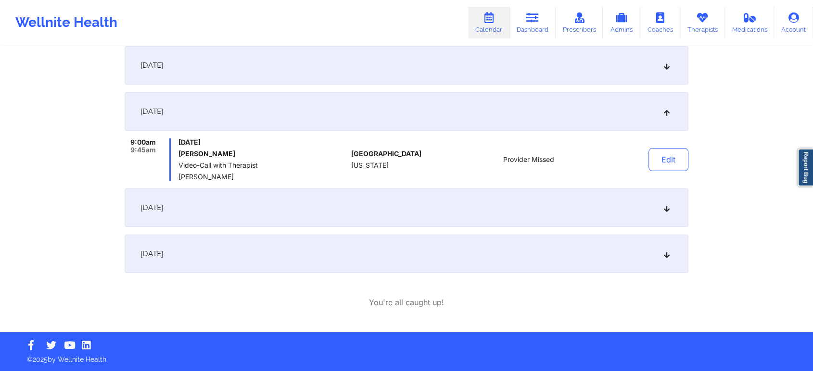
click at [447, 236] on div "[DATE]" at bounding box center [407, 254] width 564 height 38
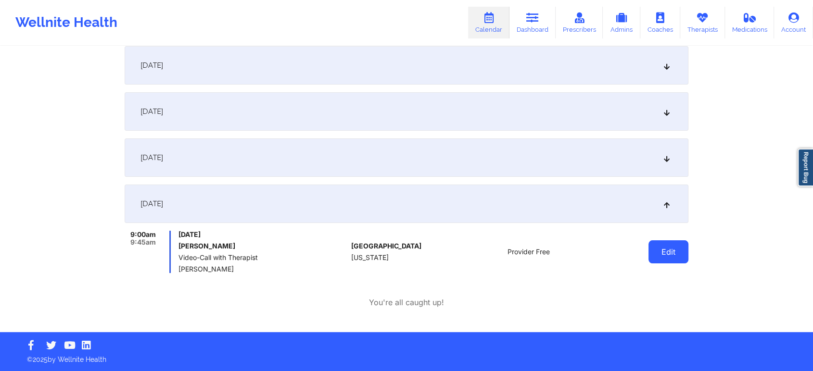
click at [666, 253] on button "Edit" at bounding box center [668, 252] width 40 height 23
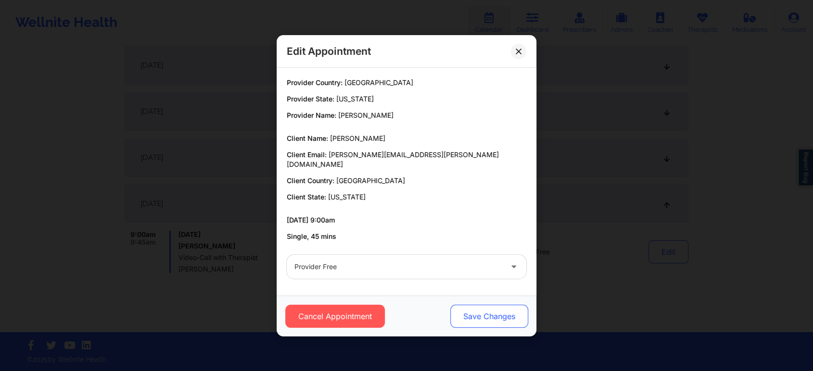
click at [481, 311] on button "Save Changes" at bounding box center [489, 316] width 78 height 23
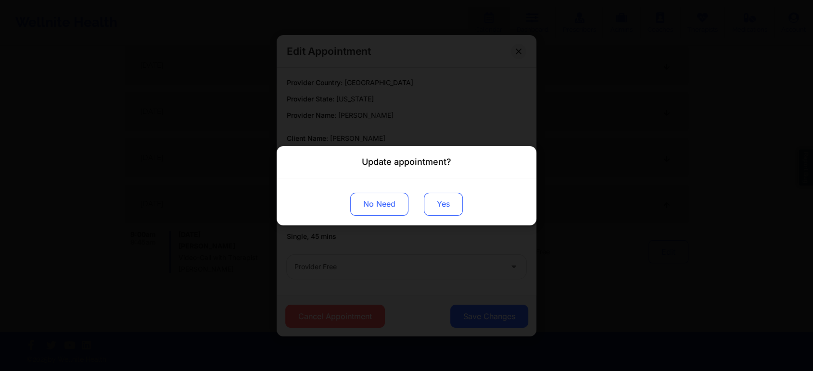
click at [437, 202] on button "Yes" at bounding box center [443, 203] width 39 height 23
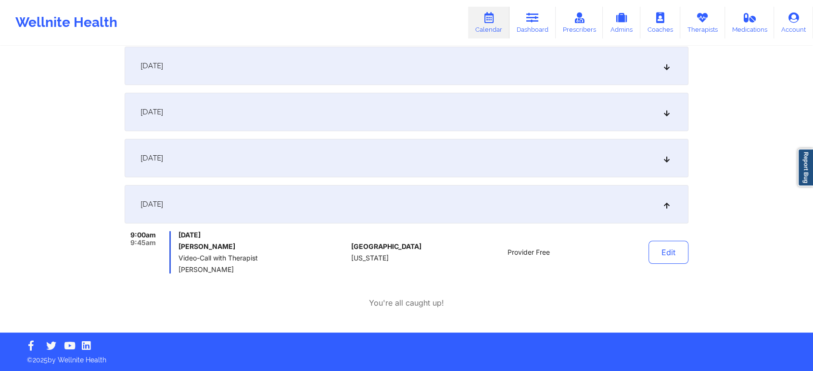
scroll to position [0, 0]
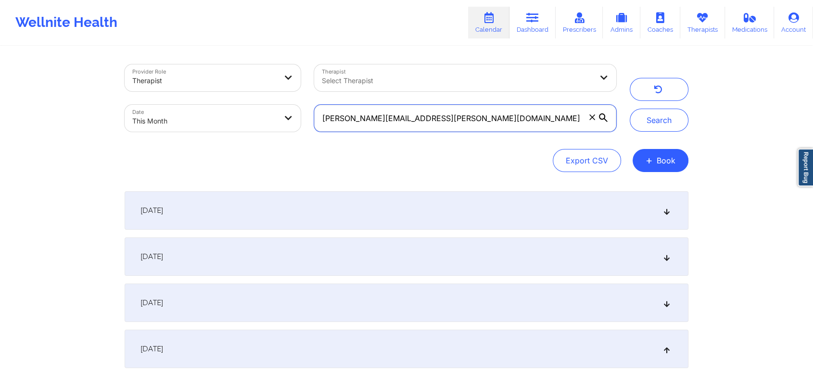
drag, startPoint x: 468, startPoint y: 114, endPoint x: 199, endPoint y: 98, distance: 269.9
click at [199, 98] on div "Provider Role Therapist Therapist Select Therapist Date This Month [PERSON_NAME…" at bounding box center [370, 98] width 505 height 81
paste input "[EMAIL_ADDRESS]"
click at [630, 109] on button "Search" at bounding box center [659, 120] width 59 height 23
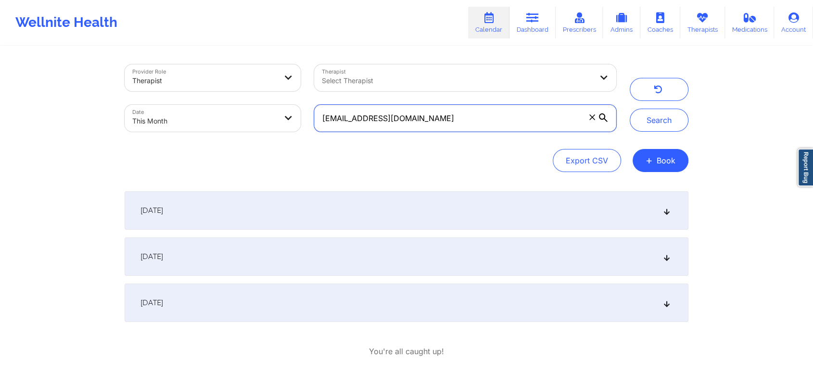
scroll to position [49, 0]
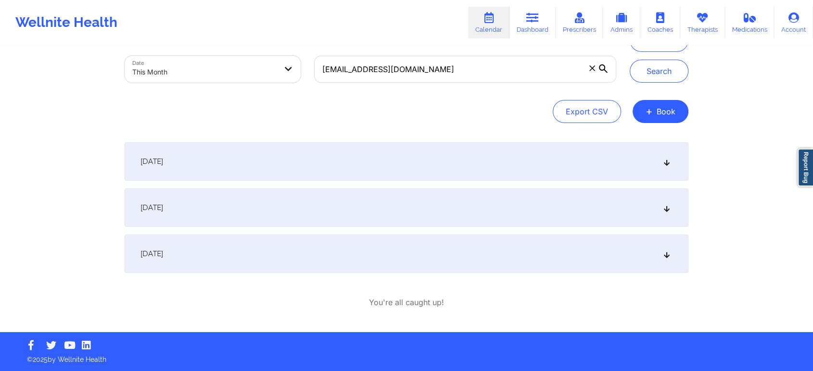
click at [358, 249] on div "[DATE]" at bounding box center [407, 254] width 564 height 38
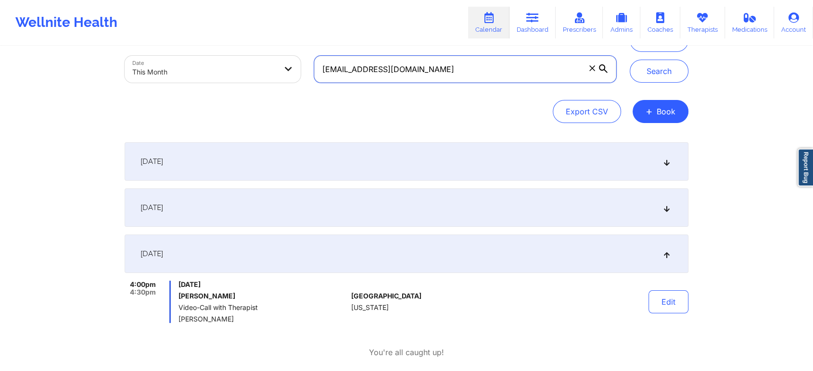
drag, startPoint x: 435, startPoint y: 69, endPoint x: 196, endPoint y: 67, distance: 239.1
click at [196, 67] on div "Provider Role Therapist Therapist Select Therapist Date This Month [EMAIL_ADDRE…" at bounding box center [370, 49] width 505 height 81
paste input "[EMAIL_ADDRESS]"
click at [630, 60] on button "Search" at bounding box center [659, 71] width 59 height 23
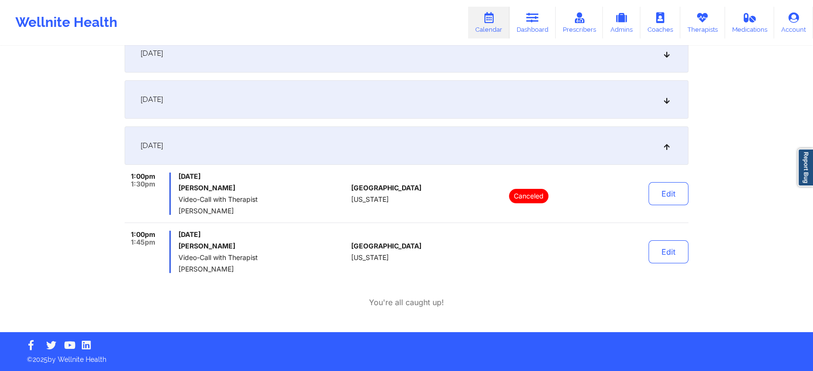
scroll to position [0, 0]
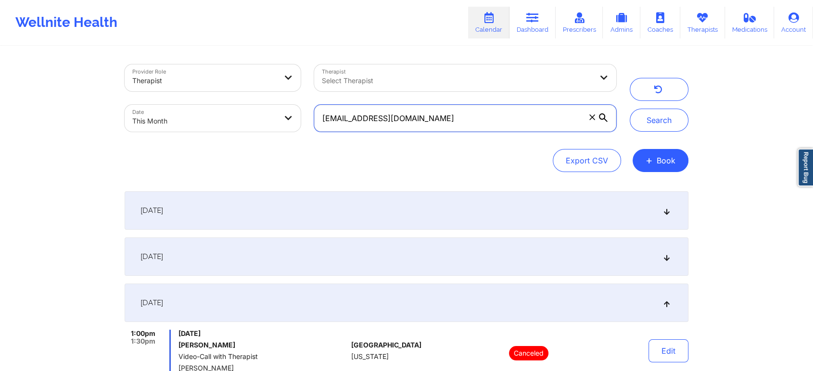
drag, startPoint x: 473, startPoint y: 129, endPoint x: 266, endPoint y: 57, distance: 220.0
click at [266, 57] on div "Provider Role Therapist Therapist Select Therapist Date This Month [EMAIL_ADDRE…" at bounding box center [406, 268] width 577 height 443
paste input "[PERSON_NAME][EMAIL_ADDRESS][PERSON_NAME]"
click at [630, 109] on button "Search" at bounding box center [659, 120] width 59 height 23
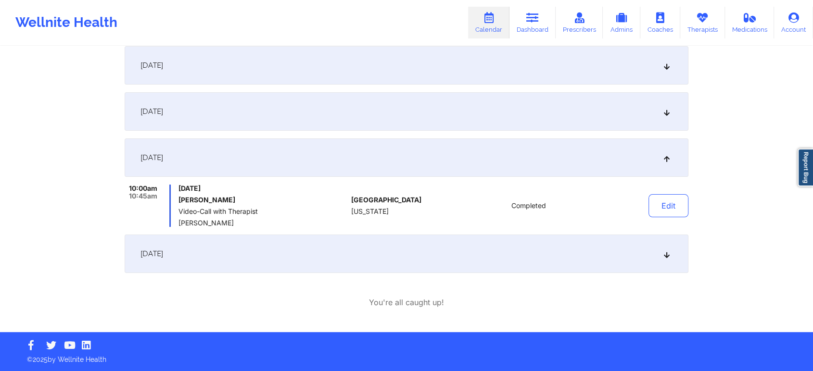
click at [385, 252] on div "[DATE]" at bounding box center [407, 254] width 564 height 38
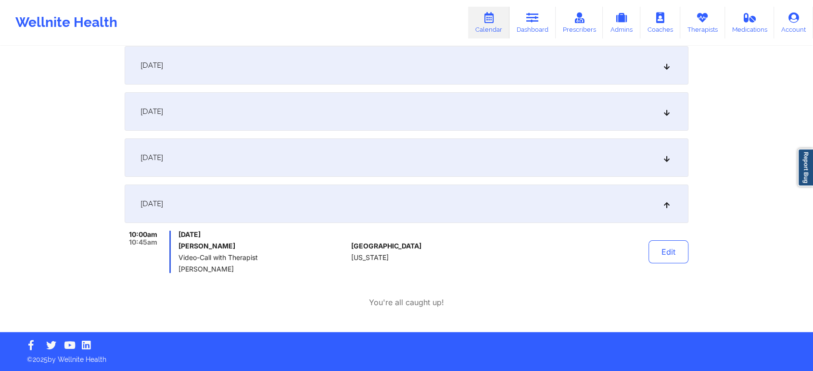
scroll to position [0, 0]
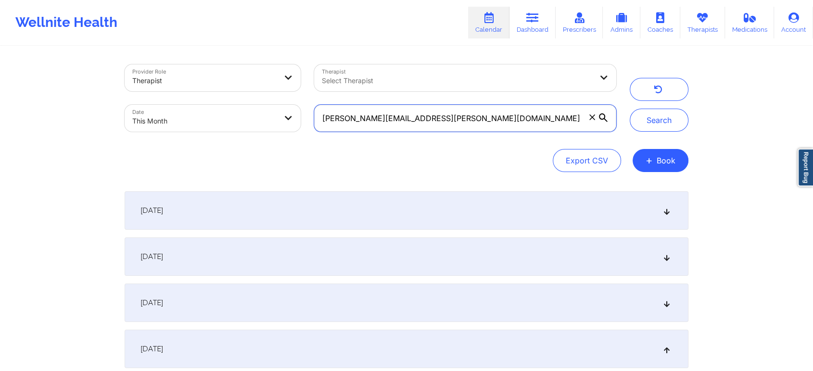
click at [487, 109] on input "[PERSON_NAME][EMAIL_ADDRESS][PERSON_NAME][DOMAIN_NAME]" at bounding box center [465, 118] width 302 height 27
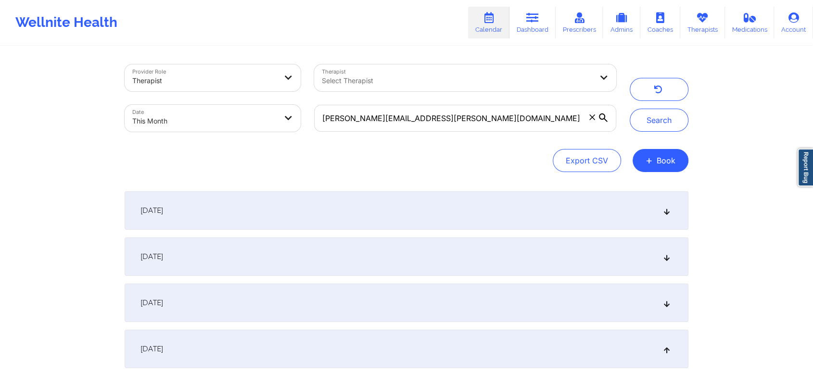
click at [504, 137] on div "[PERSON_NAME][EMAIL_ADDRESS][PERSON_NAME][DOMAIN_NAME]" at bounding box center [465, 118] width 316 height 40
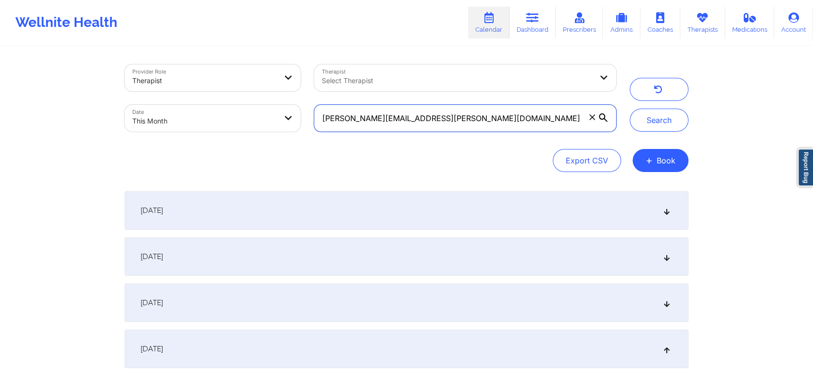
drag, startPoint x: 451, startPoint y: 122, endPoint x: 269, endPoint y: 82, distance: 185.7
click at [269, 82] on div "Provider Role Therapist Therapist Select Therapist Date This Month [PERSON_NAME…" at bounding box center [370, 98] width 505 height 81
paste input "imadhussain13"
click at [630, 109] on button "Search" at bounding box center [659, 120] width 59 height 23
drag, startPoint x: 452, startPoint y: 127, endPoint x: 217, endPoint y: 114, distance: 235.1
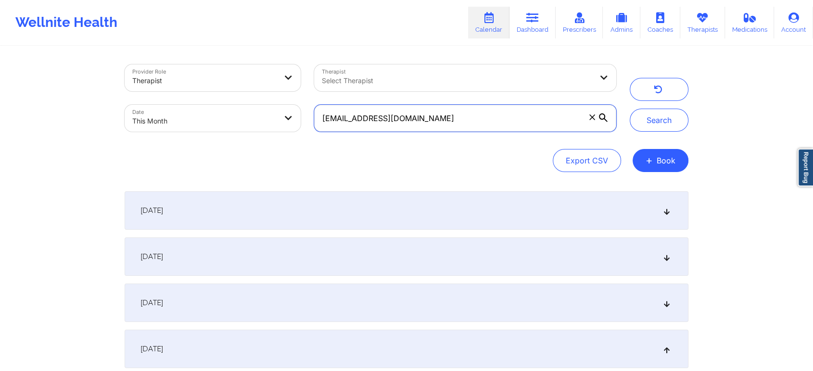
click at [217, 114] on div "Provider Role Therapist Therapist Select Therapist Date This Month [EMAIL_ADDRE…" at bounding box center [370, 98] width 505 height 81
paste input "hannyangel0689"
click at [630, 109] on button "Search" at bounding box center [659, 120] width 59 height 23
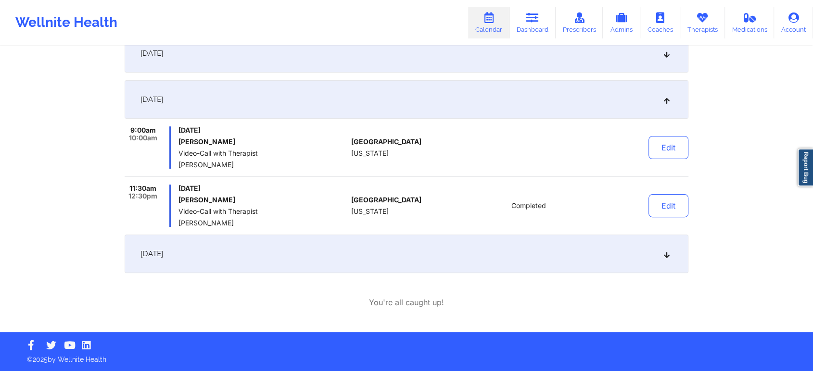
click at [393, 261] on div "[DATE]" at bounding box center [407, 254] width 564 height 38
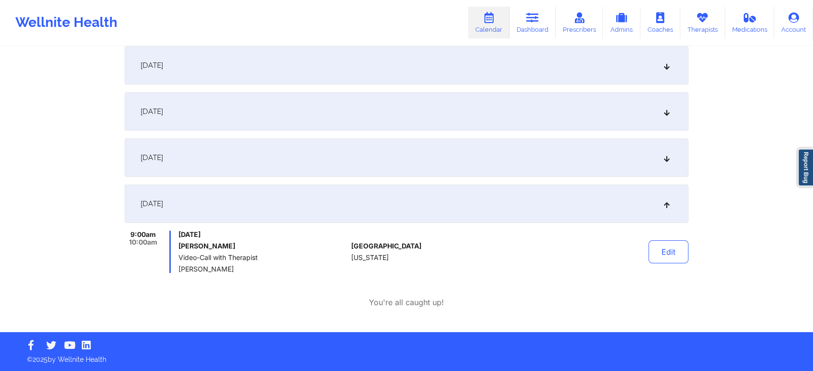
scroll to position [191, 0]
click at [405, 166] on div "[DATE]" at bounding box center [407, 158] width 564 height 38
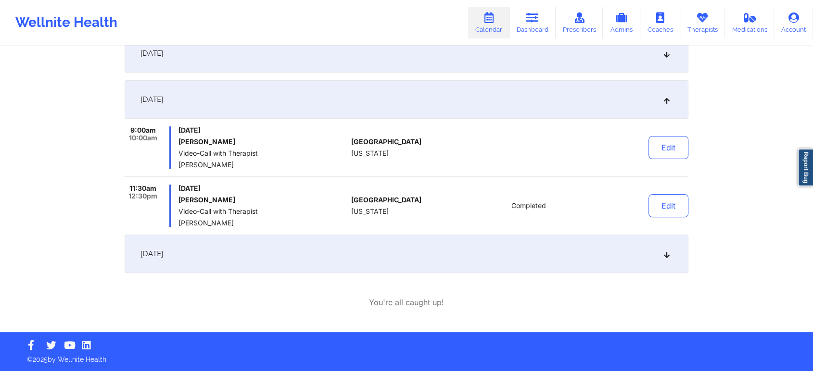
click at [345, 245] on div "[DATE]" at bounding box center [407, 254] width 564 height 38
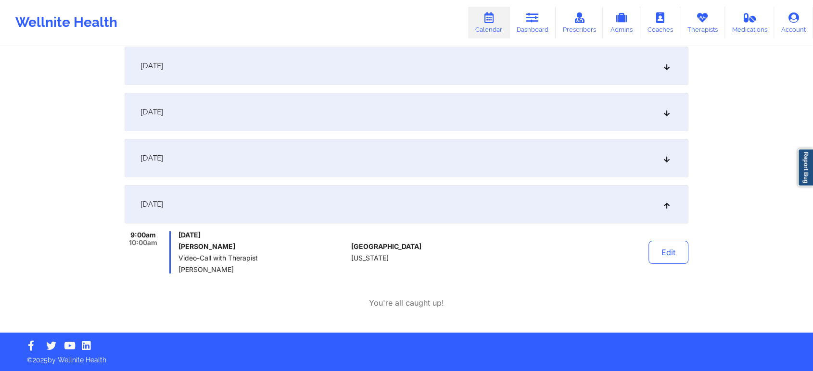
scroll to position [0, 0]
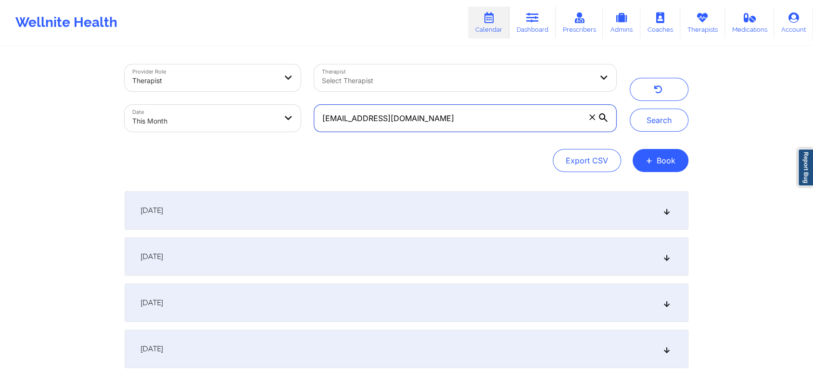
drag, startPoint x: 454, startPoint y: 121, endPoint x: 285, endPoint y: 98, distance: 170.9
click at [285, 98] on div "Provider Role Therapist Therapist Select Therapist Date This Month [EMAIL_ADDRE…" at bounding box center [370, 98] width 505 height 81
paste input "[EMAIL_ADDRESS]"
click at [630, 109] on button "Search" at bounding box center [659, 120] width 59 height 23
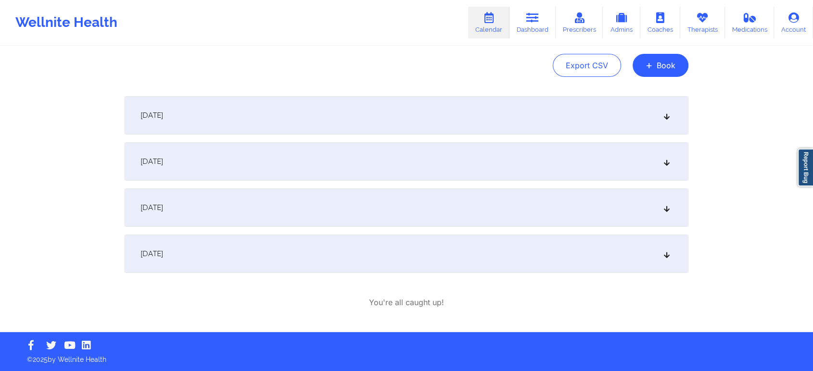
click at [221, 255] on div "[DATE]" at bounding box center [407, 254] width 564 height 38
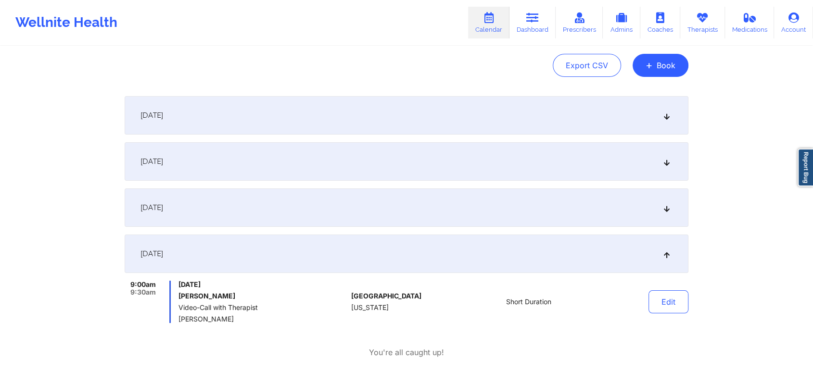
scroll to position [0, 0]
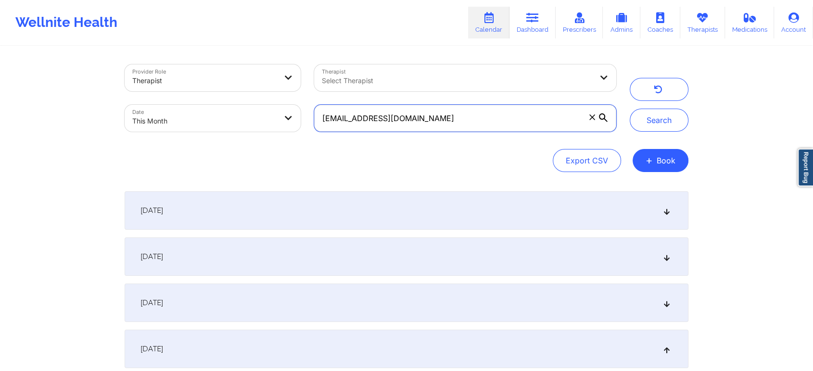
drag, startPoint x: 445, startPoint y: 117, endPoint x: 271, endPoint y: 113, distance: 174.2
click at [271, 113] on div "Provider Role Therapist Therapist Select Therapist Date This Month [EMAIL_ADDRE…" at bounding box center [370, 98] width 505 height 81
paste input "[EMAIL_ADDRESS]"
click at [630, 109] on button "Search" at bounding box center [659, 120] width 59 height 23
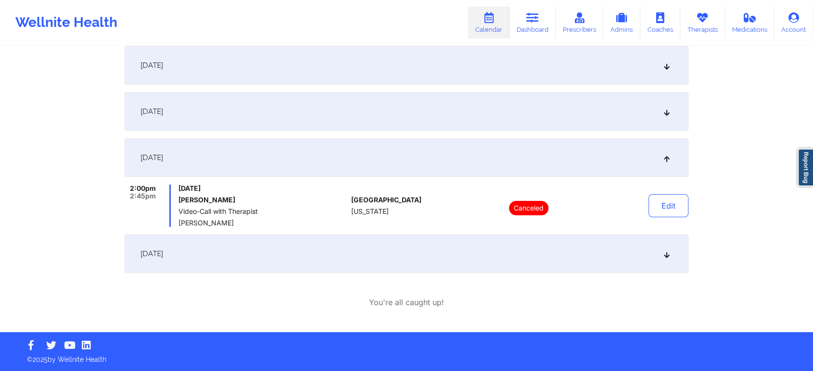
click at [554, 239] on div "[DATE]" at bounding box center [407, 254] width 564 height 38
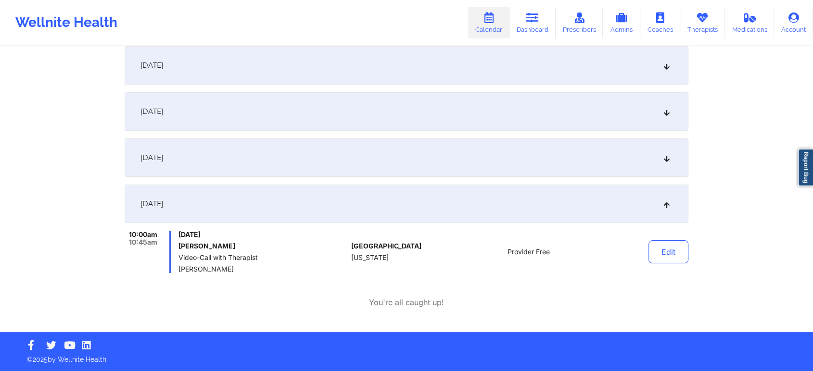
click at [366, 107] on div "[DATE]" at bounding box center [407, 111] width 564 height 38
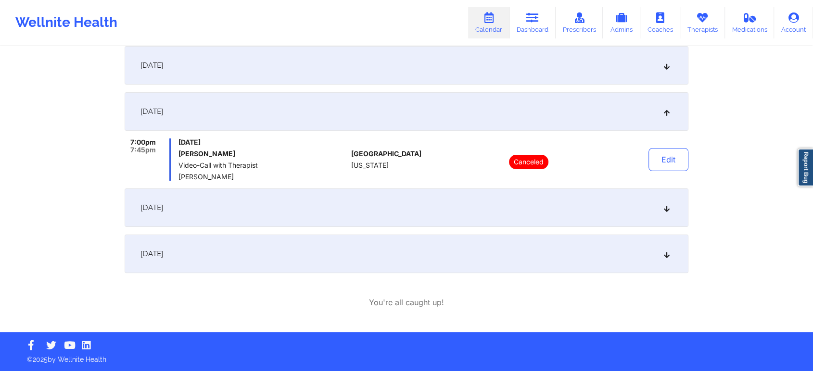
click at [341, 74] on div "[DATE]" at bounding box center [407, 65] width 564 height 38
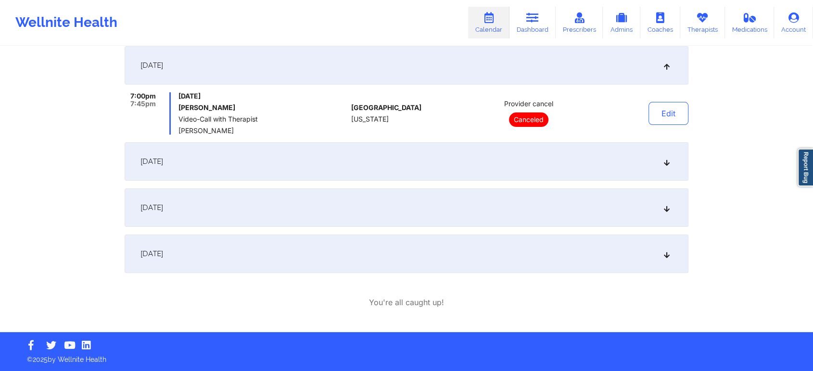
click at [348, 163] on div "[DATE]" at bounding box center [407, 161] width 564 height 38
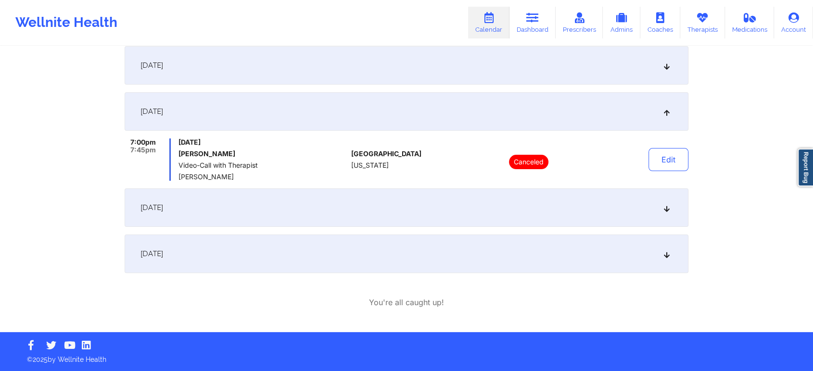
click at [303, 66] on div "[DATE]" at bounding box center [407, 65] width 564 height 38
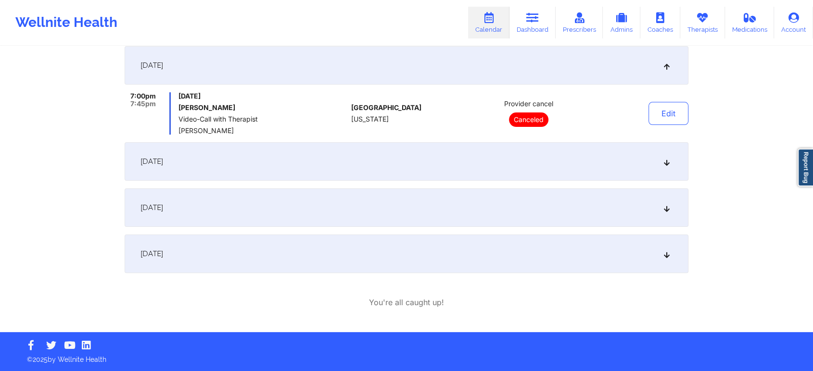
click at [353, 201] on div "[DATE]" at bounding box center [407, 208] width 564 height 38
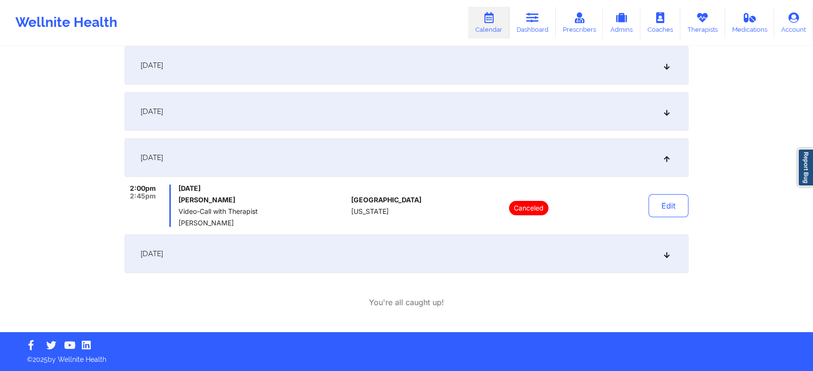
click at [354, 248] on div "[DATE]" at bounding box center [407, 254] width 564 height 38
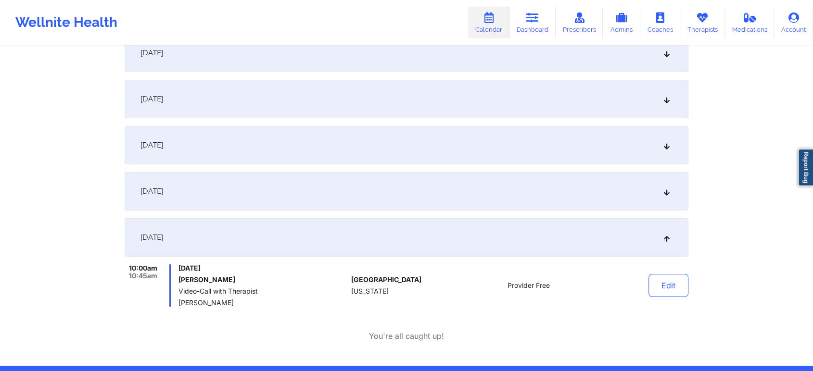
scroll to position [0, 0]
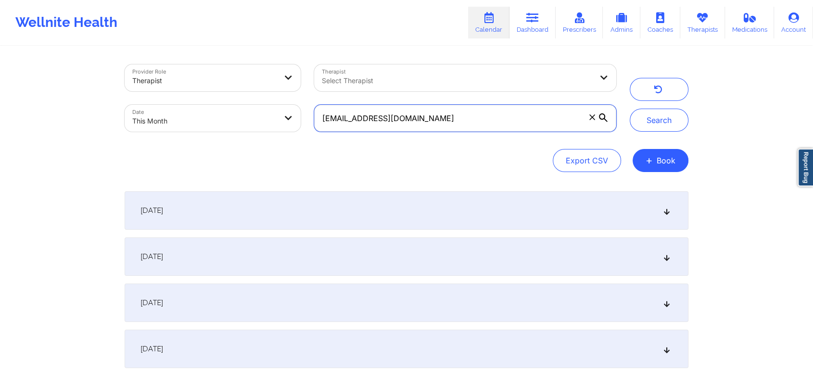
drag, startPoint x: 438, startPoint y: 124, endPoint x: 269, endPoint y: 125, distance: 168.4
click at [269, 125] on div "Provider Role Therapist Therapist Select Therapist Date This Month [EMAIL_ADDRE…" at bounding box center [370, 98] width 505 height 81
paste input "jerryruiz71@live"
click at [630, 109] on button "Search" at bounding box center [659, 120] width 59 height 23
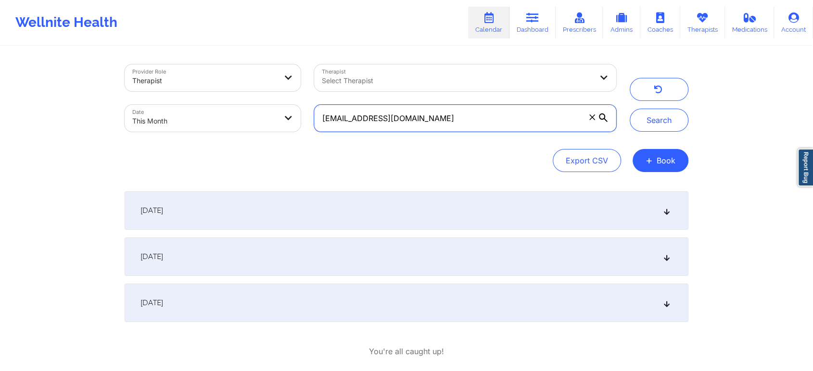
scroll to position [49, 0]
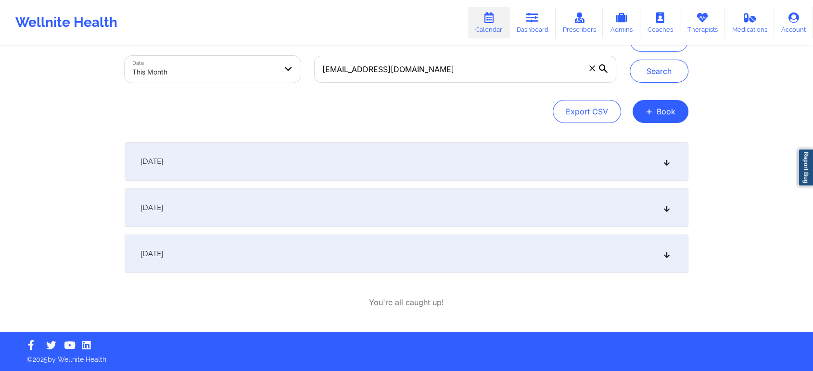
click at [273, 248] on div "[DATE]" at bounding box center [407, 254] width 564 height 38
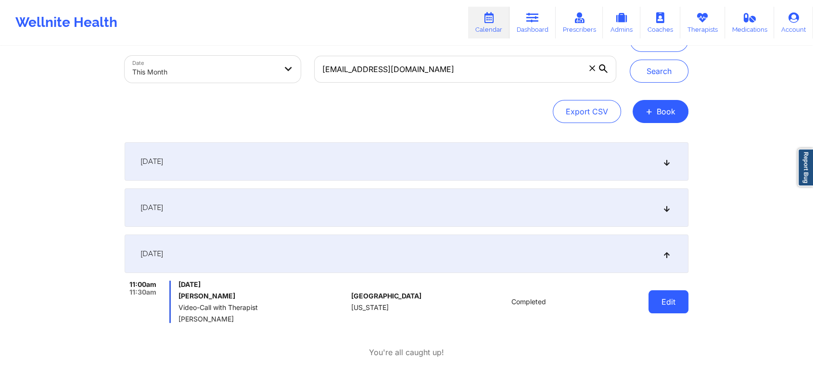
drag, startPoint x: 659, startPoint y: 289, endPoint x: 666, endPoint y: 313, distance: 25.0
click at [666, 313] on div "Edit" at bounding box center [643, 302] width 89 height 42
click at [666, 313] on button "Edit" at bounding box center [668, 302] width 40 height 23
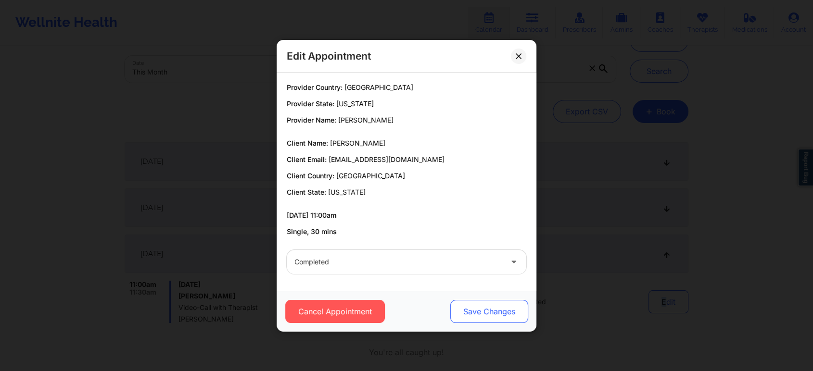
click at [472, 318] on button "Save Changes" at bounding box center [489, 311] width 78 height 23
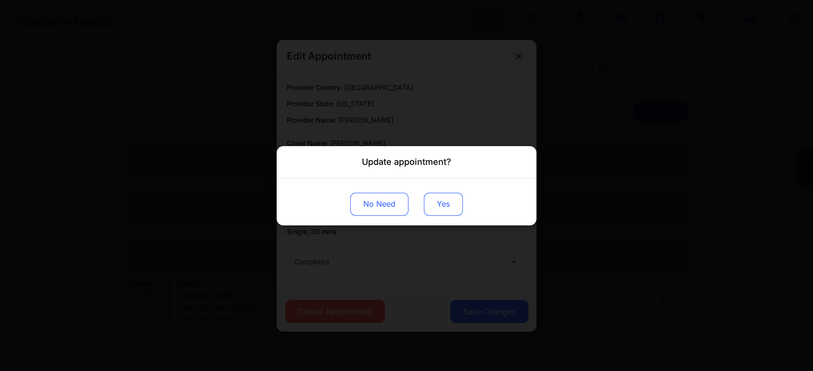
click at [427, 201] on button "Yes" at bounding box center [443, 203] width 39 height 23
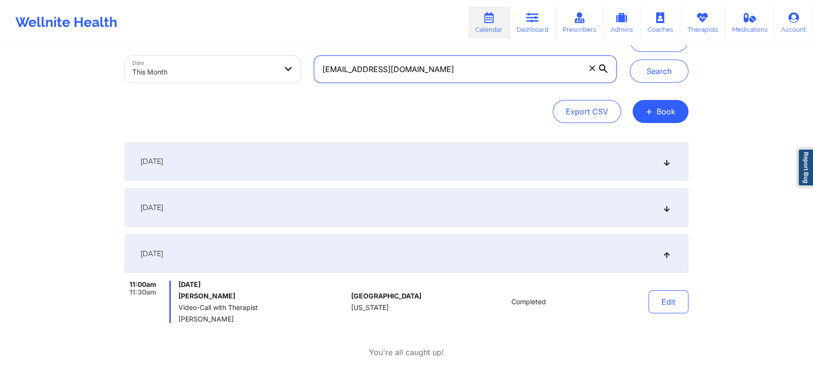
drag, startPoint x: 500, startPoint y: 70, endPoint x: 286, endPoint y: 69, distance: 213.6
click at [286, 69] on div "Provider Role Therapist Therapist Select Therapist Date This Month [EMAIL_ADDRE…" at bounding box center [370, 49] width 505 height 81
paste input "[DEMOGRAPHIC_DATA]"
click at [630, 60] on button "Search" at bounding box center [659, 71] width 59 height 23
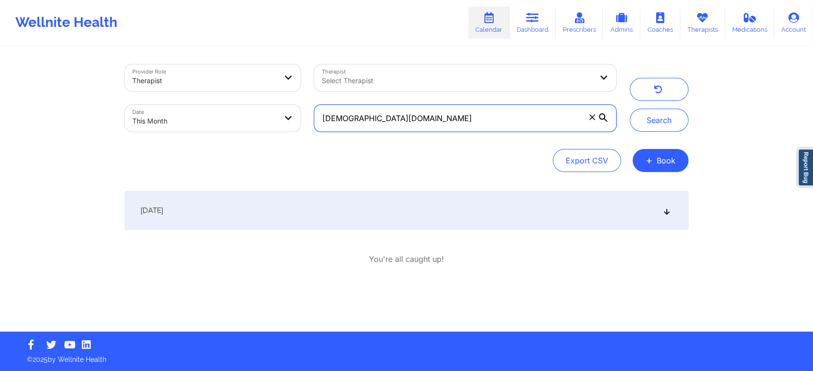
scroll to position [0, 0]
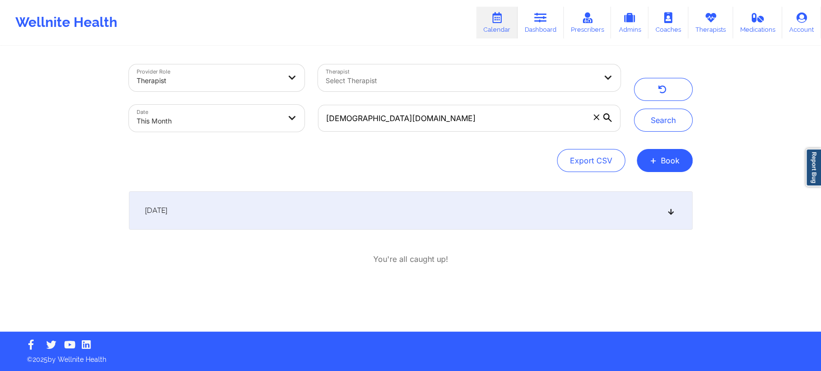
click at [566, 225] on div "[DATE]" at bounding box center [411, 210] width 564 height 38
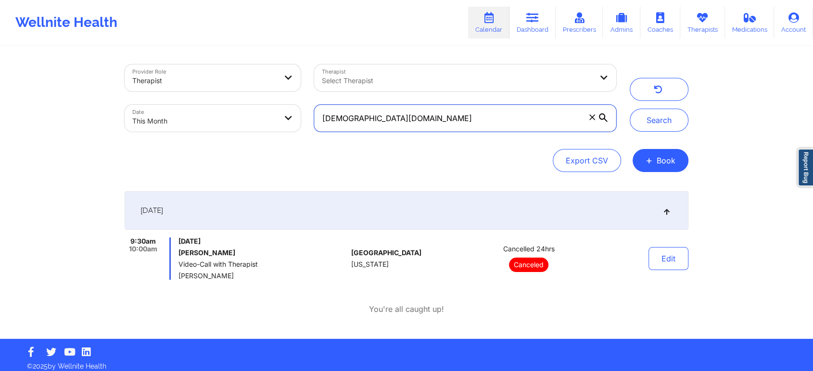
drag, startPoint x: 479, startPoint y: 129, endPoint x: 231, endPoint y: 81, distance: 252.4
click at [231, 81] on div "Provider Role Therapist Therapist Select Therapist Date This Month [EMAIL_ADDRE…" at bounding box center [370, 98] width 505 height 81
paste input "evelynmgreen"
click at [630, 109] on button "Search" at bounding box center [659, 120] width 59 height 23
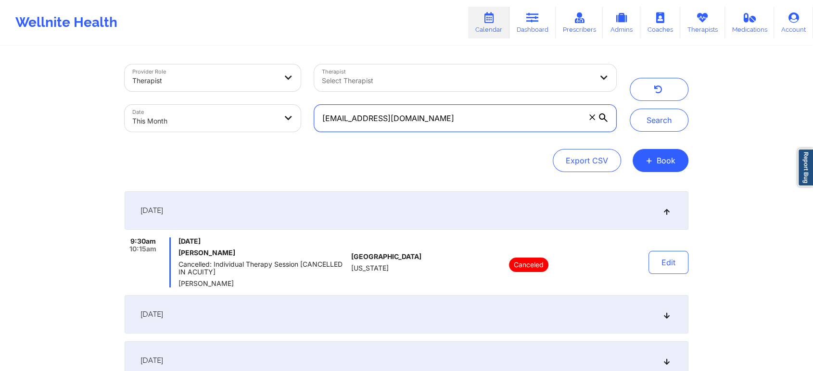
scroll to position [153, 0]
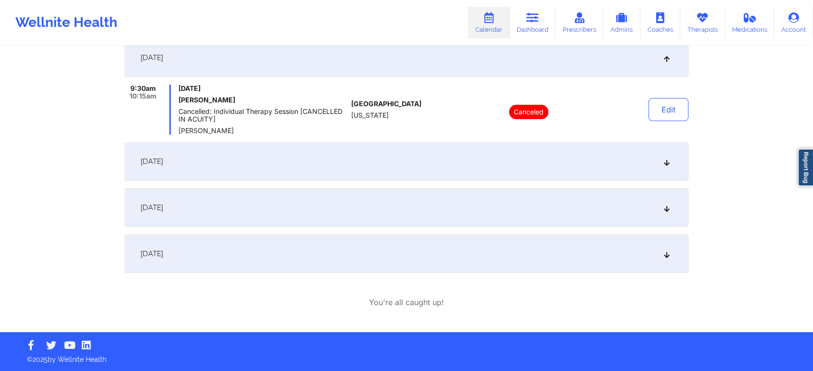
click at [271, 211] on div "[DATE]" at bounding box center [407, 208] width 564 height 38
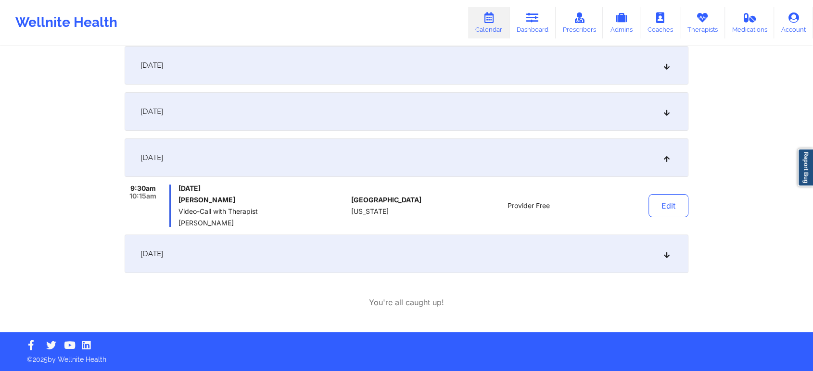
click at [266, 244] on div "[DATE]" at bounding box center [407, 254] width 564 height 38
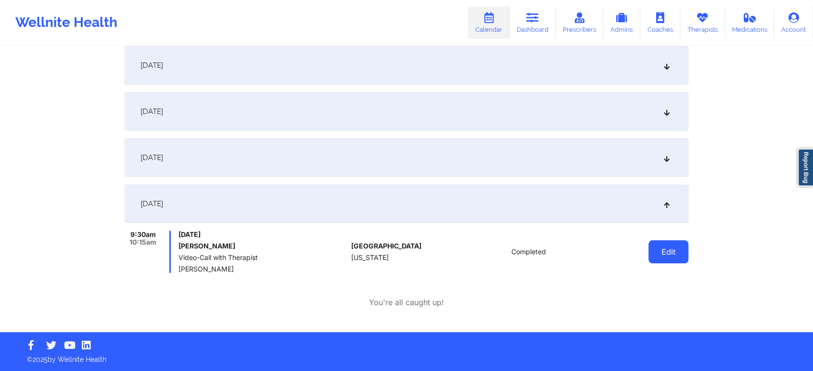
click at [677, 253] on button "Edit" at bounding box center [668, 252] width 40 height 23
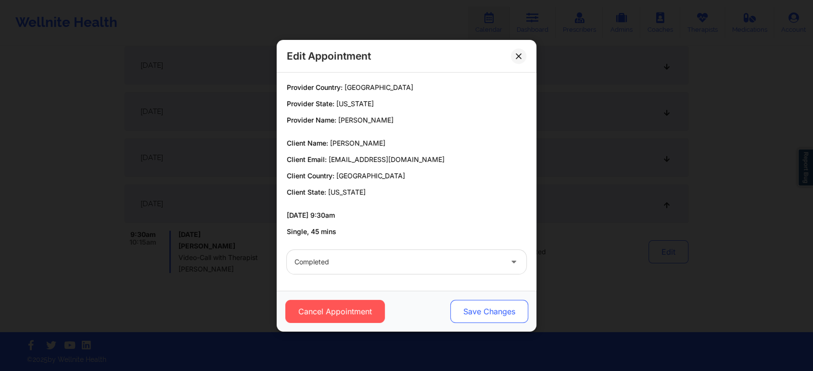
click at [481, 304] on button "Save Changes" at bounding box center [489, 311] width 78 height 23
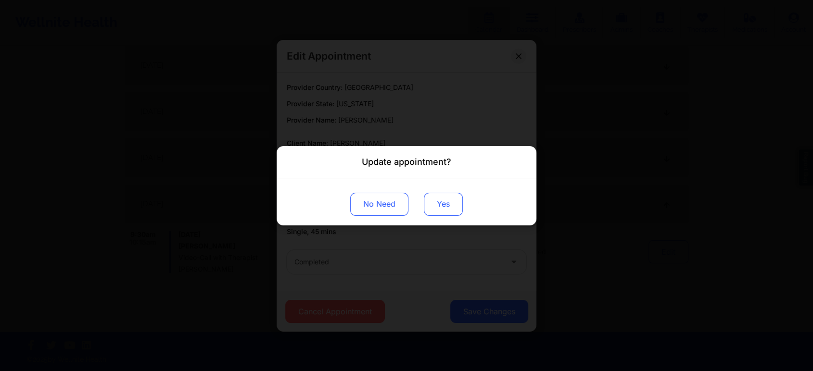
click at [441, 210] on button "Yes" at bounding box center [443, 203] width 39 height 23
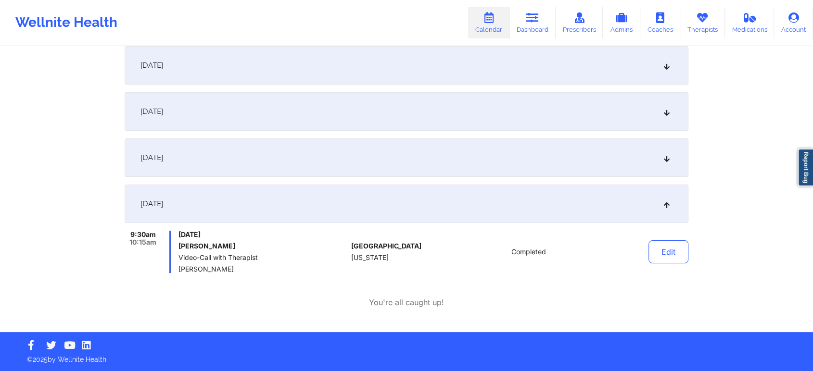
scroll to position [0, 0]
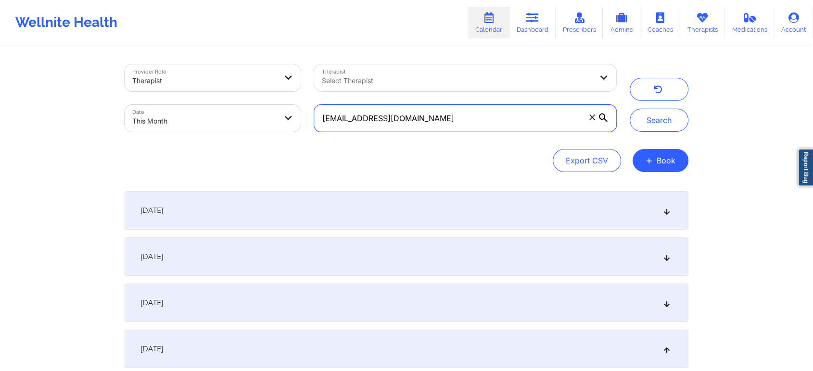
drag, startPoint x: 434, startPoint y: 129, endPoint x: 284, endPoint y: 128, distance: 150.1
click at [284, 128] on div "Provider Role Therapist Therapist Select Therapist Date This Month [PERSON_NAME…" at bounding box center [370, 98] width 505 height 81
paste input "deejaymillsnyc"
click at [630, 109] on button "Search" at bounding box center [659, 120] width 59 height 23
drag, startPoint x: 471, startPoint y: 122, endPoint x: 229, endPoint y: 105, distance: 242.1
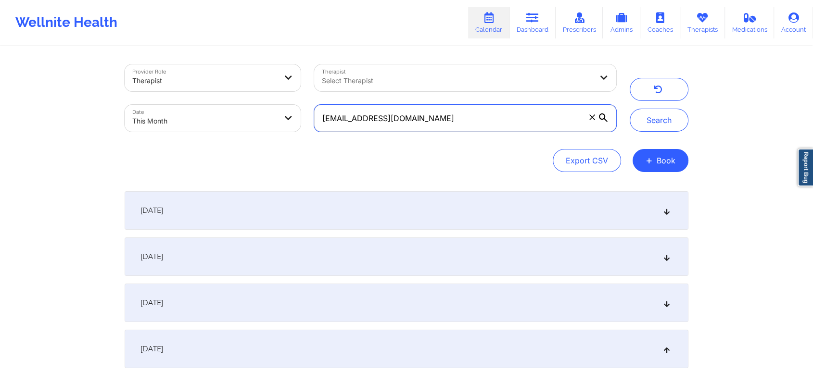
click at [229, 105] on div "Provider Role Therapist Therapist Select Therapist Date This Month [EMAIL_ADDRE…" at bounding box center [370, 98] width 505 height 81
paste input "tpeterkinpr"
click at [630, 109] on button "Search" at bounding box center [659, 120] width 59 height 23
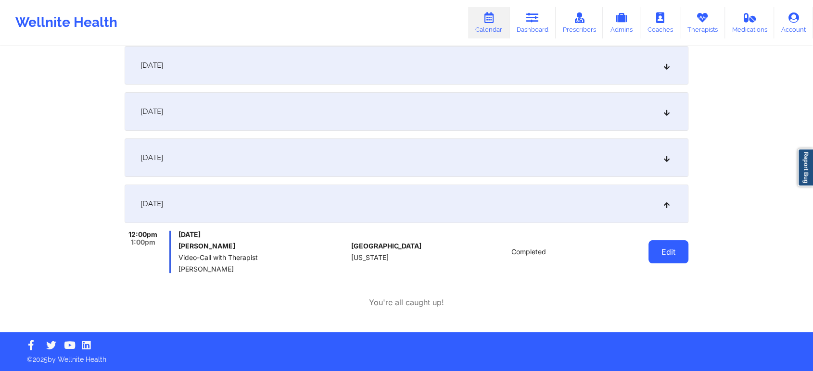
click at [664, 249] on button "Edit" at bounding box center [668, 252] width 40 height 23
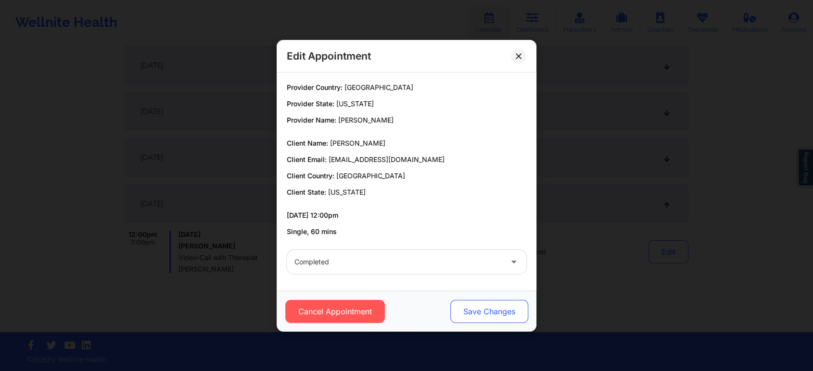
click at [465, 310] on button "Save Changes" at bounding box center [489, 311] width 78 height 23
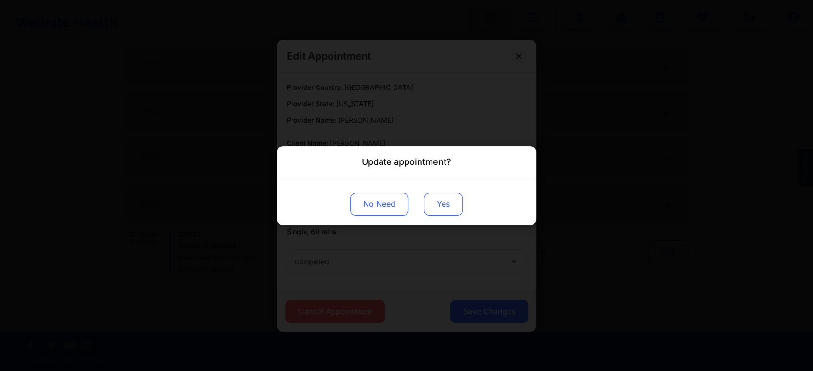
click at [439, 212] on button "Yes" at bounding box center [443, 203] width 39 height 23
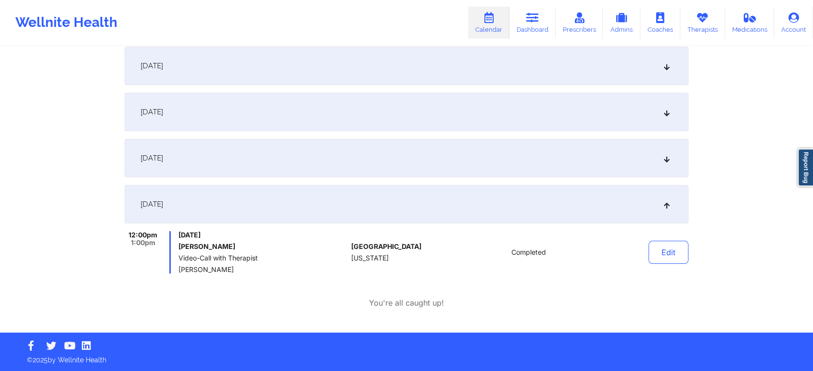
scroll to position [0, 0]
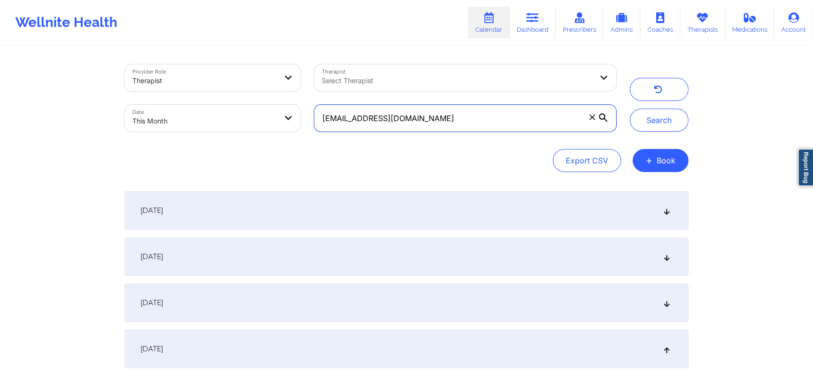
drag, startPoint x: 427, startPoint y: 125, endPoint x: 194, endPoint y: 129, distance: 232.4
click at [194, 129] on div "Provider Role Therapist Therapist Select Therapist Date This Month [EMAIL_ADDRE…" at bounding box center [370, 98] width 505 height 81
paste input "alyssa.[PERSON_NAME][DATE]"
click at [630, 109] on button "Search" at bounding box center [659, 120] width 59 height 23
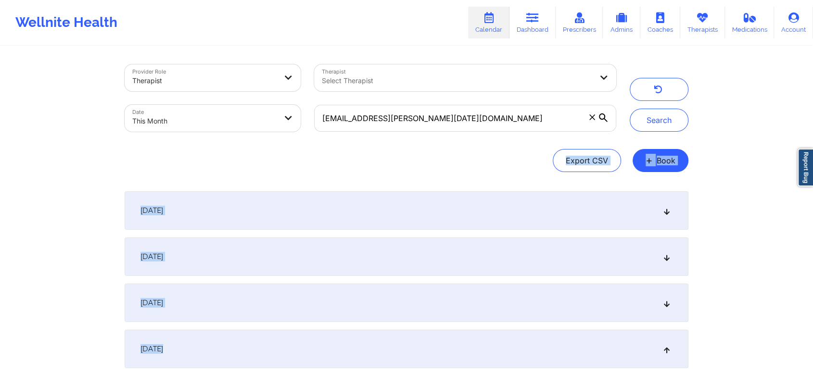
drag, startPoint x: 799, startPoint y: 119, endPoint x: 820, endPoint y: 348, distance: 229.9
click at [813, 348] on html "Wellnite Health Calendar Dashboard Prescribers Admins Coaches Therapists Medica…" at bounding box center [406, 185] width 813 height 371
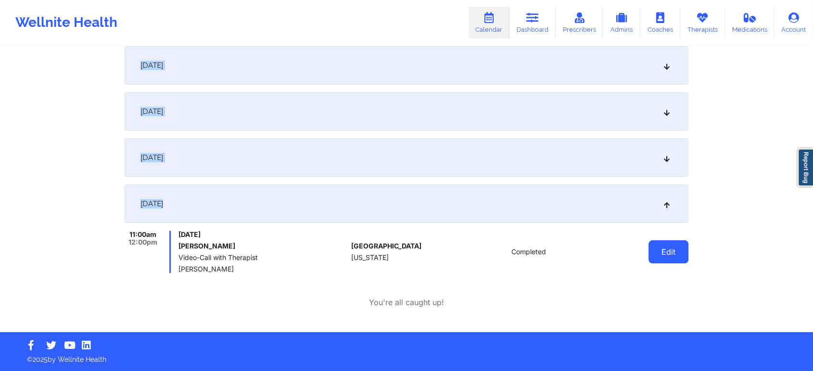
click at [652, 250] on button "Edit" at bounding box center [668, 252] width 40 height 23
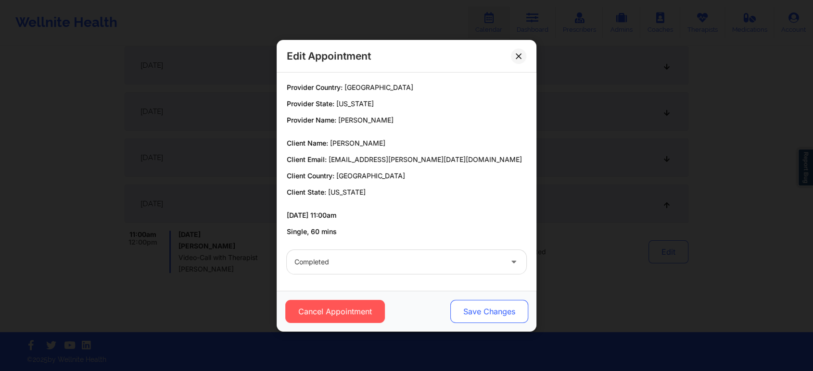
click at [473, 311] on button "Save Changes" at bounding box center [489, 311] width 78 height 23
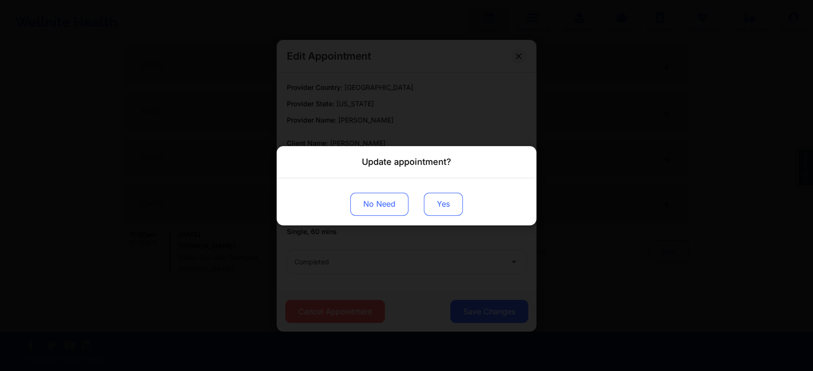
click at [431, 203] on button "Yes" at bounding box center [443, 203] width 39 height 23
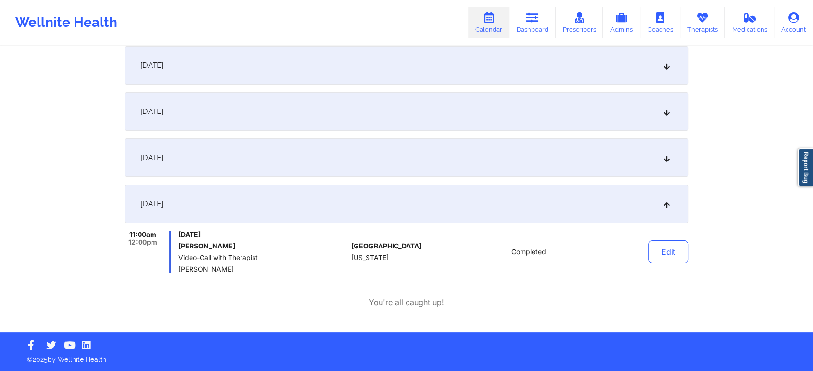
scroll to position [0, 0]
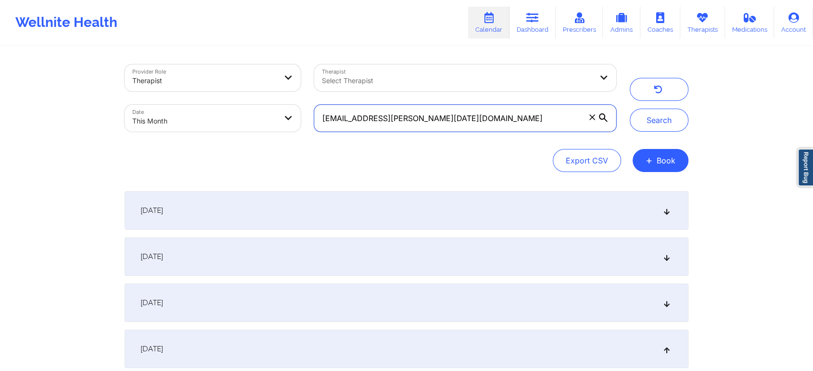
drag, startPoint x: 481, startPoint y: 115, endPoint x: 313, endPoint y: 97, distance: 168.8
click at [313, 97] on div "Provider Role Therapist Therapist Select Therapist Date This Month [EMAIL_ADDRE…" at bounding box center [370, 98] width 505 height 81
paste input "its.dara"
click at [630, 109] on button "Search" at bounding box center [659, 120] width 59 height 23
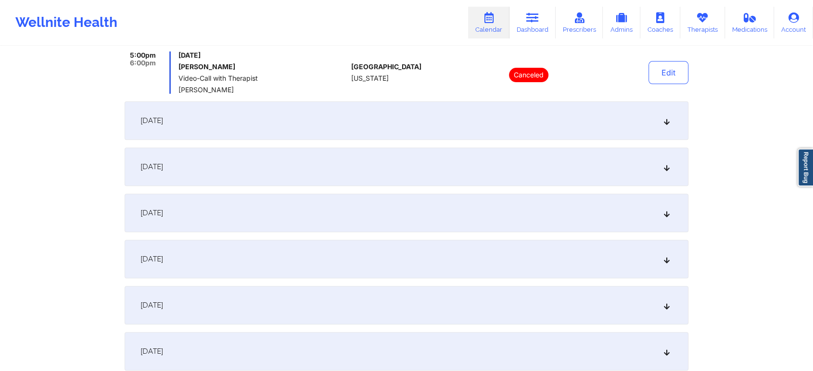
scroll to position [515, 0]
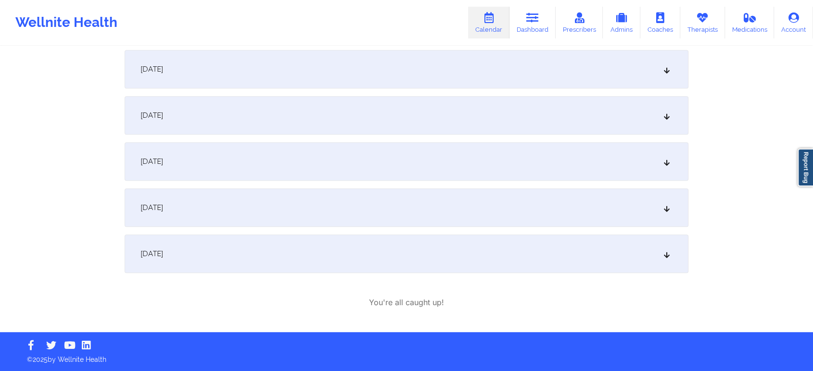
click at [422, 262] on div "[DATE]" at bounding box center [407, 254] width 564 height 38
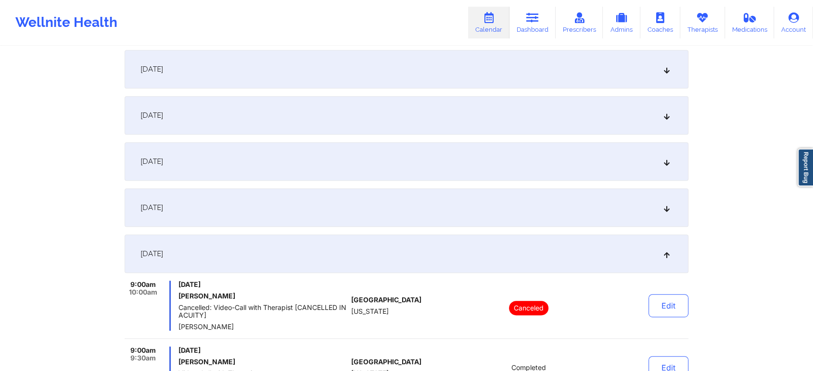
scroll to position [581, 0]
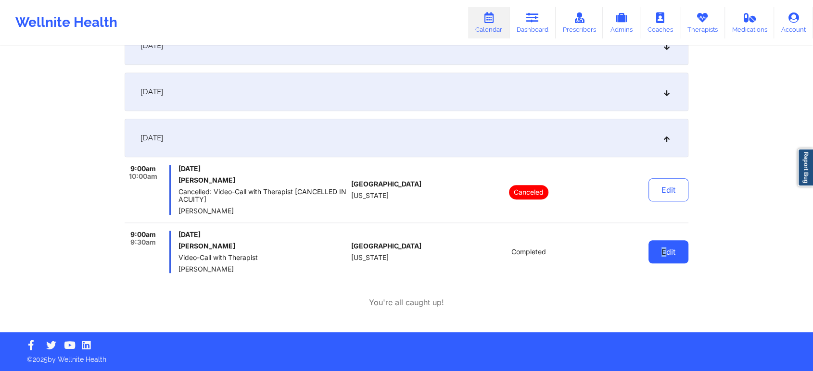
drag, startPoint x: 663, startPoint y: 265, endPoint x: 669, endPoint y: 258, distance: 8.5
click at [669, 258] on div "Edit" at bounding box center [643, 252] width 89 height 42
click at [669, 258] on button "Edit" at bounding box center [668, 252] width 40 height 23
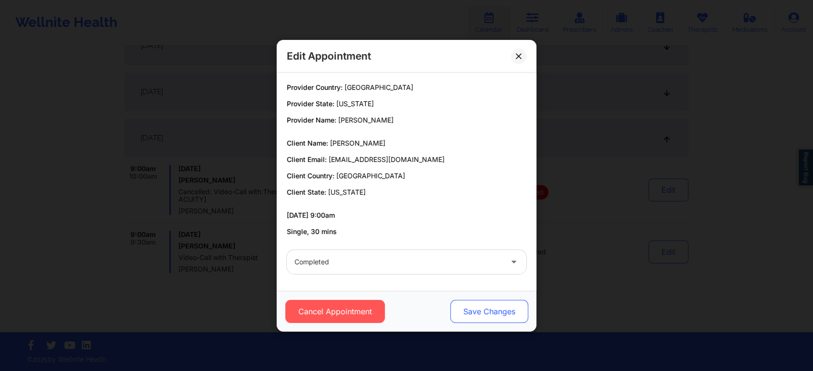
click at [490, 311] on button "Save Changes" at bounding box center [489, 311] width 78 height 23
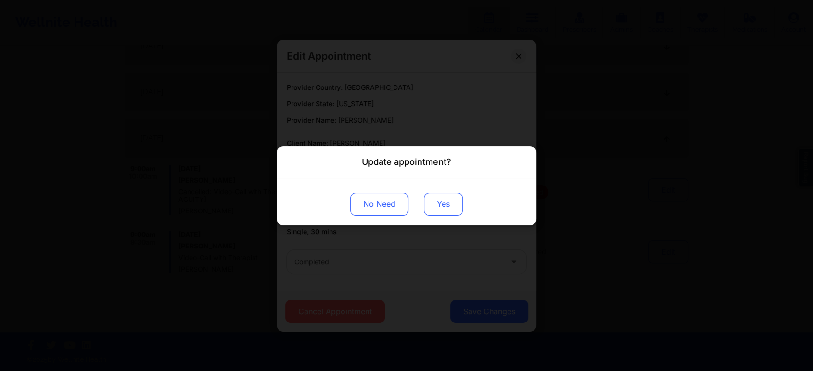
click at [444, 203] on button "Yes" at bounding box center [443, 203] width 39 height 23
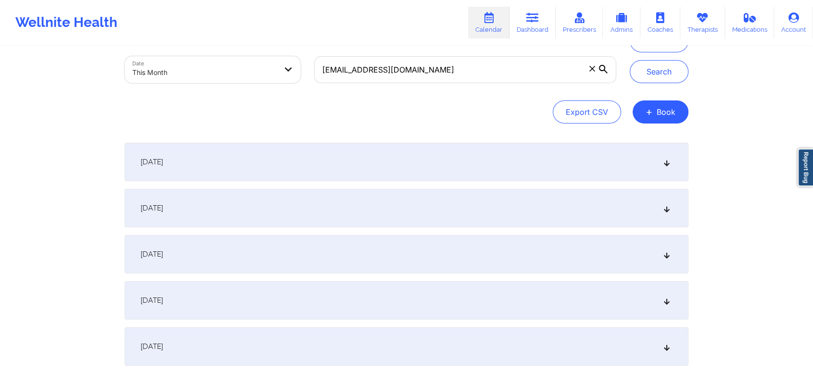
scroll to position [35, 0]
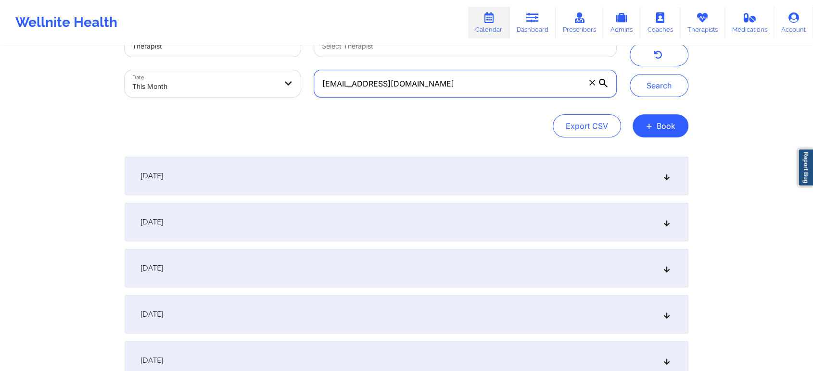
drag, startPoint x: 468, startPoint y: 84, endPoint x: 203, endPoint y: 47, distance: 267.6
click at [203, 47] on div "Provider Role Therapist Therapist Select Therapist Date This Month [EMAIL_ADDRE…" at bounding box center [370, 63] width 505 height 81
paste input "jerrelcoffey"
click at [630, 74] on button "Search" at bounding box center [659, 85] width 59 height 23
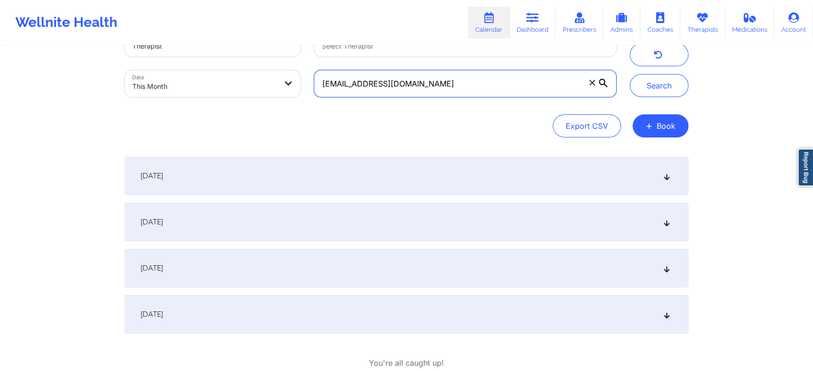
scroll to position [95, 0]
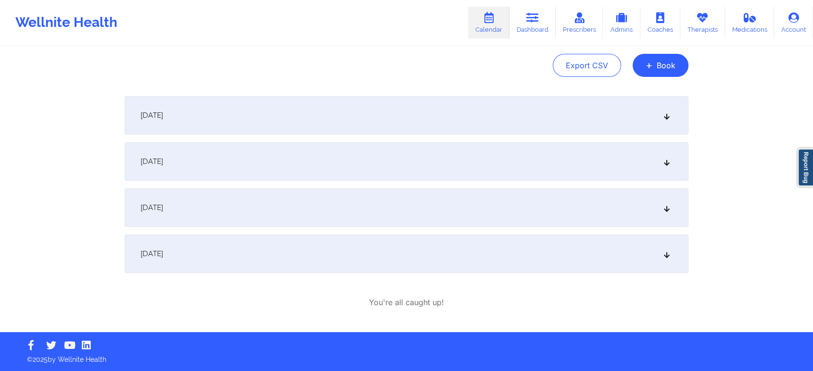
click at [293, 259] on div "[DATE]" at bounding box center [407, 254] width 564 height 38
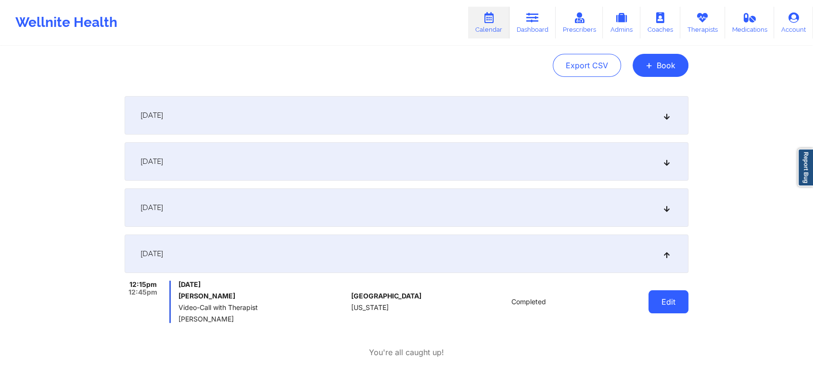
drag, startPoint x: 647, startPoint y: 294, endPoint x: 662, endPoint y: 299, distance: 16.1
click at [662, 299] on div "Edit" at bounding box center [643, 302] width 89 height 42
click at [662, 299] on button "Edit" at bounding box center [668, 302] width 40 height 23
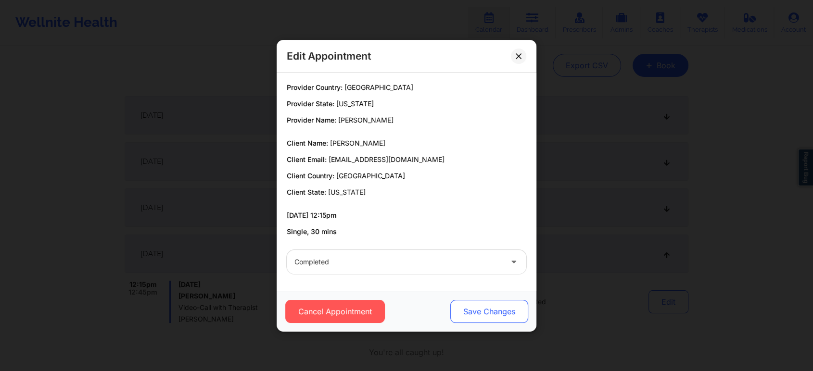
click at [492, 317] on button "Save Changes" at bounding box center [489, 311] width 78 height 23
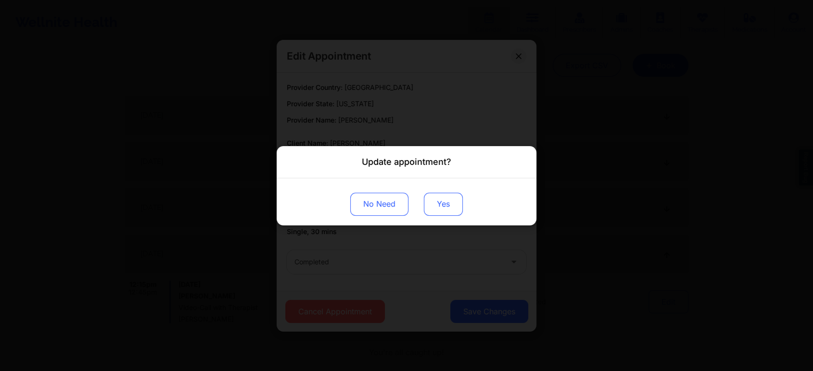
click at [449, 199] on button "Yes" at bounding box center [443, 203] width 39 height 23
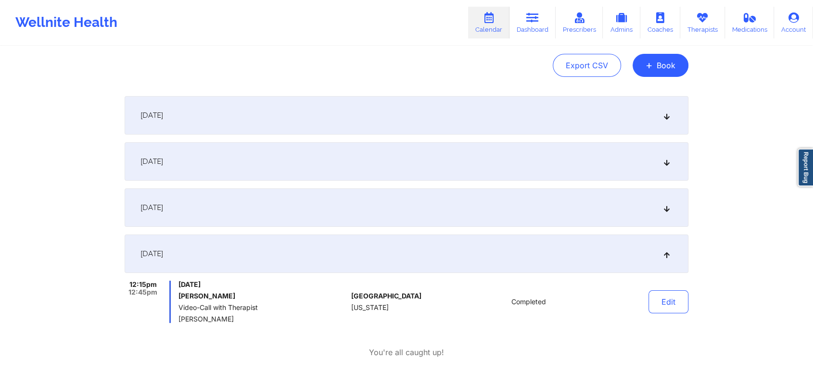
scroll to position [0, 0]
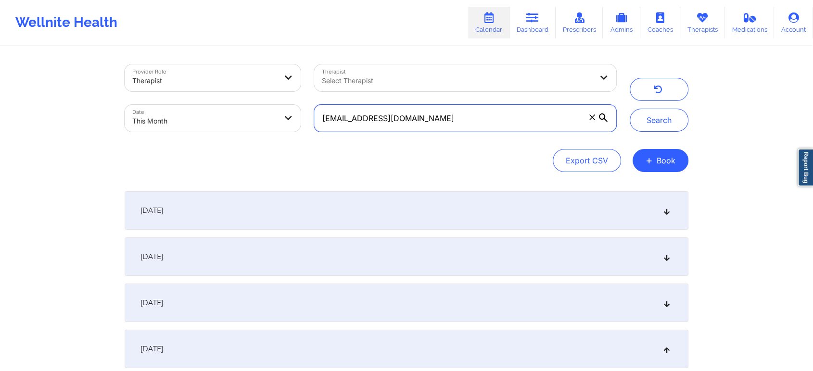
drag, startPoint x: 478, startPoint y: 124, endPoint x: 215, endPoint y: 112, distance: 262.9
click at [215, 112] on div "Provider Role Therapist Therapist Select Therapist Date This Month [EMAIL_ADDRE…" at bounding box center [370, 98] width 505 height 81
paste input "ibelsat"
click at [630, 109] on button "Search" at bounding box center [659, 120] width 59 height 23
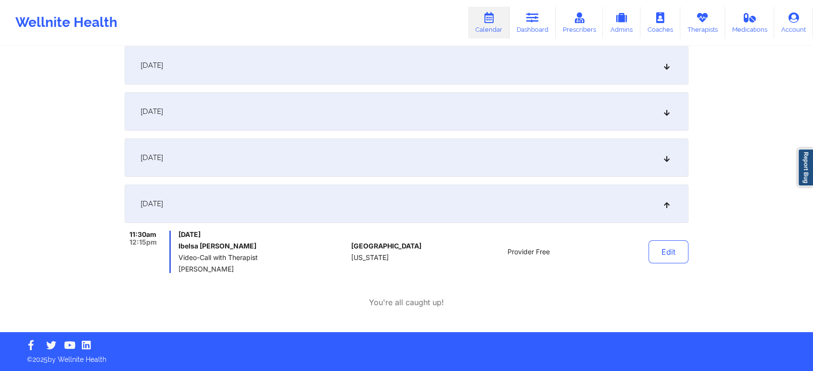
click at [395, 145] on div "[DATE]" at bounding box center [407, 158] width 564 height 38
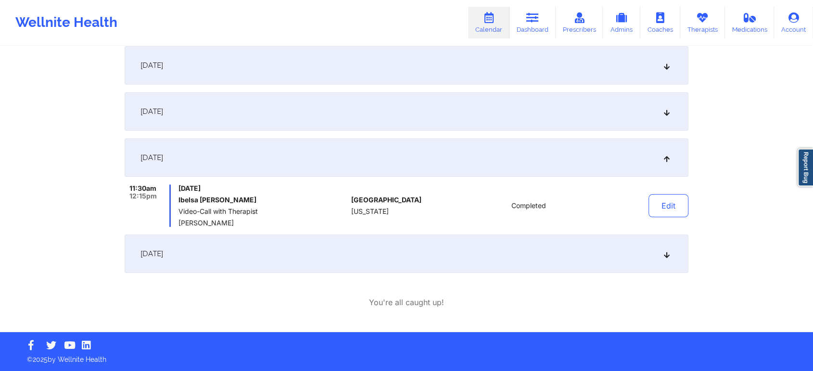
click at [349, 252] on div "[DATE]" at bounding box center [407, 254] width 564 height 38
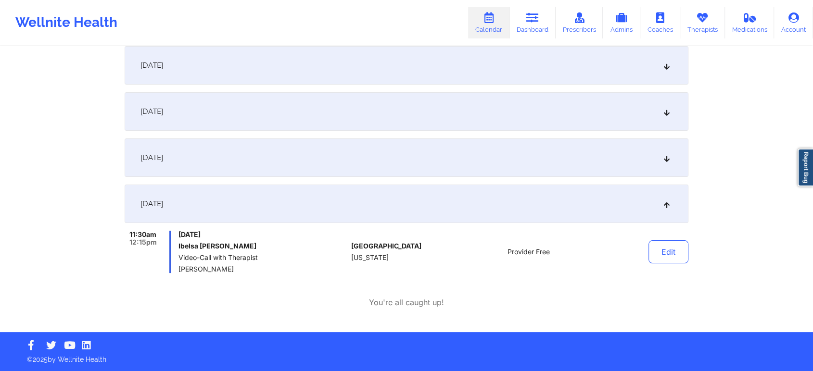
click at [333, 116] on div "[DATE]" at bounding box center [407, 111] width 564 height 38
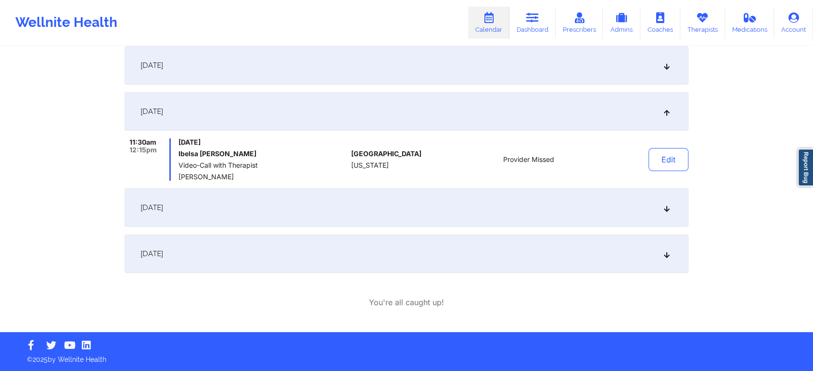
click at [366, 77] on div "[DATE]" at bounding box center [407, 65] width 564 height 38
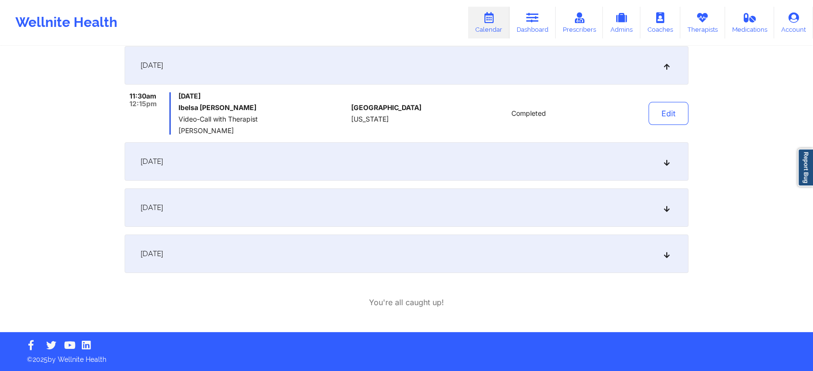
drag, startPoint x: 381, startPoint y: 63, endPoint x: 468, endPoint y: 258, distance: 213.6
click at [468, 258] on div "[DATE] 11:30am 12:15pm [DATE] Ibelsa [PERSON_NAME] Video-Call with Therapist [P…" at bounding box center [407, 159] width 564 height 227
click at [481, 275] on div "[DATE] 11:30am 12:15pm [DATE] Ibelsa [PERSON_NAME] Video-Call with Therapist [P…" at bounding box center [407, 177] width 564 height 262
click at [550, 245] on div "[DATE]" at bounding box center [407, 254] width 564 height 38
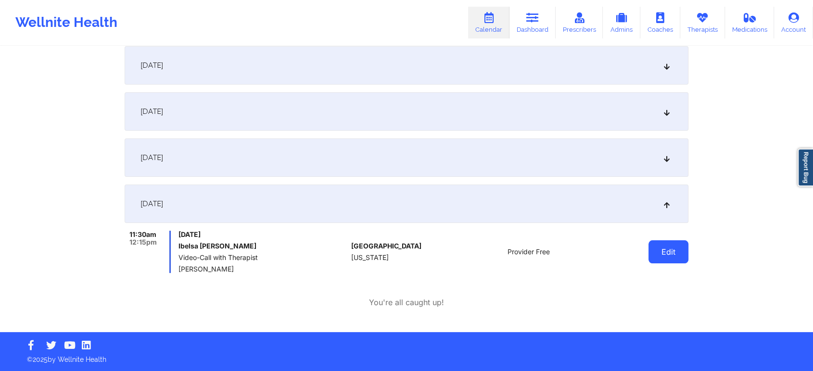
click at [655, 247] on button "Edit" at bounding box center [668, 252] width 40 height 23
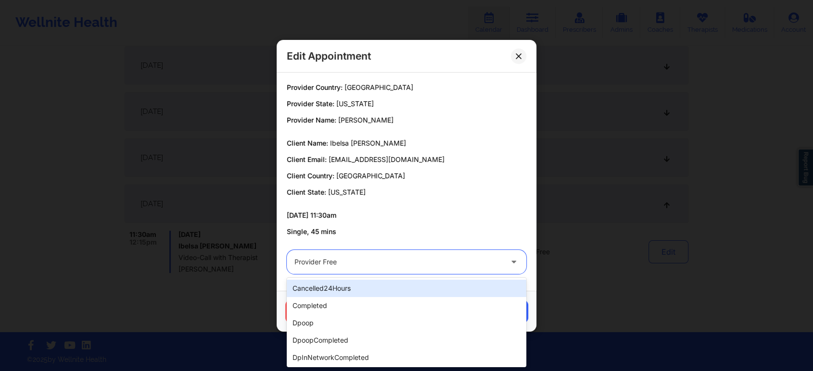
click at [443, 272] on div "Provider Free" at bounding box center [398, 262] width 208 height 24
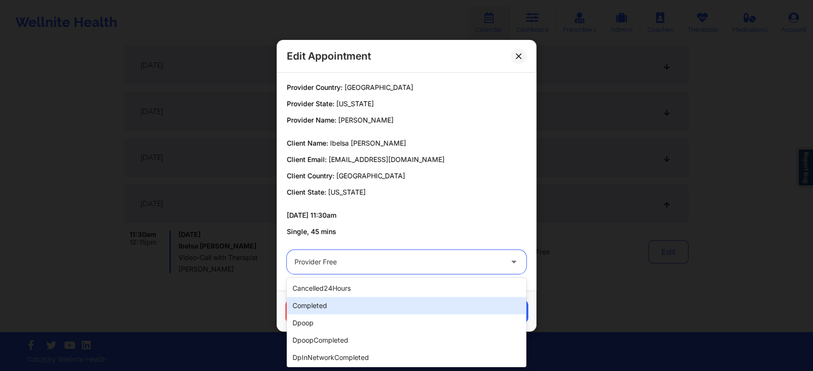
click at [381, 305] on div "completed" at bounding box center [407, 305] width 240 height 17
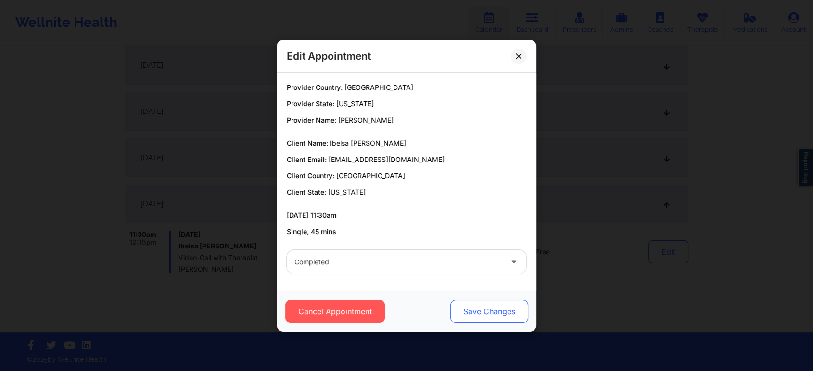
drag, startPoint x: 480, startPoint y: 297, endPoint x: 479, endPoint y: 306, distance: 9.3
click at [479, 306] on div "Cancel Appointment Save Changes" at bounding box center [407, 311] width 260 height 41
click at [479, 306] on button "Save Changes" at bounding box center [489, 311] width 78 height 23
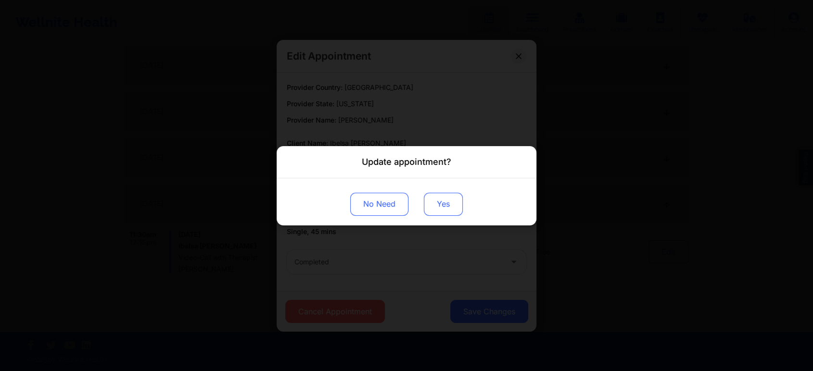
click at [457, 200] on button "Yes" at bounding box center [443, 203] width 39 height 23
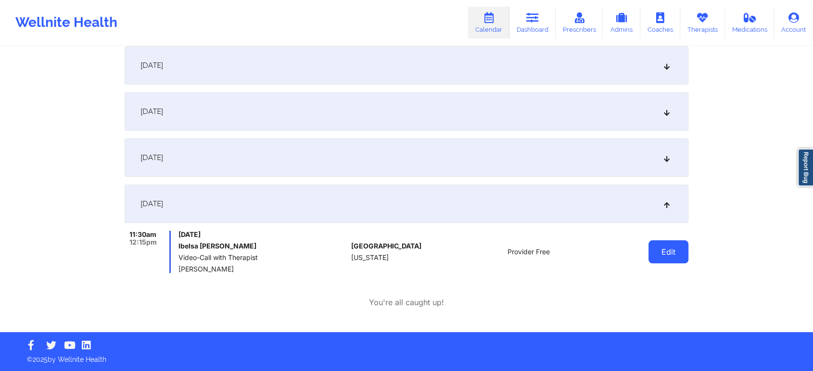
click at [659, 261] on button "Edit" at bounding box center [668, 252] width 40 height 23
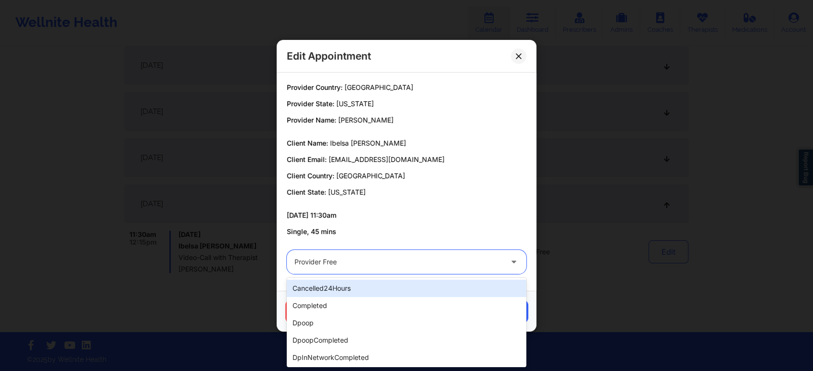
click at [424, 266] on div at bounding box center [398, 262] width 208 height 12
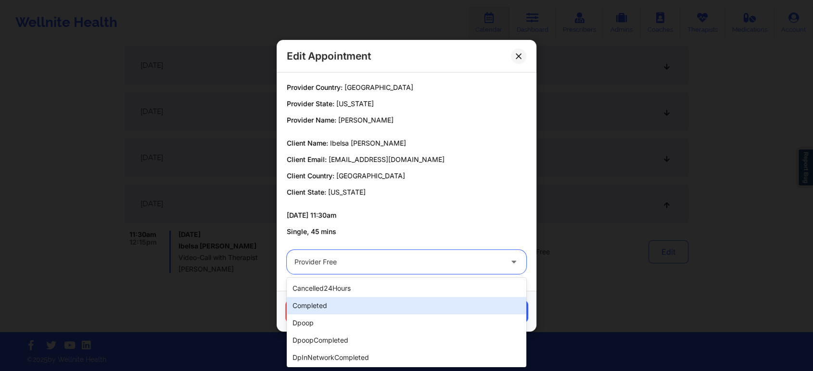
click at [375, 298] on div "completed" at bounding box center [407, 305] width 240 height 17
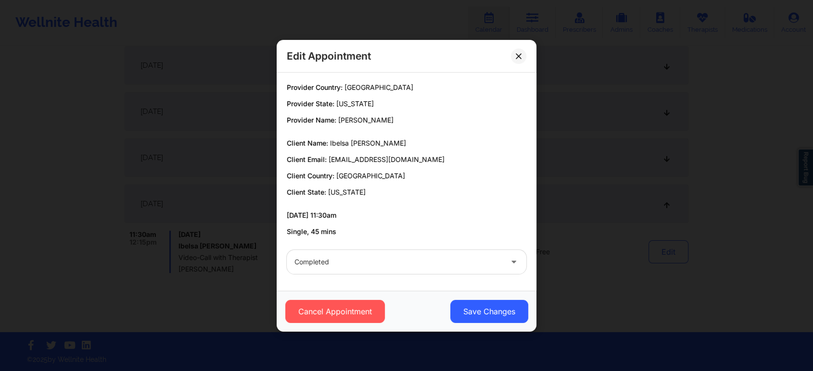
click at [496, 324] on div "Cancel Appointment Save Changes" at bounding box center [407, 311] width 260 height 41
click at [499, 314] on button "Save Changes" at bounding box center [489, 311] width 78 height 23
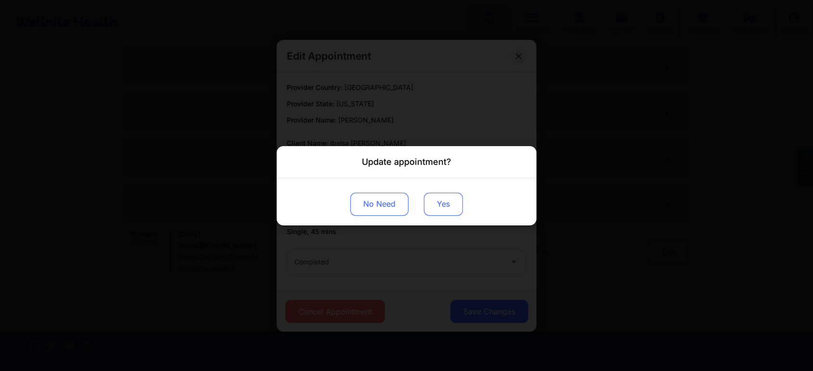
click at [431, 203] on button "Yes" at bounding box center [443, 203] width 39 height 23
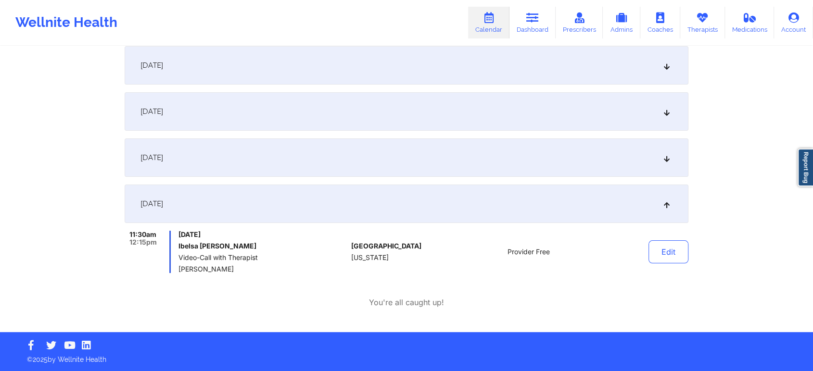
scroll to position [0, 0]
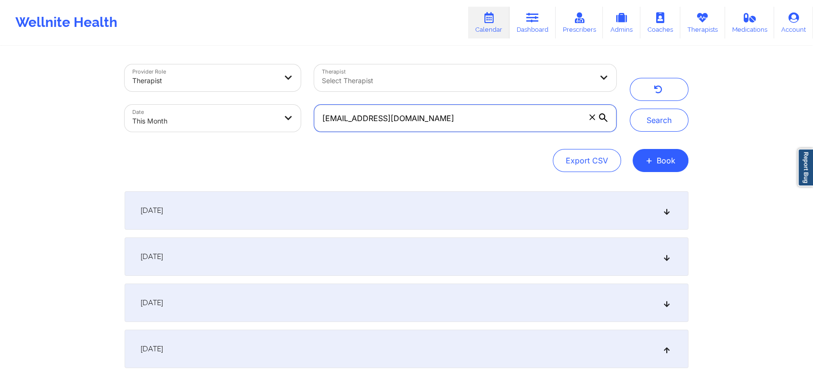
drag, startPoint x: 452, startPoint y: 122, endPoint x: 276, endPoint y: 101, distance: 176.8
click at [276, 101] on div "Provider Role Therapist Therapist Select Therapist Date This Month [EMAIL_ADDRE…" at bounding box center [370, 98] width 505 height 81
paste input "eszaras"
click at [630, 109] on button "Search" at bounding box center [659, 120] width 59 height 23
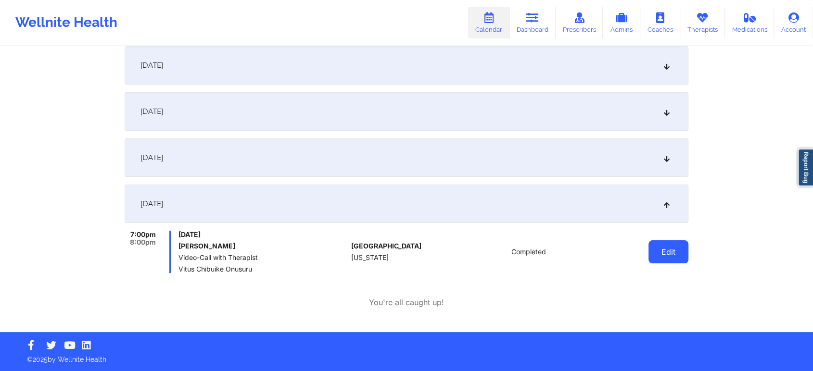
click at [665, 246] on button "Edit" at bounding box center [668, 252] width 40 height 23
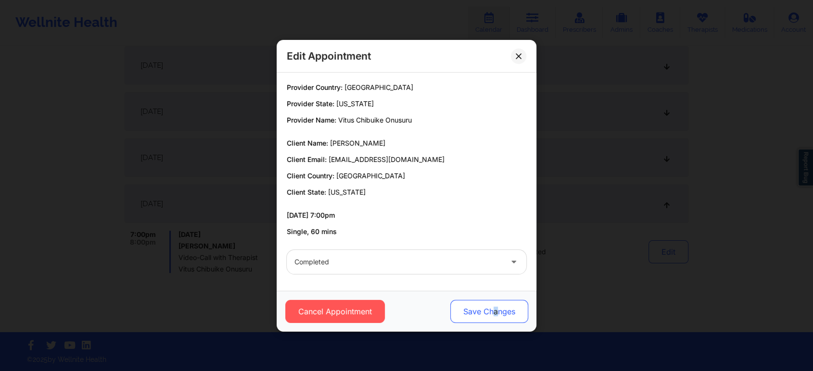
drag, startPoint x: 493, startPoint y: 330, endPoint x: 501, endPoint y: 313, distance: 18.7
click at [501, 313] on div "Cancel Appointment Save Changes" at bounding box center [407, 311] width 260 height 41
click at [501, 313] on button "Save Changes" at bounding box center [489, 311] width 78 height 23
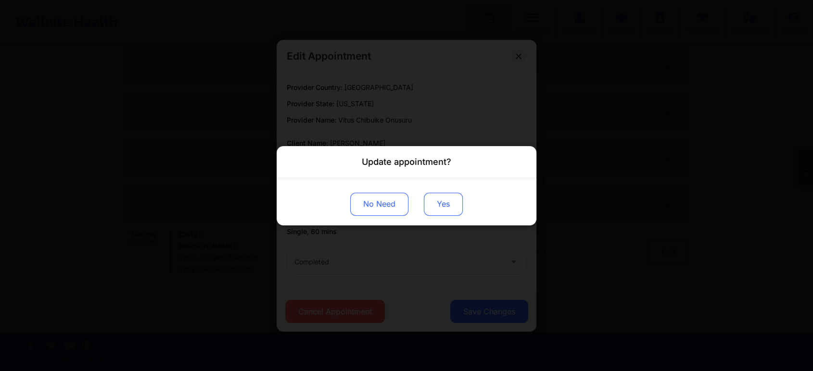
click at [443, 205] on button "Yes" at bounding box center [443, 203] width 39 height 23
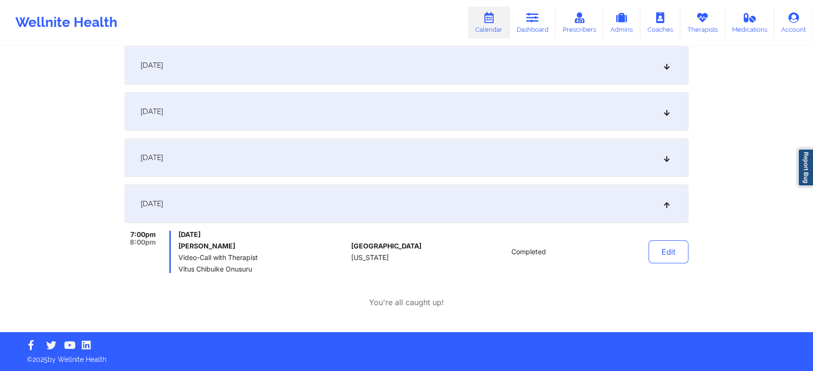
scroll to position [0, 0]
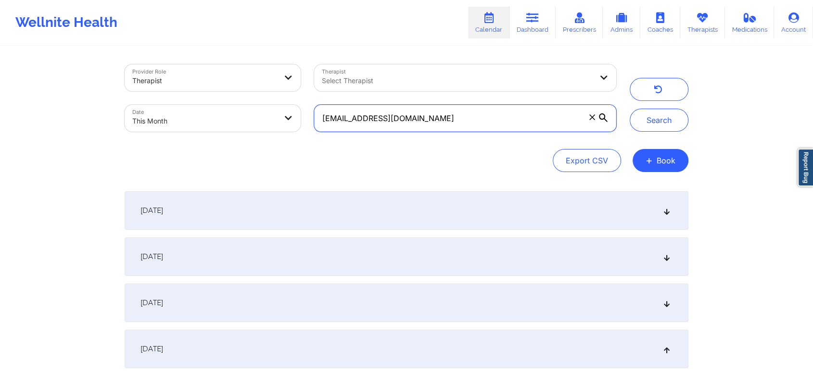
drag, startPoint x: 431, startPoint y: 110, endPoint x: 193, endPoint y: 133, distance: 238.3
click at [193, 133] on div "Provider Role Therapist Therapist Select Therapist Date This Month [EMAIL_ADDRE…" at bounding box center [370, 98] width 505 height 81
paste input "the.[PERSON_NAME].k"
click at [630, 109] on button "Search" at bounding box center [659, 120] width 59 height 23
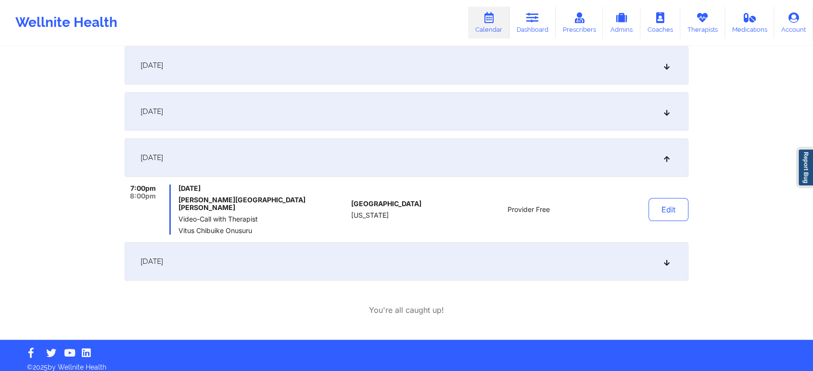
click at [408, 264] on div "[DATE]" at bounding box center [407, 261] width 564 height 38
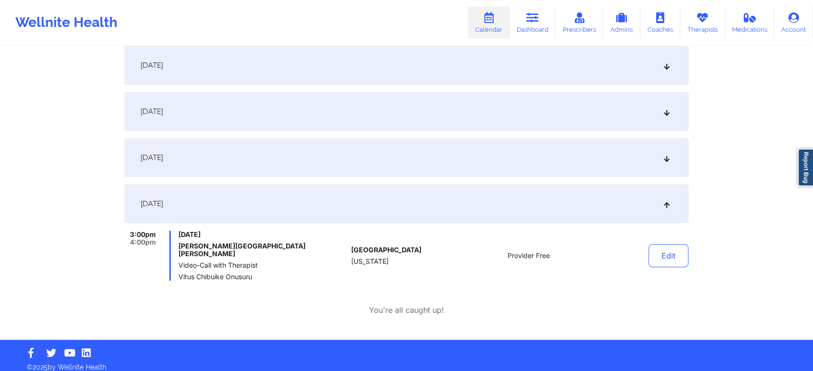
click at [537, 177] on div "[DATE] 9:00am 10:00am [DATE] [PERSON_NAME][GEOGRAPHIC_DATA][PERSON_NAME] Cancel…" at bounding box center [407, 140] width 564 height 281
click at [481, 163] on div "[DATE]" at bounding box center [407, 158] width 564 height 38
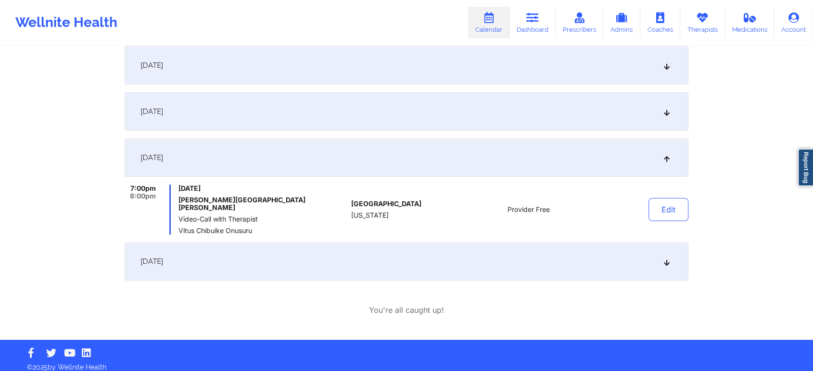
click at [369, 114] on div "[DATE]" at bounding box center [407, 111] width 564 height 38
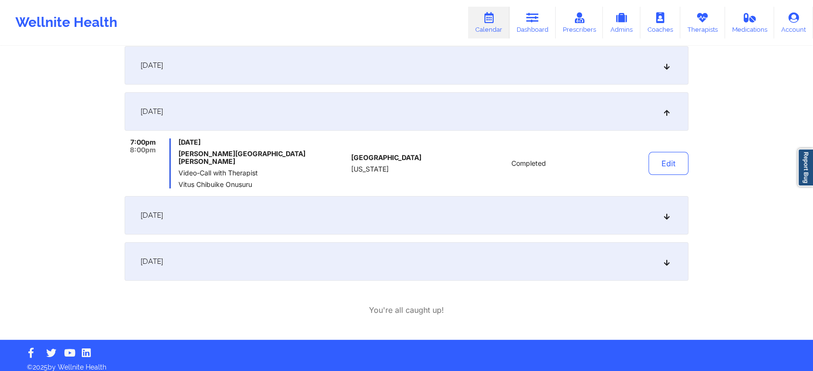
click at [434, 53] on div "[DATE]" at bounding box center [407, 65] width 564 height 38
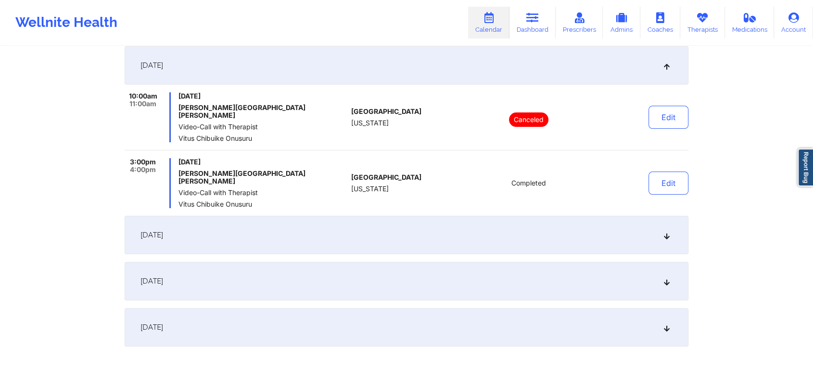
click at [587, 308] on div "[DATE]" at bounding box center [407, 327] width 564 height 38
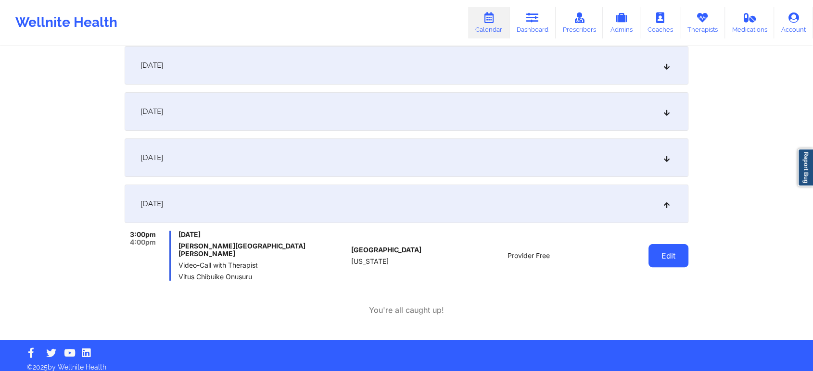
click at [663, 262] on button "Edit" at bounding box center [668, 255] width 40 height 23
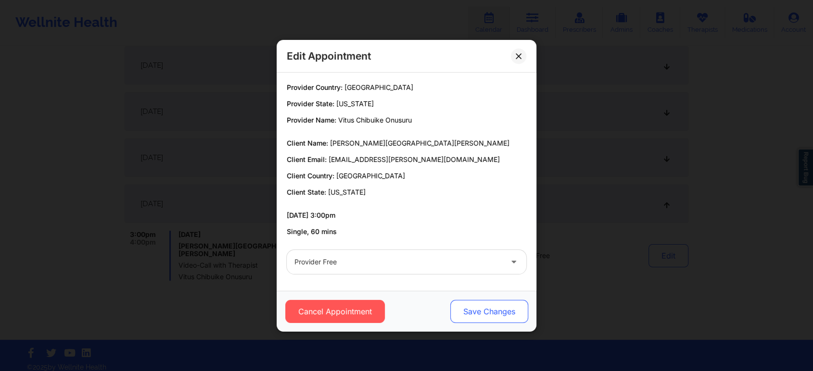
click at [468, 311] on button "Save Changes" at bounding box center [489, 311] width 78 height 23
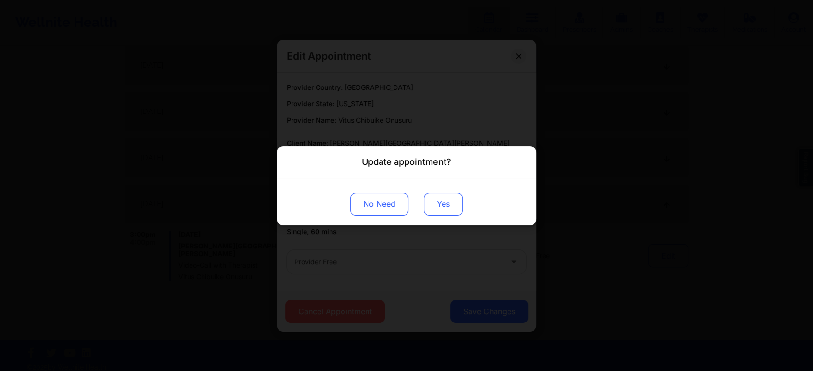
click at [429, 203] on button "Yes" at bounding box center [443, 203] width 39 height 23
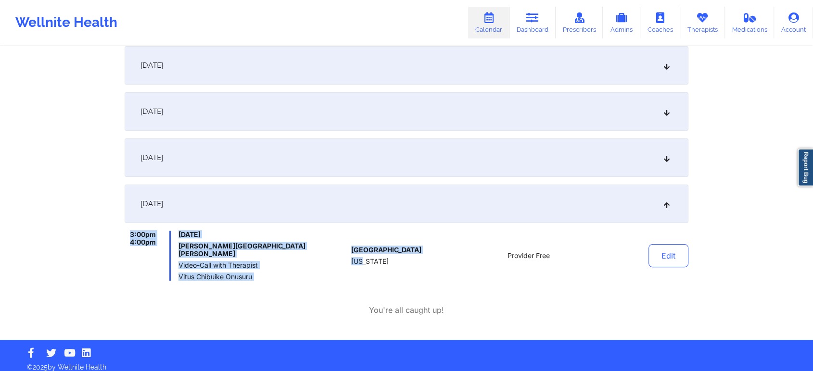
drag, startPoint x: 362, startPoint y: 262, endPoint x: 613, endPoint y: 201, distance: 259.0
click at [613, 201] on div "[DATE] 3:00pm 4:00pm [DATE] [PERSON_NAME][GEOGRAPHIC_DATA][PERSON_NAME] Video-C…" at bounding box center [407, 233] width 564 height 96
click at [654, 253] on button "Edit" at bounding box center [668, 255] width 40 height 23
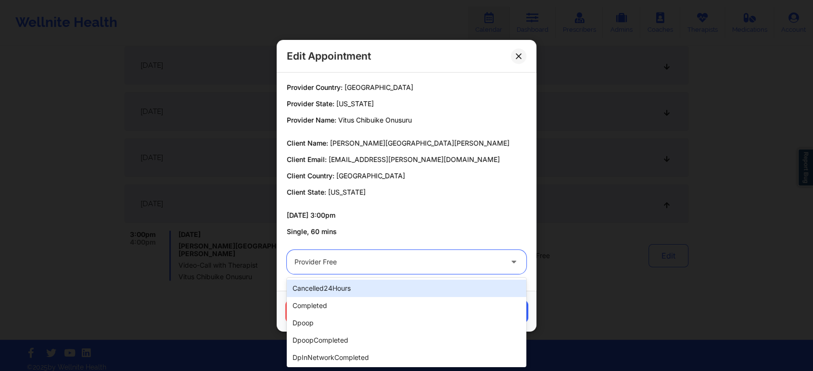
click at [375, 258] on div at bounding box center [398, 262] width 208 height 12
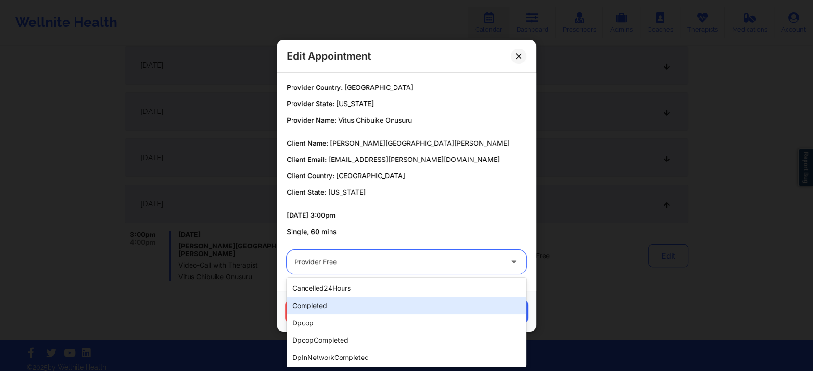
click at [351, 303] on div "completed" at bounding box center [407, 305] width 240 height 17
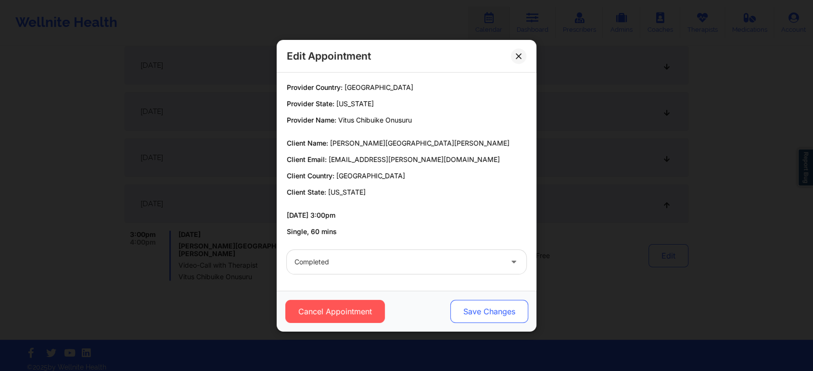
click at [462, 314] on button "Save Changes" at bounding box center [489, 311] width 78 height 23
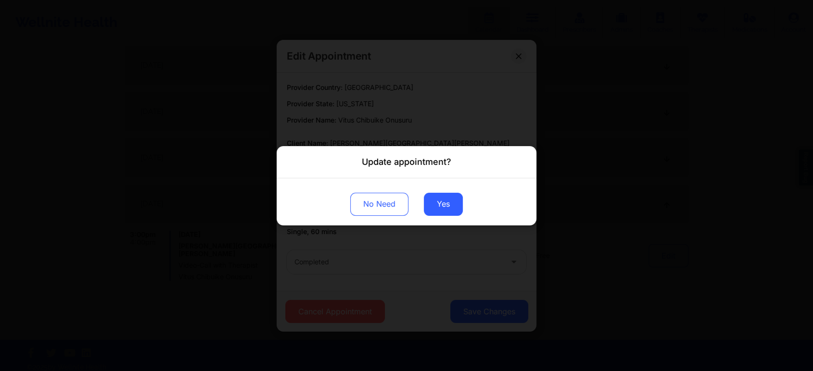
click at [454, 190] on div "No Need Yes" at bounding box center [407, 201] width 260 height 47
drag, startPoint x: 454, startPoint y: 190, endPoint x: 443, endPoint y: 206, distance: 19.6
click at [443, 206] on div "No Need Yes" at bounding box center [407, 201] width 260 height 47
click at [443, 206] on button "Yes" at bounding box center [443, 203] width 39 height 23
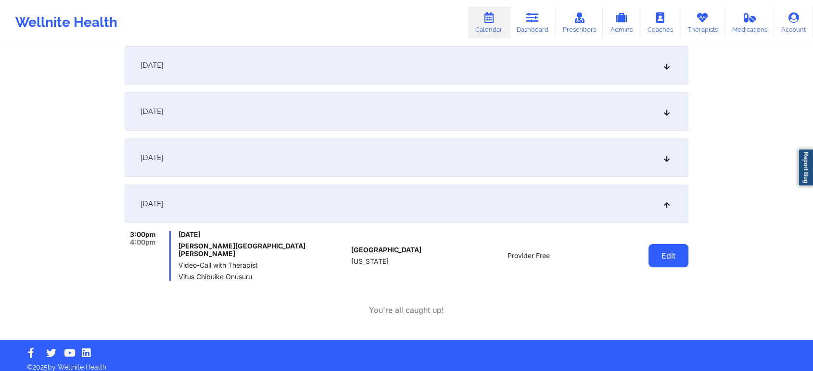
click at [681, 258] on button "Edit" at bounding box center [668, 255] width 40 height 23
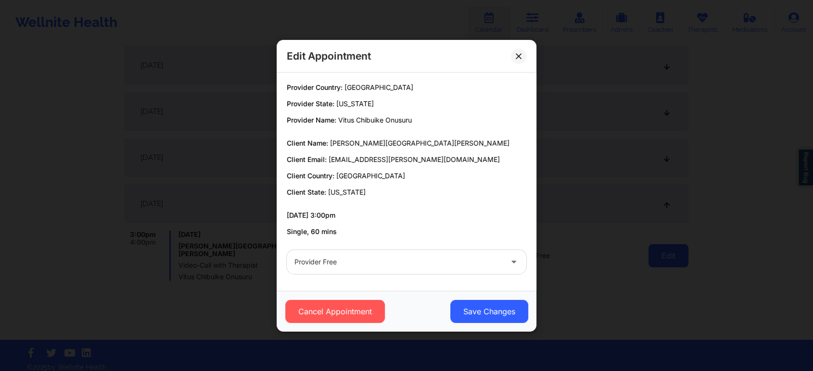
click at [420, 262] on div at bounding box center [398, 262] width 208 height 12
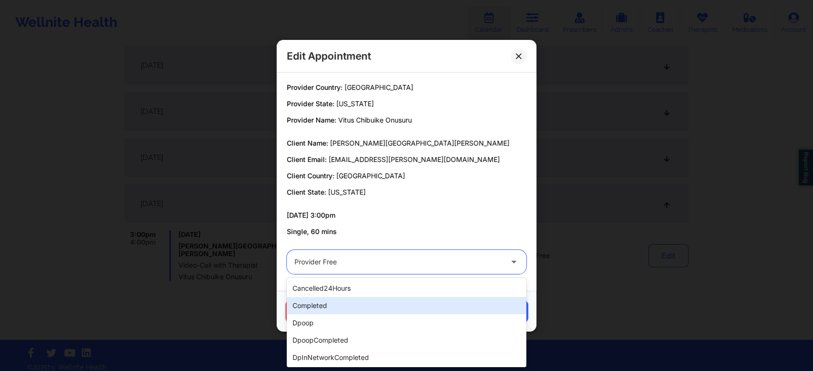
click at [317, 304] on div "completed" at bounding box center [407, 305] width 240 height 17
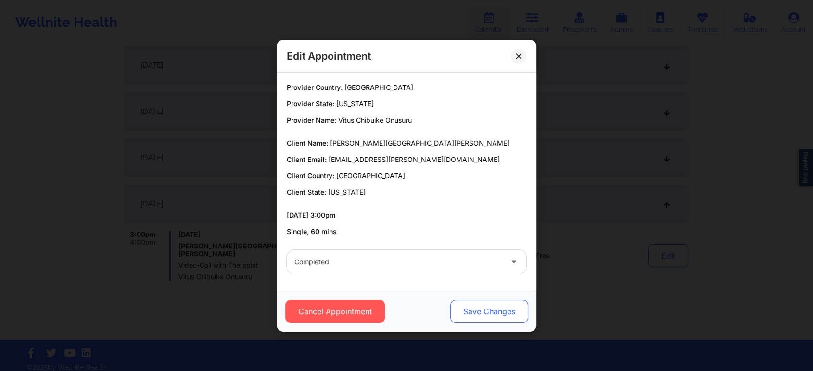
click at [469, 315] on button "Save Changes" at bounding box center [489, 311] width 78 height 23
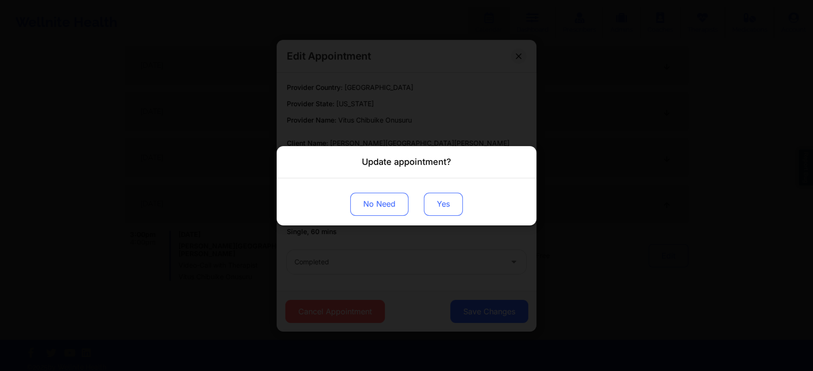
click at [449, 192] on button "Yes" at bounding box center [443, 203] width 39 height 23
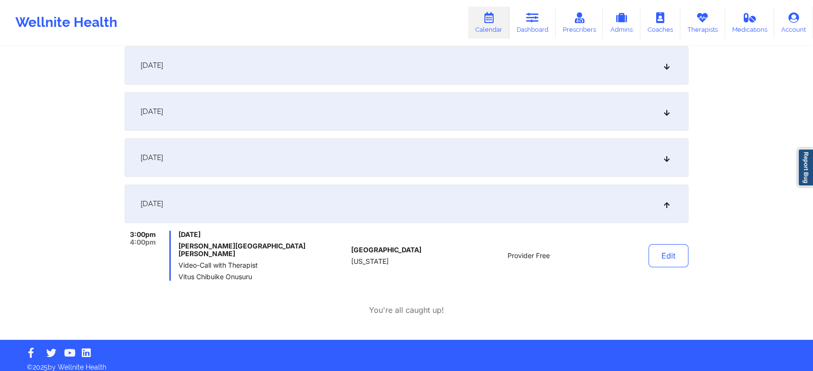
click at [286, 156] on div "[DATE]" at bounding box center [407, 158] width 564 height 38
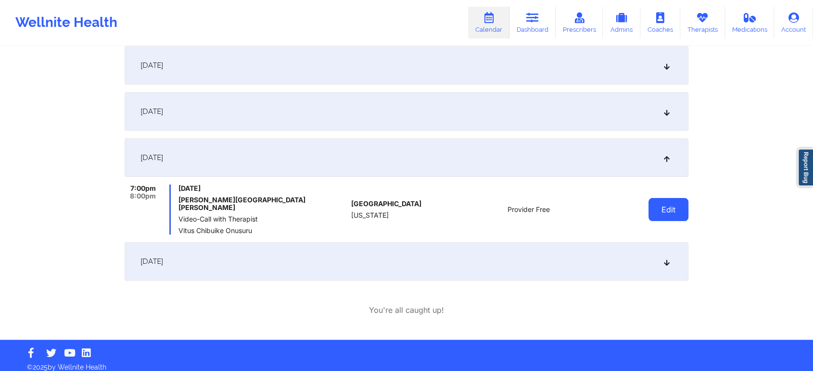
drag, startPoint x: 646, startPoint y: 205, endPoint x: 679, endPoint y: 211, distance: 33.2
click at [679, 211] on div "Edit" at bounding box center [643, 210] width 89 height 50
click at [679, 211] on button "Edit" at bounding box center [668, 209] width 40 height 23
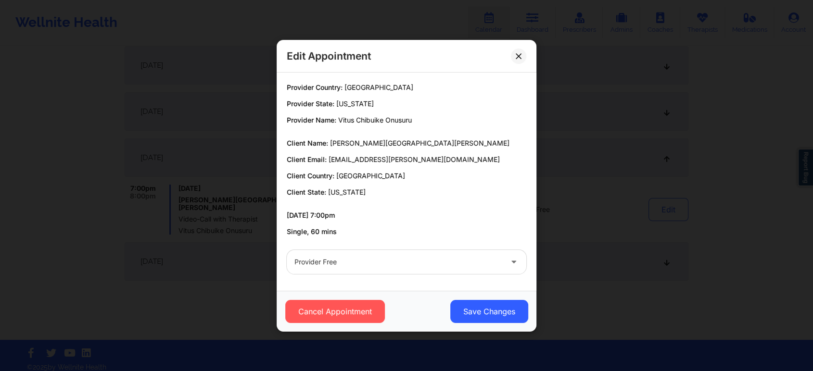
click at [436, 274] on div "Provider Free" at bounding box center [406, 262] width 253 height 38
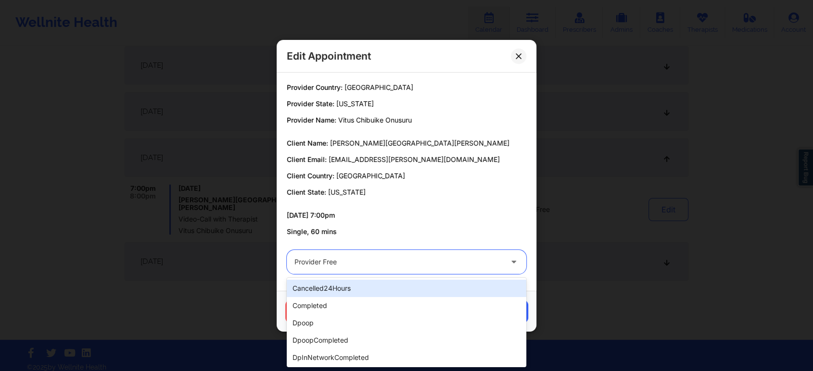
click at [373, 259] on div at bounding box center [398, 262] width 208 height 12
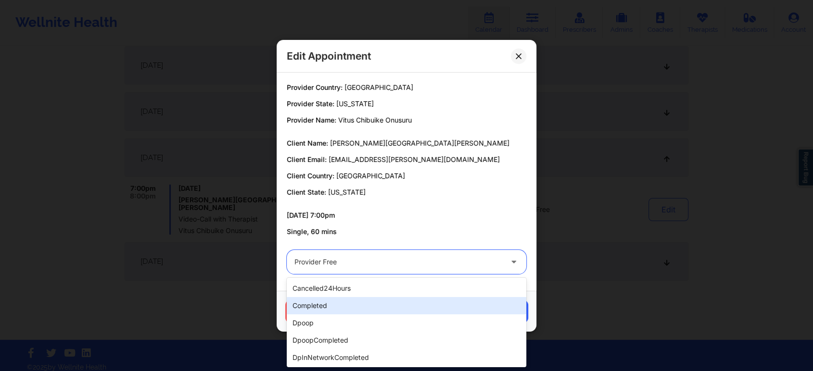
click at [339, 303] on div "completed" at bounding box center [407, 305] width 240 height 17
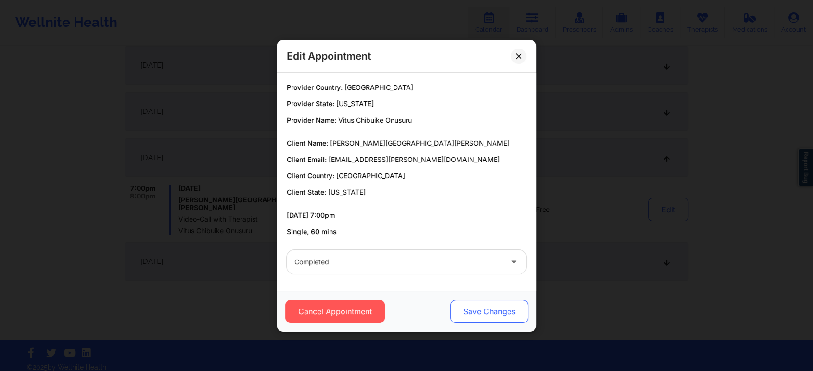
click at [481, 310] on button "Save Changes" at bounding box center [489, 311] width 78 height 23
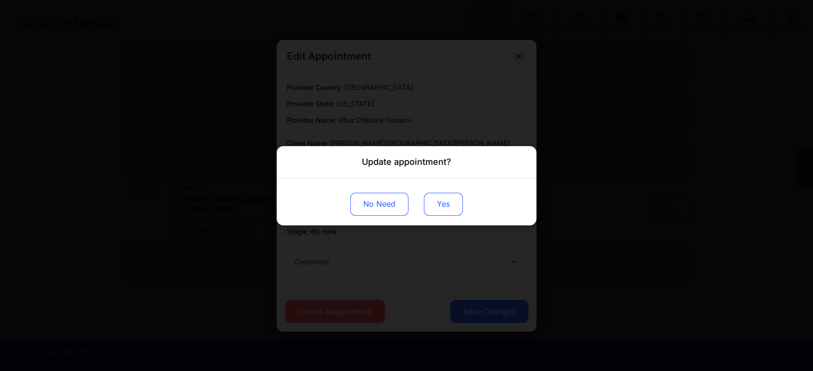
click at [436, 209] on button "Yes" at bounding box center [443, 203] width 39 height 23
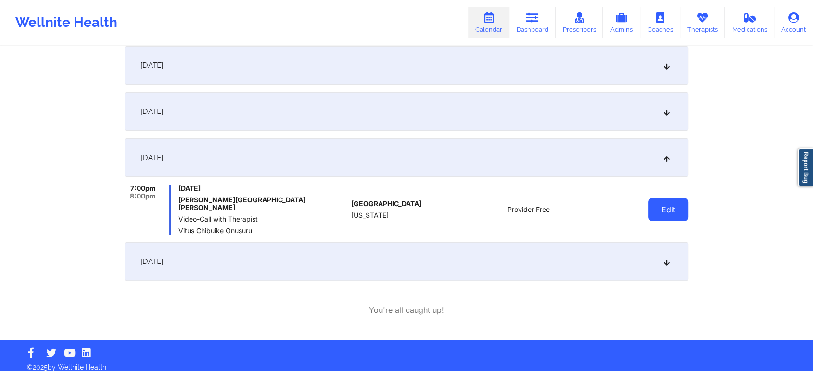
drag, startPoint x: 690, startPoint y: 204, endPoint x: 667, endPoint y: 210, distance: 23.8
click at [667, 210] on div "Provider Role Therapist Therapist Select Therapist Date This Month [EMAIL_ADDRE…" at bounding box center [406, 98] width 577 height 484
click at [667, 210] on button "Edit" at bounding box center [668, 209] width 40 height 23
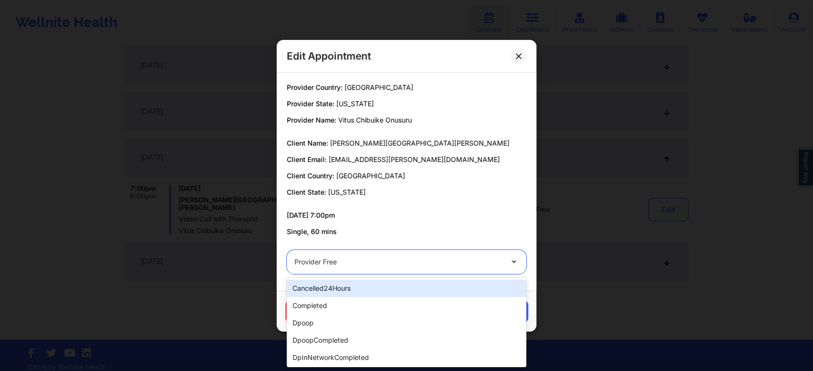
click at [431, 268] on div "Provider Free" at bounding box center [398, 262] width 208 height 24
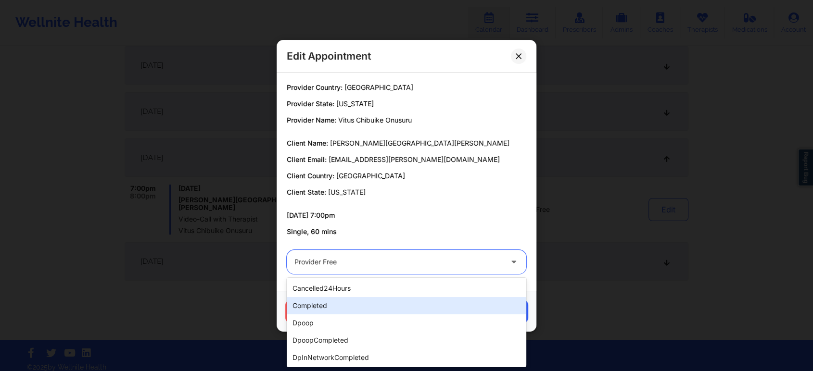
click at [360, 306] on div "completed" at bounding box center [407, 305] width 240 height 17
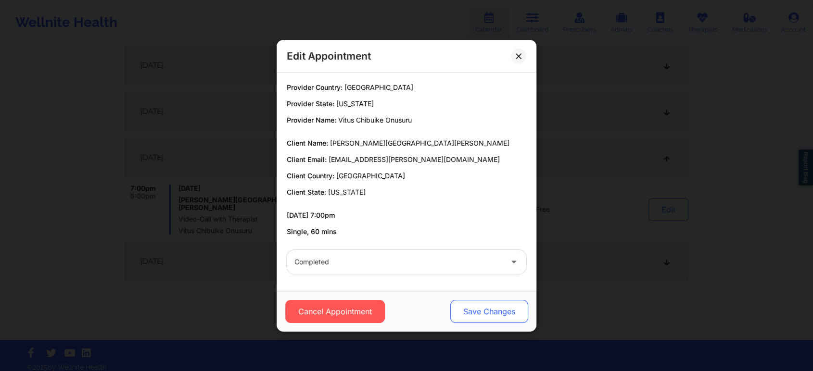
click at [483, 300] on button "Save Changes" at bounding box center [489, 311] width 78 height 23
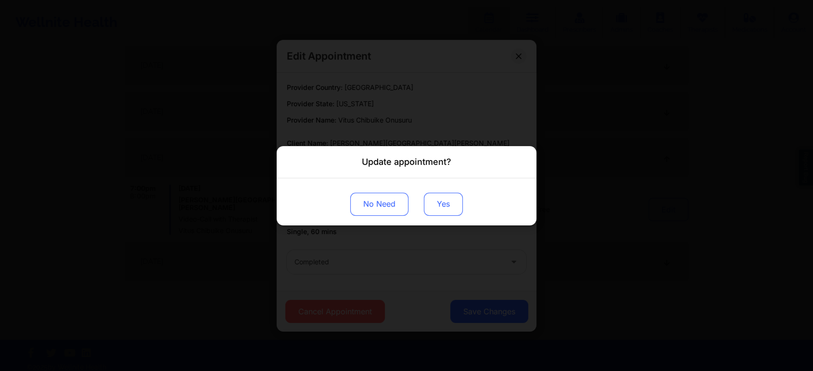
click at [443, 203] on button "Yes" at bounding box center [443, 203] width 39 height 23
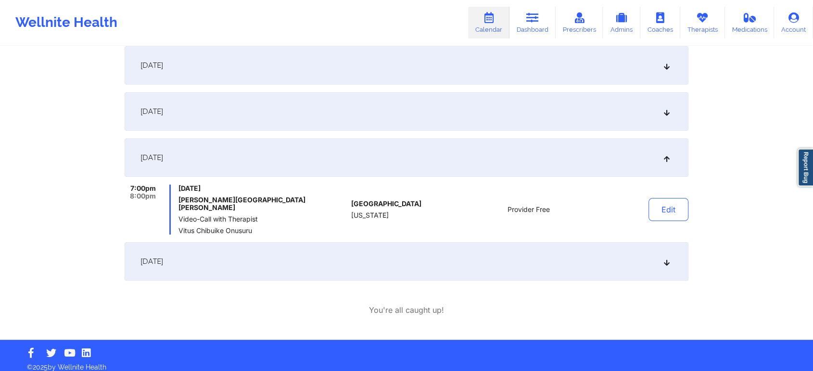
scroll to position [0, 0]
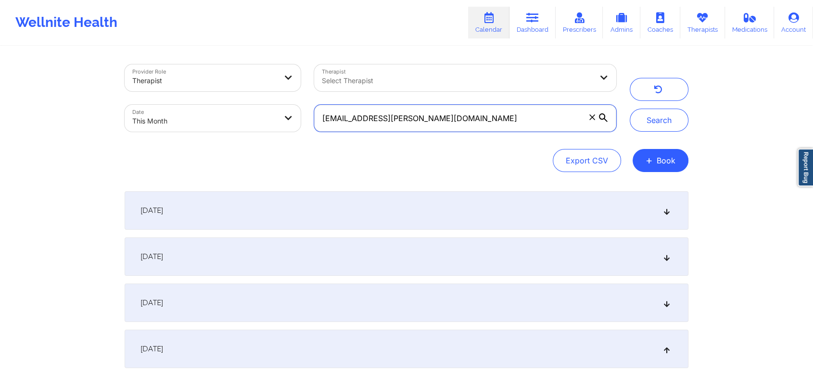
drag, startPoint x: 467, startPoint y: 114, endPoint x: 301, endPoint y: 114, distance: 166.0
click at [301, 114] on div "Provider Role Therapist Therapist Select Therapist Date This Month [EMAIL_ADDRE…" at bounding box center [370, 98] width 505 height 81
click at [630, 109] on button "Search" at bounding box center [659, 120] width 59 height 23
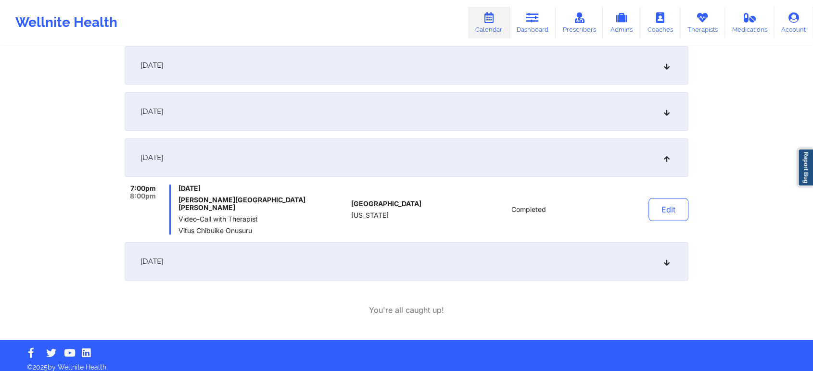
click at [340, 251] on div "[DATE]" at bounding box center [407, 261] width 564 height 38
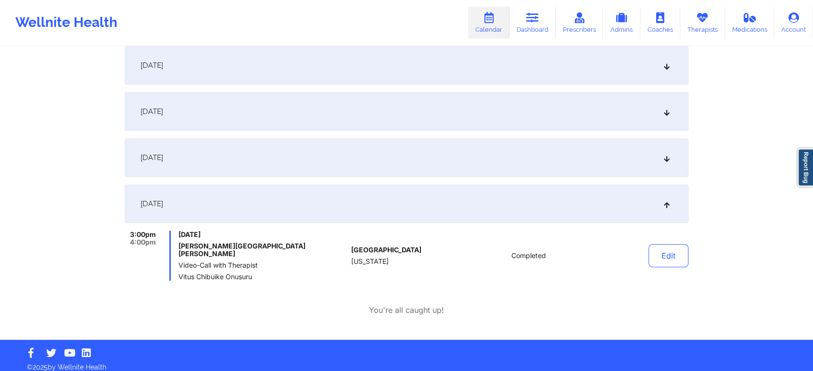
scroll to position [0, 0]
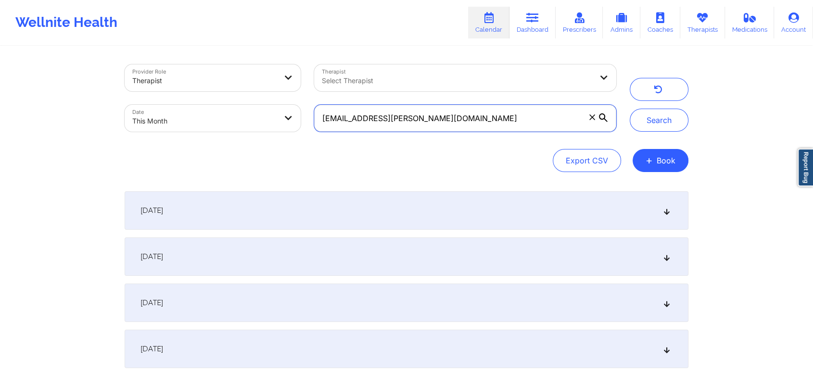
drag, startPoint x: 475, startPoint y: 124, endPoint x: 248, endPoint y: 129, distance: 227.1
click at [248, 129] on div "Provider Role Therapist Therapist Select Therapist Date This Month [EMAIL_ADDRE…" at bounding box center [370, 98] width 505 height 81
paste input "4real79@ao"
click at [630, 109] on button "Search" at bounding box center [659, 120] width 59 height 23
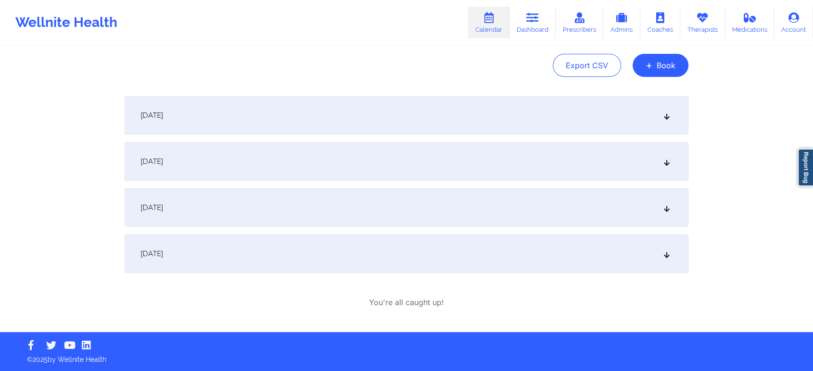
click at [313, 253] on div "[DATE]" at bounding box center [407, 254] width 564 height 38
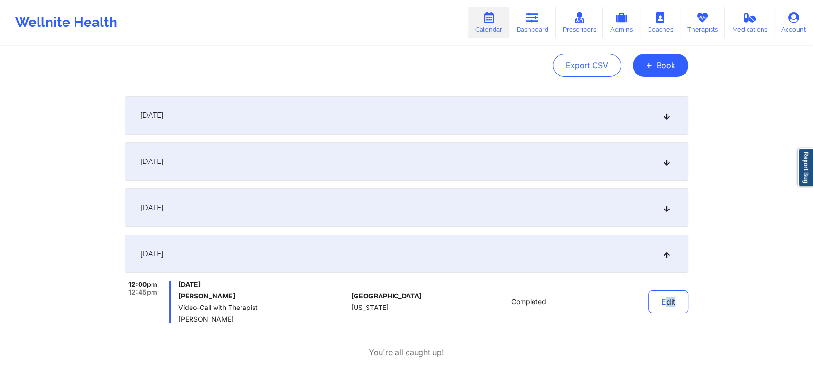
drag, startPoint x: 668, startPoint y: 318, endPoint x: 681, endPoint y: 289, distance: 32.1
click at [681, 289] on div "Edit" at bounding box center [643, 302] width 89 height 42
click at [665, 304] on button "Edit" at bounding box center [668, 302] width 40 height 23
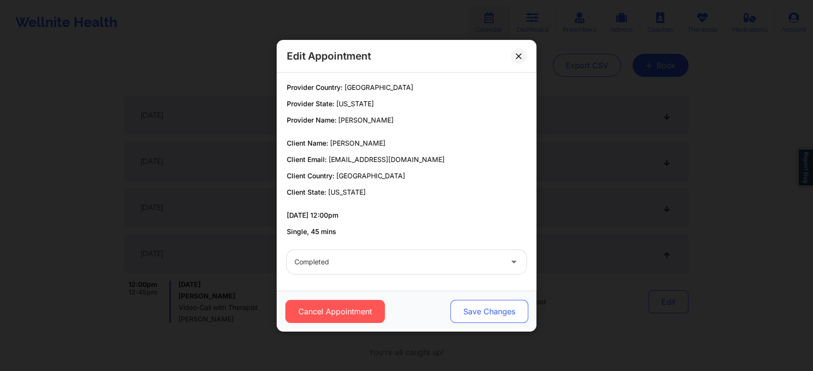
click at [474, 316] on button "Save Changes" at bounding box center [489, 311] width 78 height 23
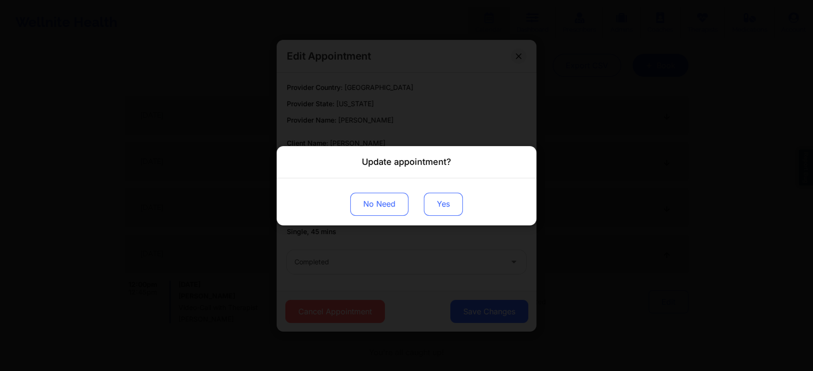
click at [437, 214] on button "Yes" at bounding box center [443, 203] width 39 height 23
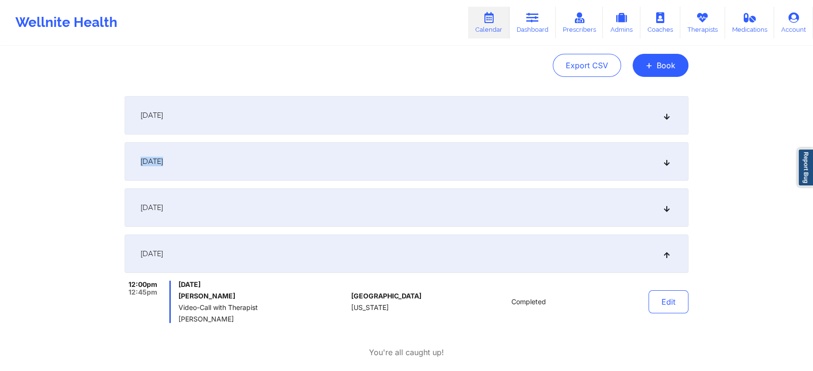
drag, startPoint x: 767, startPoint y: 132, endPoint x: 820, endPoint y: 166, distance: 63.6
click at [813, 166] on html "Wellnite Health Calendar Dashboard Prescribers Admins Coaches Therapists Medica…" at bounding box center [406, 90] width 813 height 371
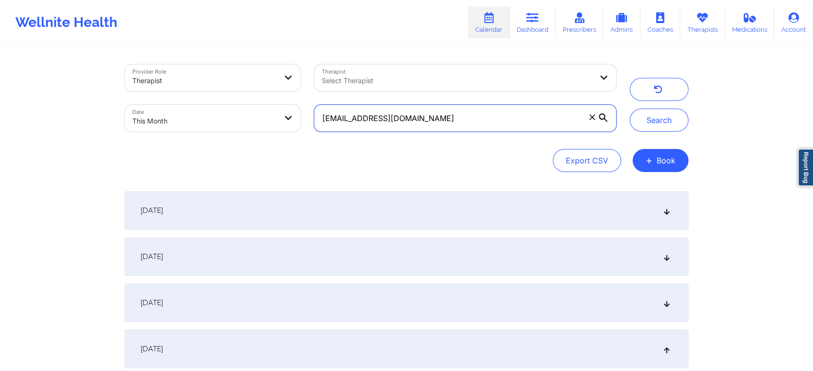
drag, startPoint x: 410, startPoint y: 130, endPoint x: 261, endPoint y: 88, distance: 155.5
click at [261, 88] on div "Provider Role Therapist Therapist Select Therapist Date This Month [EMAIL_ADDRE…" at bounding box center [370, 98] width 505 height 81
paste input "[PERSON_NAME].[PERSON_NAME]@gmai"
type input "[PERSON_NAME][EMAIL_ADDRESS][PERSON_NAME][DOMAIN_NAME]"
click at [630, 109] on button "Search" at bounding box center [659, 120] width 59 height 23
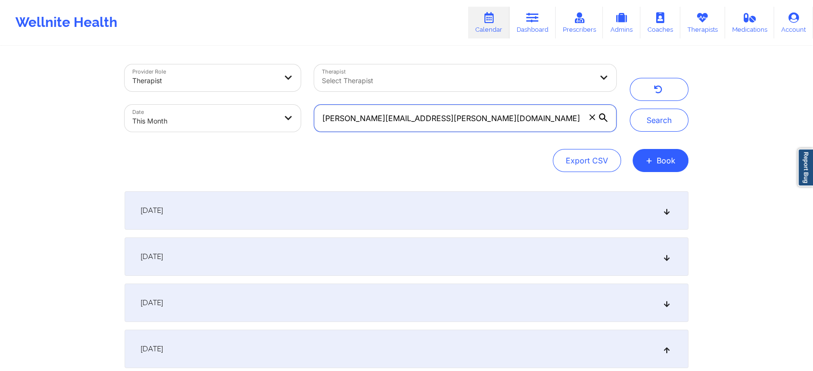
scroll to position [145, 0]
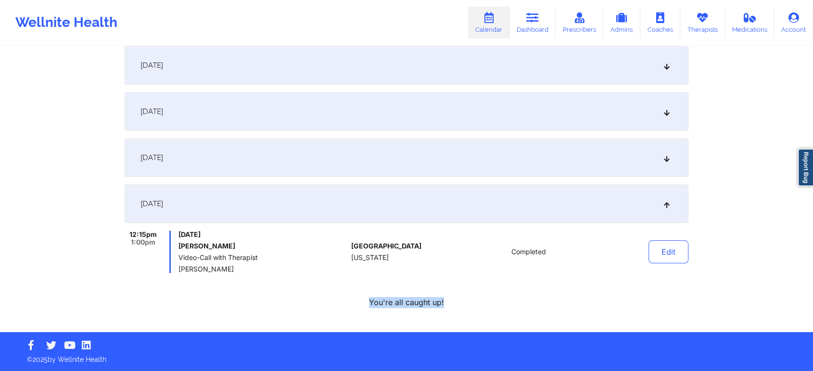
drag, startPoint x: 683, startPoint y: 275, endPoint x: 681, endPoint y: 226, distance: 49.1
click at [681, 226] on div "[DATE] 12:15pm 1:00pm [DATE] [PERSON_NAME] Video-Call with Therapist [PERSON_NA…" at bounding box center [407, 177] width 564 height 262
drag, startPoint x: 669, startPoint y: 269, endPoint x: 654, endPoint y: 247, distance: 26.4
click at [654, 247] on div "Edit" at bounding box center [643, 252] width 89 height 42
click at [654, 247] on button "Edit" at bounding box center [668, 252] width 40 height 23
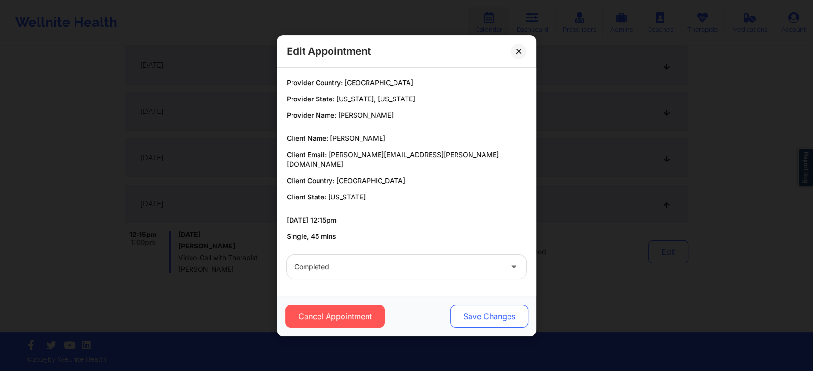
click at [476, 311] on button "Save Changes" at bounding box center [489, 316] width 78 height 23
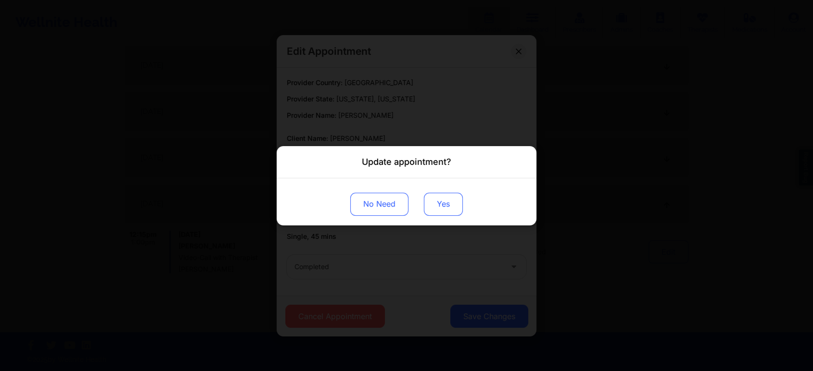
click at [427, 197] on button "Yes" at bounding box center [443, 203] width 39 height 23
